Goal: Task Accomplishment & Management: Use online tool/utility

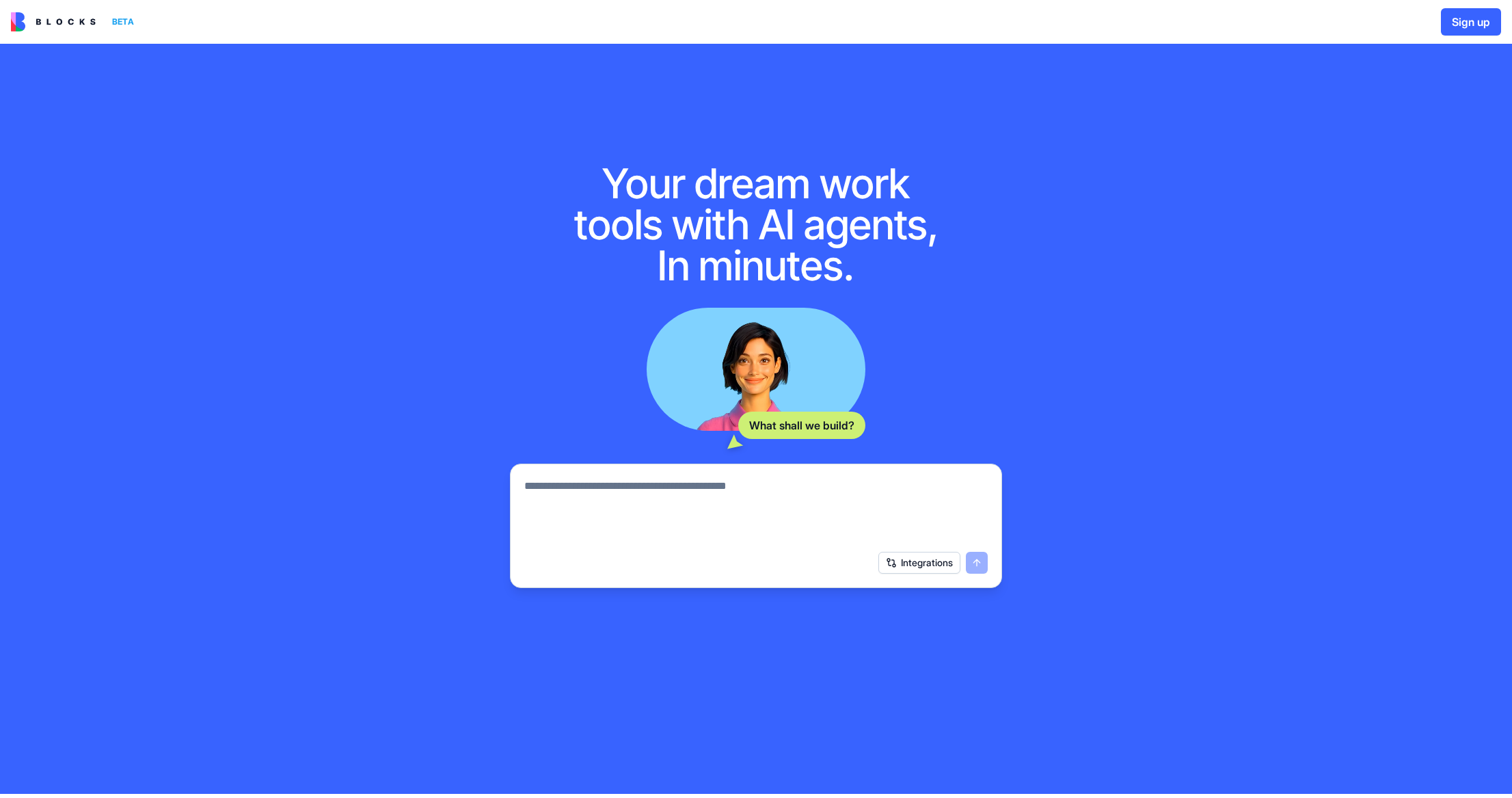
click at [71, 24] on img at bounding box center [53, 21] width 84 height 19
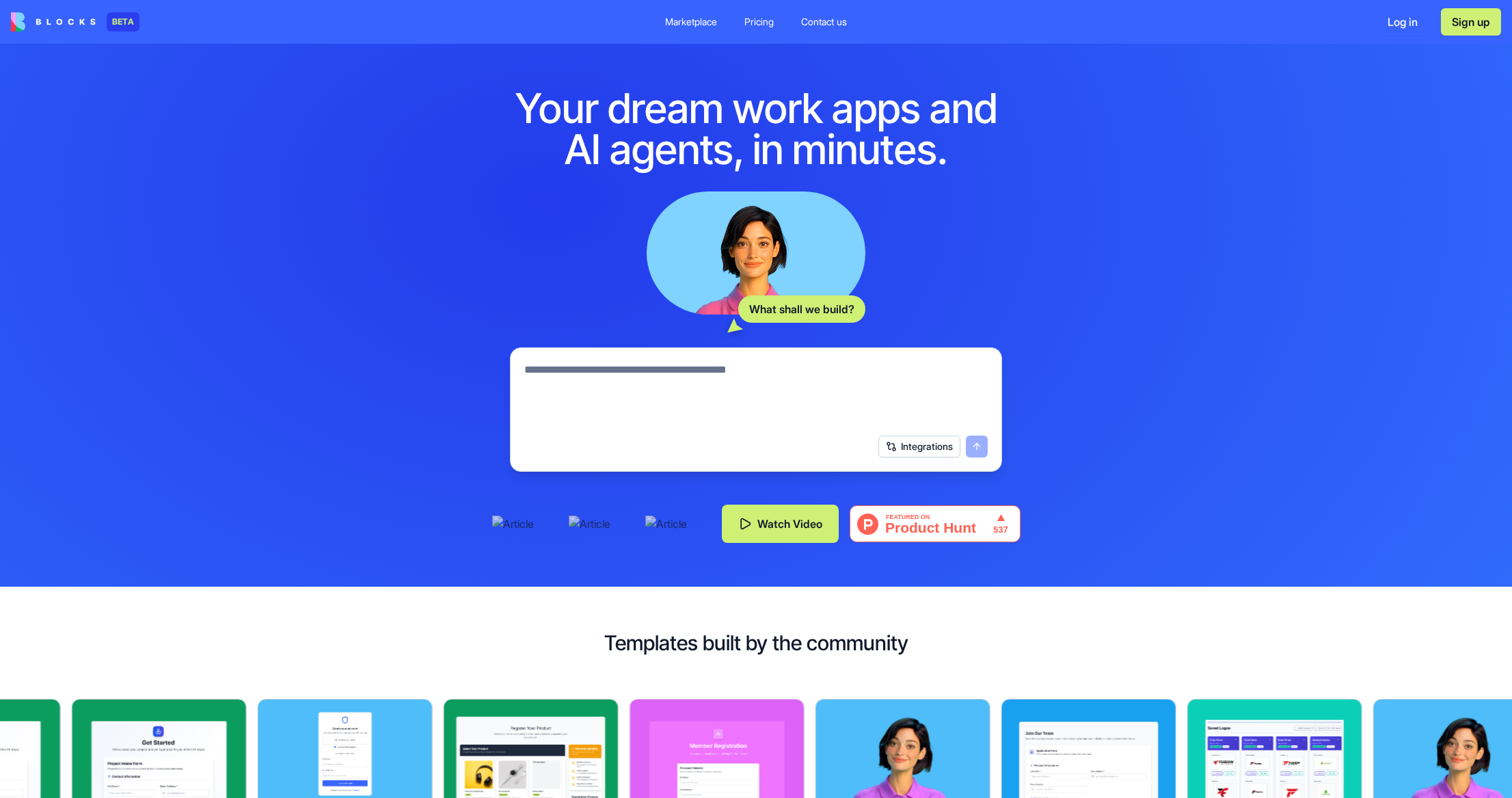
click at [762, 19] on div "Pricing" at bounding box center [759, 21] width 30 height 13
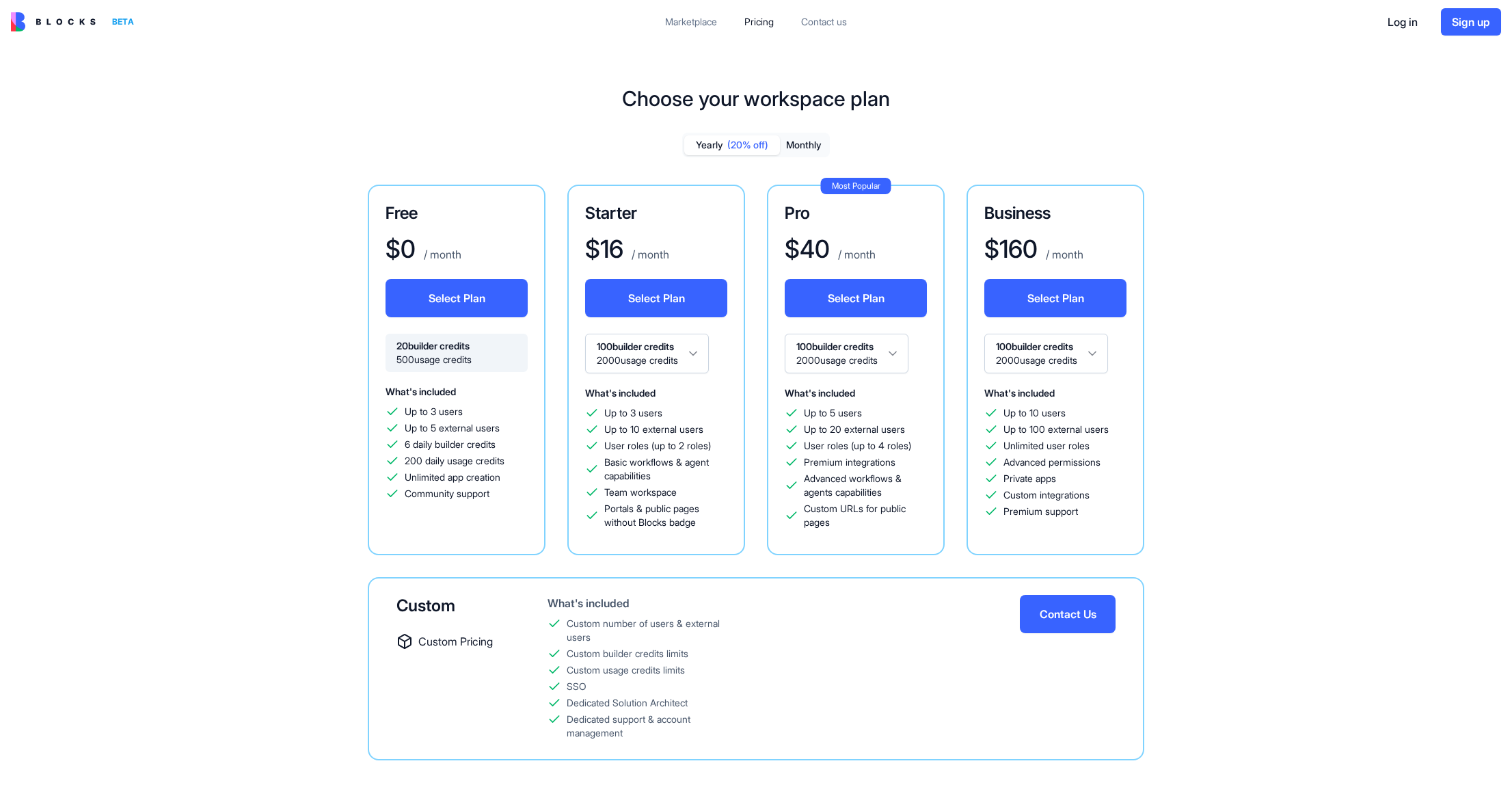
click at [701, 354] on html "BETA Marketplace Pricing Contact us Log in Sign up Choose your workspace plan Y…" at bounding box center [756, 399] width 1512 height 798
click at [705, 241] on html "BETA Marketplace Pricing Contact us Log in Sign up Choose your workspace plan Y…" at bounding box center [756, 399] width 1512 height 798
click at [701, 225] on div "Starter $ 16 / month Select Plan 100 builder credits 2000 usage credits What's …" at bounding box center [656, 370] width 177 height 370
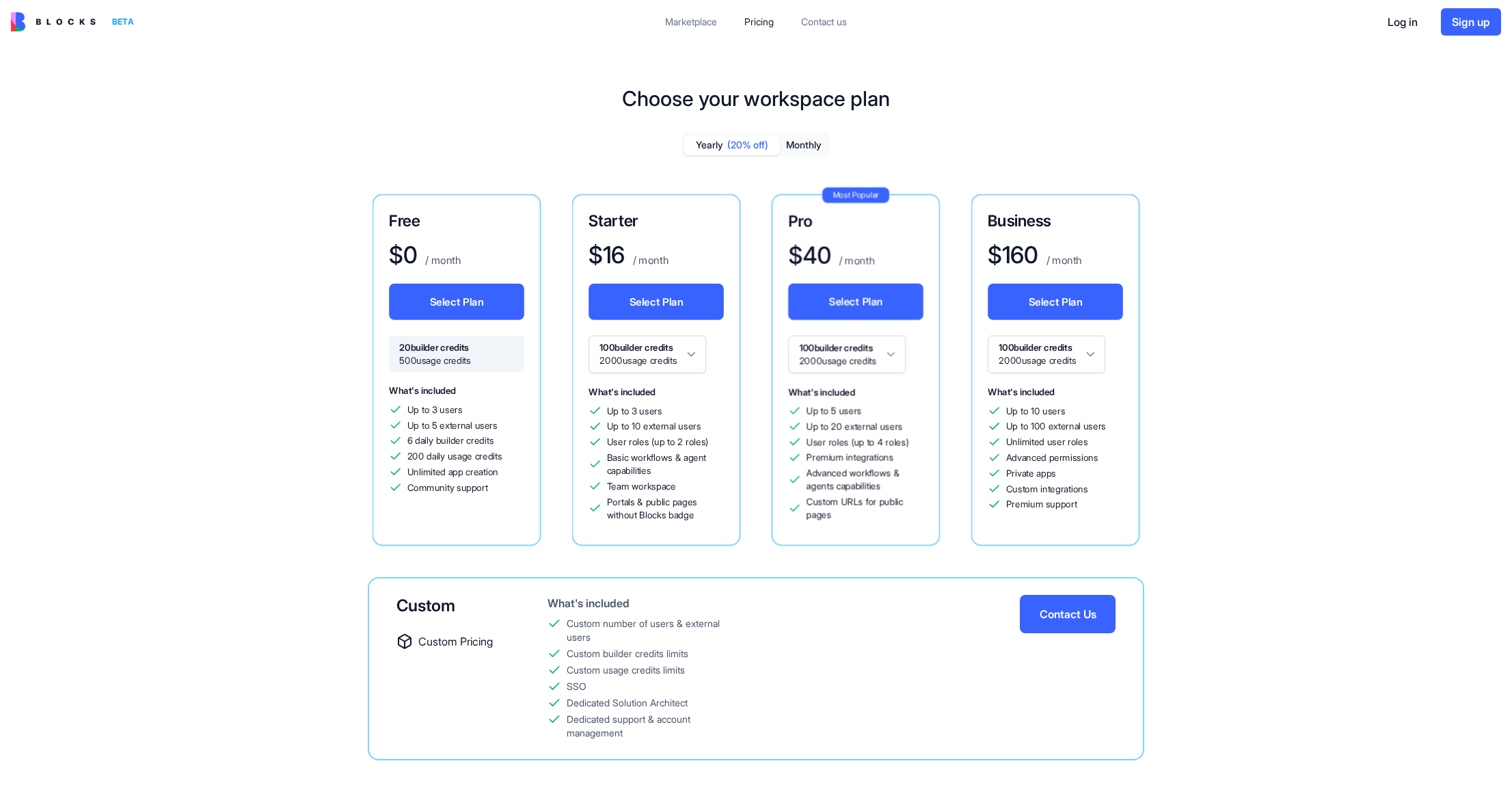
click at [912, 228] on h3 "Pro" at bounding box center [855, 220] width 135 height 20
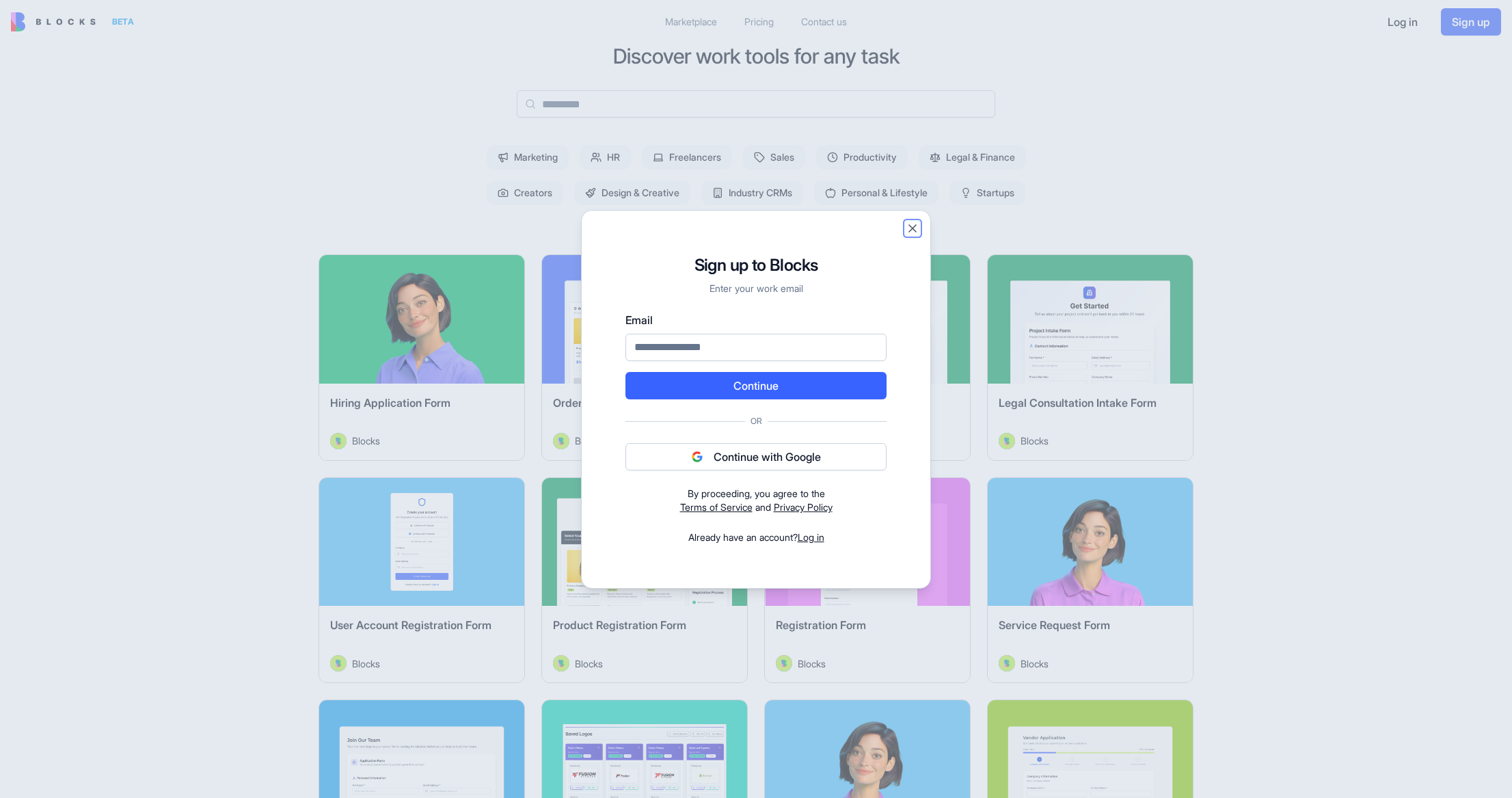
click at [909, 230] on button "Close" at bounding box center [912, 228] width 13 height 13
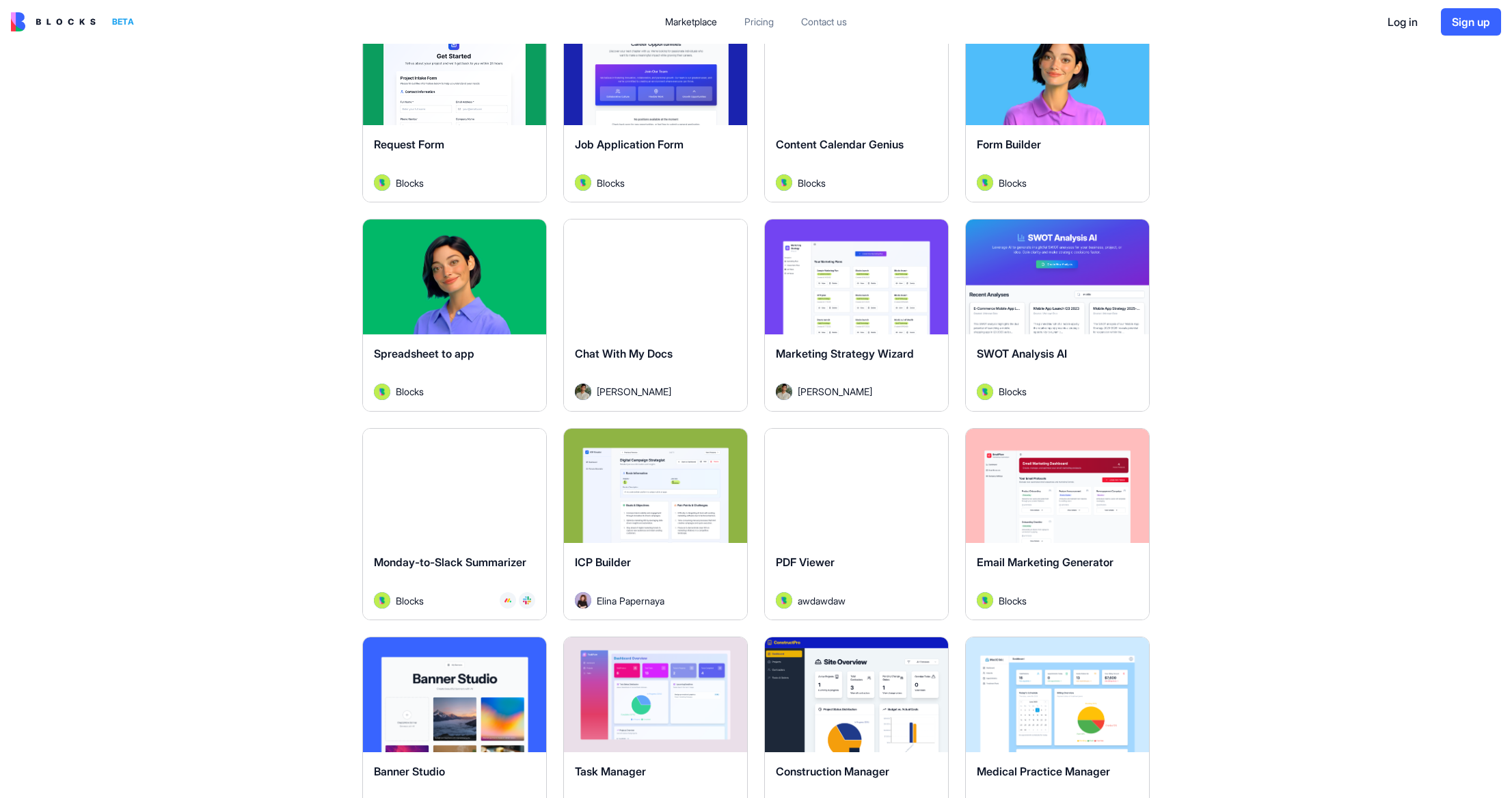
scroll to position [1969, 0]
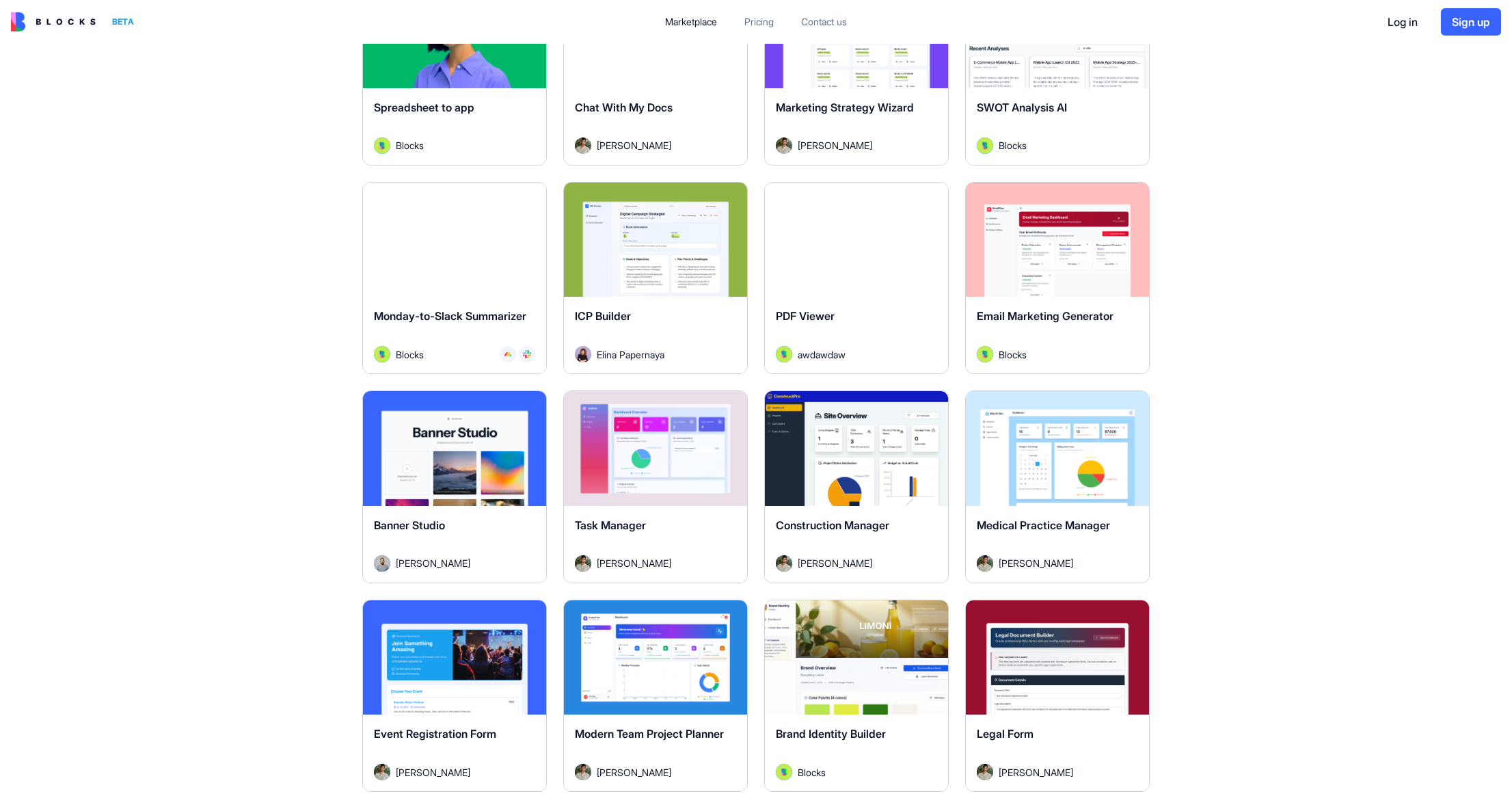
click at [636, 454] on button "Explore" at bounding box center [655, 448] width 103 height 27
click at [632, 446] on button "Explore" at bounding box center [655, 448] width 103 height 27
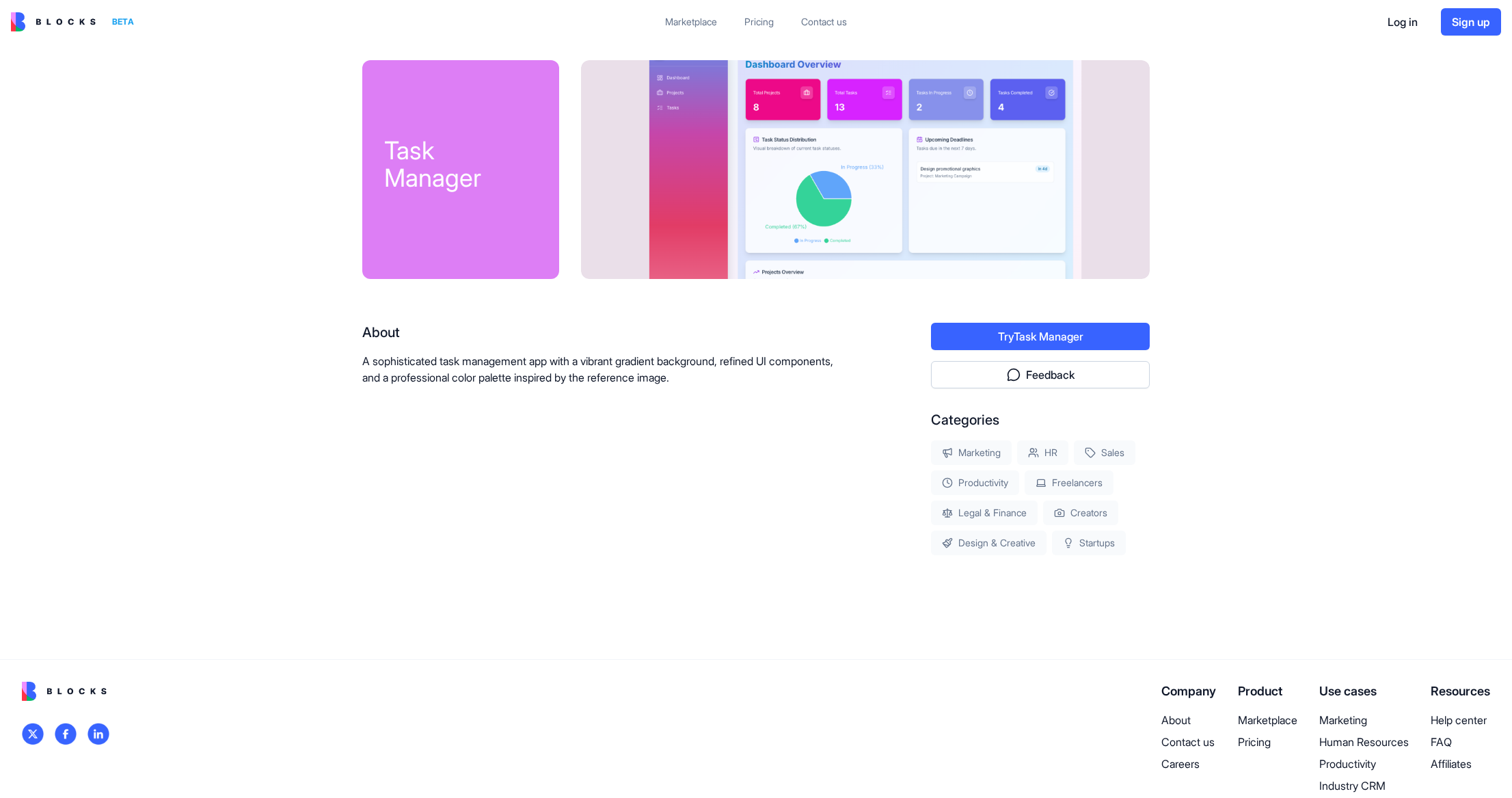
drag, startPoint x: 515, startPoint y: 96, endPoint x: 294, endPoint y: 51, distance: 225.5
click at [251, 176] on main "Task Manager About A sophisticated task management app with a vibrant gradient …" at bounding box center [756, 351] width 1512 height 616
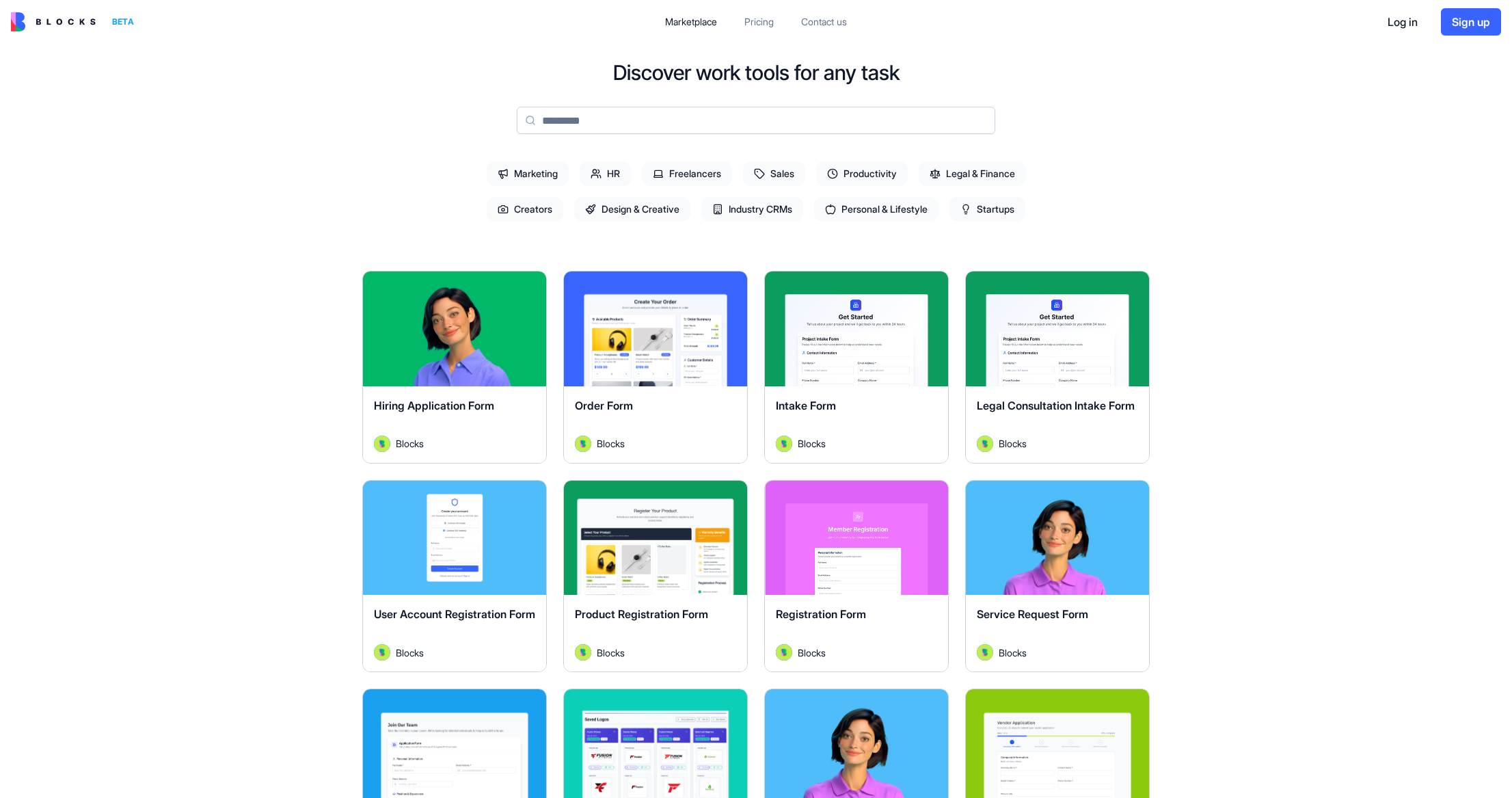
click at [709, 124] on input at bounding box center [756, 120] width 479 height 27
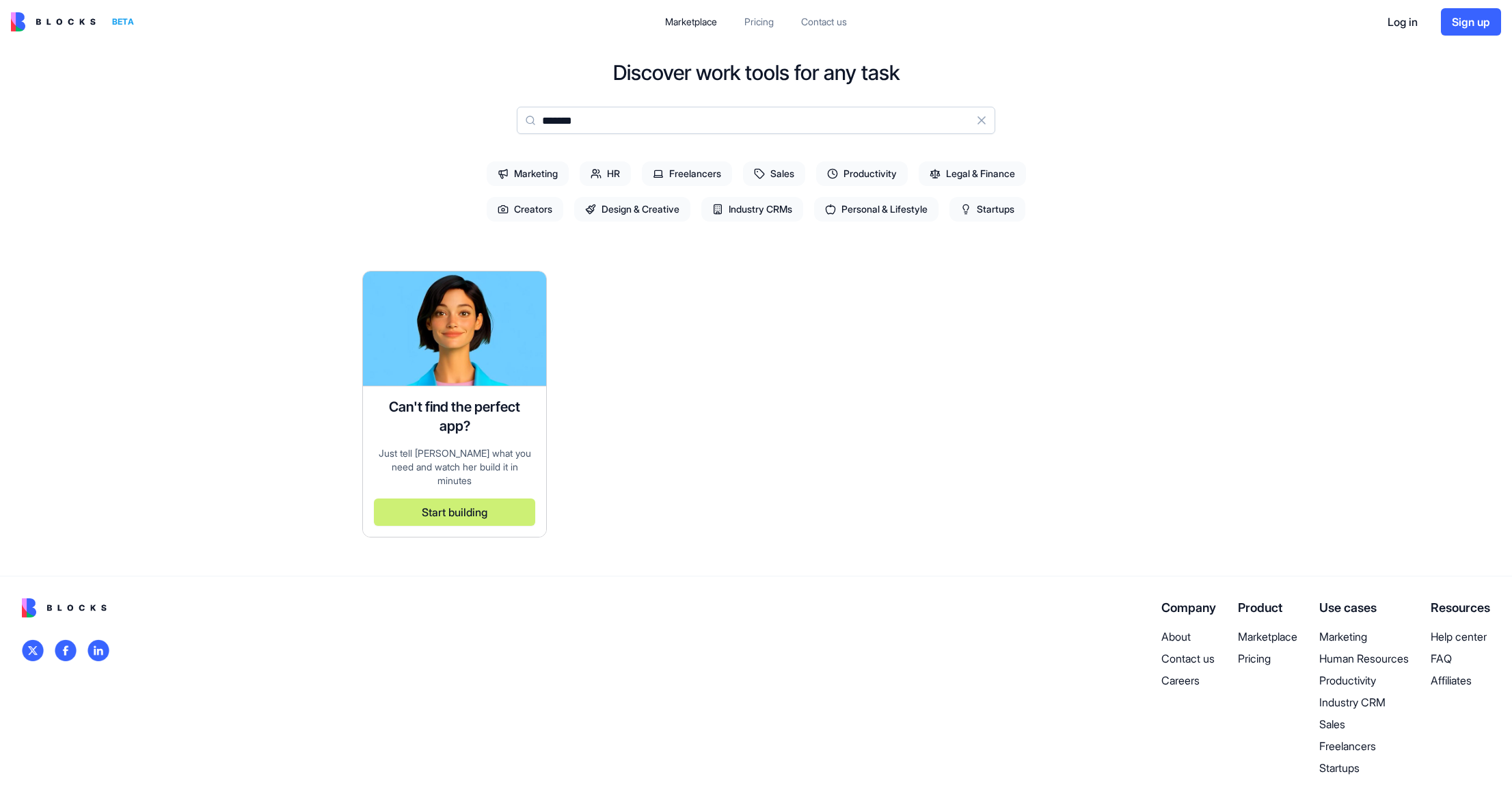
type input "*******"
click at [871, 174] on span "Productivity" at bounding box center [862, 173] width 92 height 25
click at [983, 123] on button "Clear" at bounding box center [981, 120] width 27 height 27
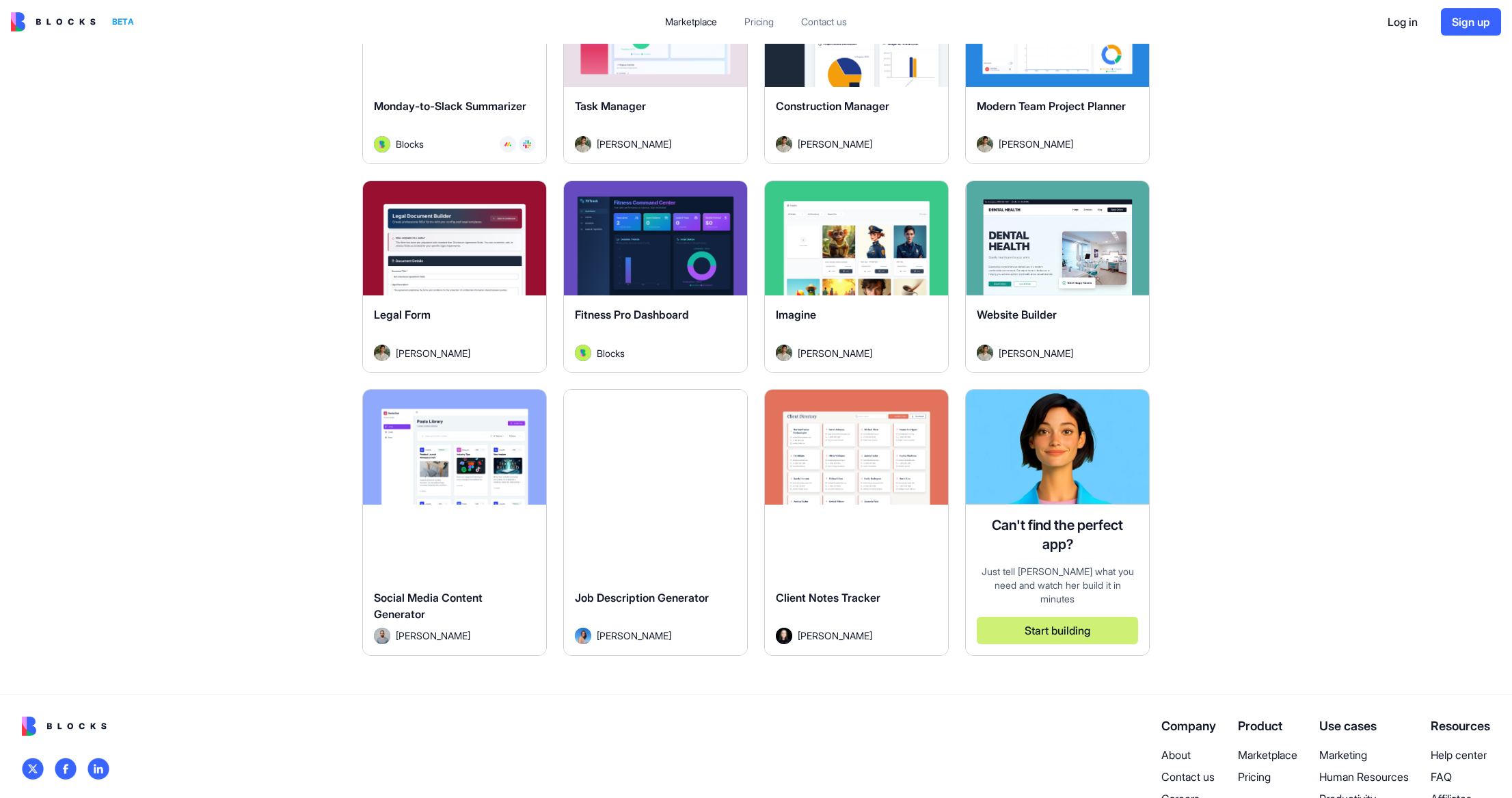
scroll to position [739, 0]
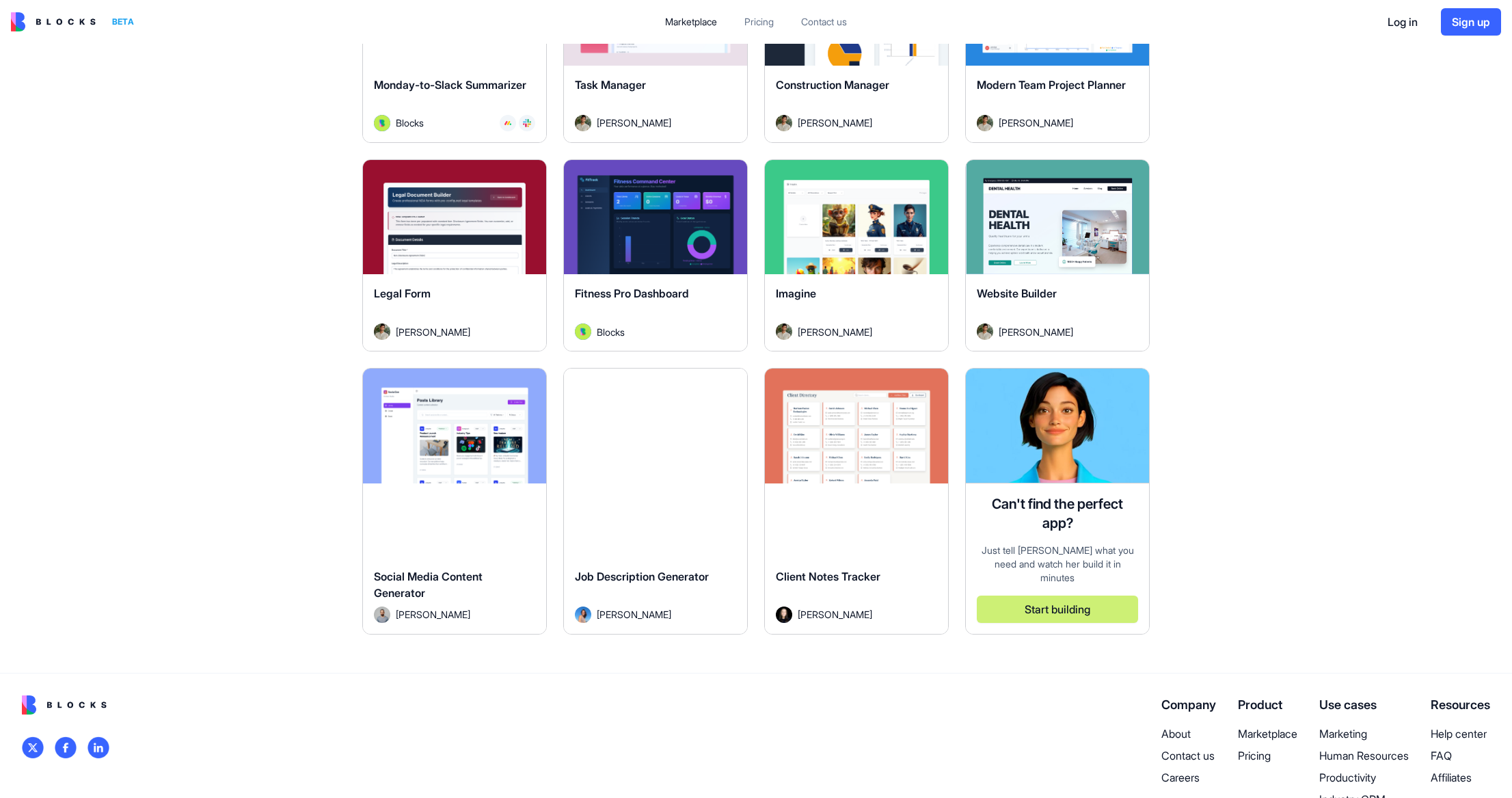
click at [833, 422] on button "Explore" at bounding box center [857, 425] width 103 height 27
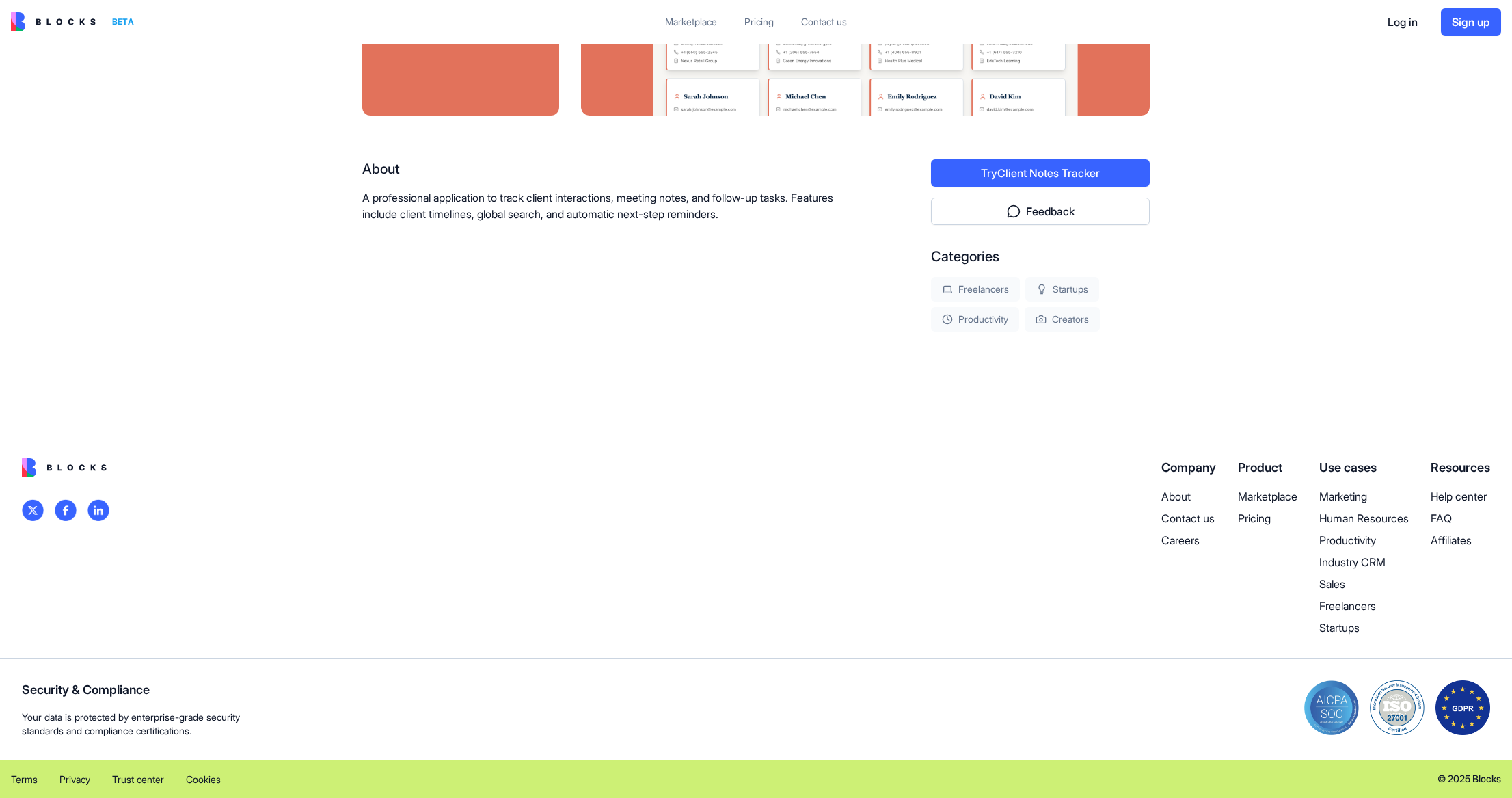
scroll to position [127, 0]
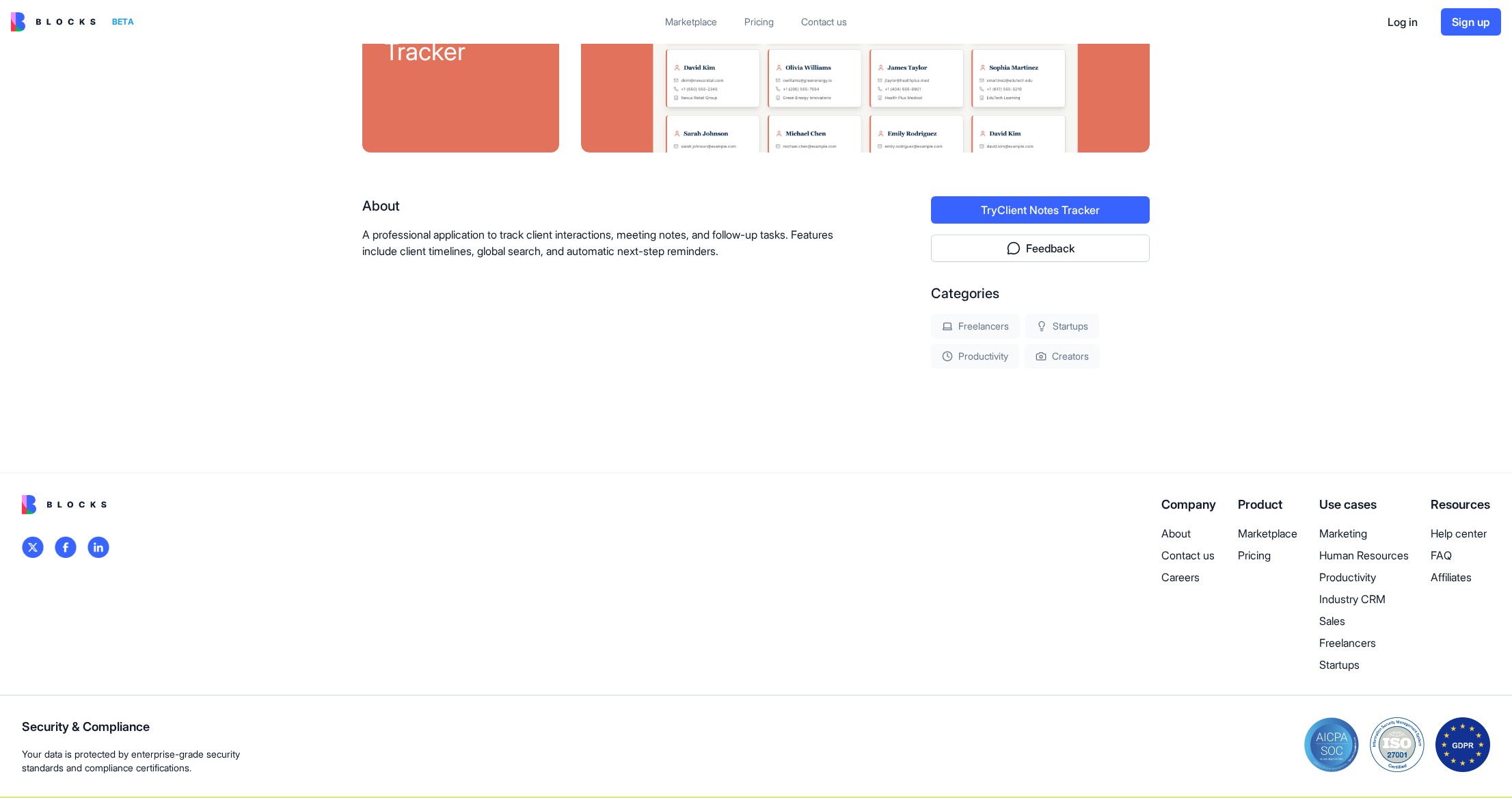
drag, startPoint x: 796, startPoint y: 385, endPoint x: 780, endPoint y: 418, distance: 36.7
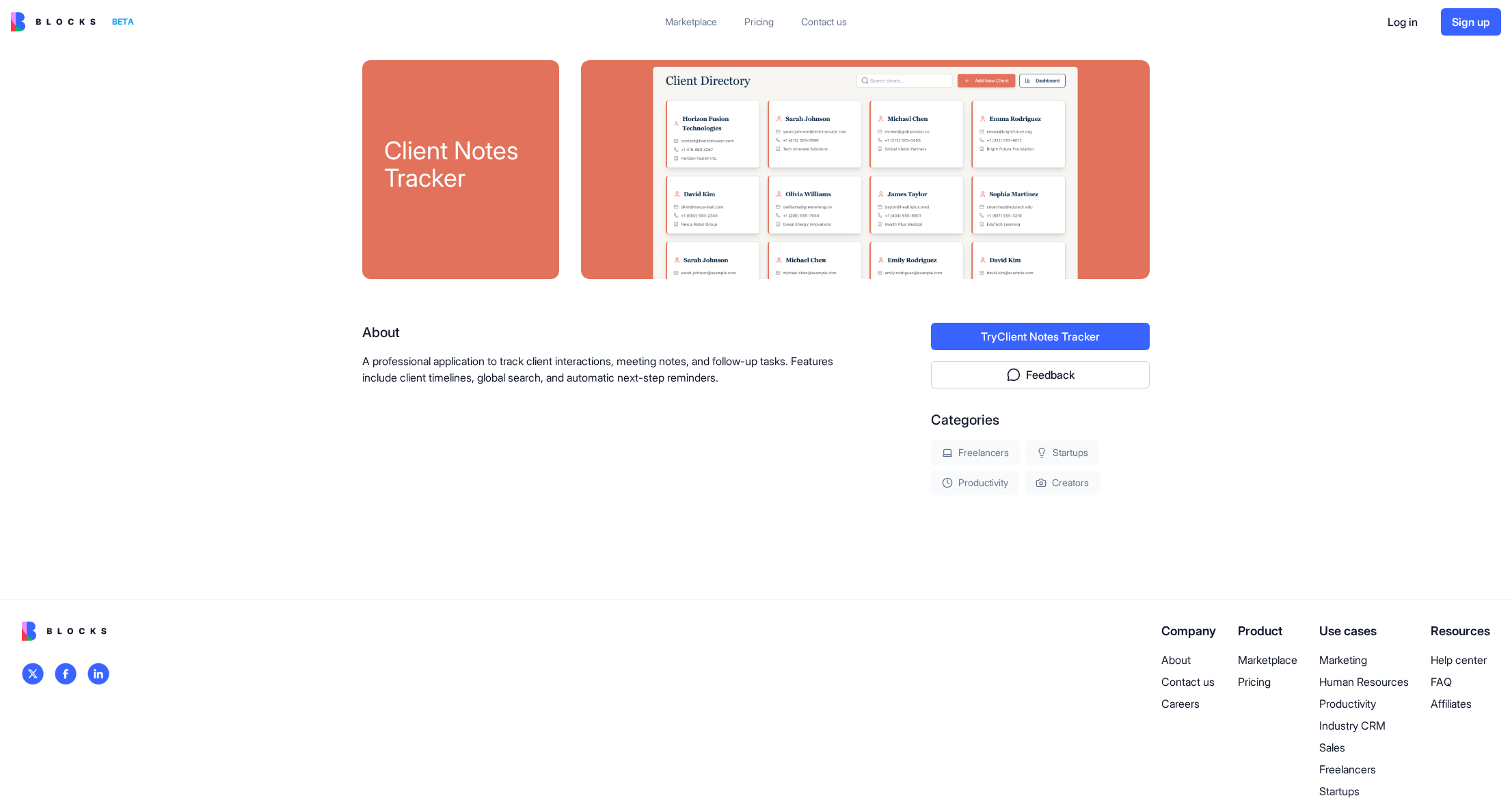
click at [578, 461] on div "About A professional application to track client interactions, meeting notes, a…" at bounding box center [603, 409] width 481 height 173
click at [1027, 336] on button "Try Client Notes Tracker" at bounding box center [1040, 336] width 219 height 27
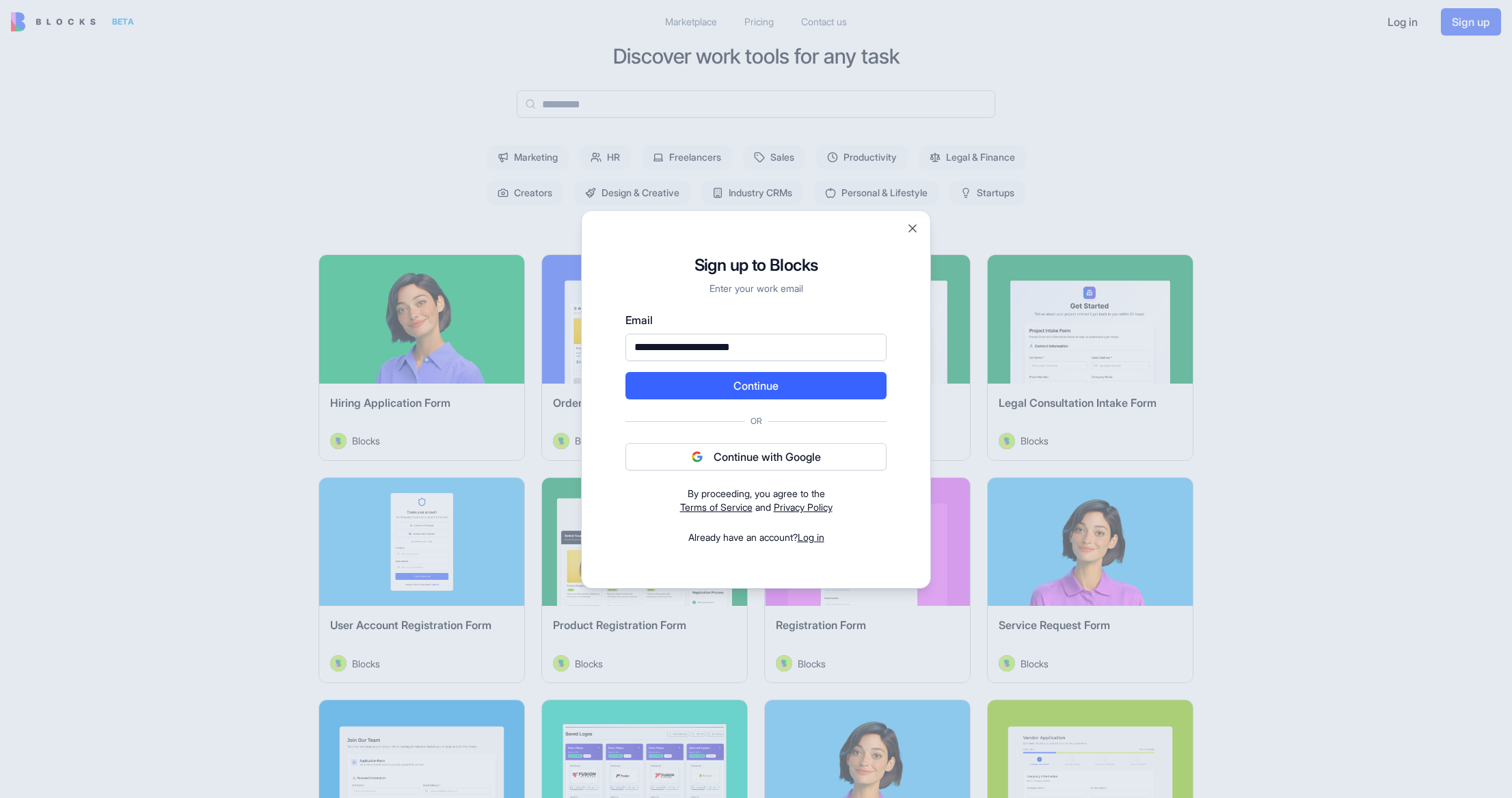
type input "**********"
click at [625, 372] on button "Continue" at bounding box center [755, 385] width 261 height 27
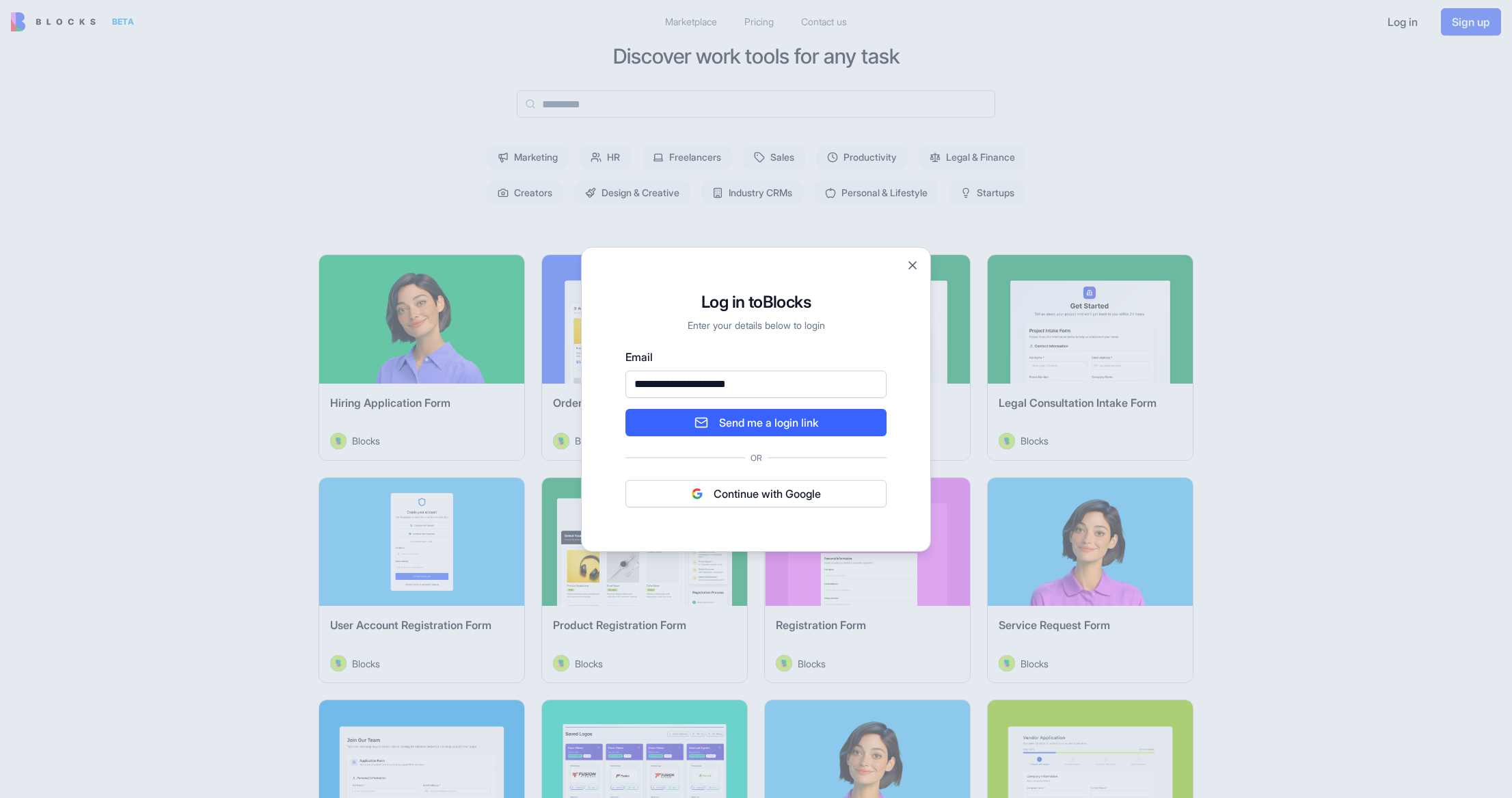
type input "**********"
click at [625, 409] on button "Send me a login link" at bounding box center [755, 423] width 261 height 27
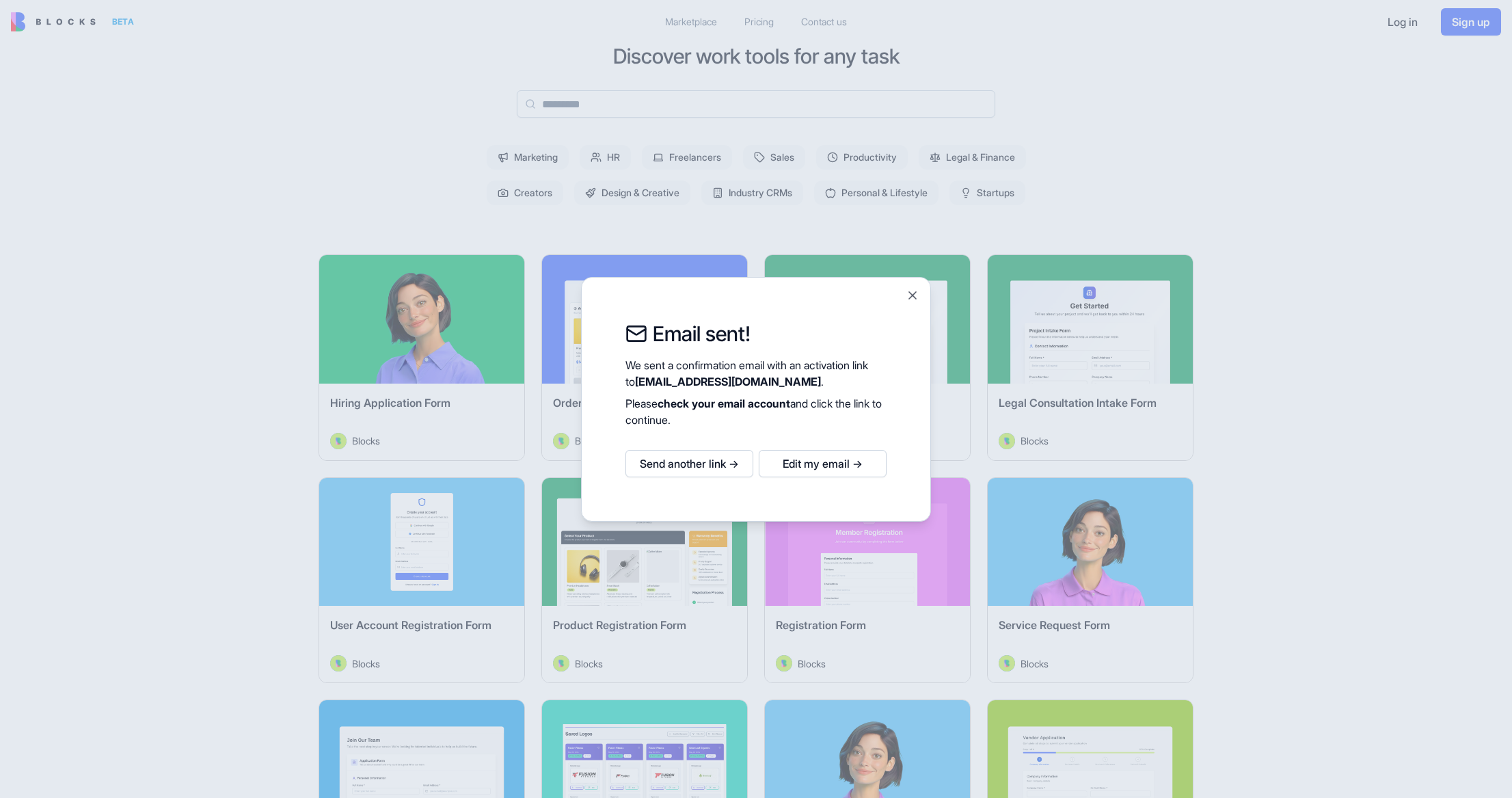
click at [822, 461] on button "Edit my email →" at bounding box center [823, 463] width 128 height 27
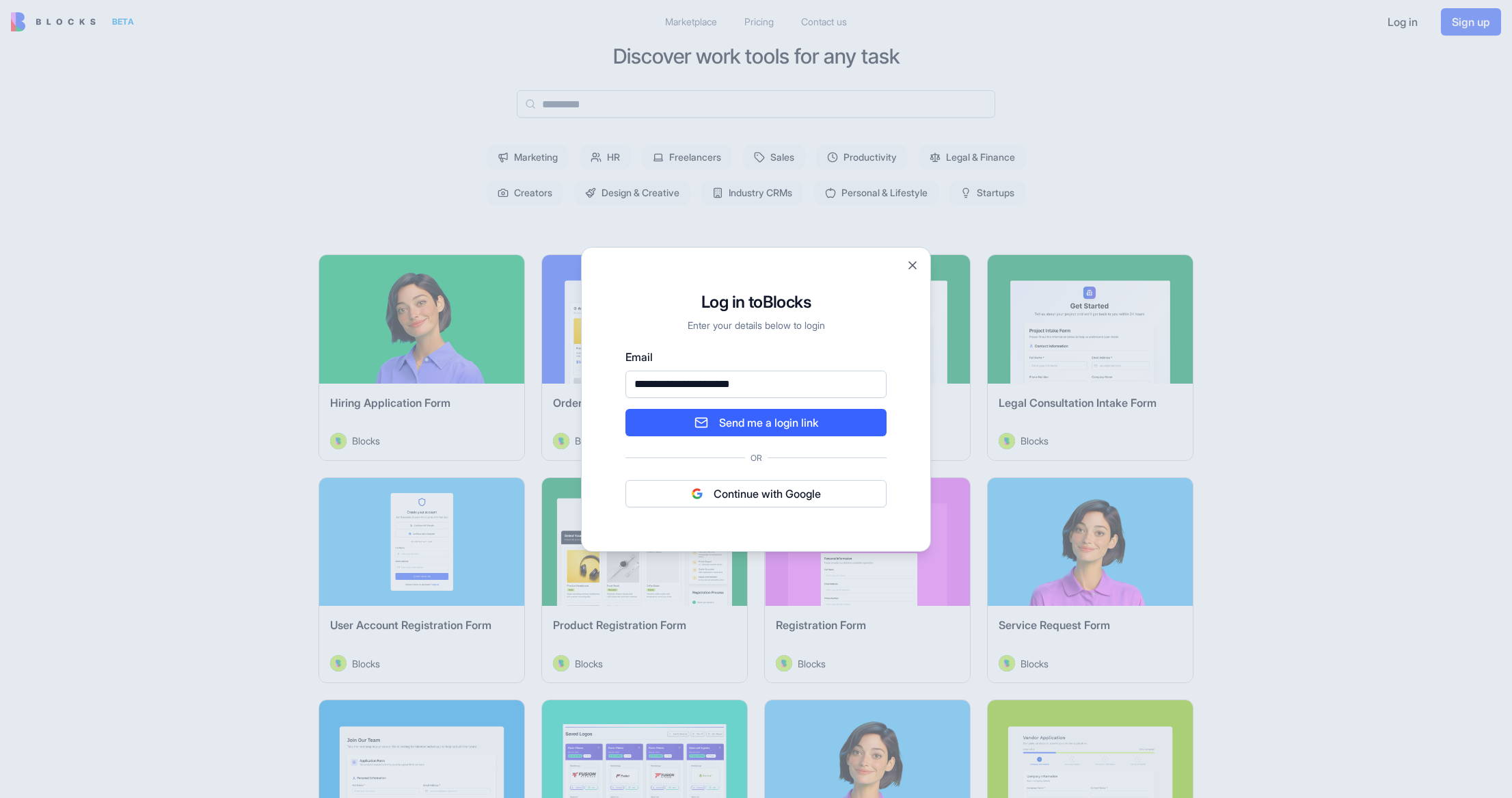
type input "**********"
click at [786, 424] on button "Send me a login link" at bounding box center [755, 423] width 261 height 27
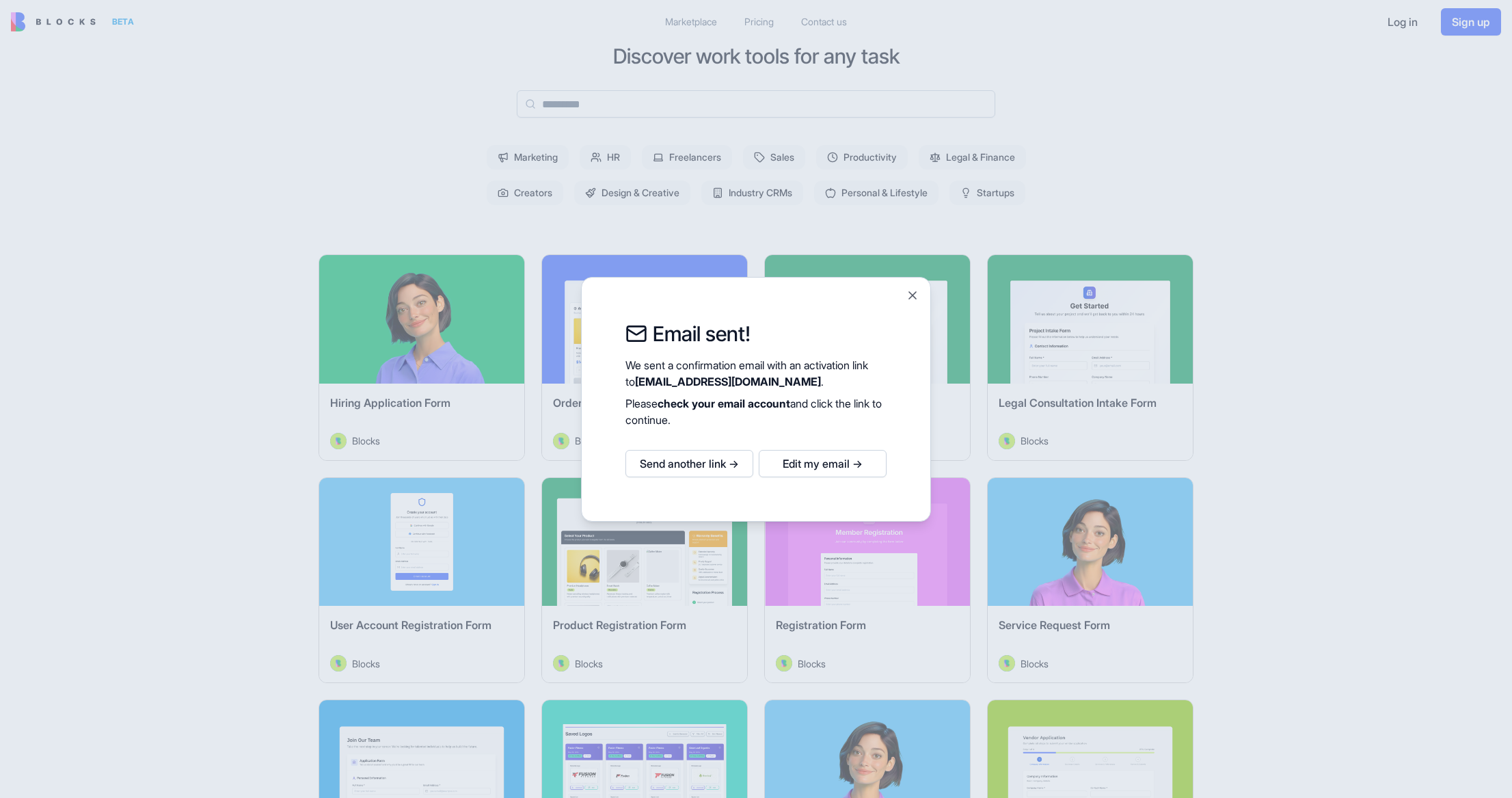
click at [1468, 123] on div at bounding box center [756, 399] width 1512 height 798
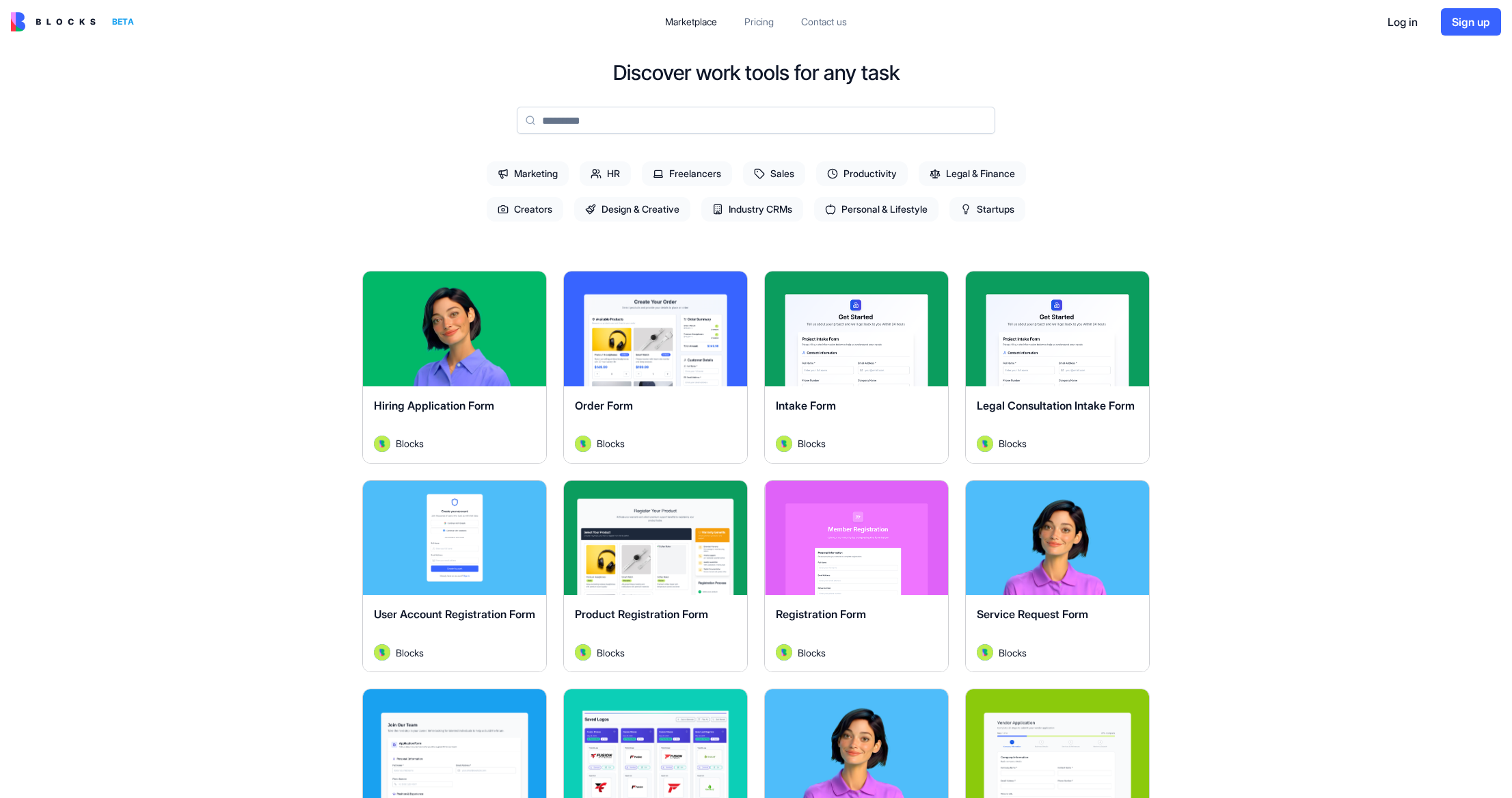
click at [1404, 20] on button "Log in" at bounding box center [1402, 22] width 55 height 27
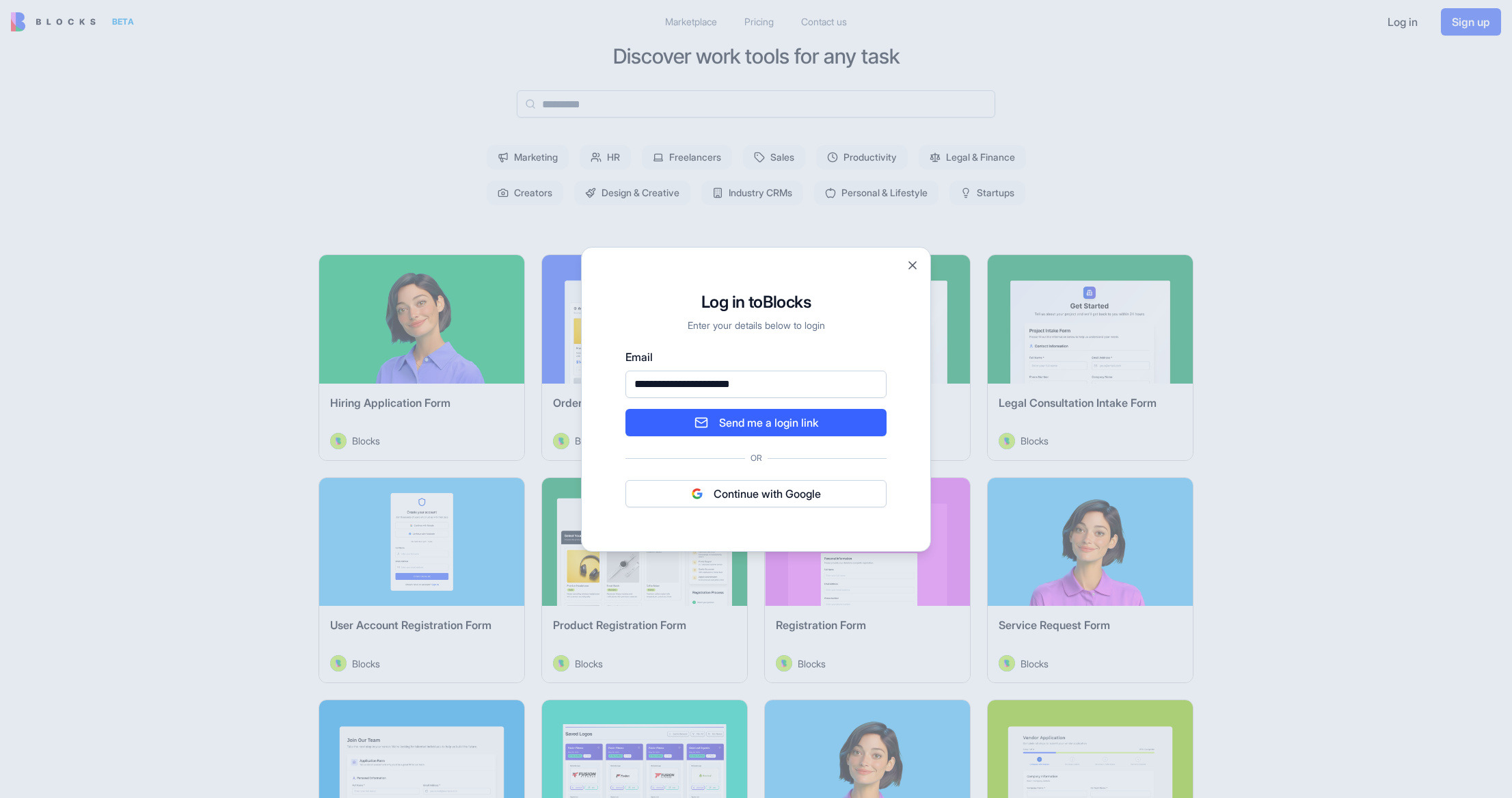
type input "**********"
click at [794, 418] on button "Send me a login link" at bounding box center [755, 423] width 261 height 27
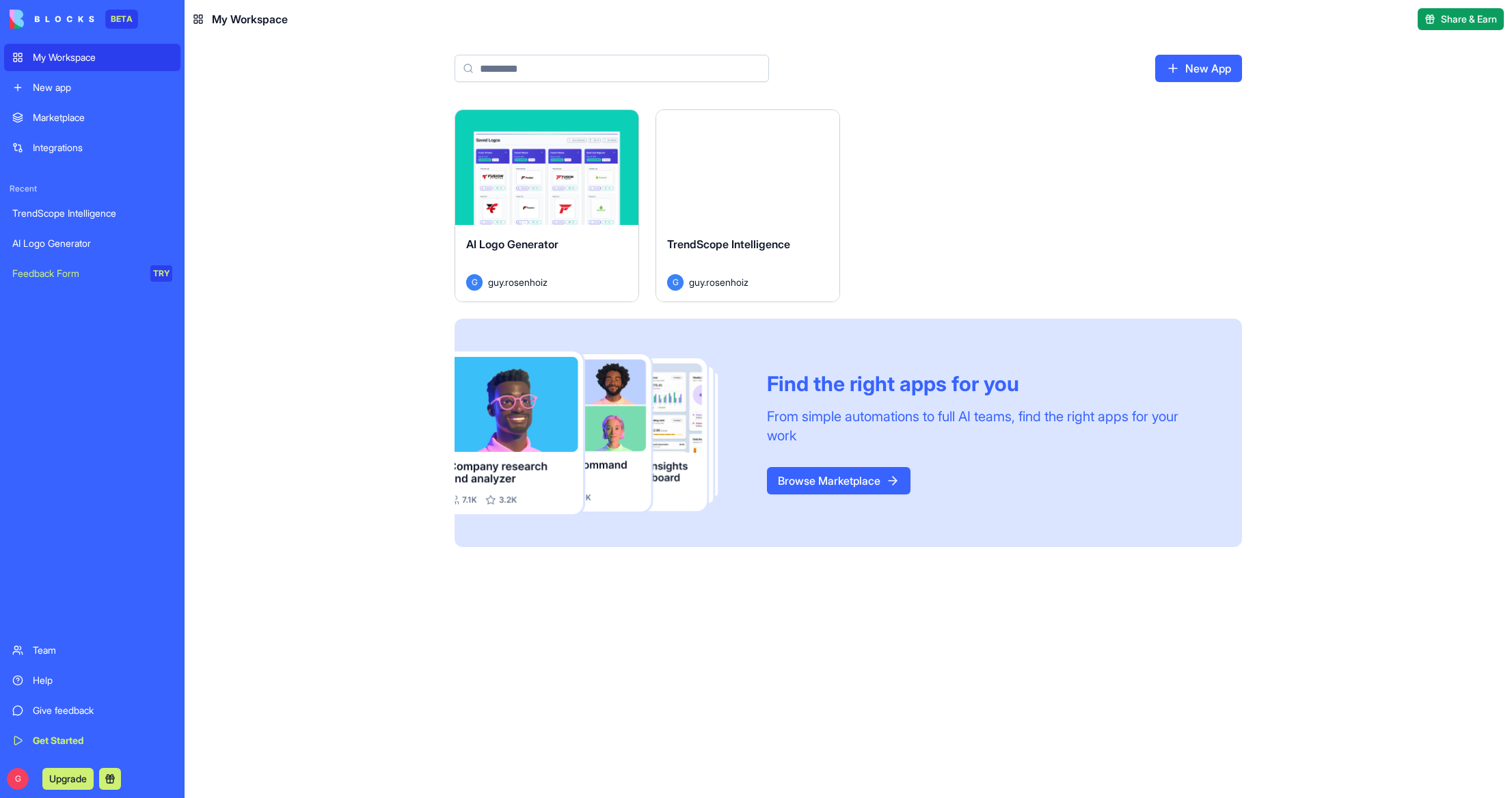
click at [104, 120] on div "Marketplace" at bounding box center [103, 117] width 139 height 13
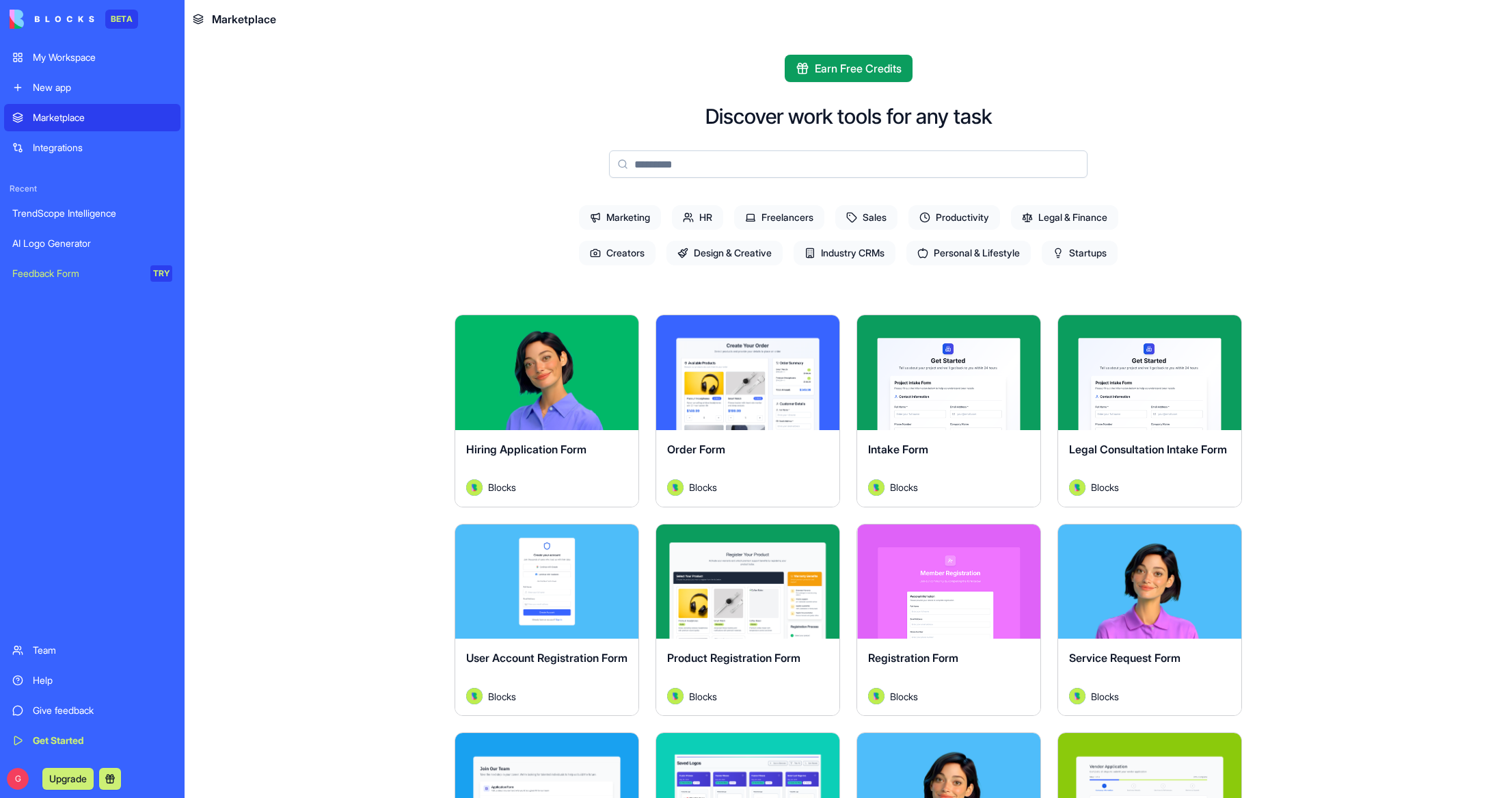
click at [968, 219] on span "Productivity" at bounding box center [954, 217] width 92 height 25
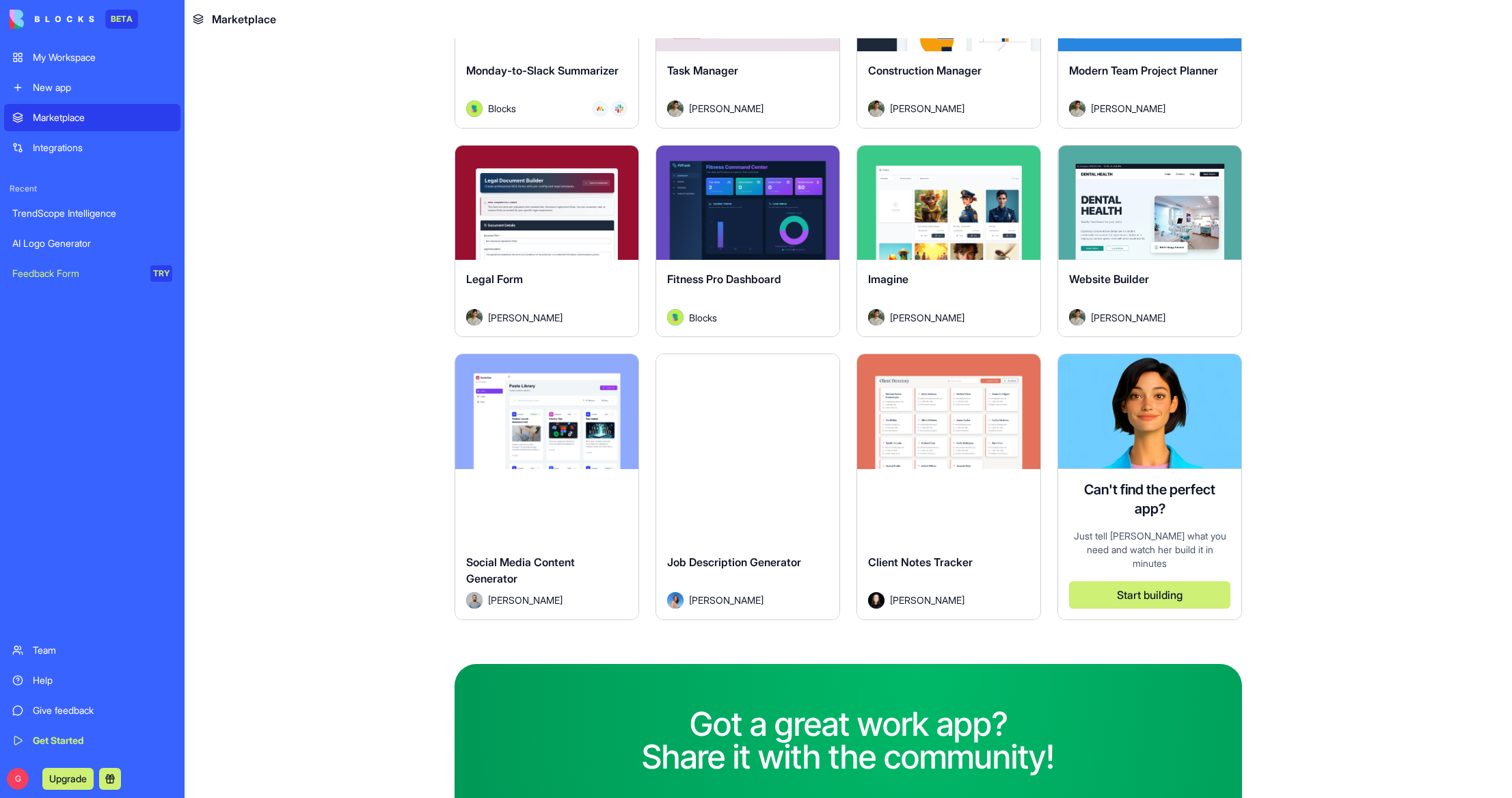
scroll to position [821, 0]
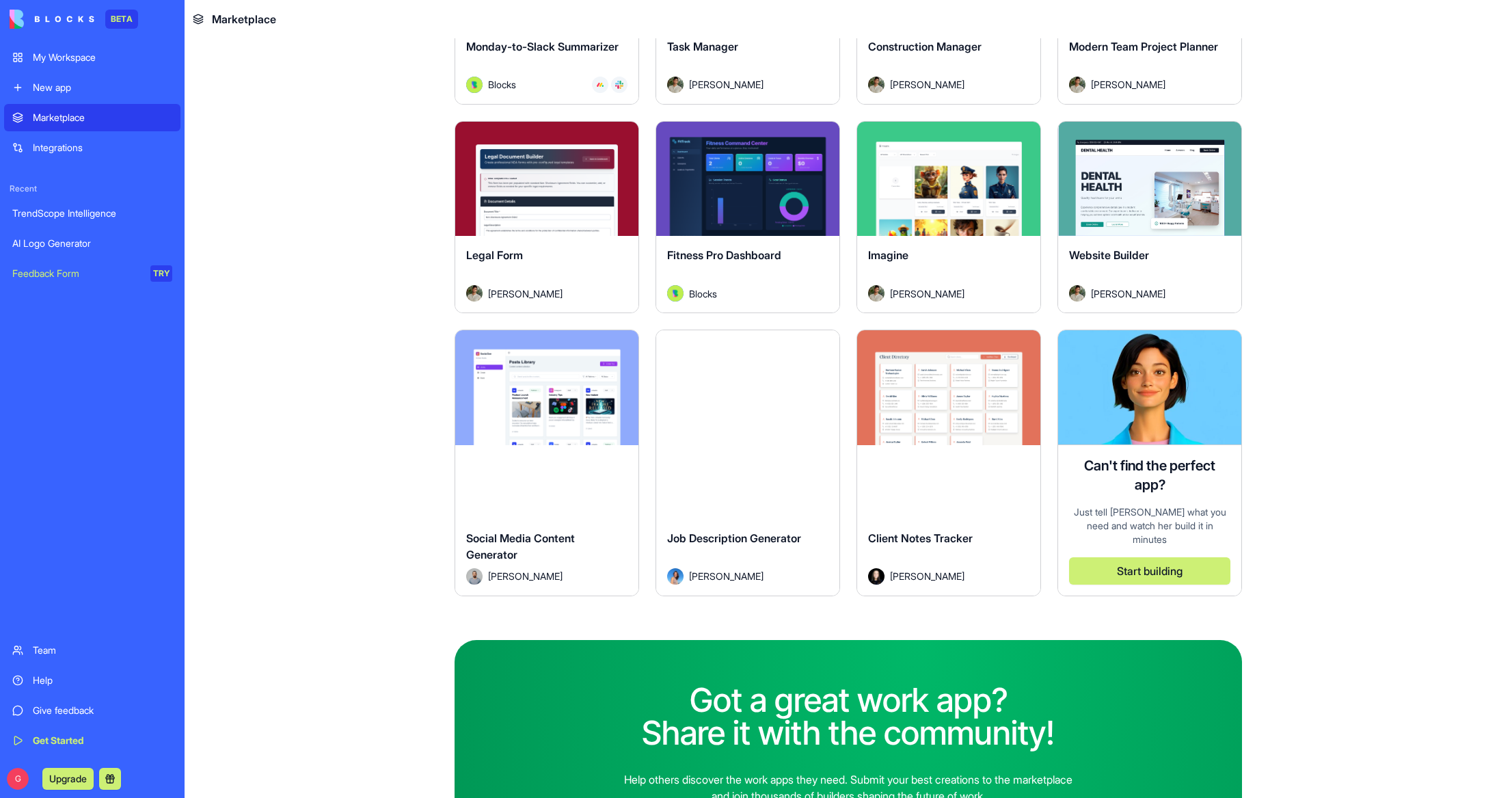
click at [964, 380] on button "Explore" at bounding box center [949, 387] width 103 height 27
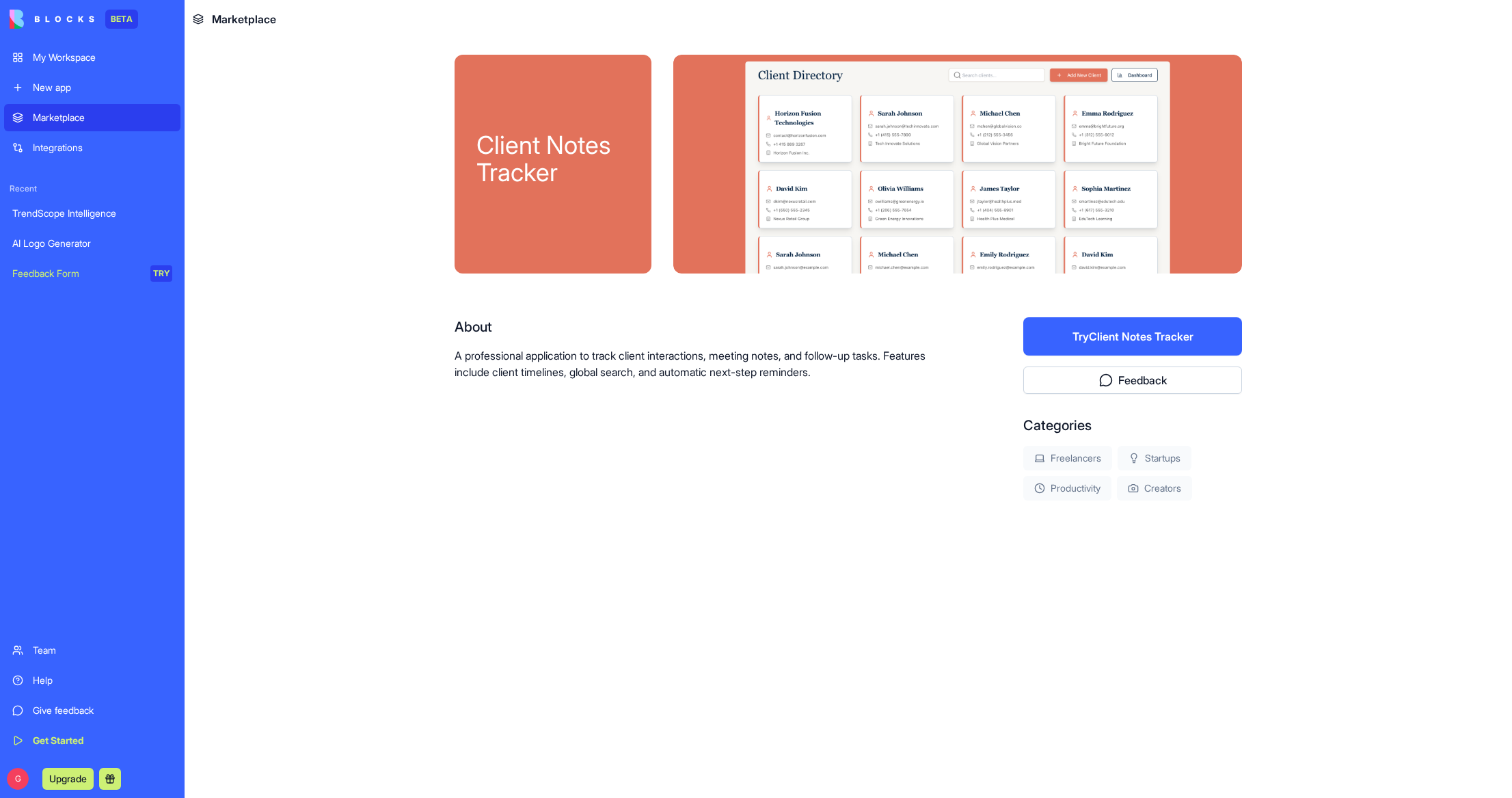
click at [1146, 333] on button "Try Client Notes Tracker" at bounding box center [1132, 336] width 219 height 38
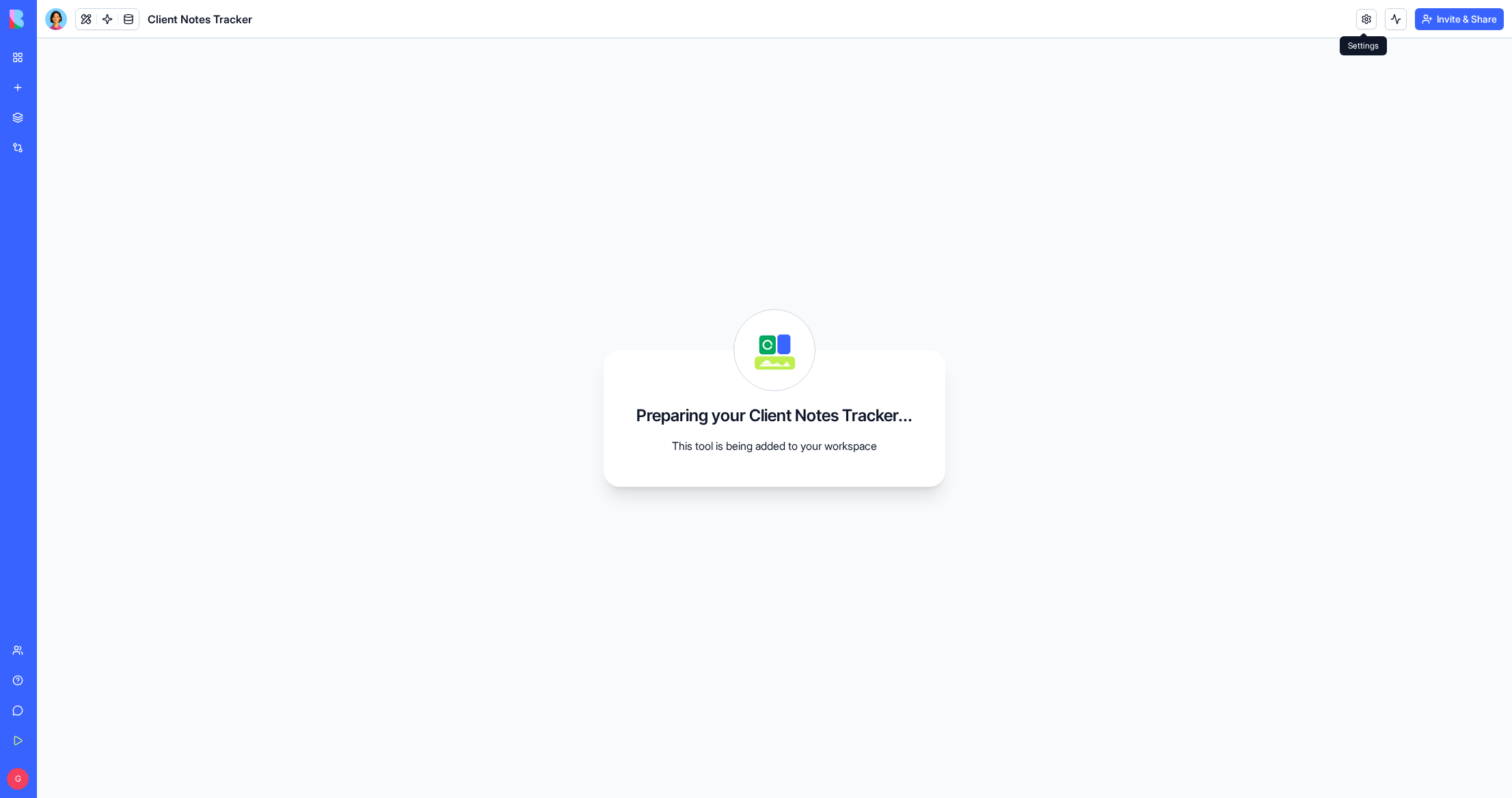
click at [1363, 25] on link at bounding box center [1366, 19] width 20 height 20
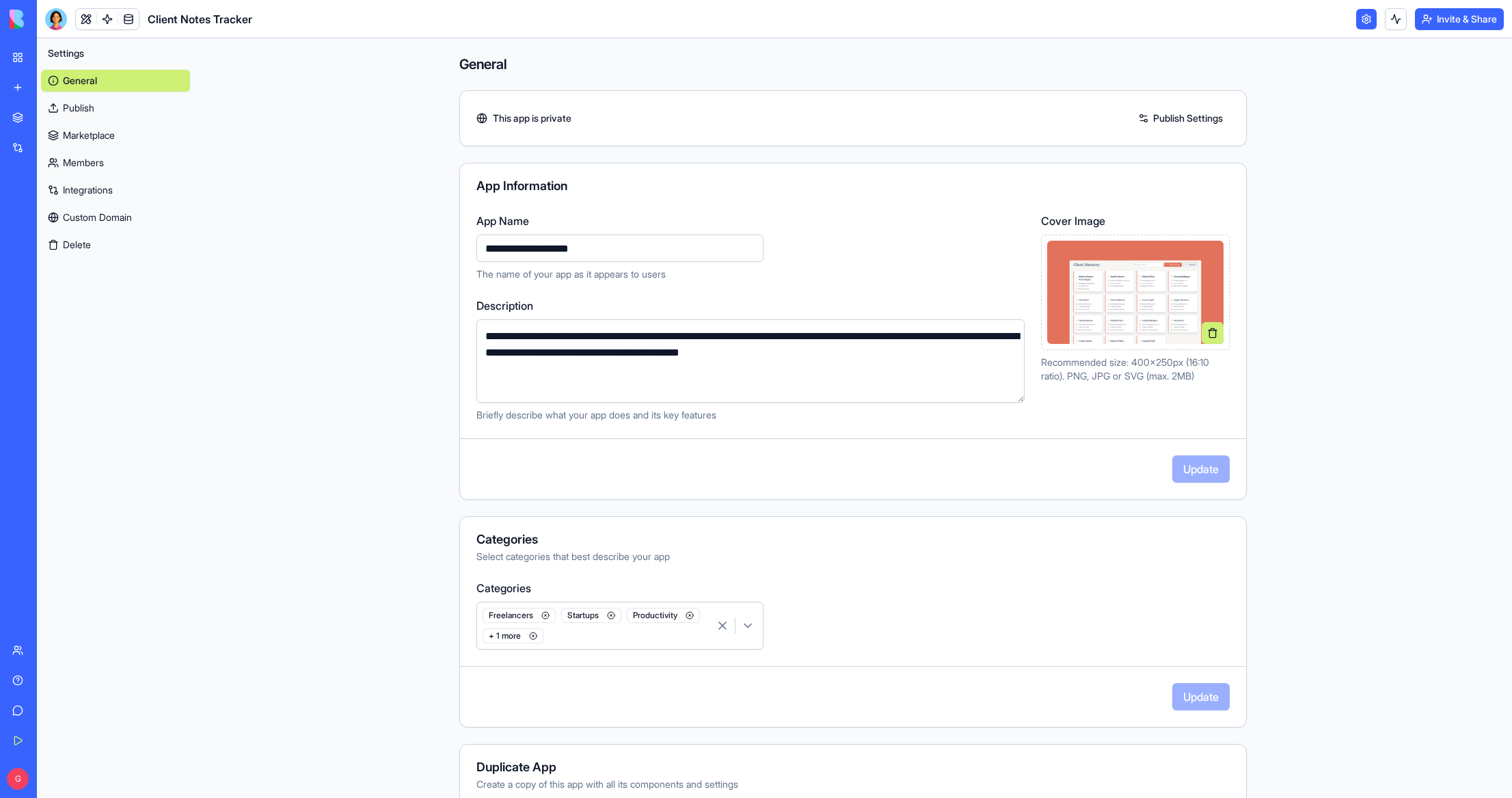
click at [1362, 19] on link at bounding box center [1366, 19] width 20 height 20
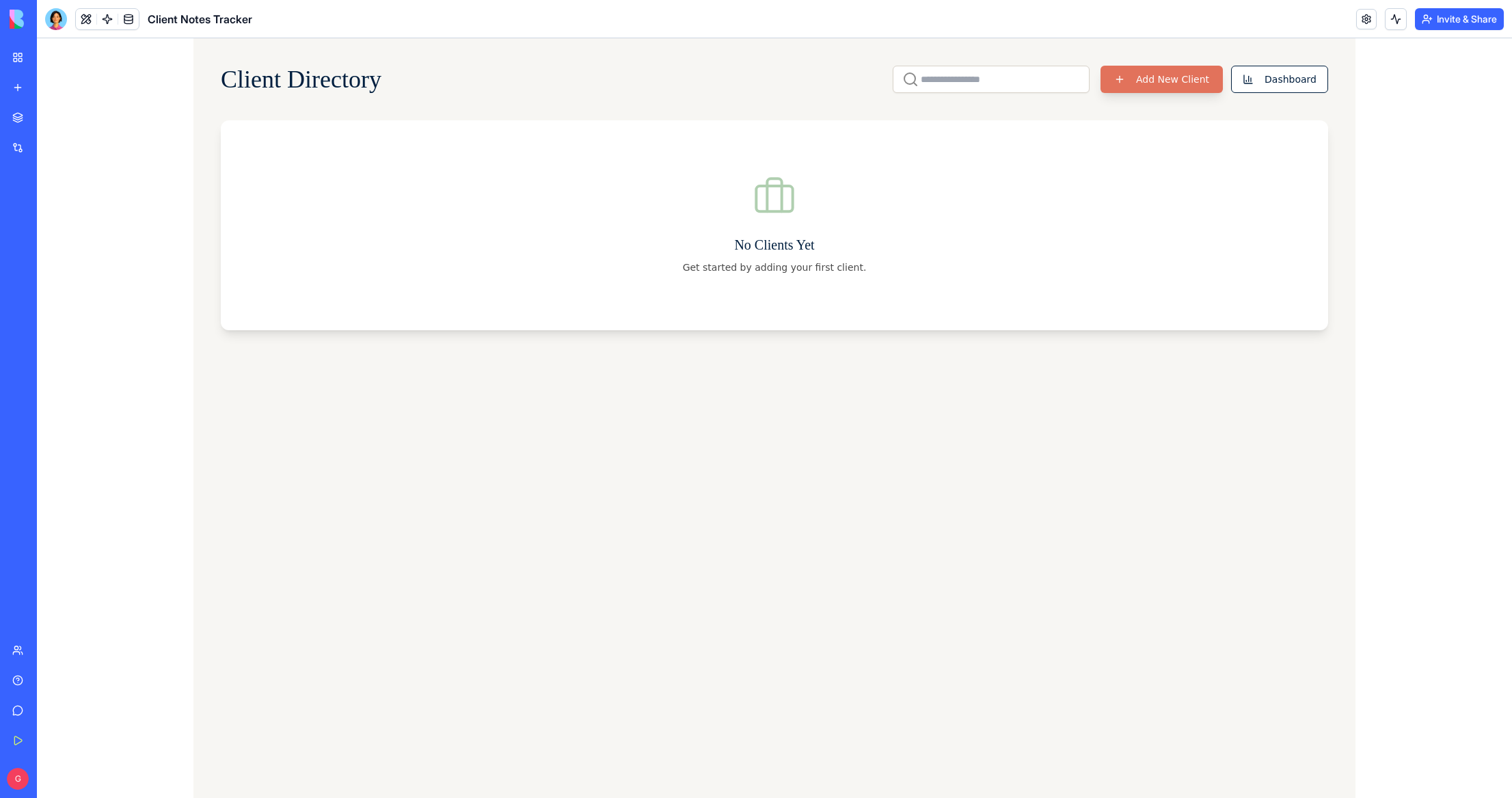
click at [1170, 81] on button "Add New Client" at bounding box center [1161, 79] width 122 height 27
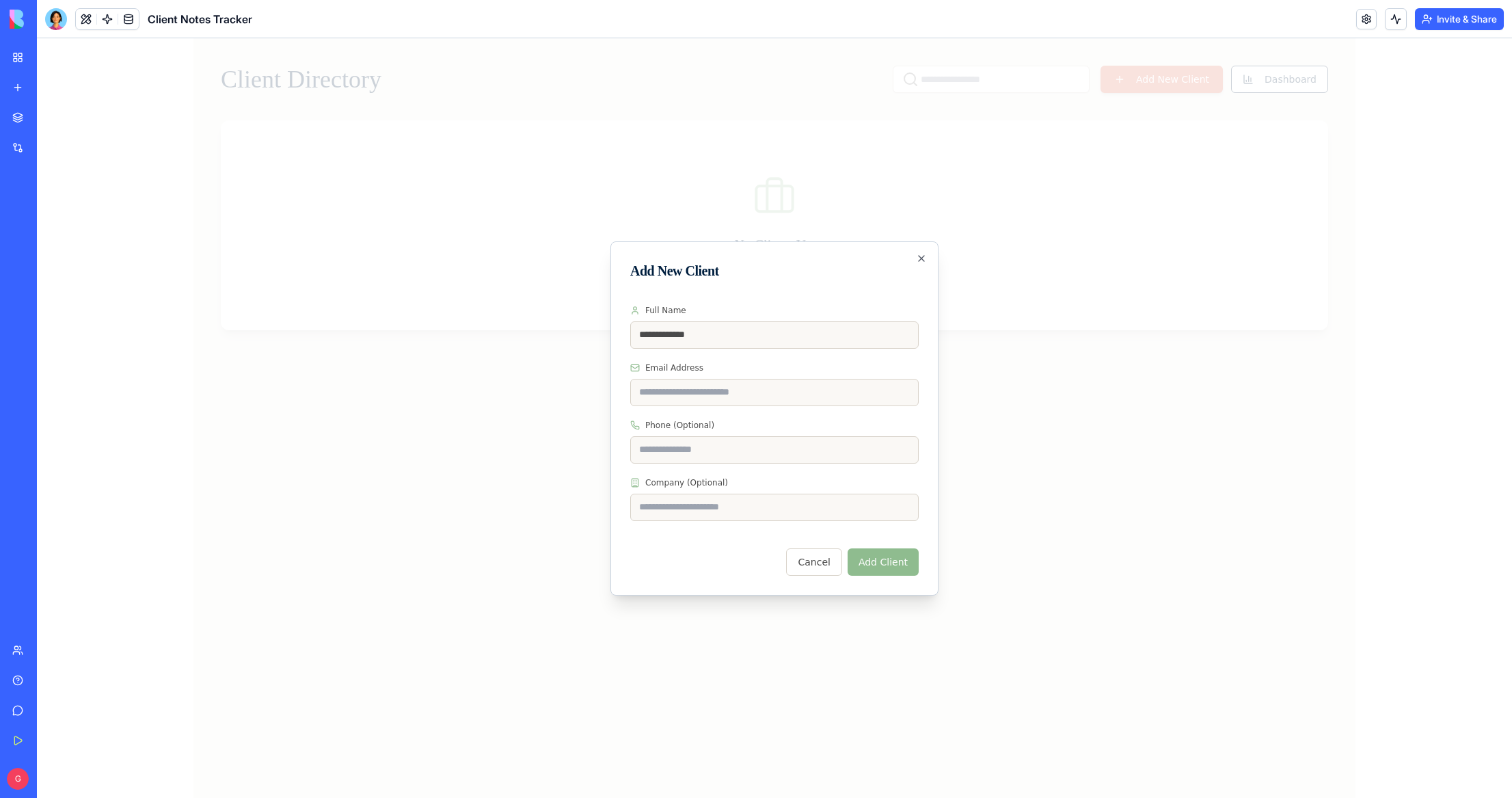
type input "**********"
click at [729, 554] on div "Cancel Add Client" at bounding box center [774, 555] width 289 height 41
click at [895, 561] on button "Add Client" at bounding box center [883, 562] width 71 height 27
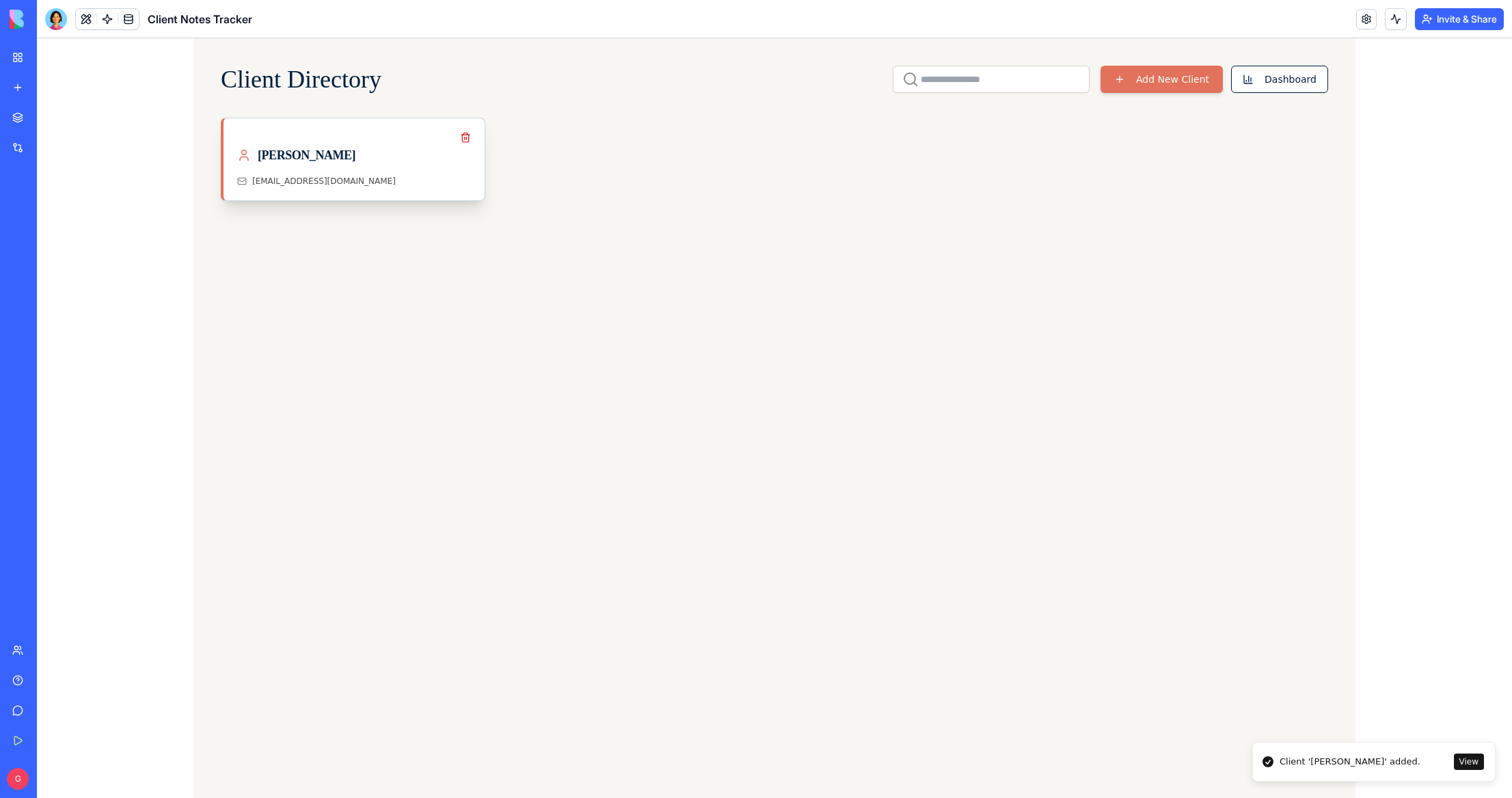
click at [363, 162] on div "Guy Rosenhoiz" at bounding box center [354, 155] width 234 height 19
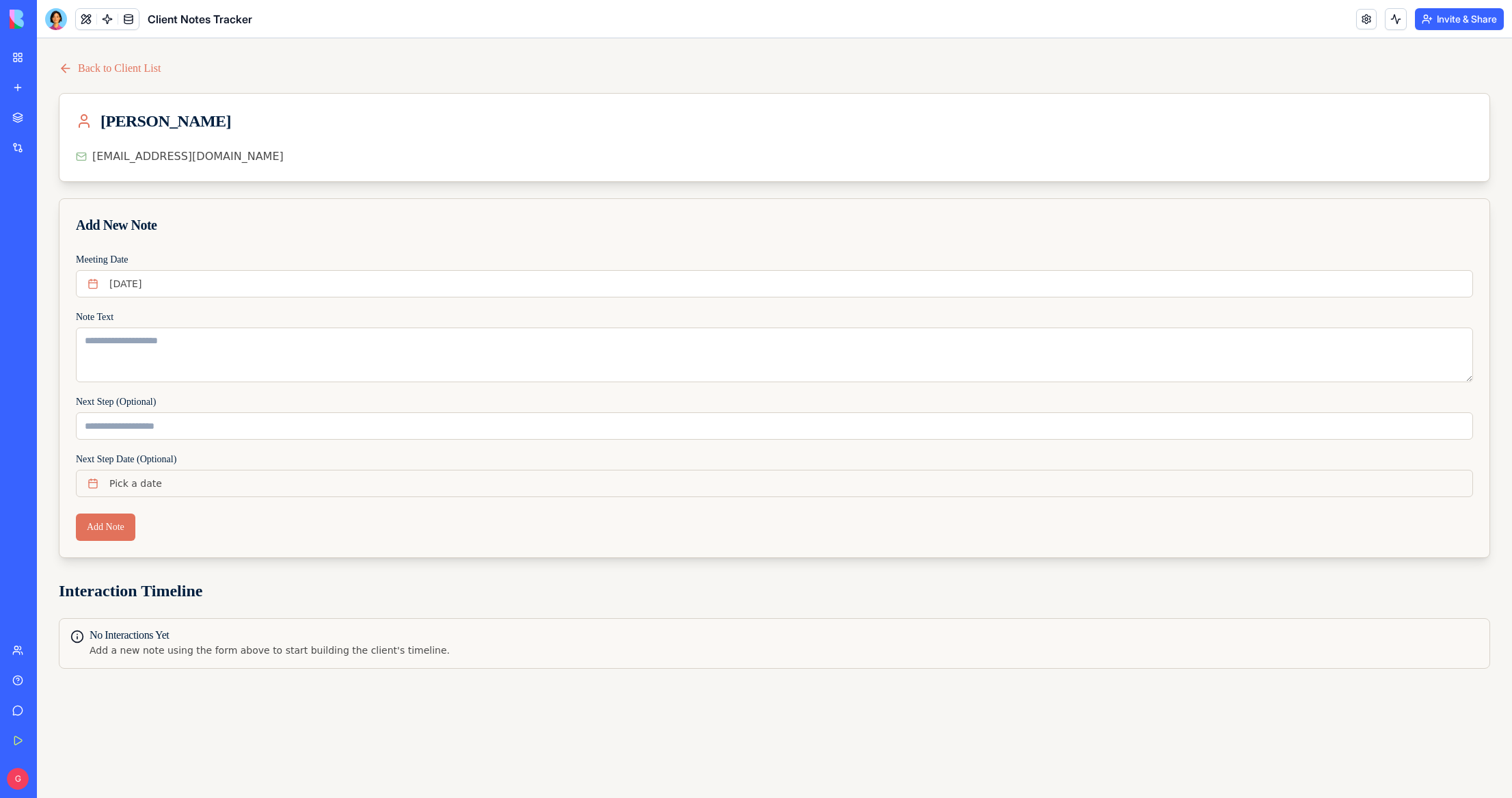
click at [220, 484] on button "Pick a date" at bounding box center [774, 483] width 1397 height 27
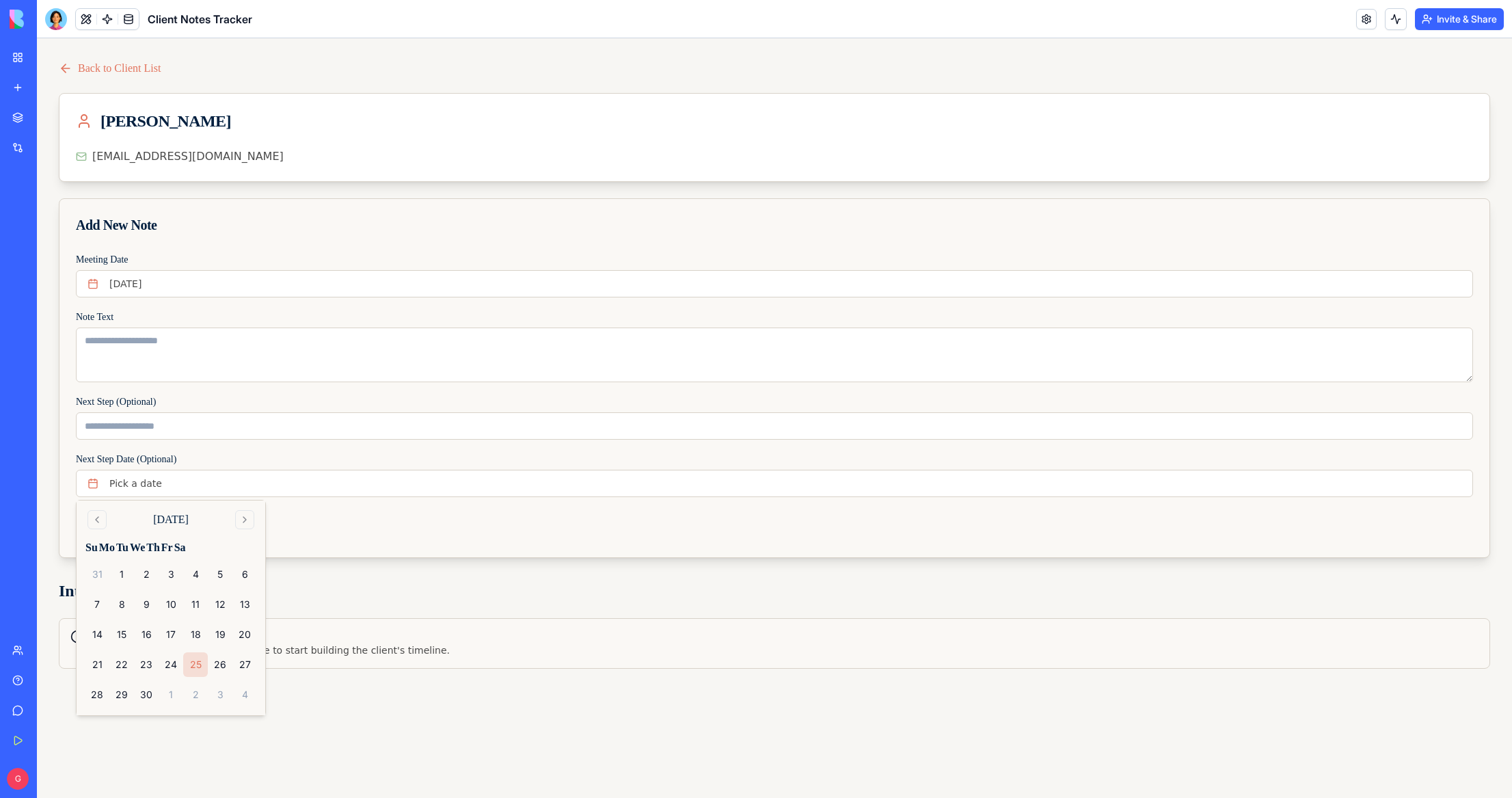
click at [340, 523] on div "Add Note" at bounding box center [774, 535] width 1430 height 44
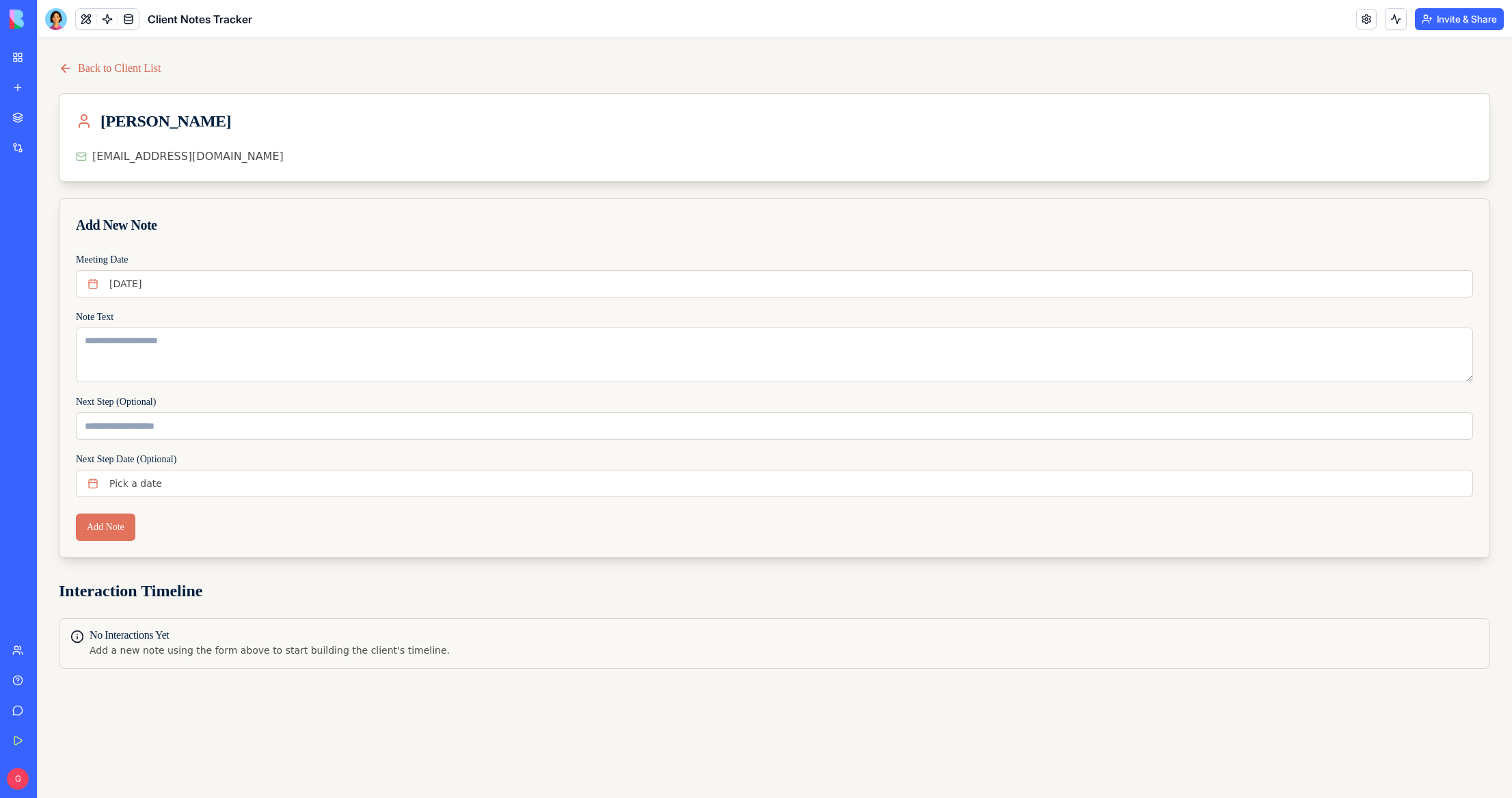
click at [113, 70] on link "Back to Client List" at bounding box center [109, 68] width 102 height 16
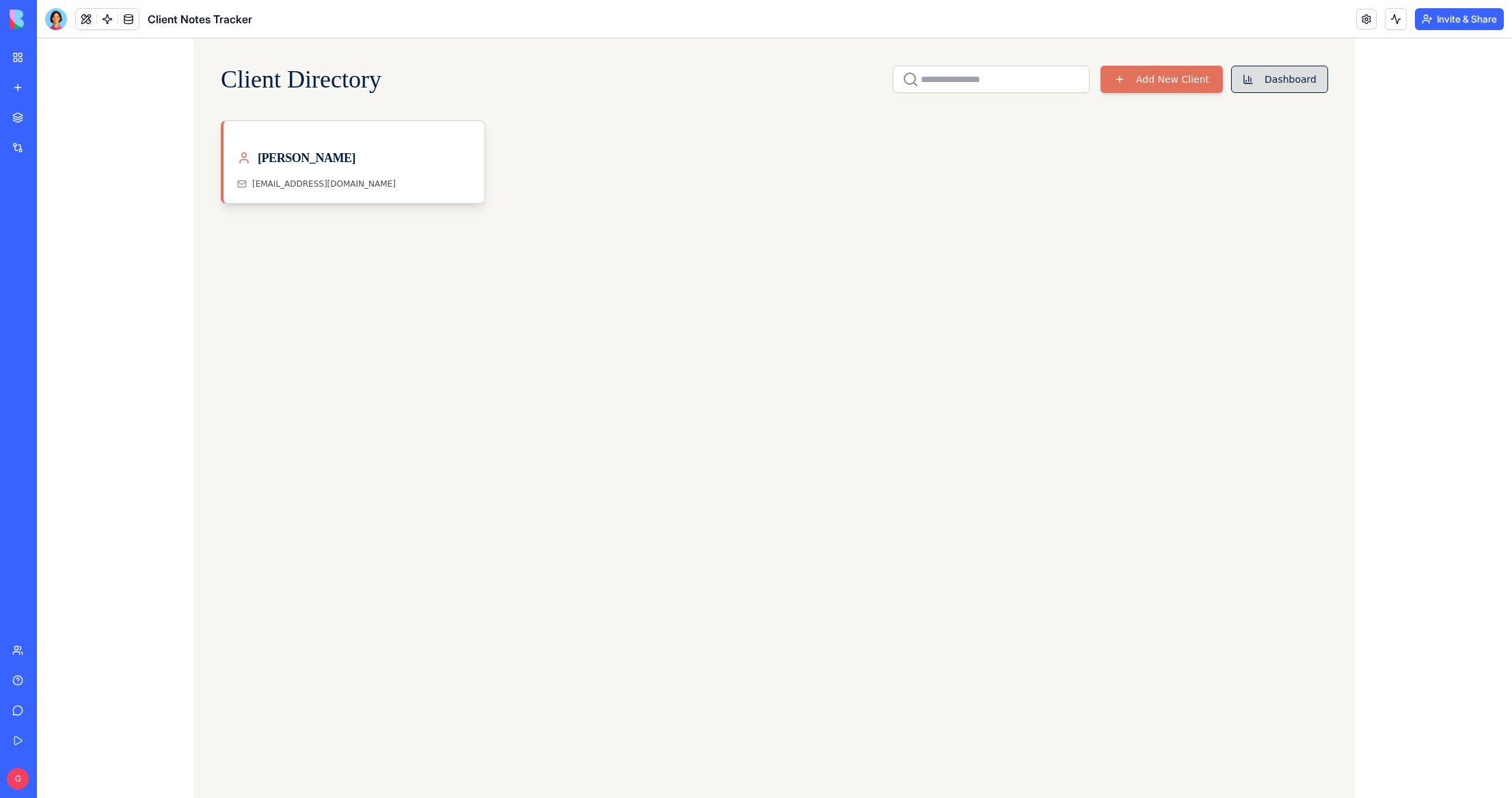
click at [1283, 79] on button "Dashboard" at bounding box center [1280, 79] width 97 height 27
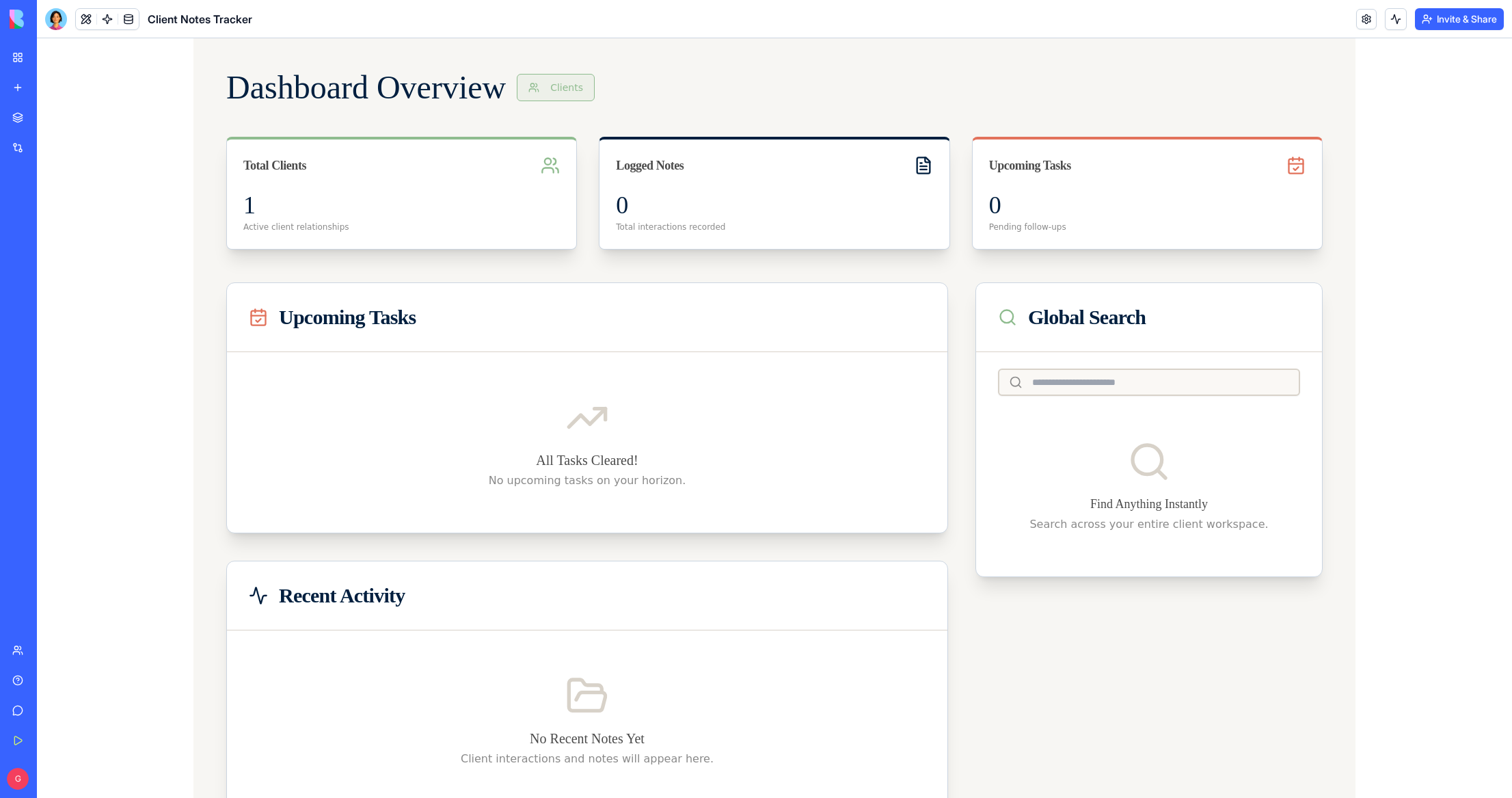
click at [587, 87] on button "Clients" at bounding box center [555, 87] width 78 height 27
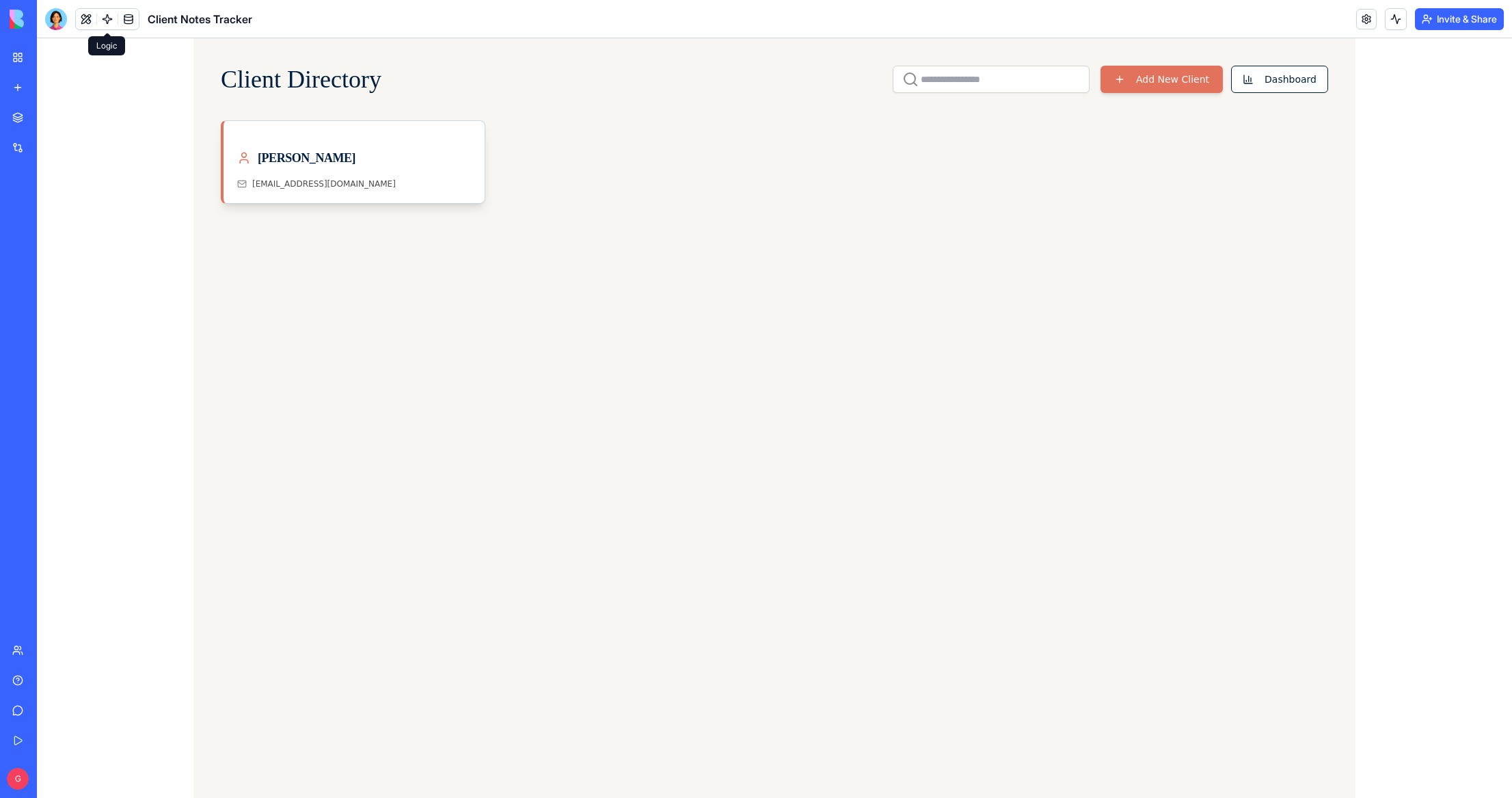
click at [105, 20] on link at bounding box center [107, 19] width 20 height 20
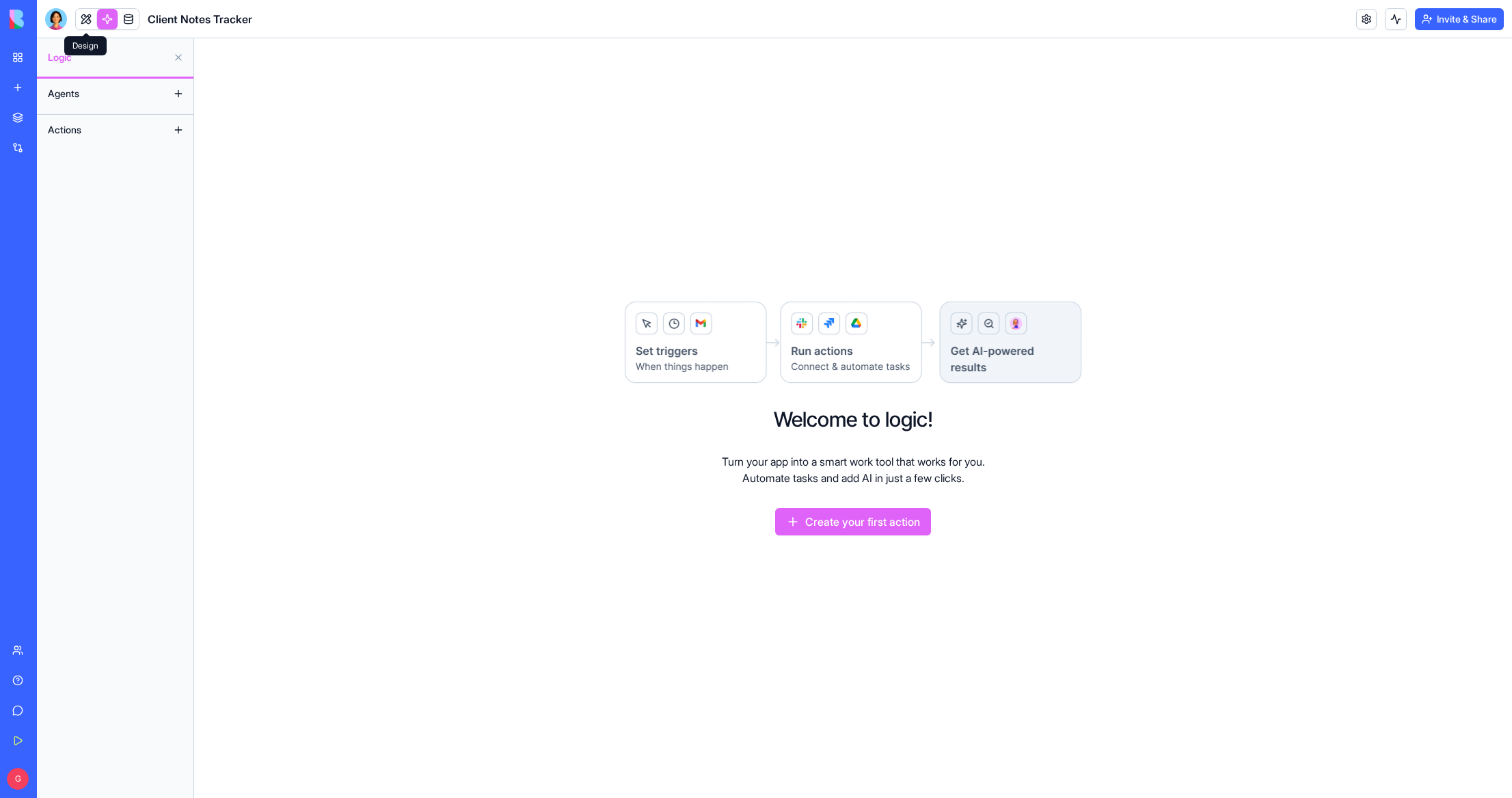
click at [86, 20] on link at bounding box center [86, 19] width 20 height 20
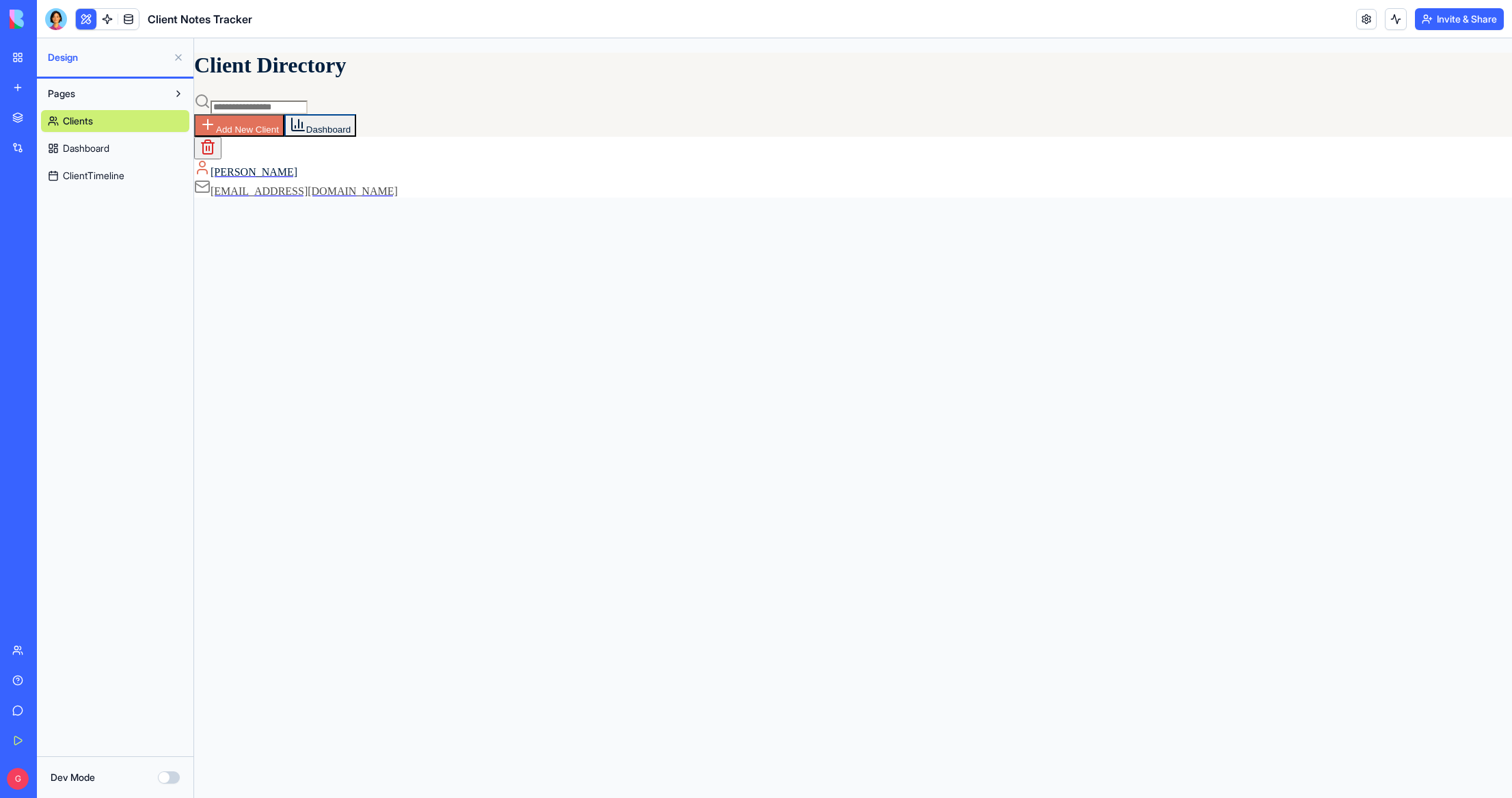
click at [130, 119] on link "Clients" at bounding box center [115, 120] width 149 height 22
click at [504, 165] on div "Guy Rosenhoiz" at bounding box center [853, 168] width 1318 height 19
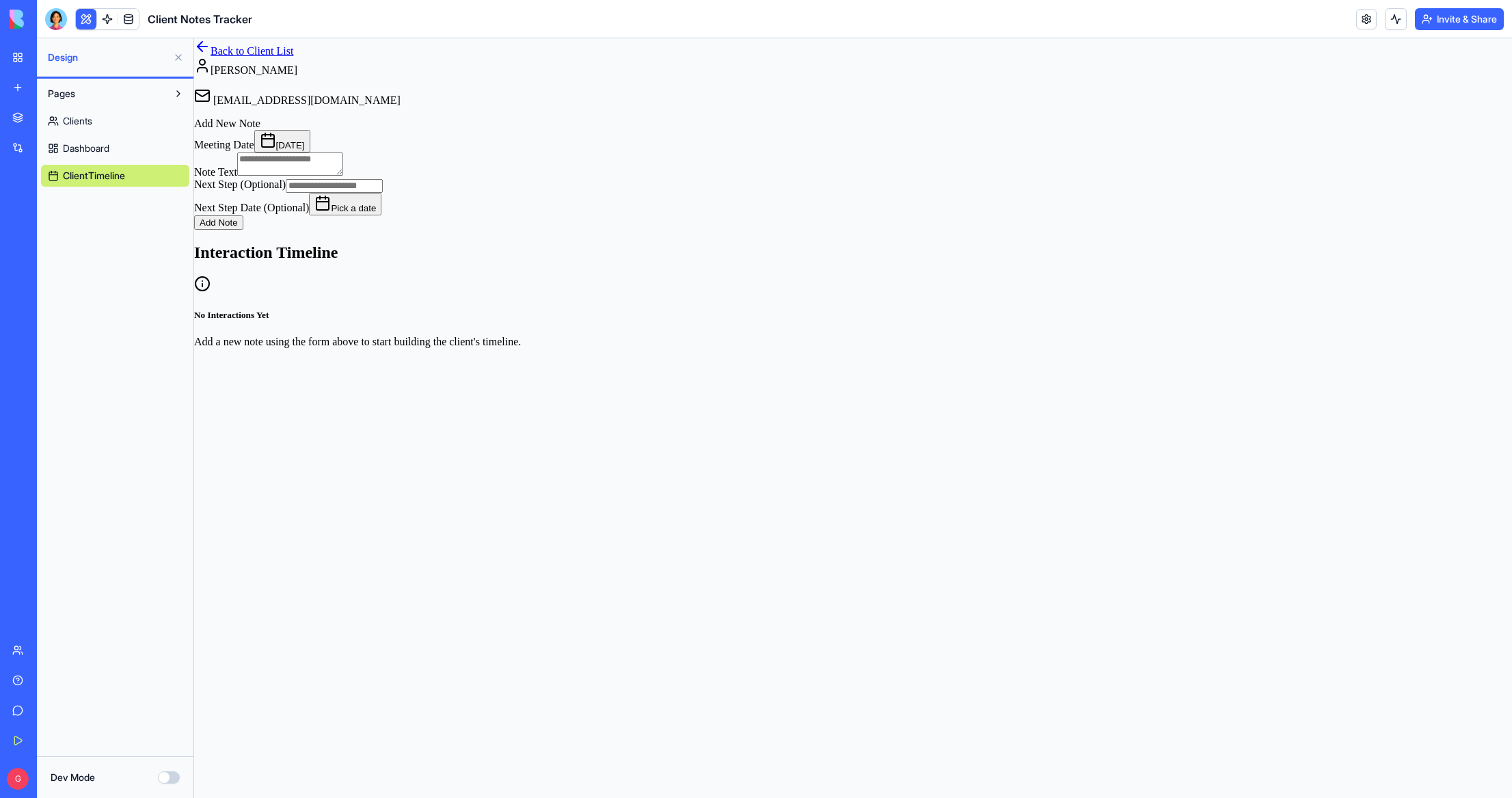
click at [279, 57] on link "Back to Client List" at bounding box center [244, 51] width 99 height 12
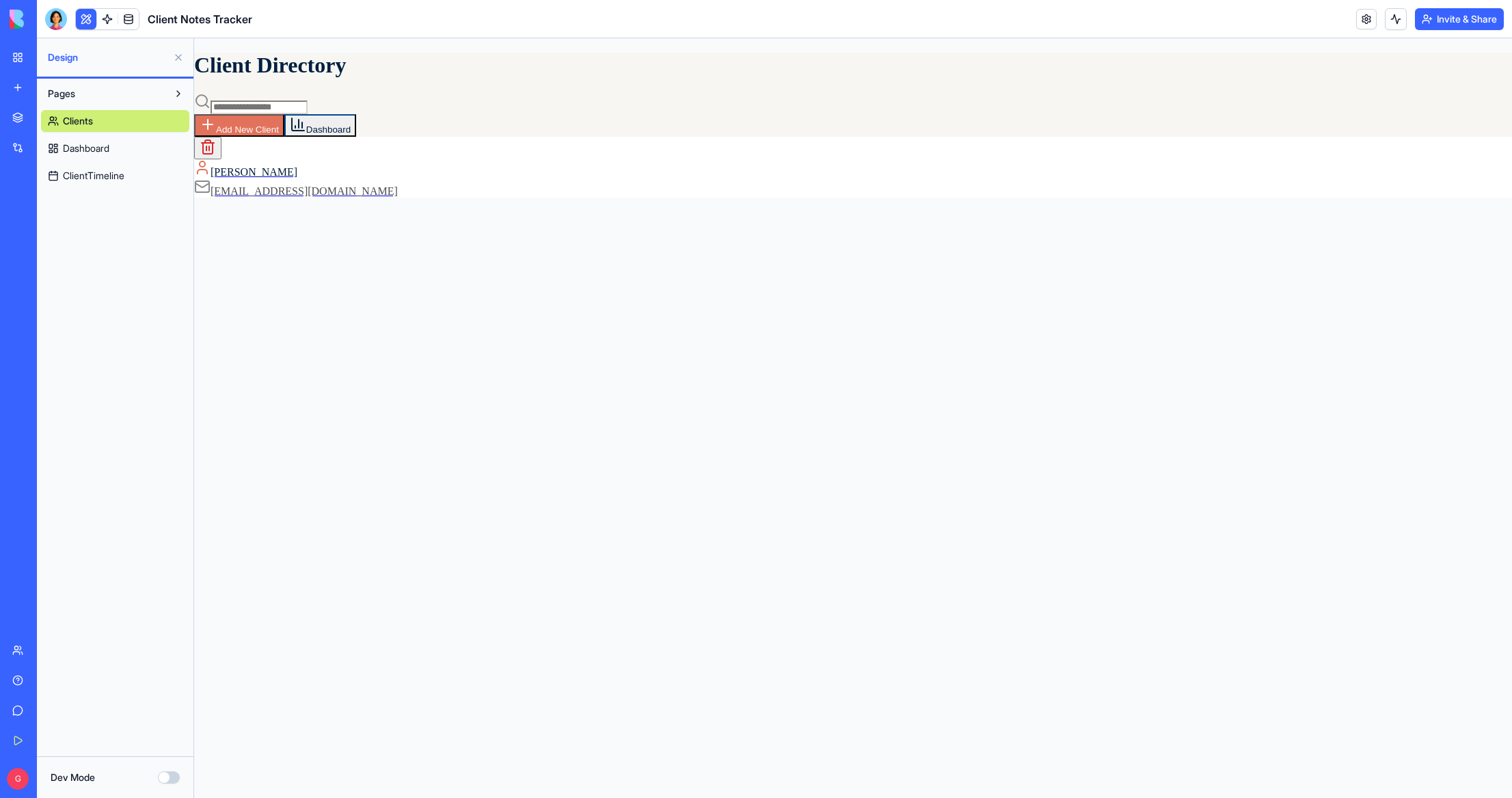
click at [115, 177] on span "ClientTimeline" at bounding box center [93, 175] width 61 height 13
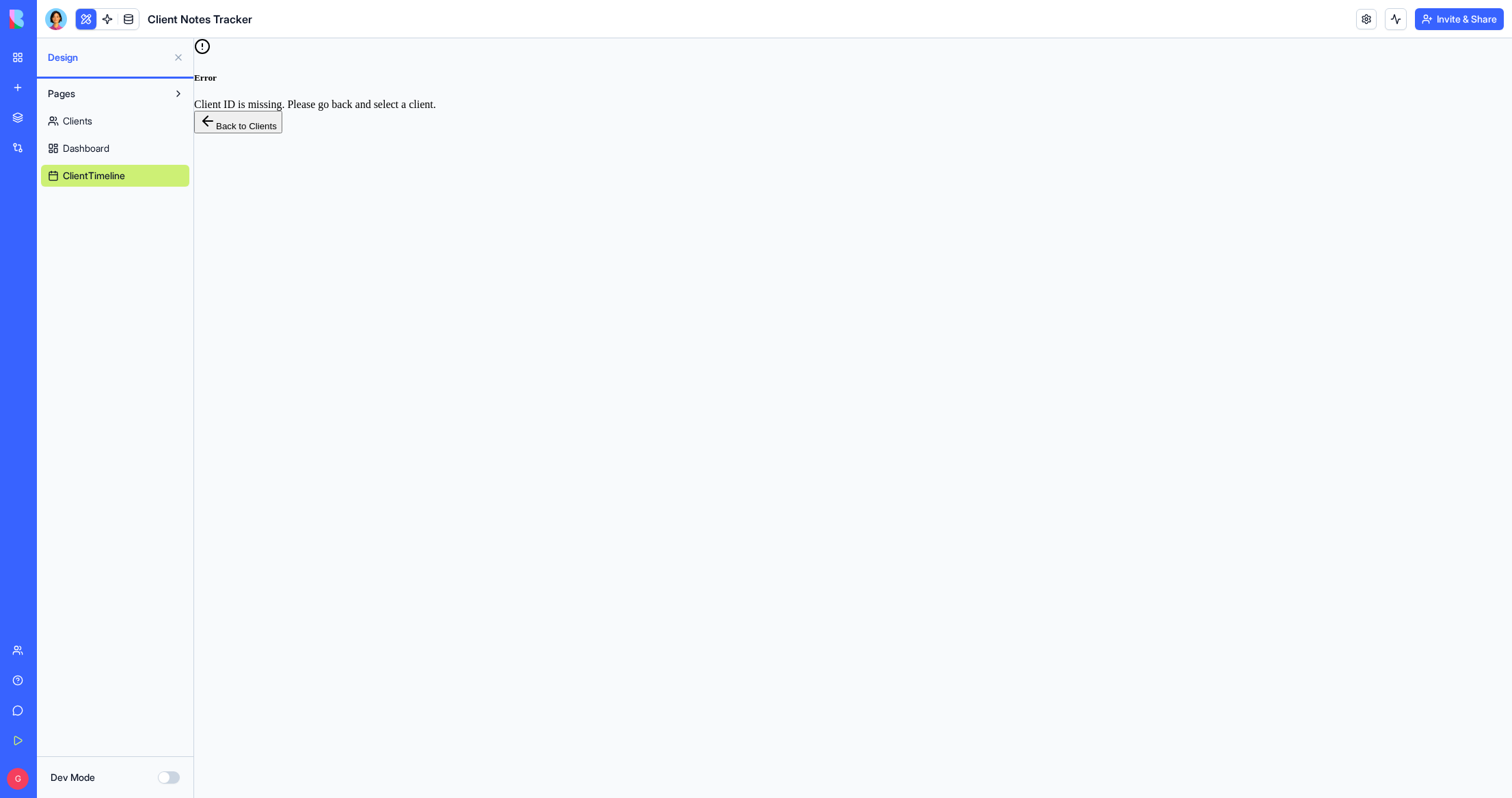
click at [100, 119] on link "Clients" at bounding box center [115, 120] width 149 height 22
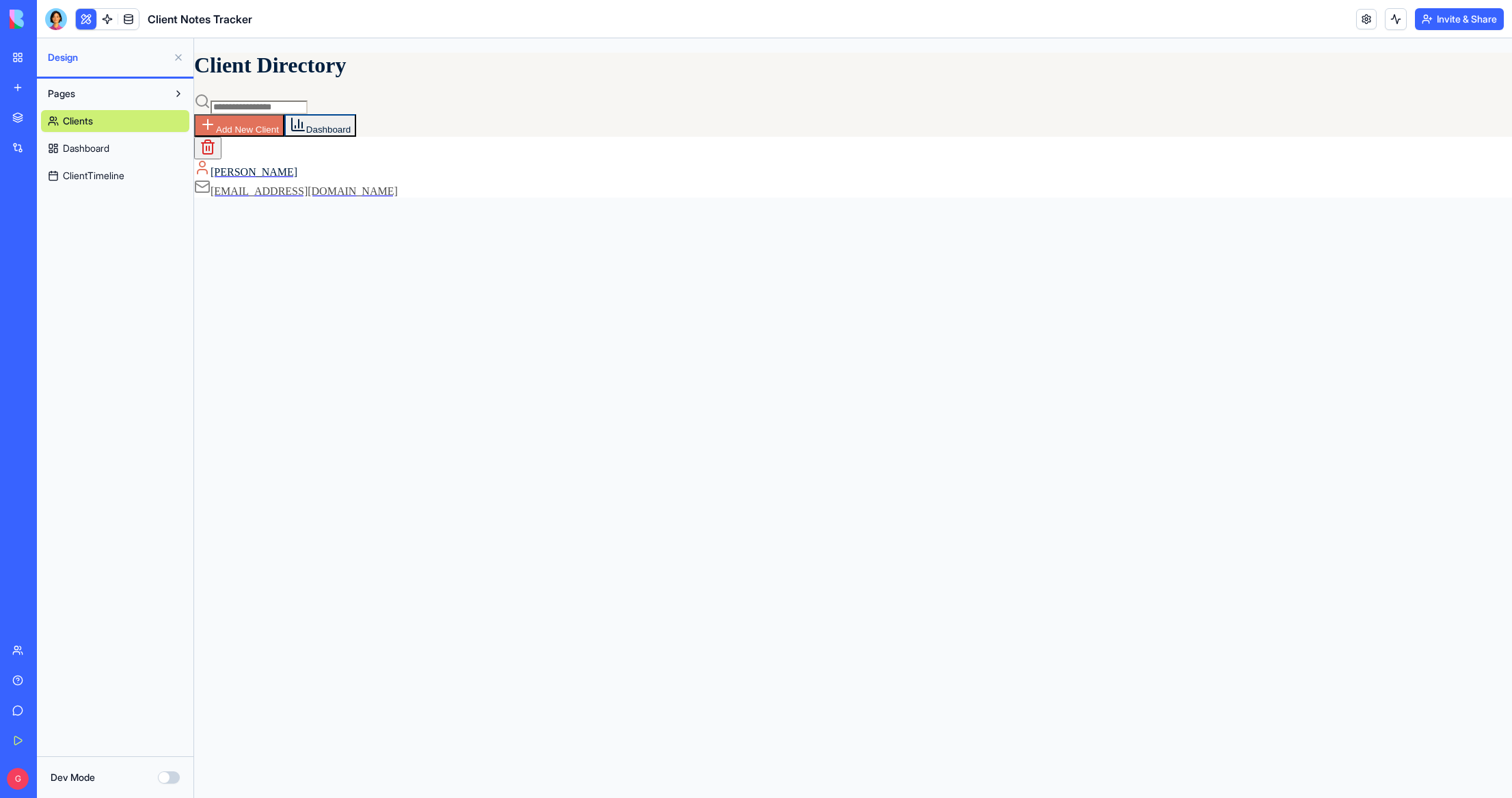
click at [174, 58] on button at bounding box center [178, 57] width 22 height 22
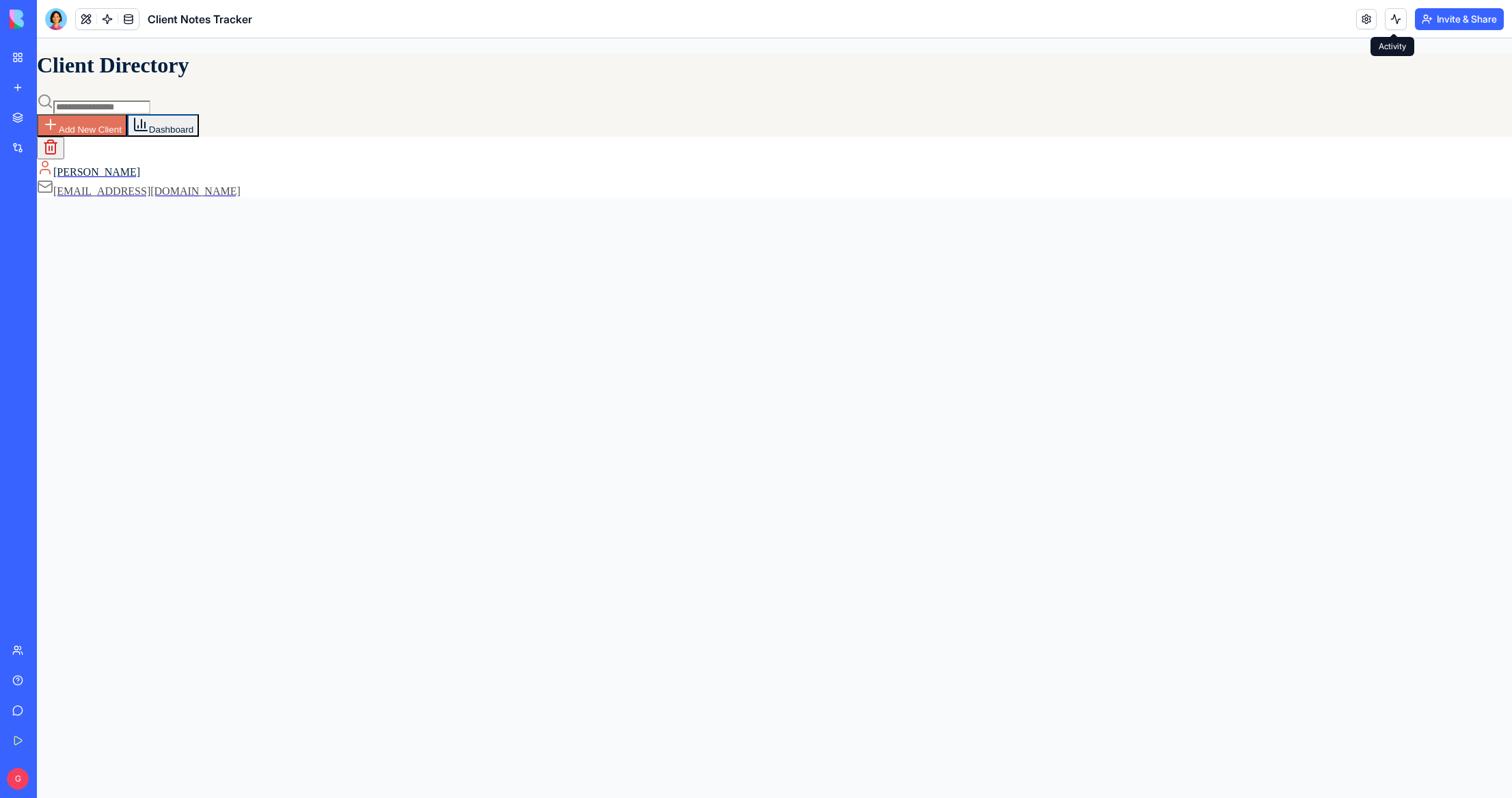
click at [1390, 20] on button at bounding box center [1395, 19] width 22 height 22
click at [1365, 20] on link at bounding box center [1366, 19] width 20 height 20
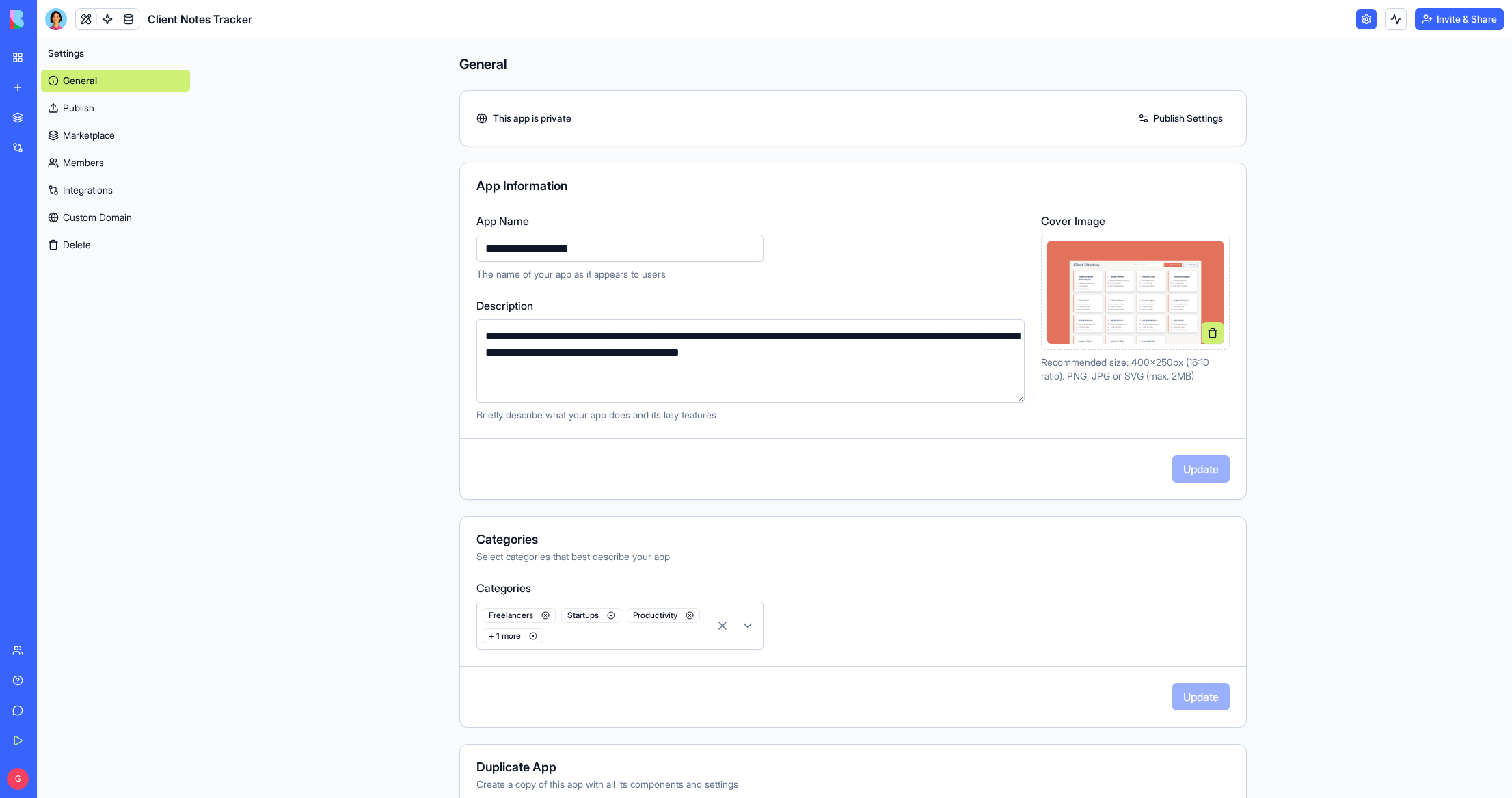
scroll to position [87, 0]
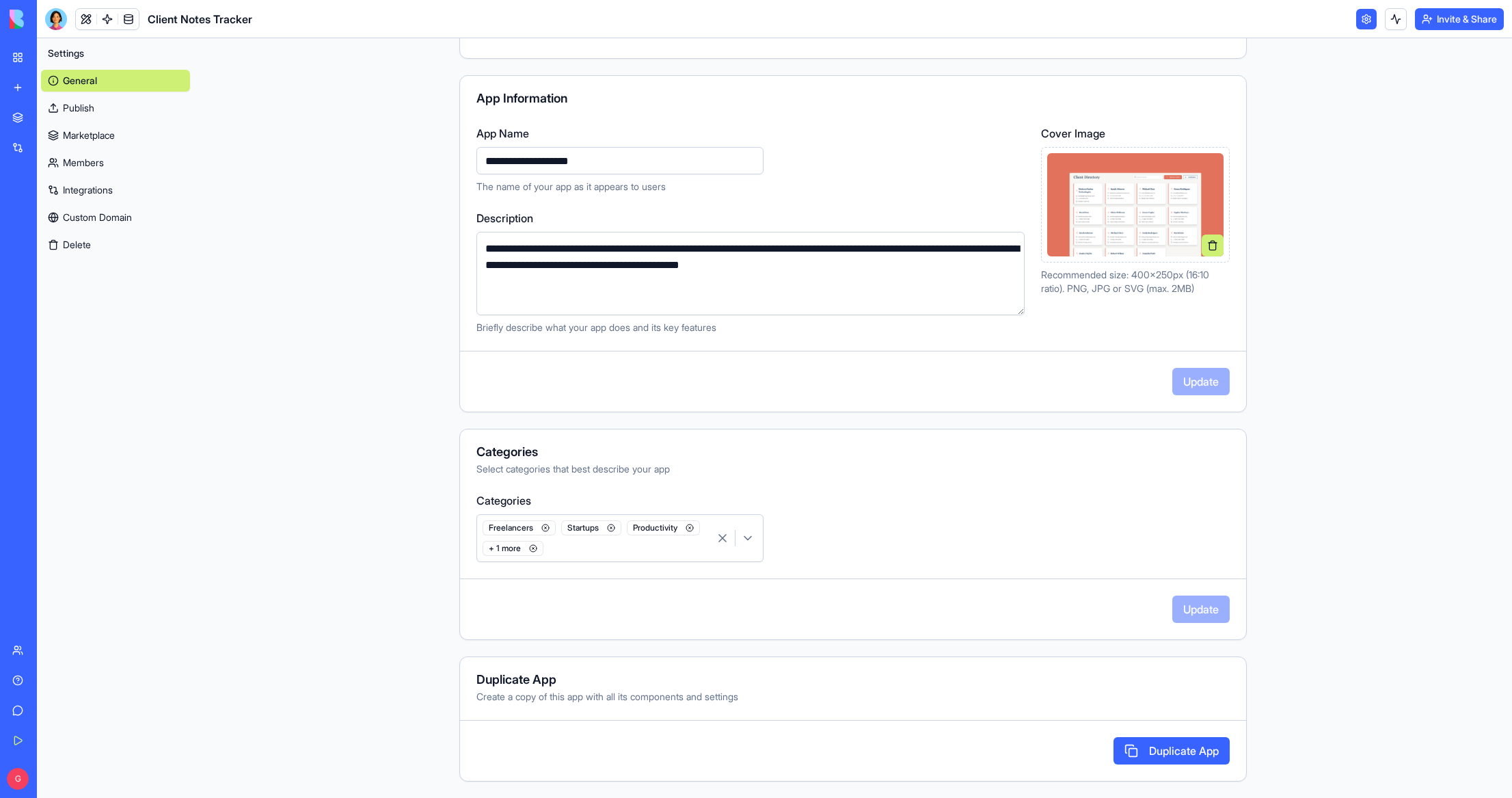
click at [1173, 755] on button "Duplicate App" at bounding box center [1171, 751] width 116 height 27
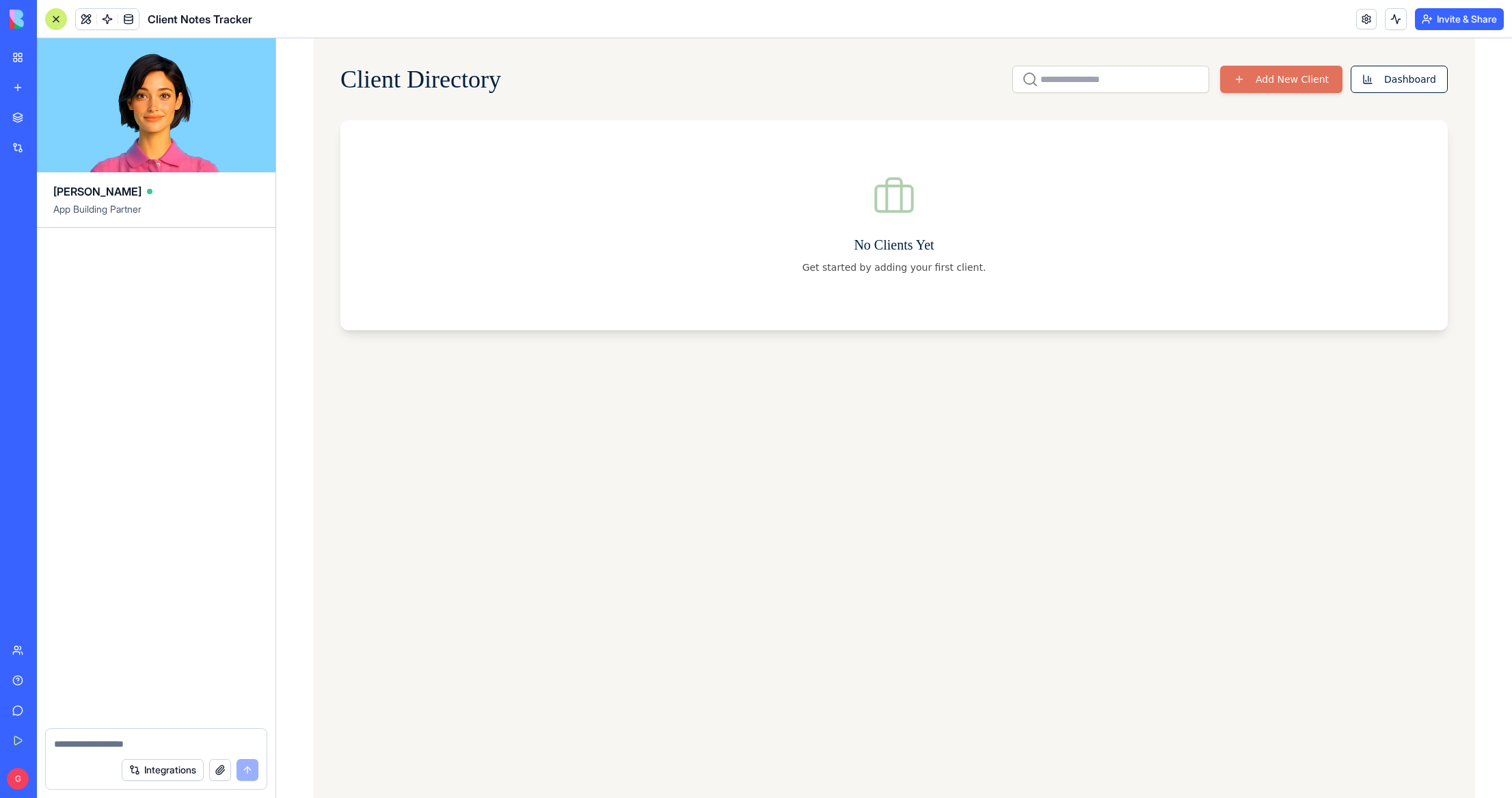
click at [124, 747] on textarea at bounding box center [156, 744] width 204 height 13
click at [122, 729] on textarea "**********" at bounding box center [156, 737] width 204 height 27
type textarea "**********"
click at [249, 770] on button "submit" at bounding box center [247, 770] width 22 height 22
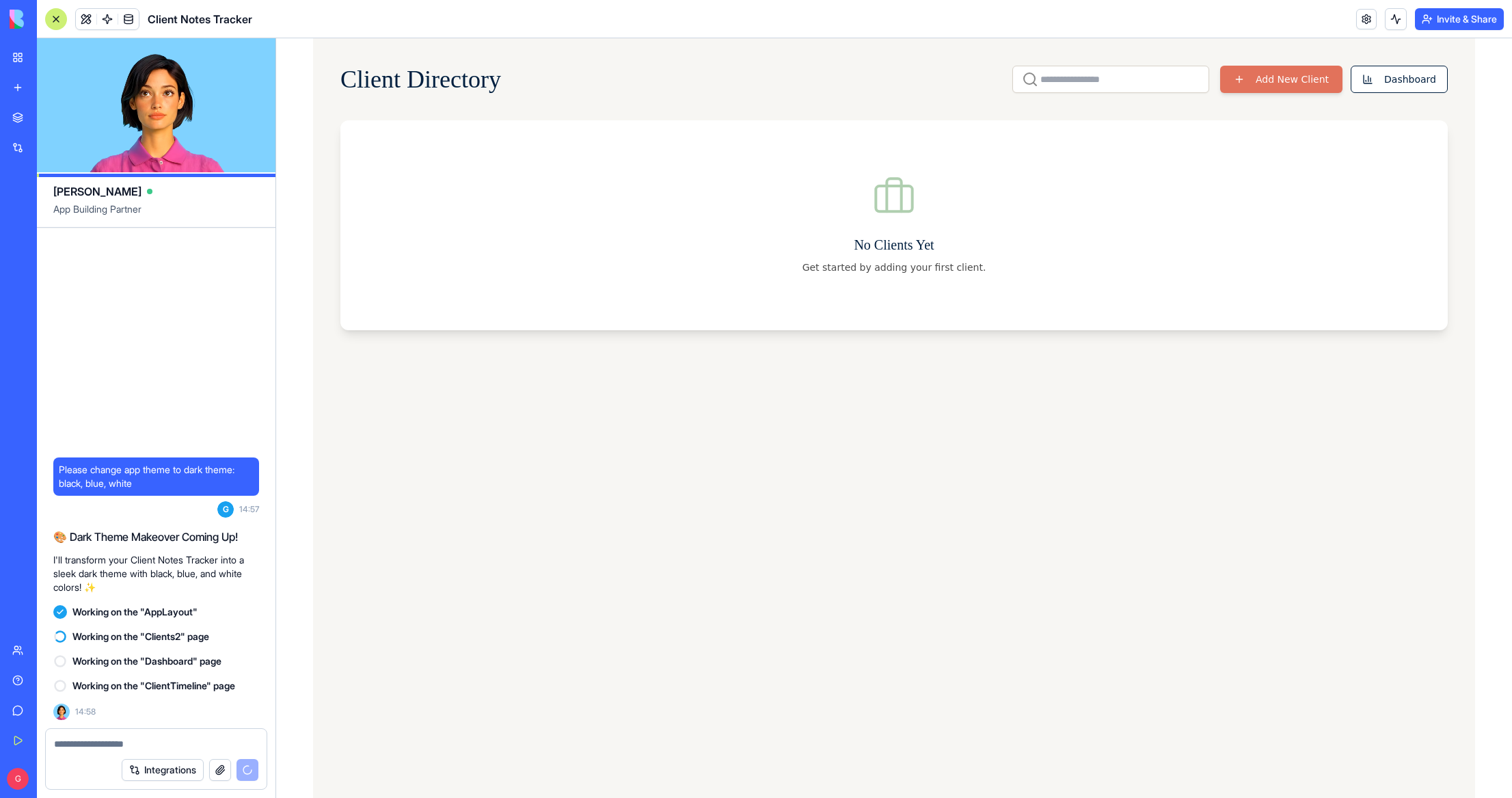
click at [303, 378] on main "Client Directory Add New Client Dashboard No Clients Yet Get started by adding …" at bounding box center [893, 418] width 1235 height 760
drag, startPoint x: 968, startPoint y: 166, endPoint x: 960, endPoint y: 168, distance: 8.2
click at [888, 98] on div "Client Directory Add New Client Dashboard No Clients Yet Get started by adding …" at bounding box center [894, 418] width 1161 height 760
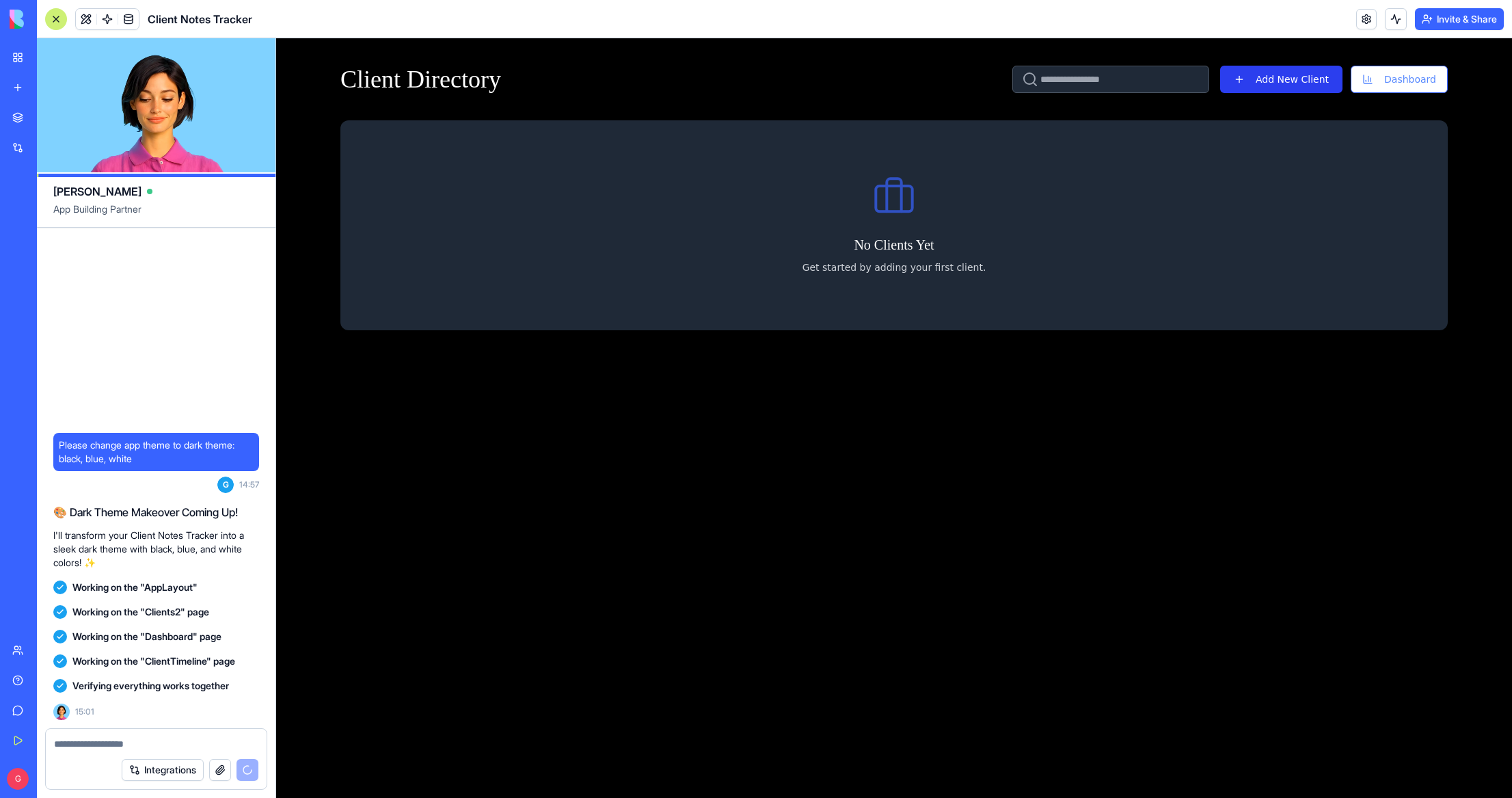
click at [1309, 82] on button "Add New Client" at bounding box center [1281, 79] width 122 height 27
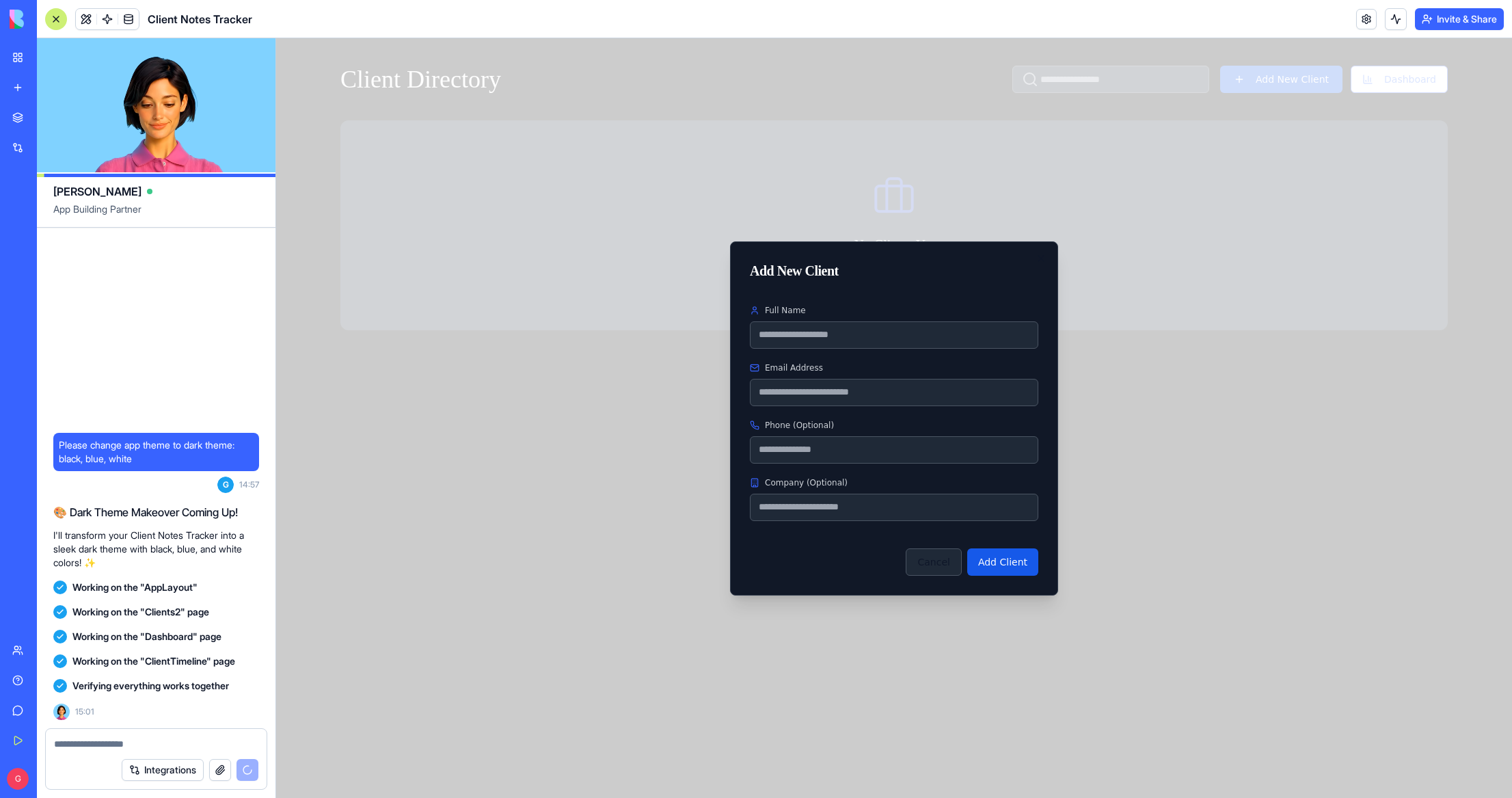
click at [942, 563] on button "Cancel" at bounding box center [933, 562] width 56 height 27
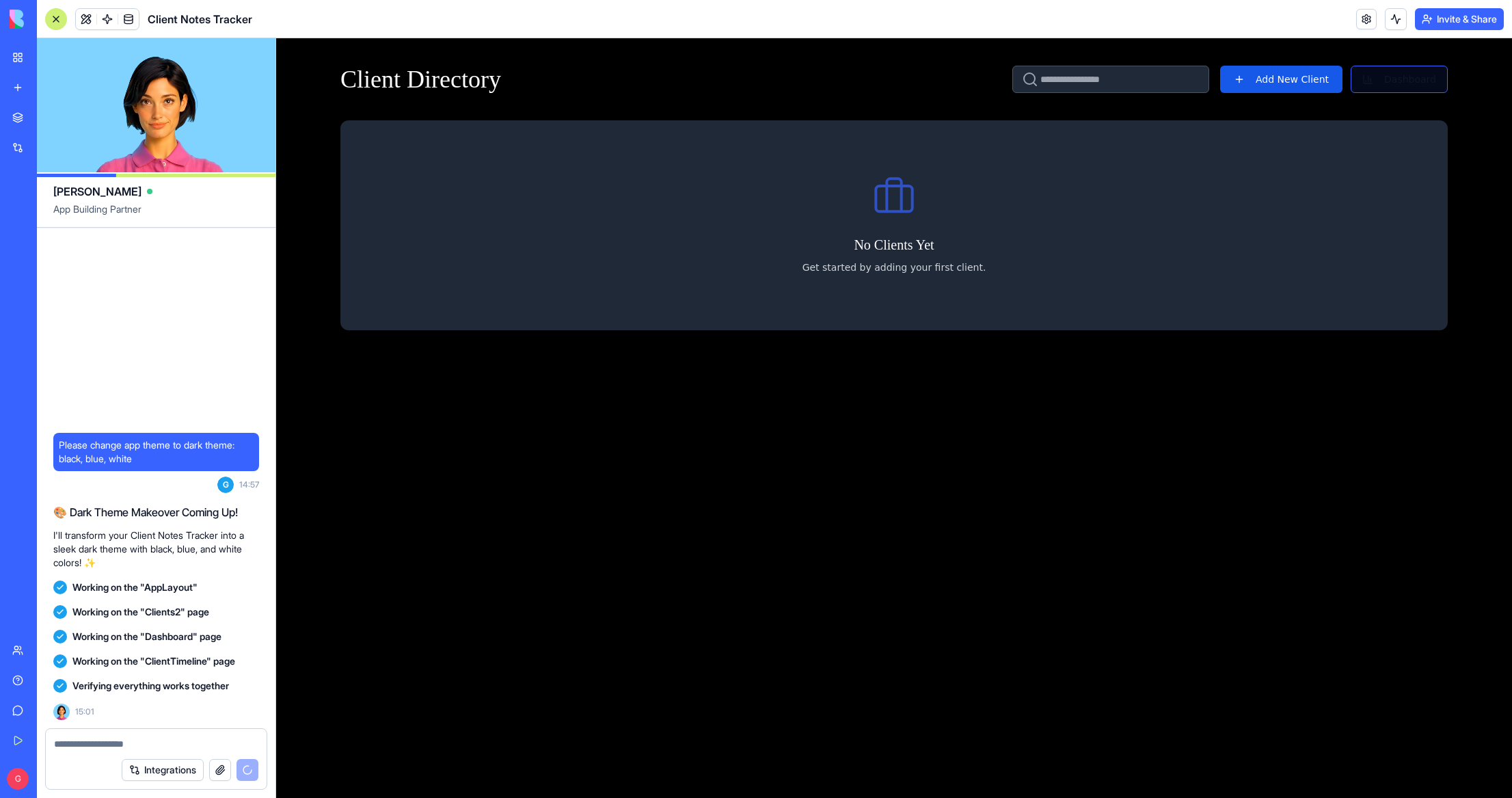
click at [1412, 76] on button "Dashboard" at bounding box center [1399, 79] width 97 height 27
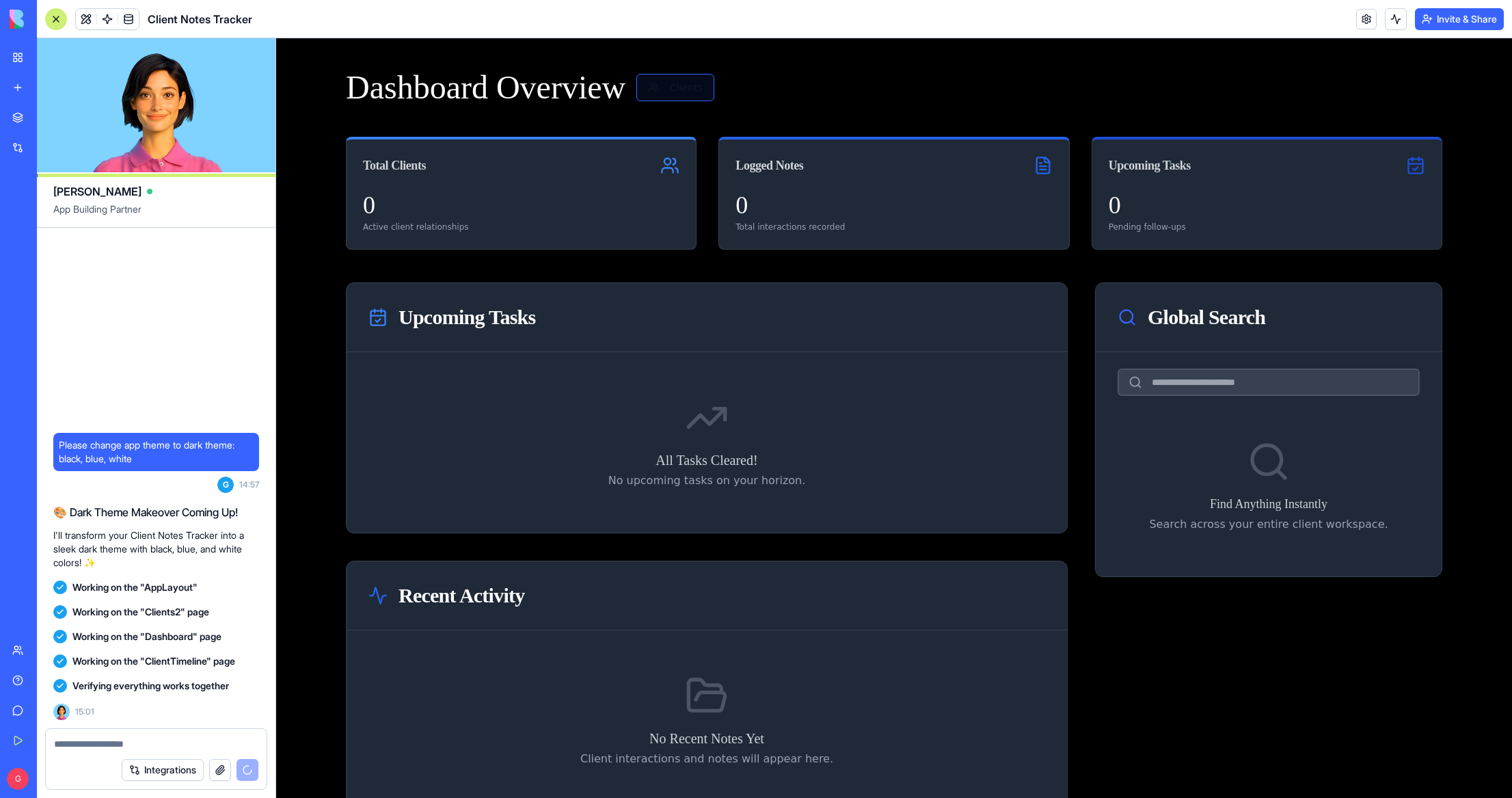
click at [693, 94] on button "Clients" at bounding box center [675, 87] width 78 height 27
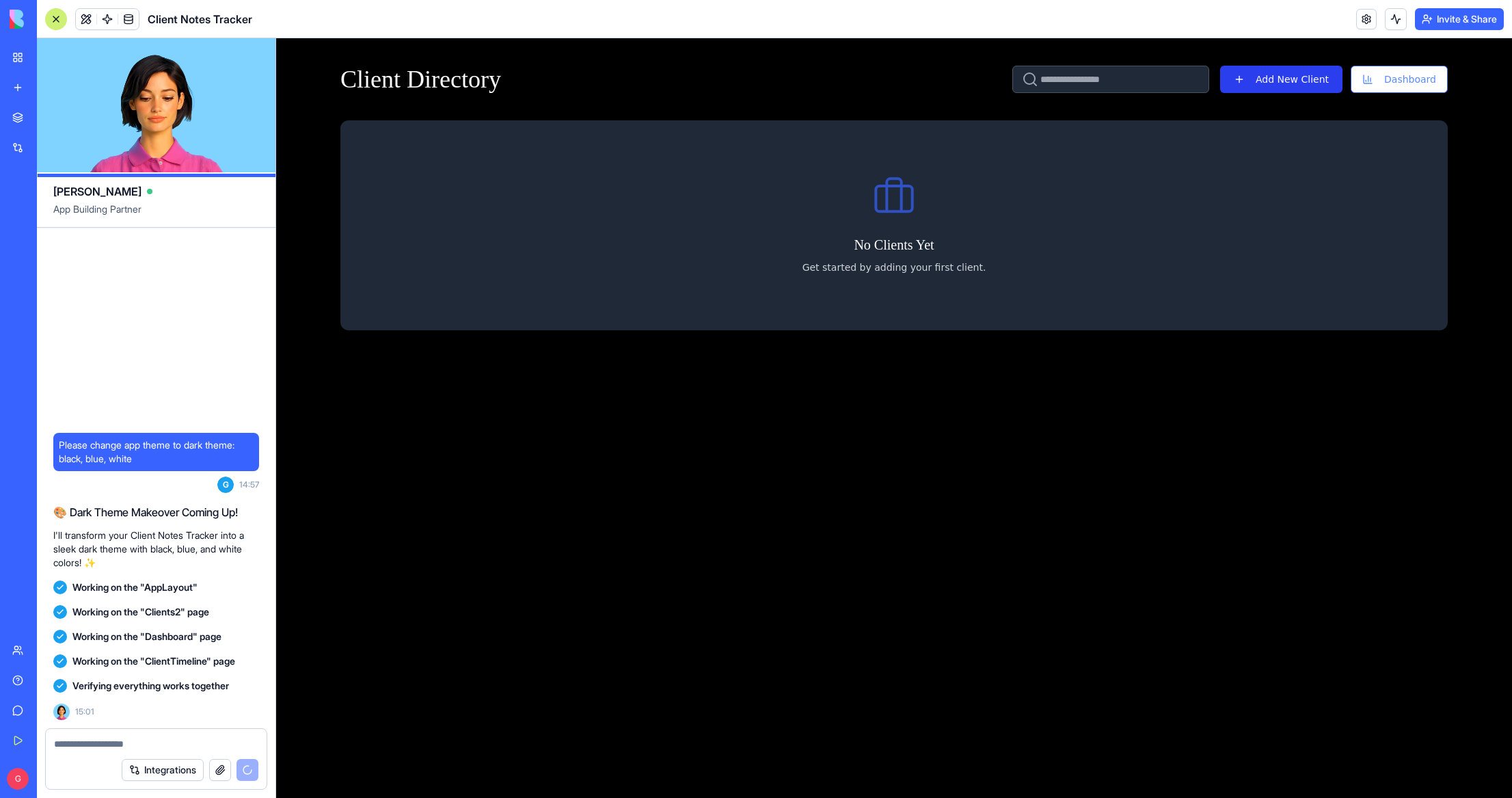
click at [1297, 81] on button "Add New Client" at bounding box center [1281, 79] width 122 height 27
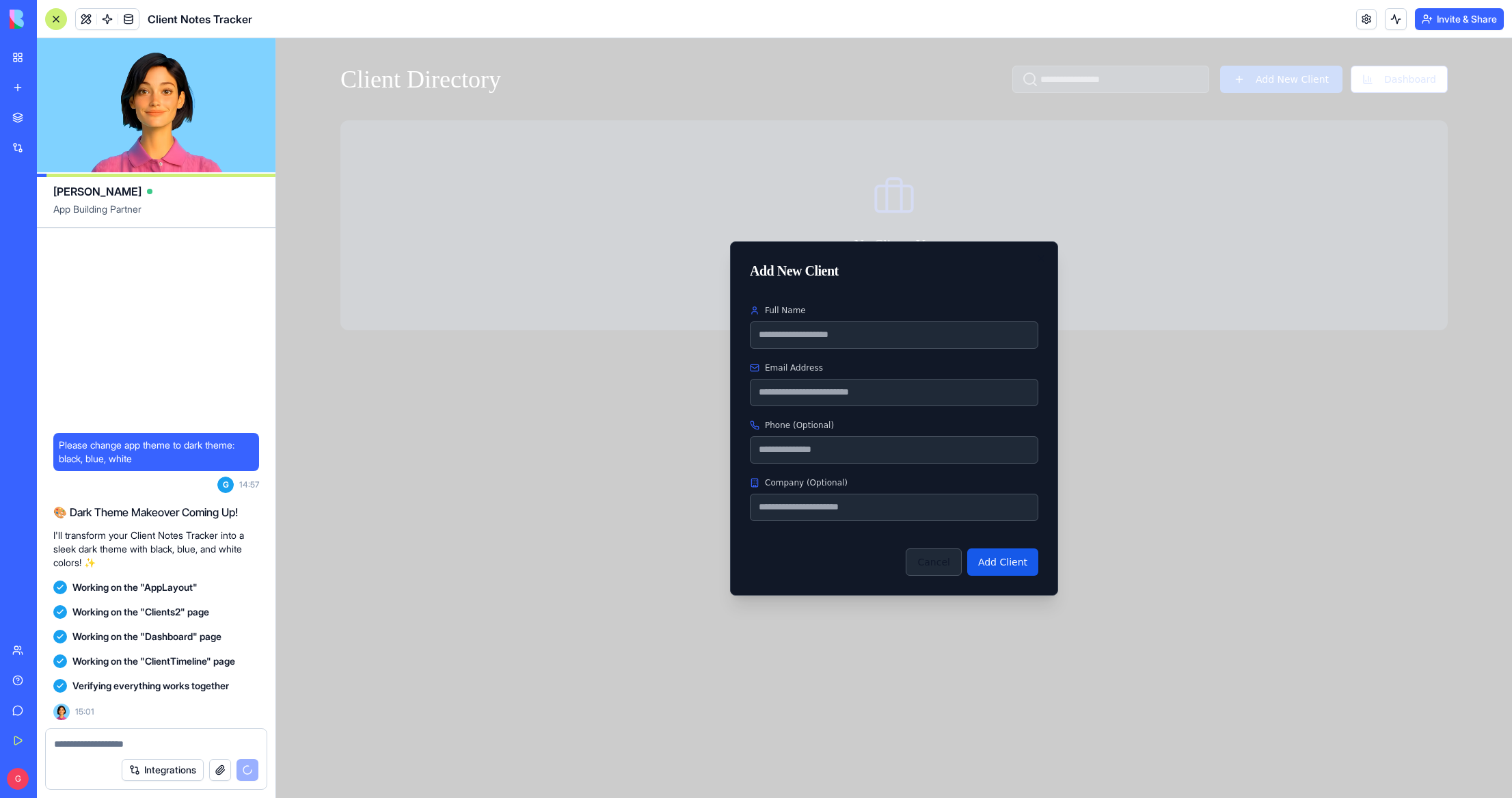
click at [940, 561] on button "Cancel" at bounding box center [933, 562] width 56 height 27
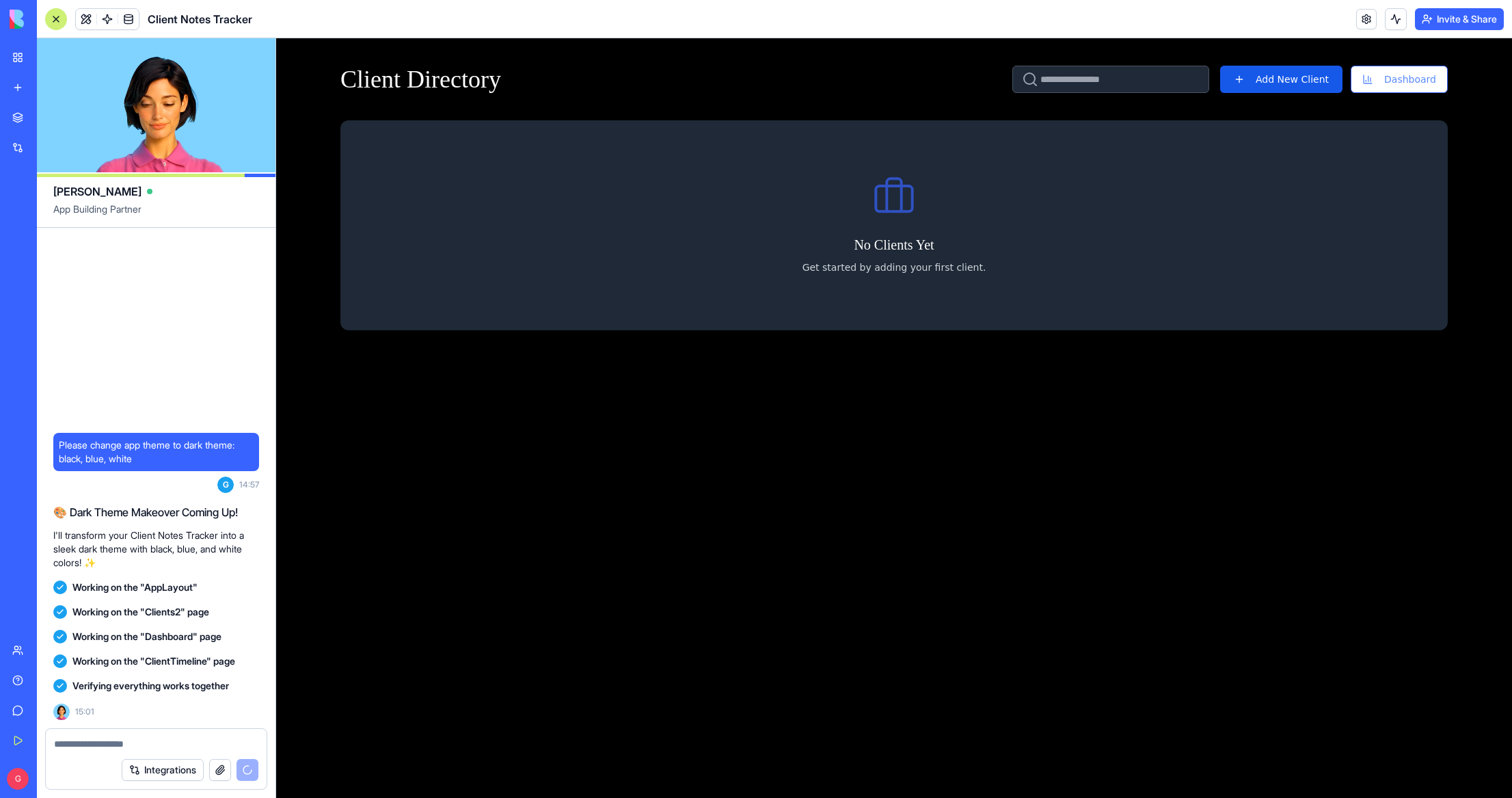
click at [179, 767] on button "Integrations" at bounding box center [163, 770] width 82 height 22
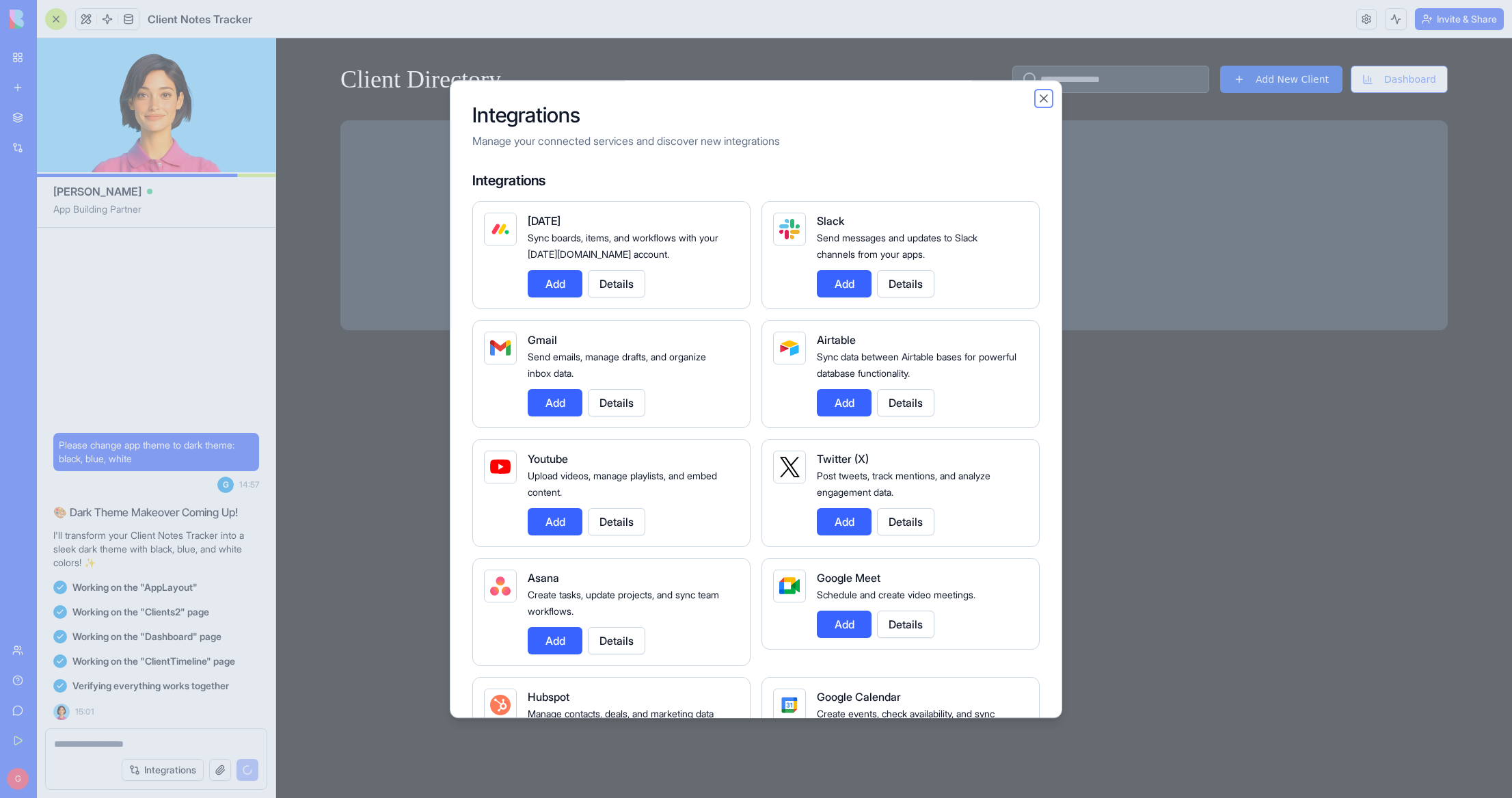
click at [1045, 99] on button "Close" at bounding box center [1043, 98] width 13 height 13
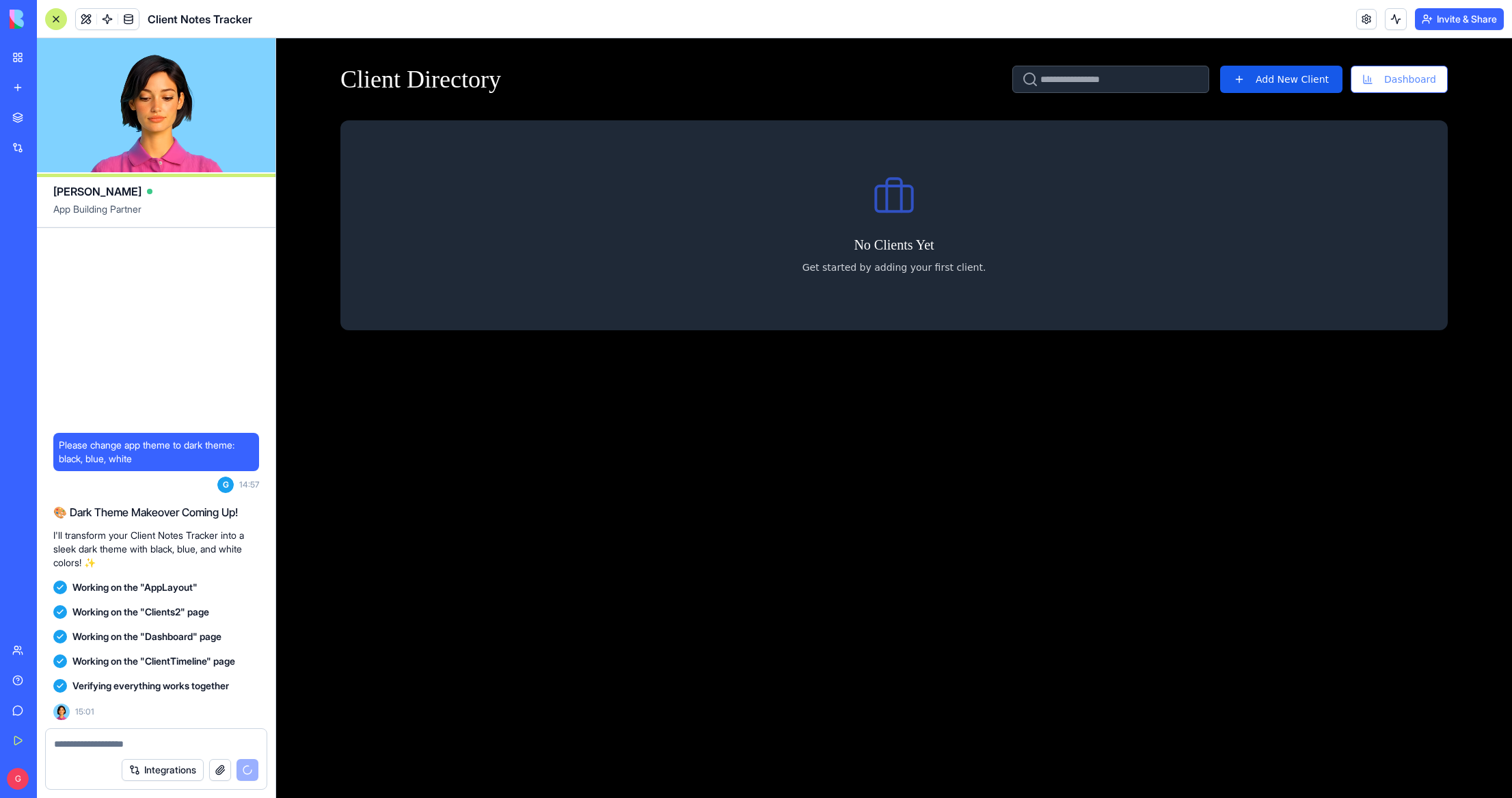
click at [129, 18] on link at bounding box center [128, 19] width 20 height 20
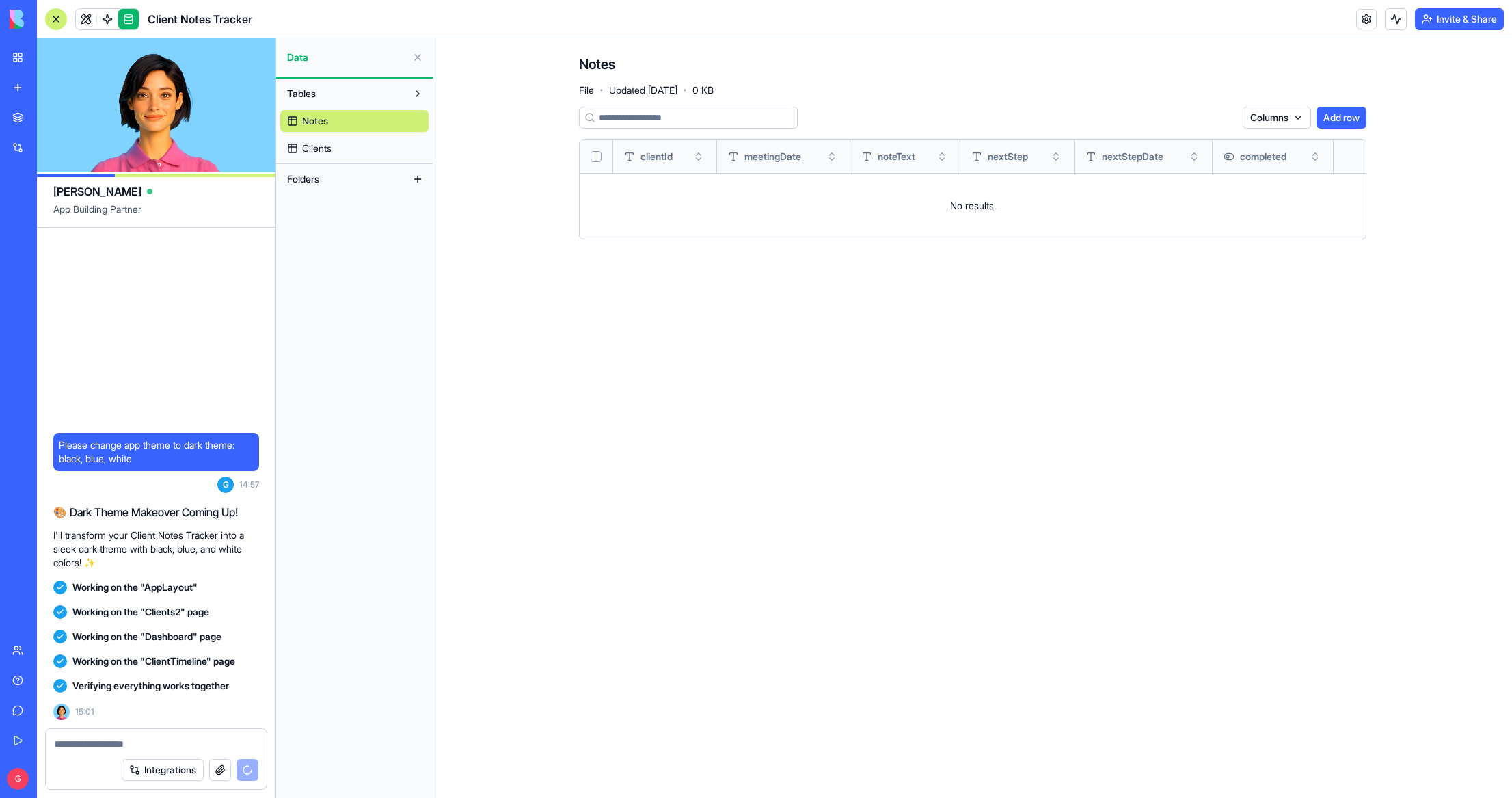
click at [370, 147] on link "Clients" at bounding box center [354, 148] width 149 height 22
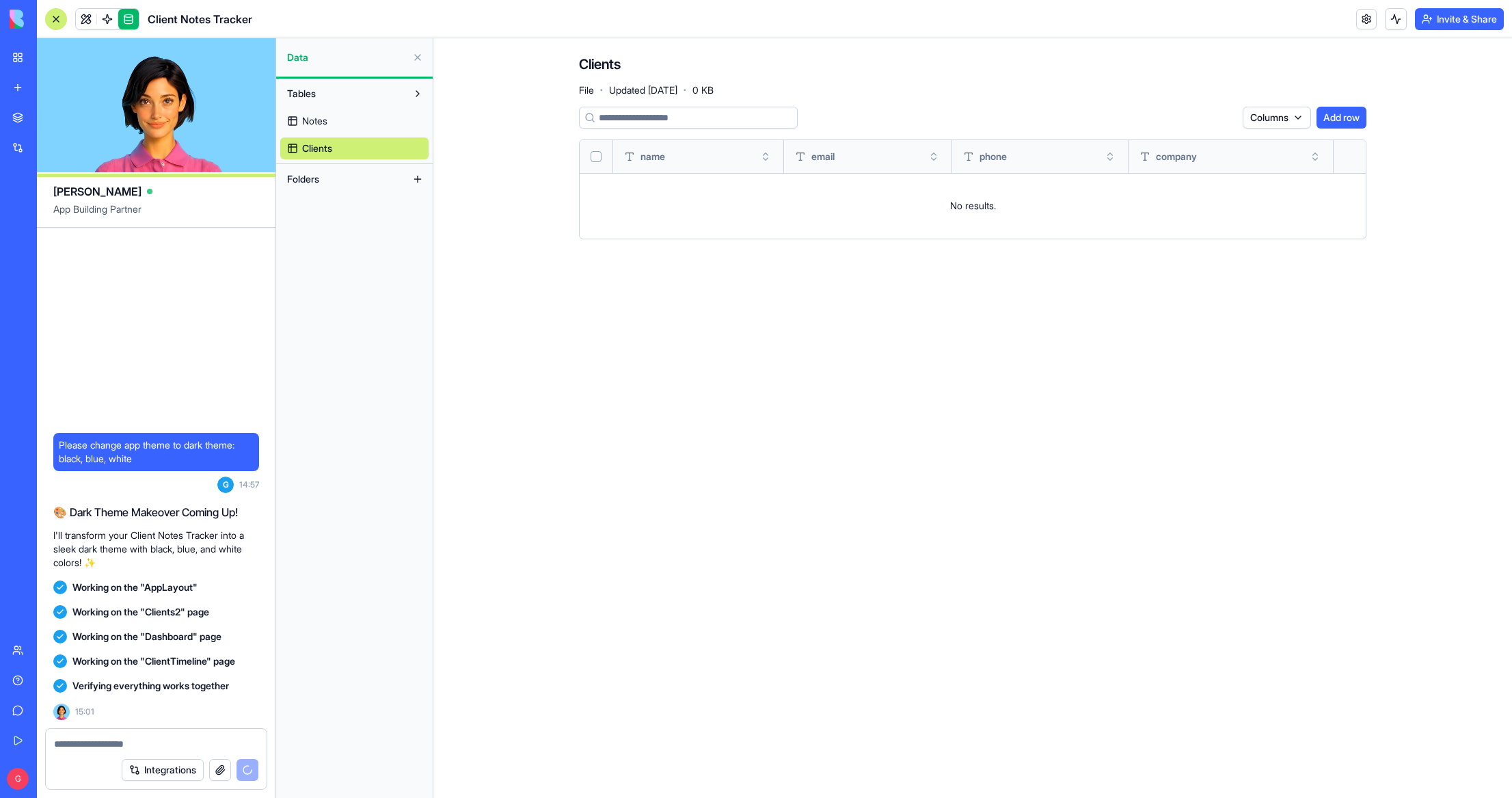
click at [365, 118] on link "Notes" at bounding box center [354, 120] width 149 height 22
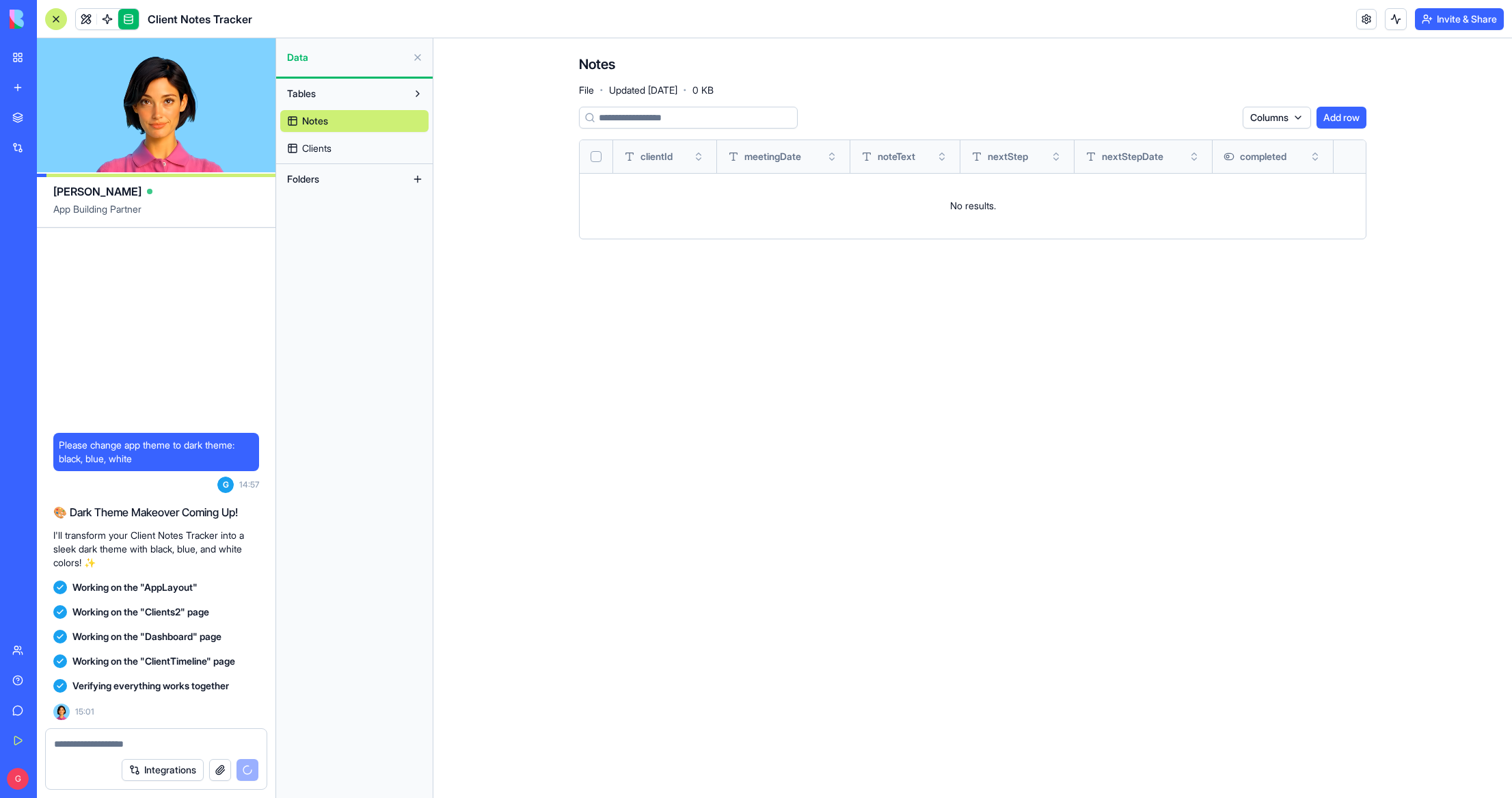
click at [417, 56] on button at bounding box center [417, 57] width 22 height 22
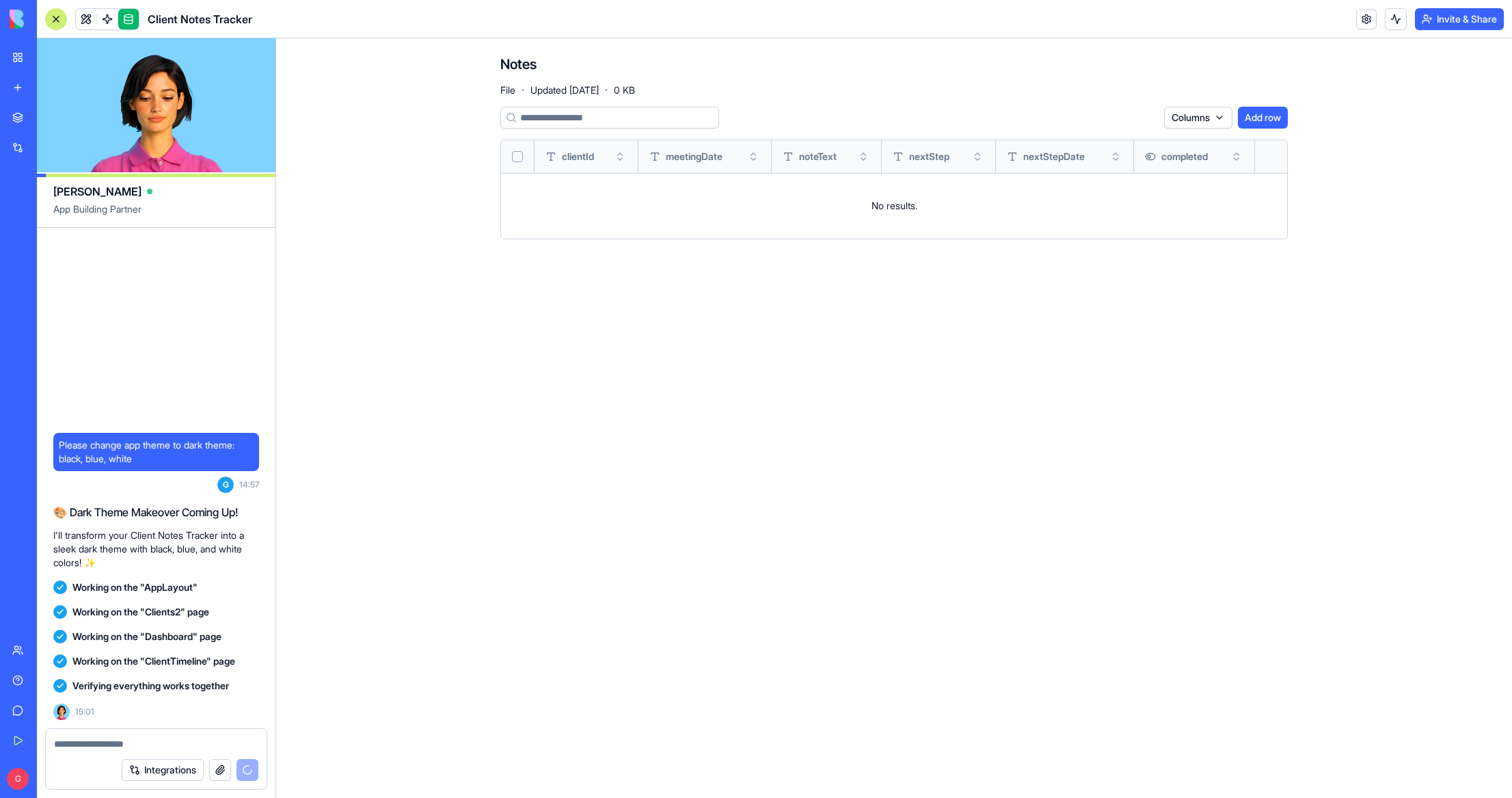
click at [129, 17] on link at bounding box center [128, 19] width 20 height 20
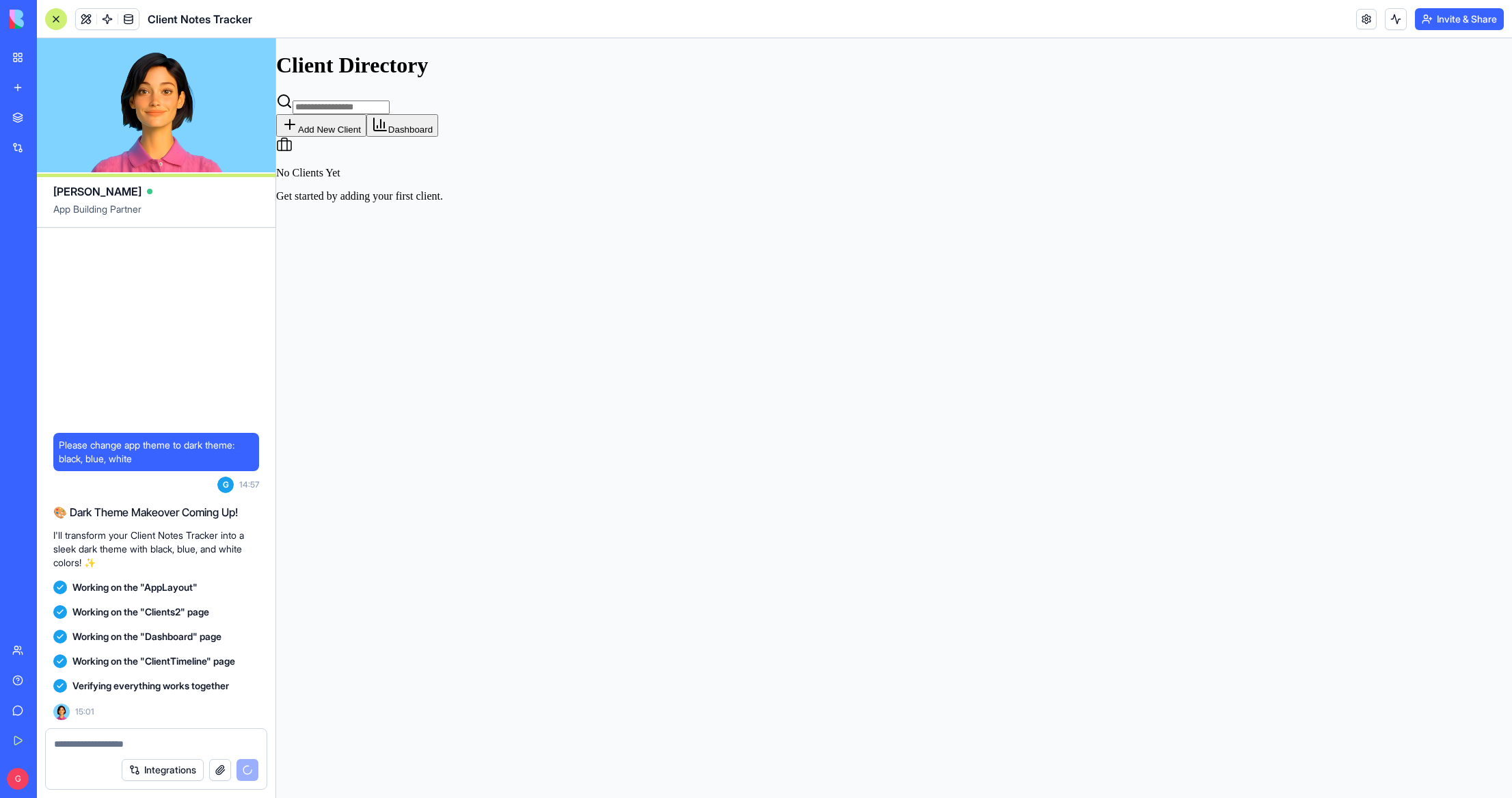
click at [227, 744] on textarea at bounding box center [156, 744] width 204 height 13
click at [215, 350] on div "Please change app theme to dark theme: black, blue, white G 14:57 🎨 Dark Theme …" at bounding box center [156, 478] width 239 height 501
click at [366, 114] on button "Add New Client" at bounding box center [321, 125] width 90 height 23
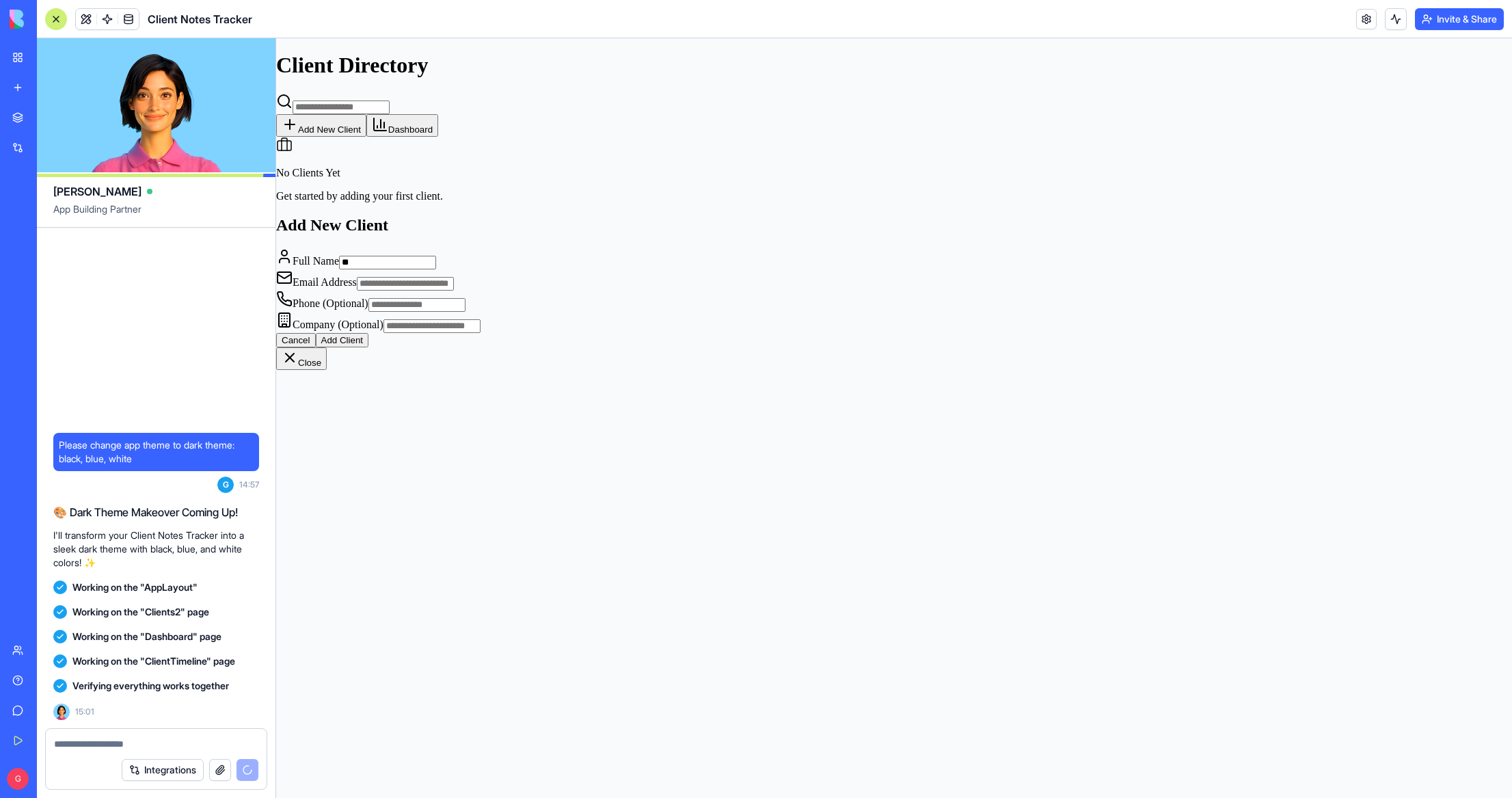
type input "*"
type input "**********"
click at [369, 347] on button "Add Client" at bounding box center [343, 340] width 53 height 14
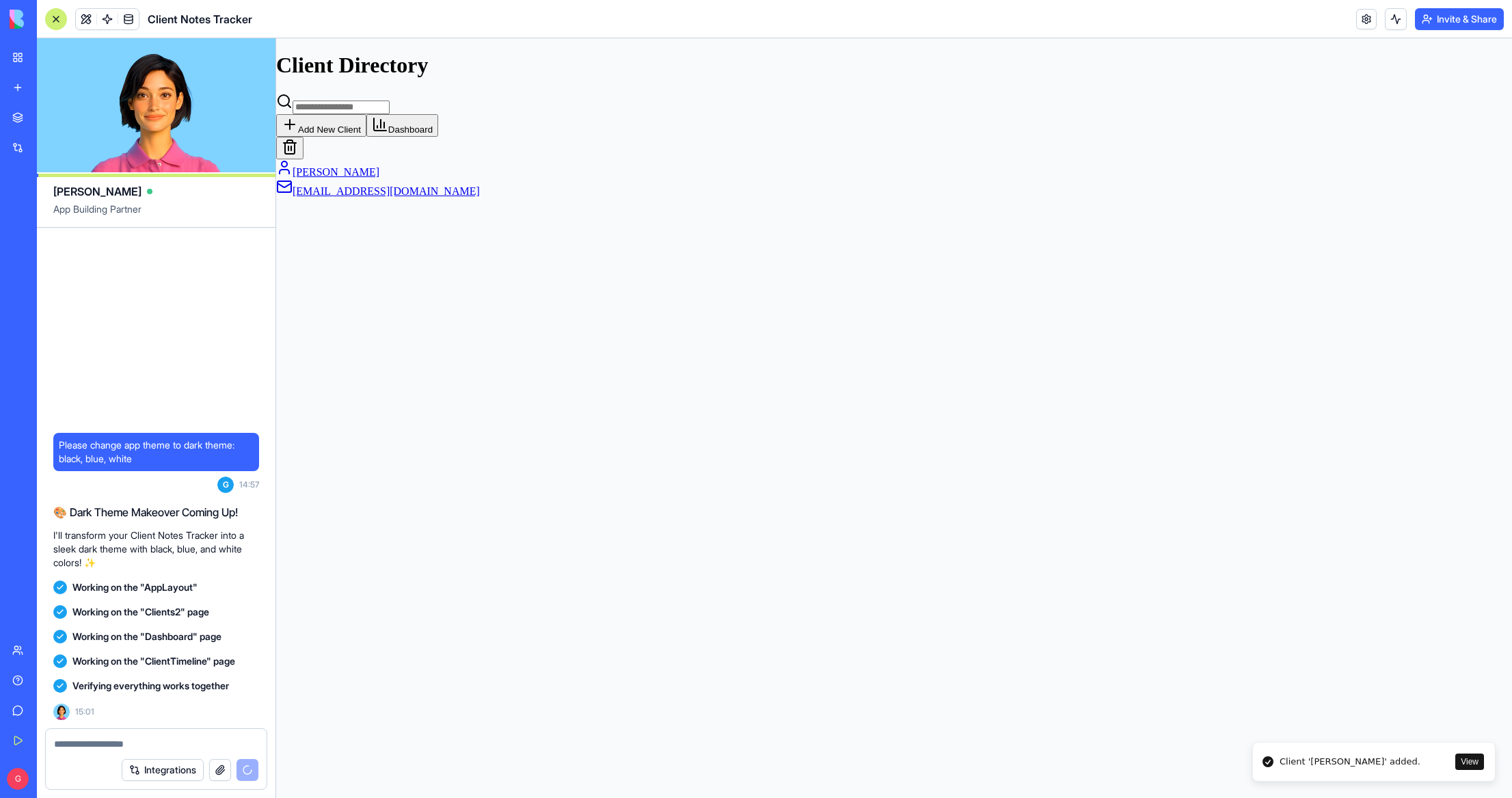
click at [448, 167] on div "Guy Rosenhoiz" at bounding box center [893, 168] width 1235 height 19
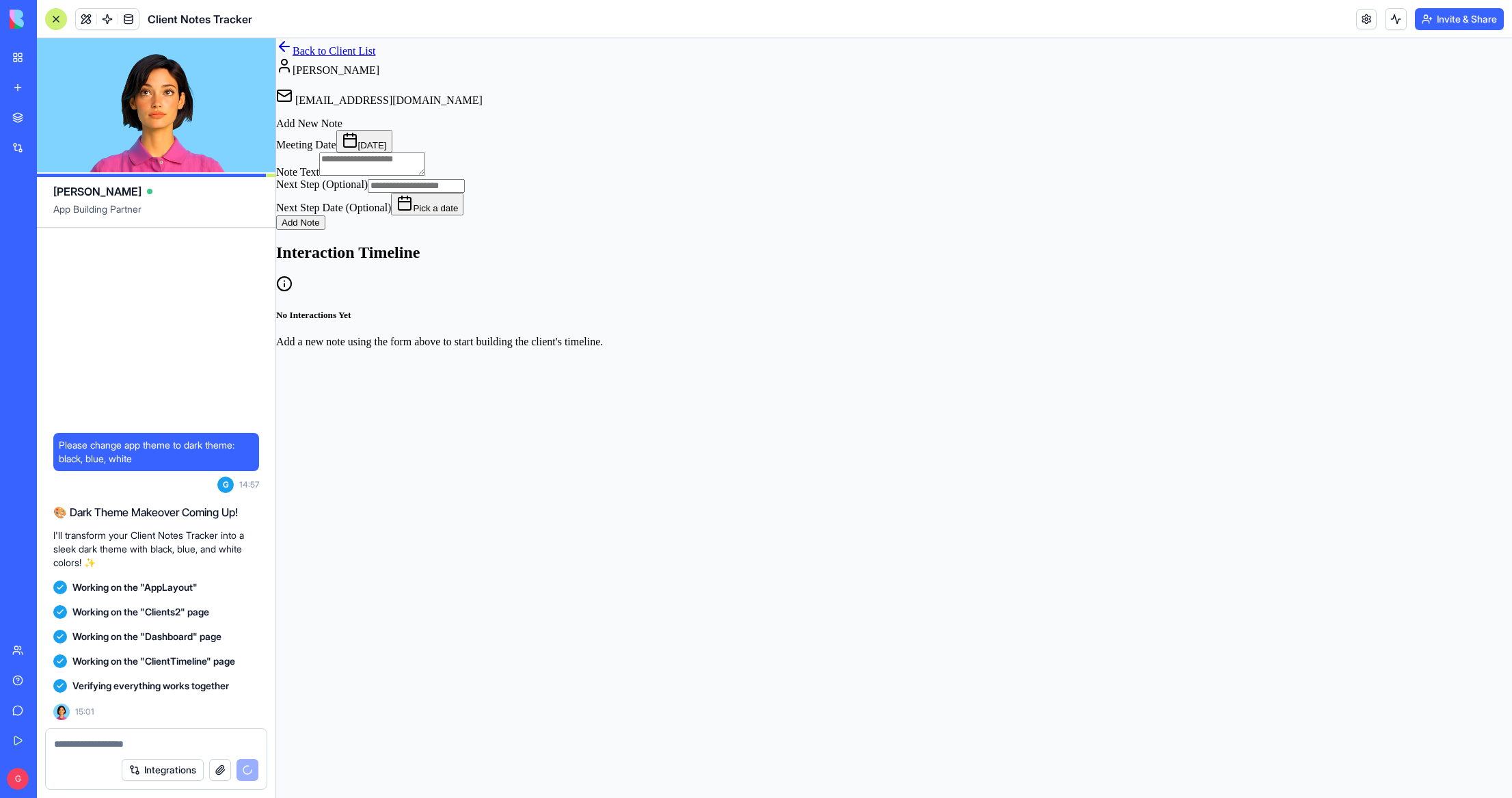
click at [368, 57] on link "Back to Client List" at bounding box center [325, 51] width 99 height 12
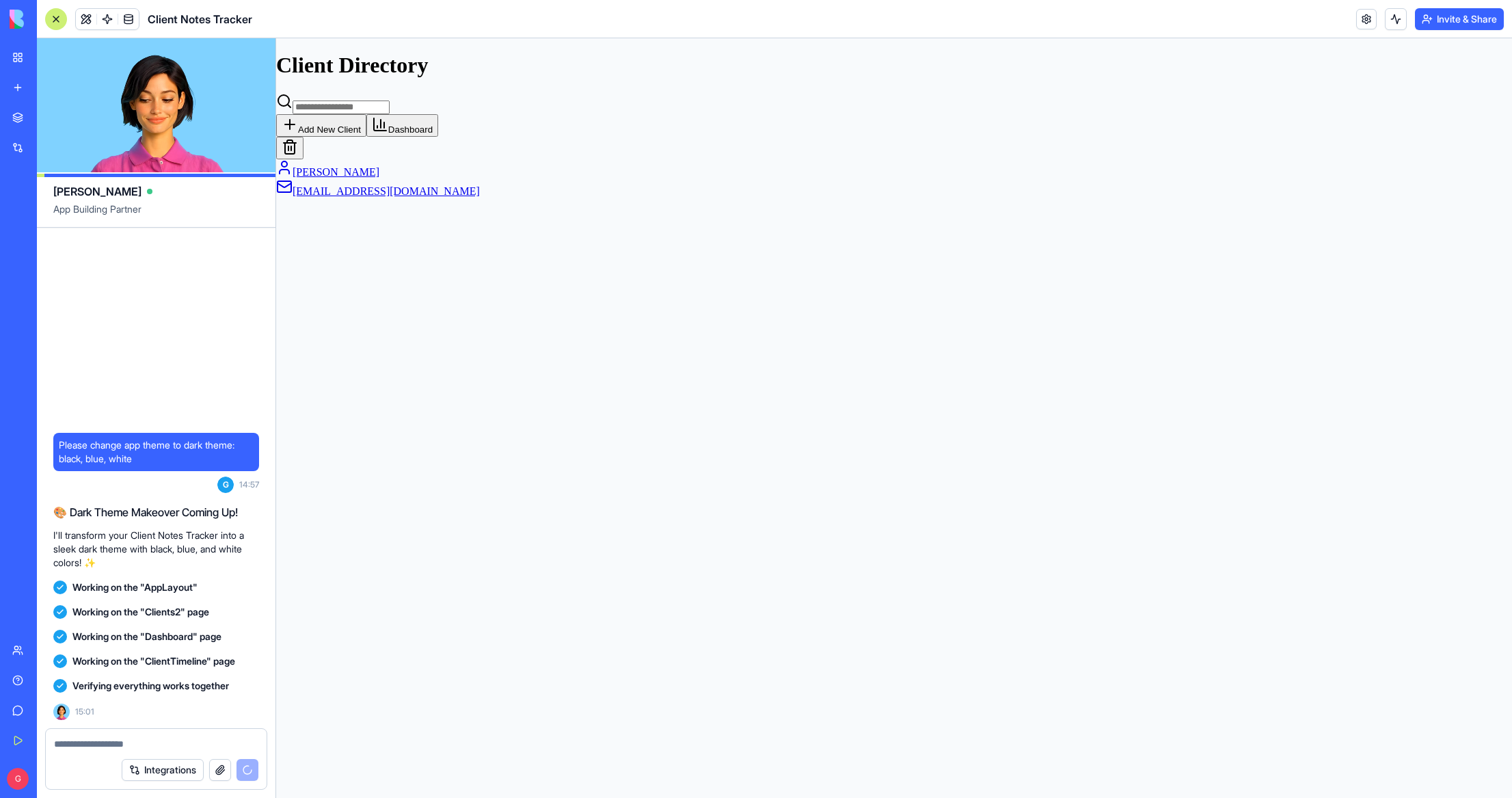
click at [92, 741] on textarea at bounding box center [156, 744] width 204 height 13
type textarea "**********"
click at [119, 711] on div "Verifying everything works together 15:01" at bounding box center [156, 697] width 206 height 46
click at [79, 712] on span "15:01" at bounding box center [84, 712] width 19 height 11
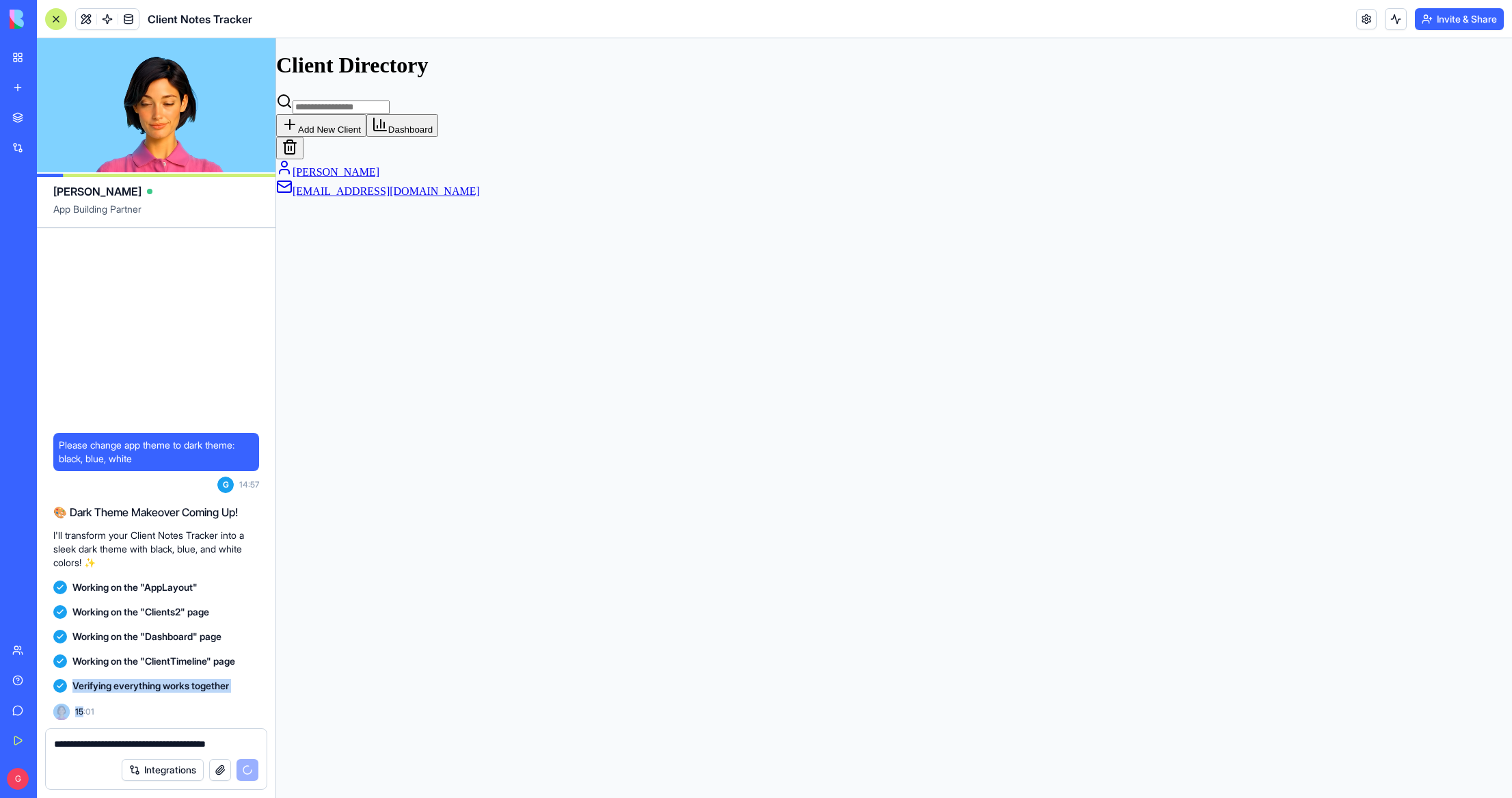
drag, startPoint x: 79, startPoint y: 712, endPoint x: 95, endPoint y: 712, distance: 16.0
click at [95, 712] on div "Verifying everything works together 15:01" at bounding box center [156, 697] width 206 height 46
click at [70, 711] on div "15:01" at bounding box center [74, 709] width 41 height 22
click at [80, 711] on span "15:01" at bounding box center [84, 712] width 19 height 11
drag, startPoint x: 79, startPoint y: 711, endPoint x: 92, endPoint y: 712, distance: 13.0
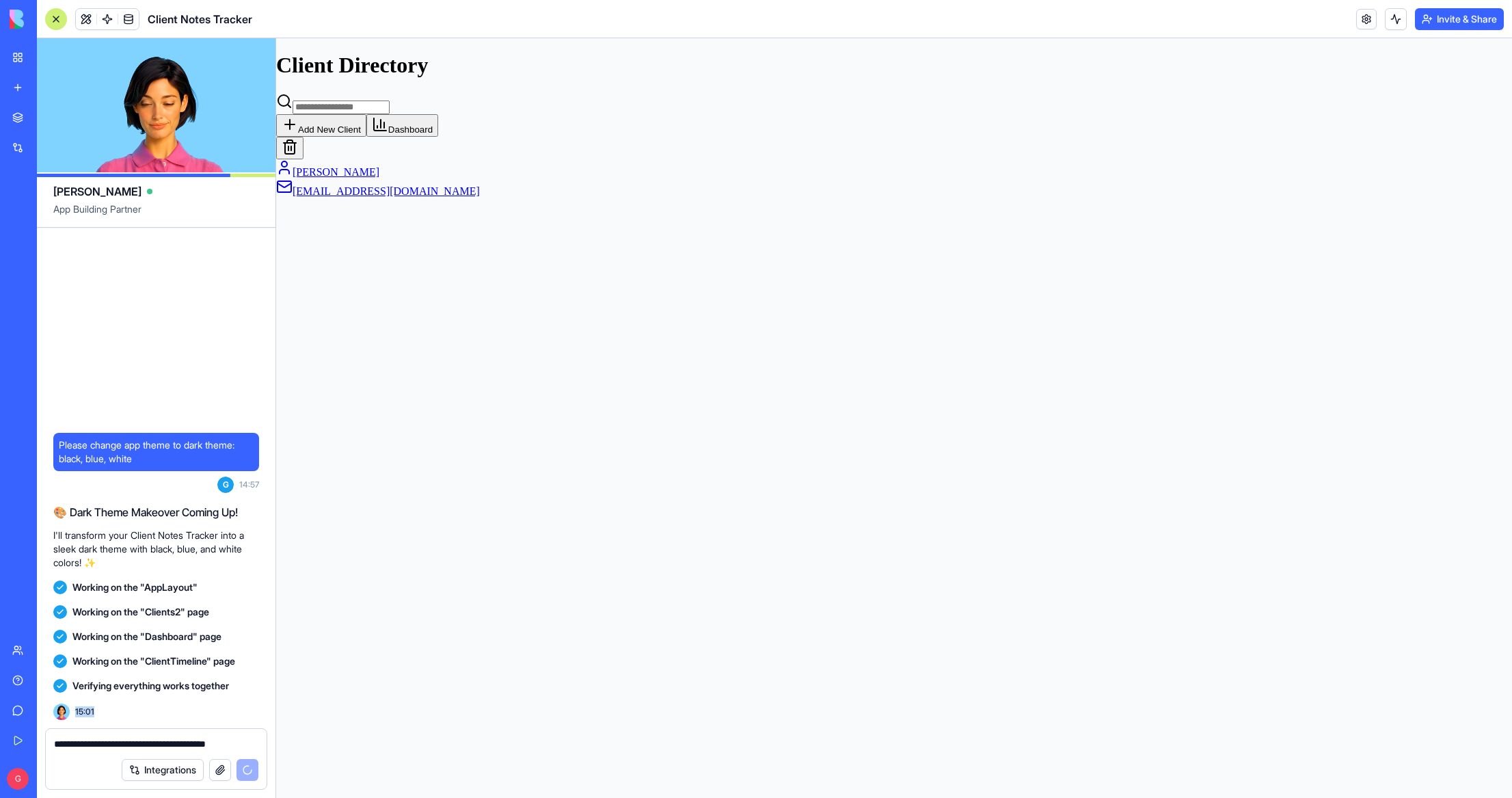
click at [92, 712] on span "15:01" at bounding box center [84, 712] width 19 height 11
click at [136, 711] on div "Verifying everything works together 15:01" at bounding box center [156, 697] width 206 height 46
click at [237, 744] on textarea "**********" at bounding box center [156, 744] width 204 height 13
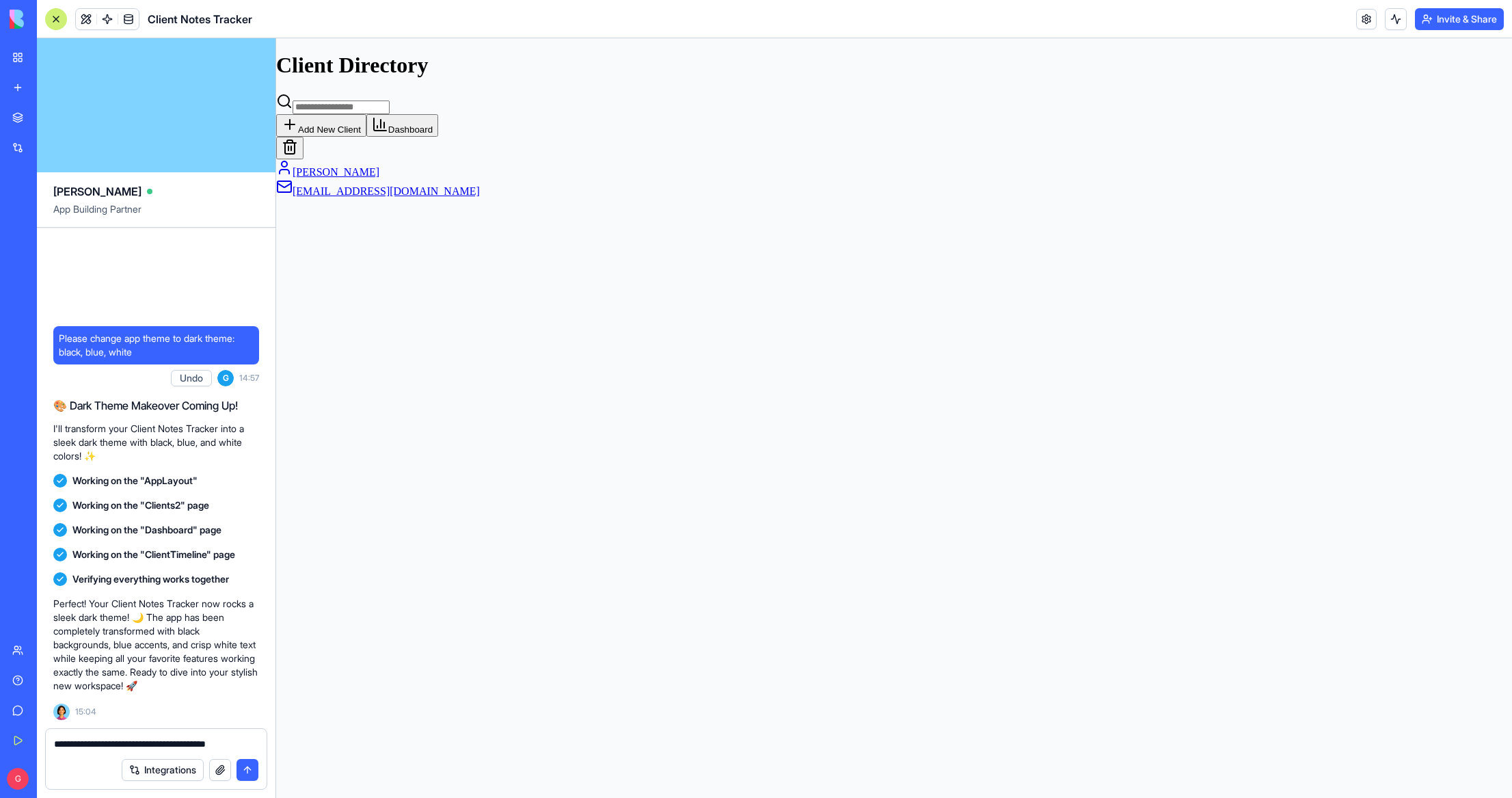
scroll to position [60, 0]
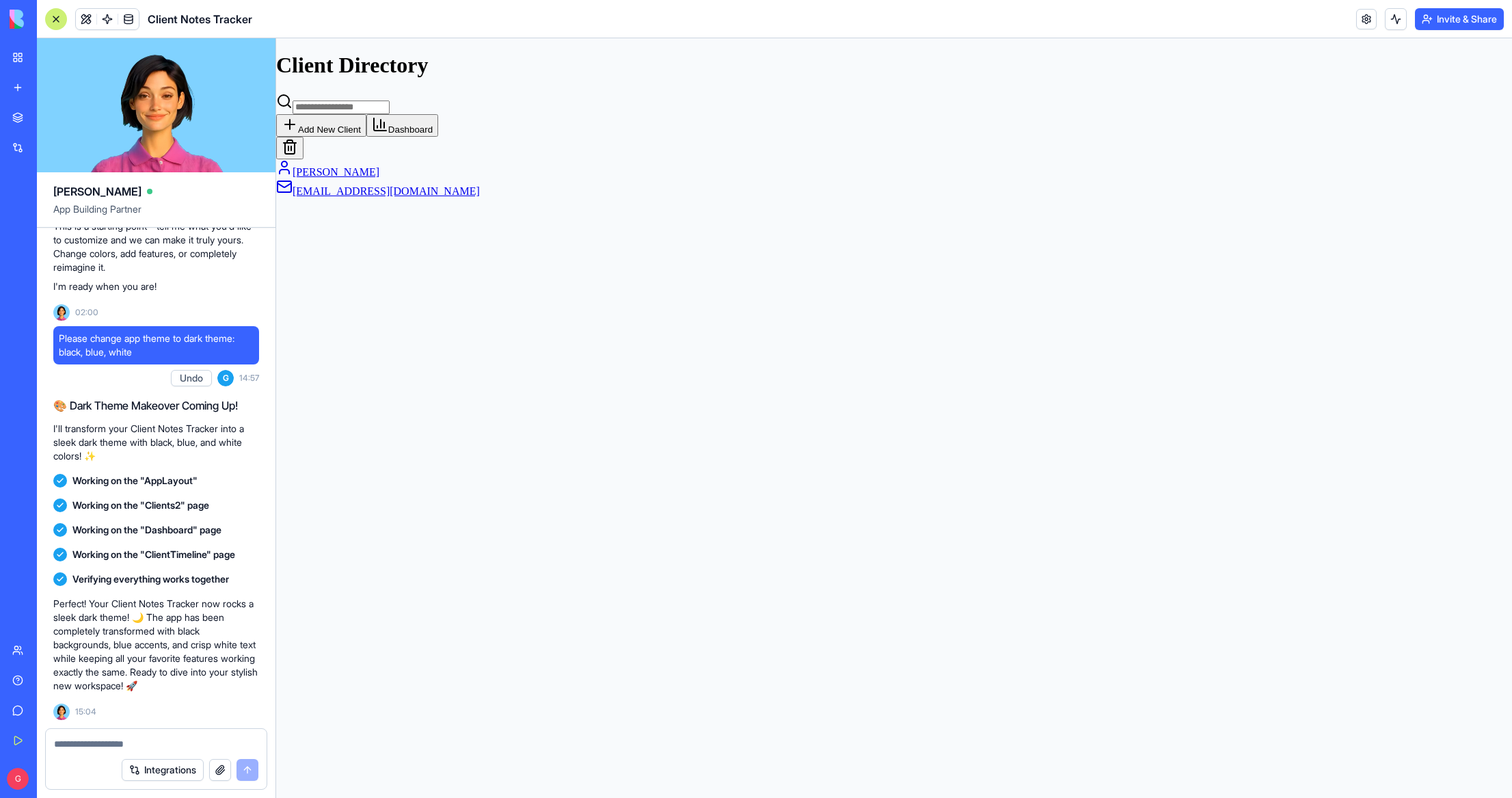
click at [219, 644] on p "Perfect! Your Client Notes Tracker now rocks a sleek dark theme! 🌙 The app has …" at bounding box center [156, 645] width 206 height 96
click at [106, 750] on textarea at bounding box center [156, 744] width 204 height 13
type textarea "*"
type textarea "**********"
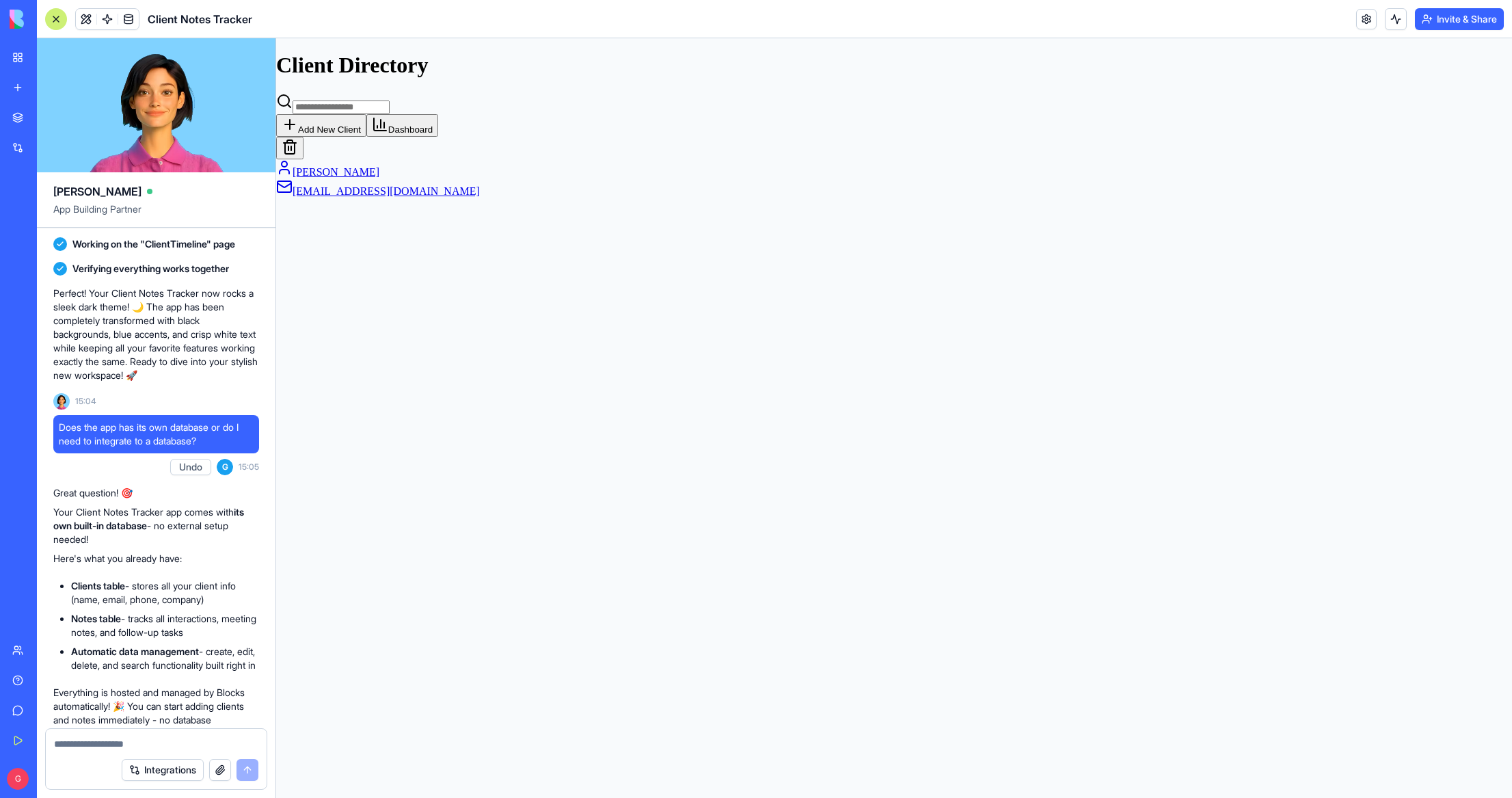
scroll to position [617, 0]
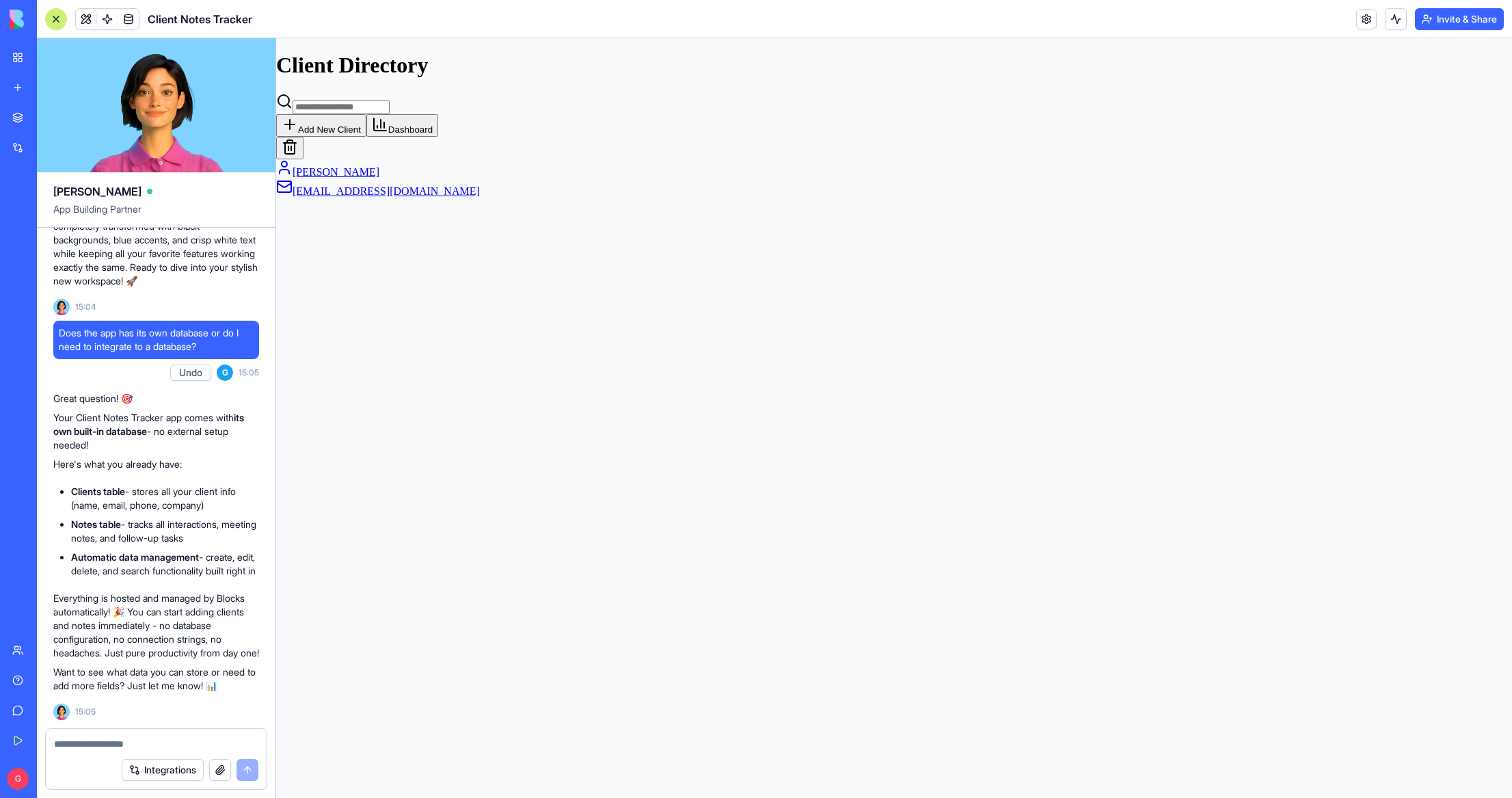
click at [135, 742] on textarea at bounding box center [156, 744] width 204 height 13
type textarea "*"
type textarea "**********"
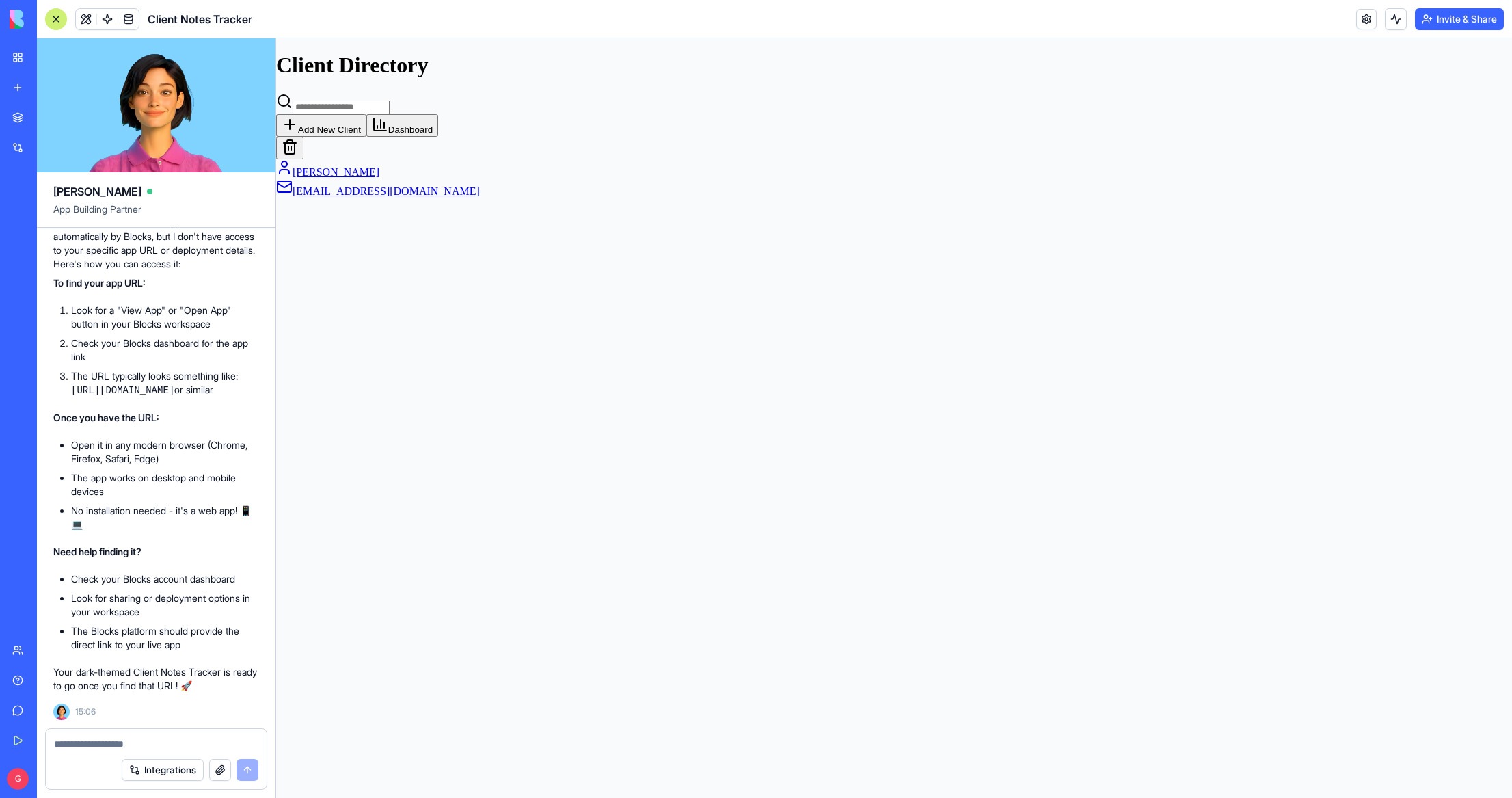
scroll to position [1355, 0]
click at [54, 19] on div at bounding box center [56, 19] width 22 height 22
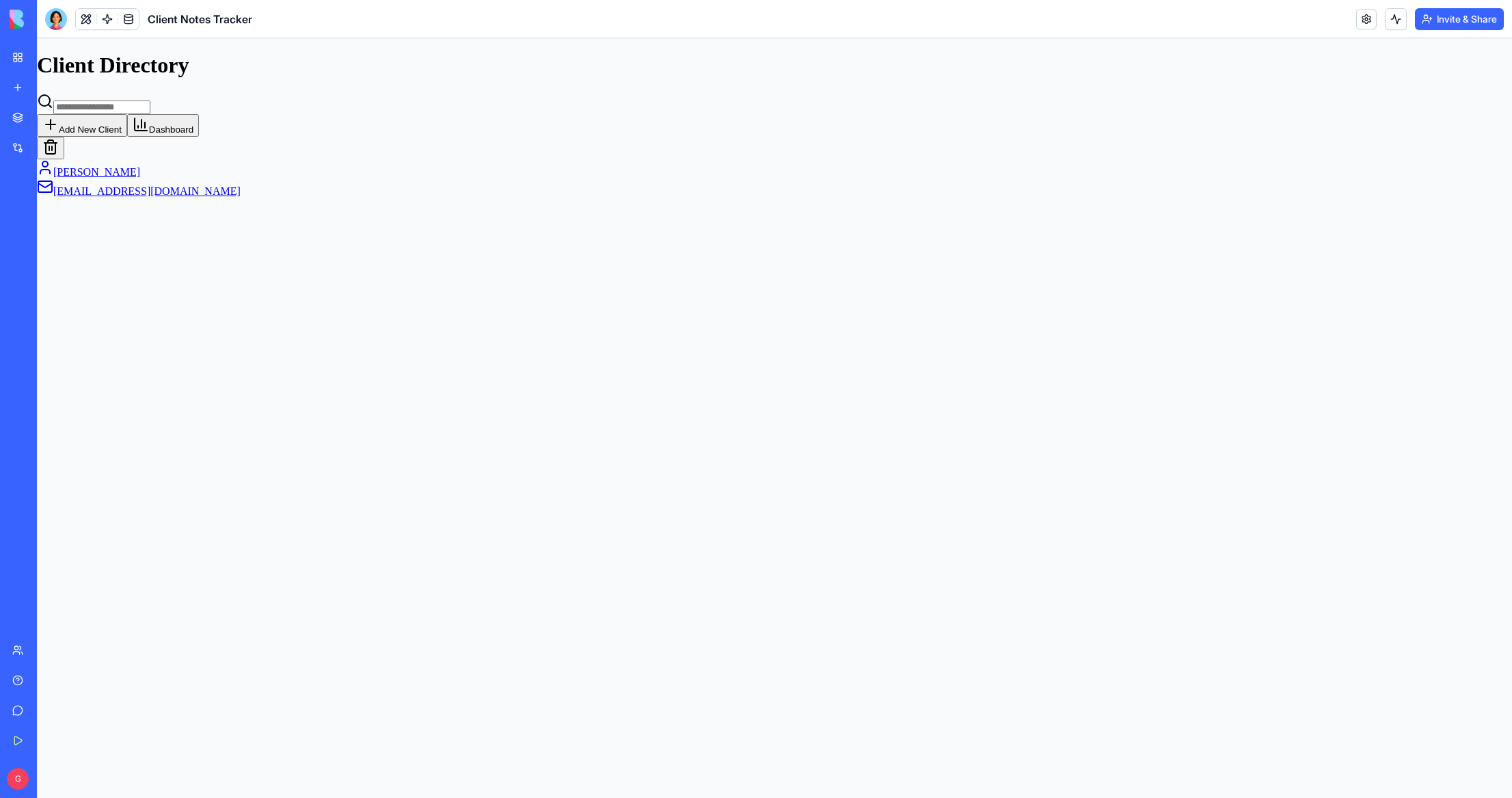
click at [51, 51] on div "My Workspace" at bounding box center [42, 57] width 18 height 13
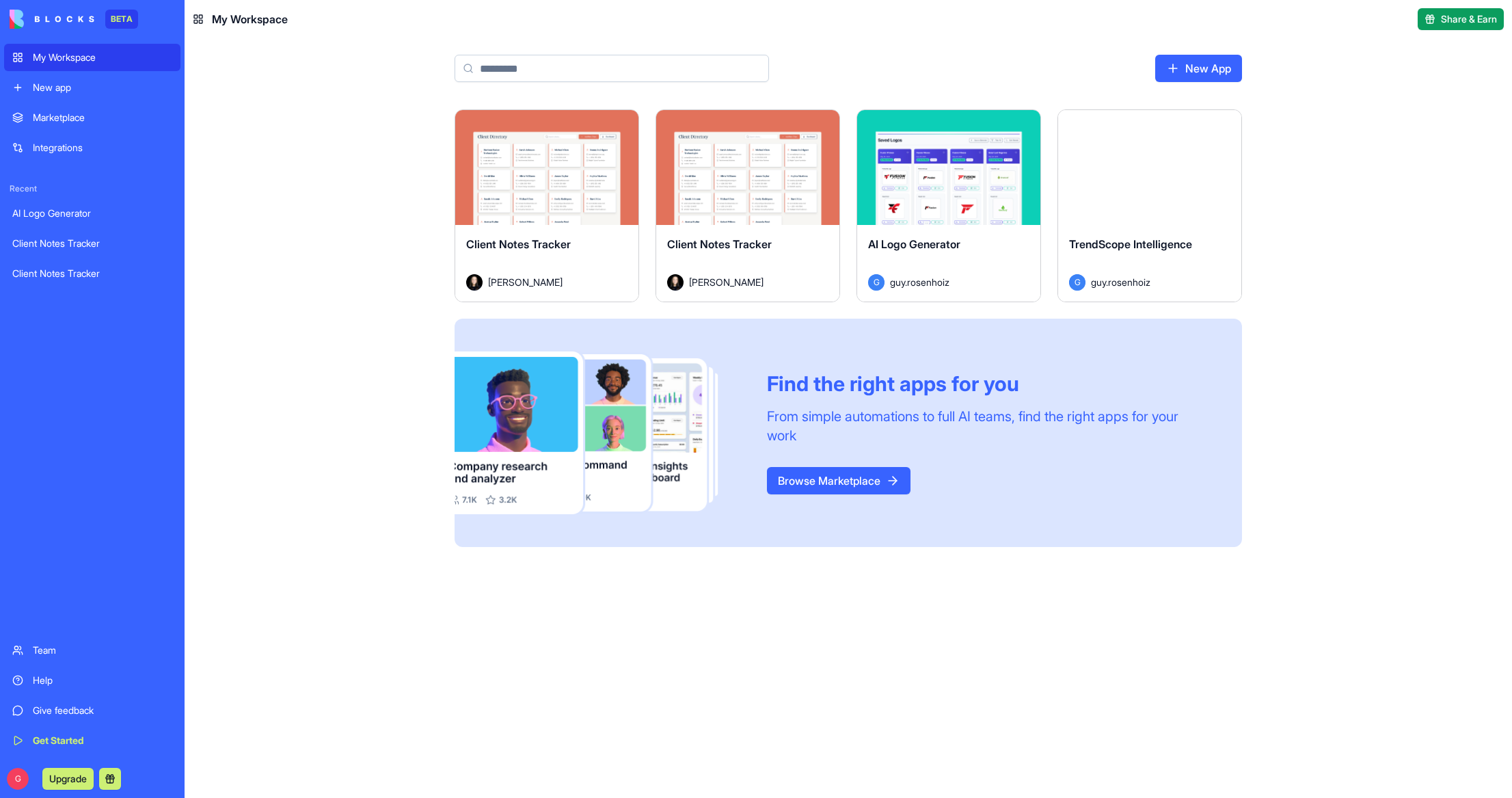
click at [557, 173] on button "Launch" at bounding box center [547, 167] width 103 height 27
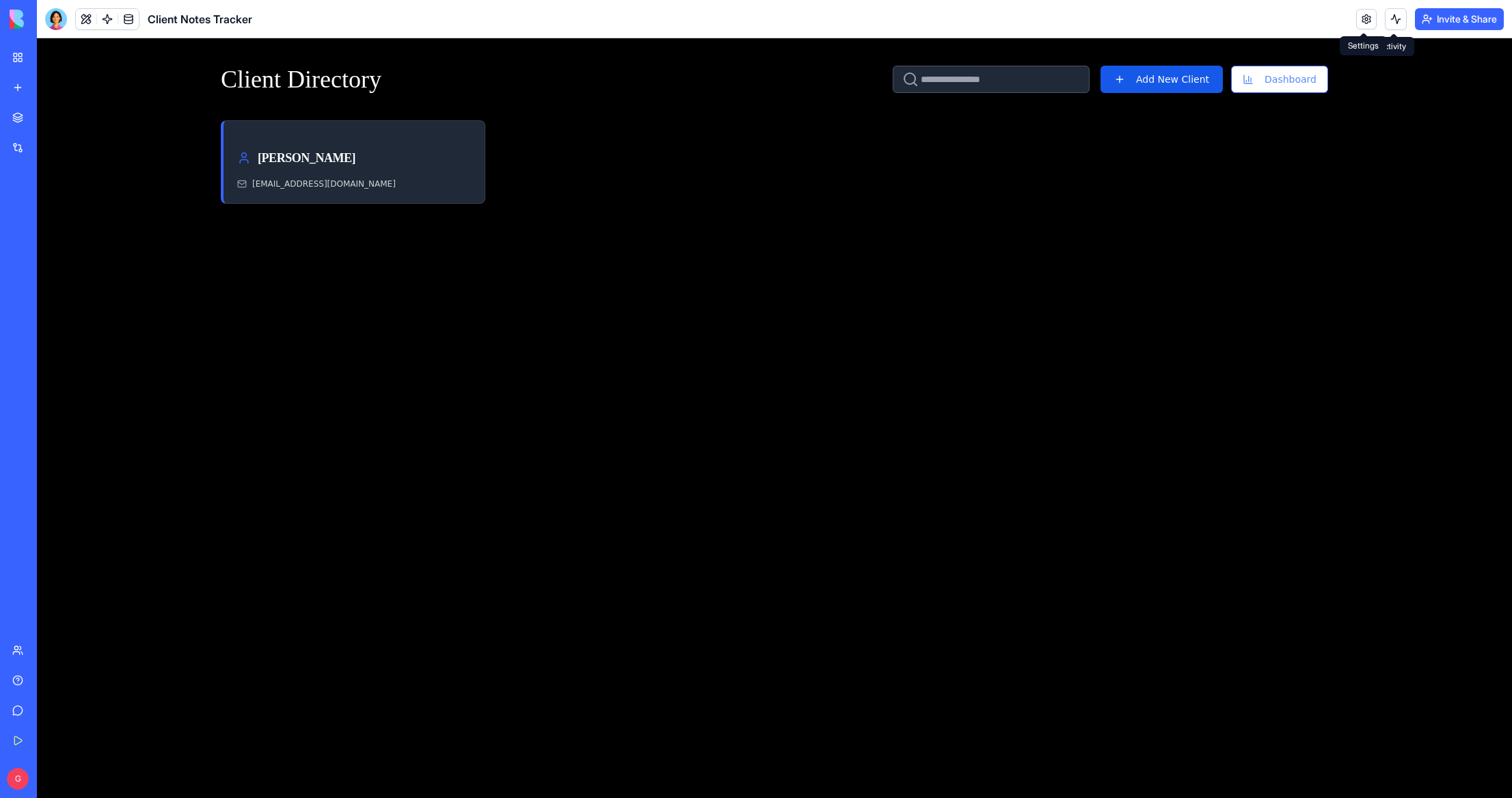
click at [1366, 23] on link at bounding box center [1366, 19] width 20 height 20
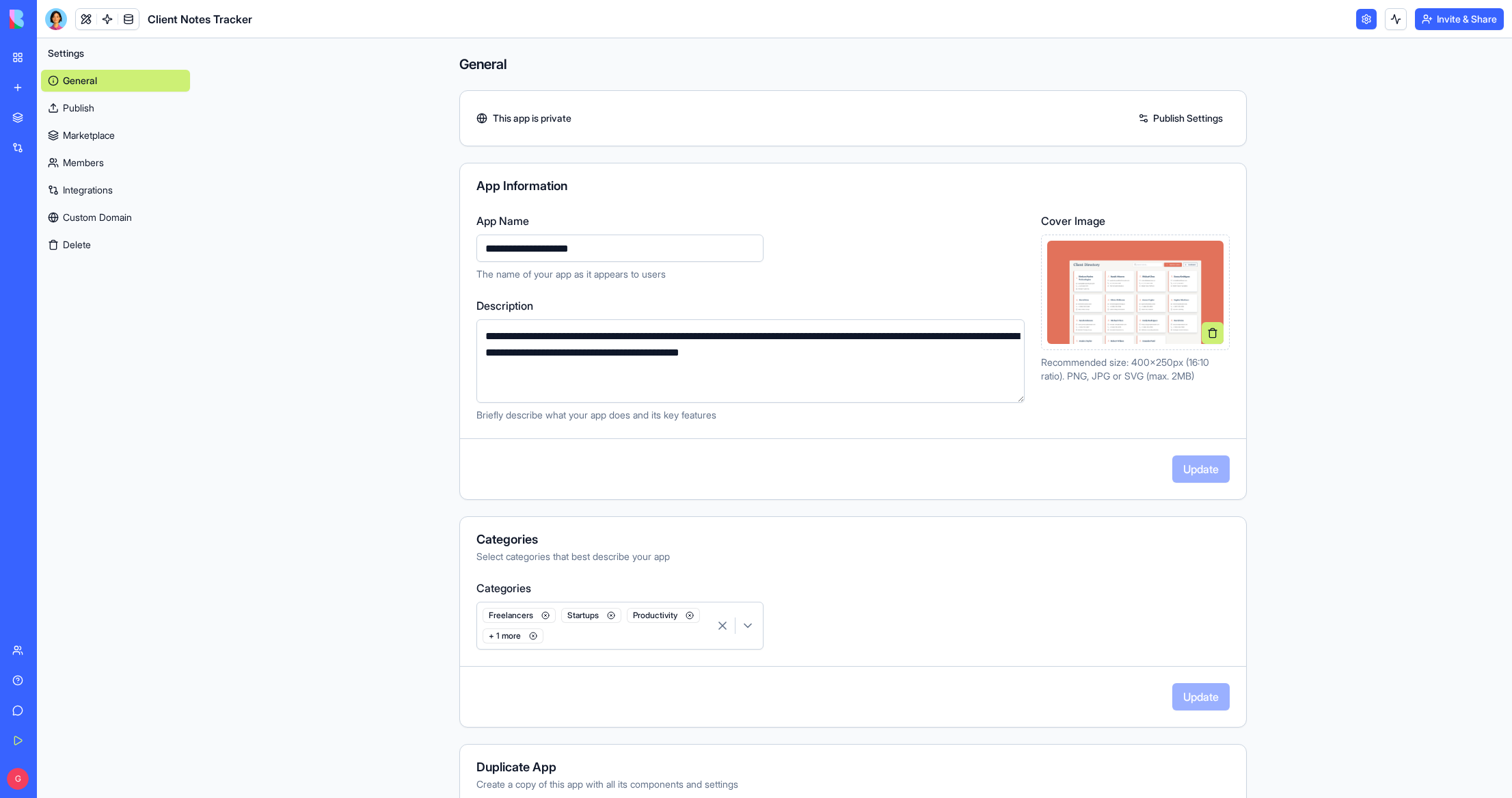
drag, startPoint x: 610, startPoint y: 247, endPoint x: 389, endPoint y: 260, distance: 221.4
click at [477, 260] on input "**********" at bounding box center [620, 248] width 287 height 27
type input "**********"
drag, startPoint x: 903, startPoint y: 360, endPoint x: 436, endPoint y: 327, distance: 468.2
click at [477, 327] on textarea "**********" at bounding box center [750, 361] width 548 height 83
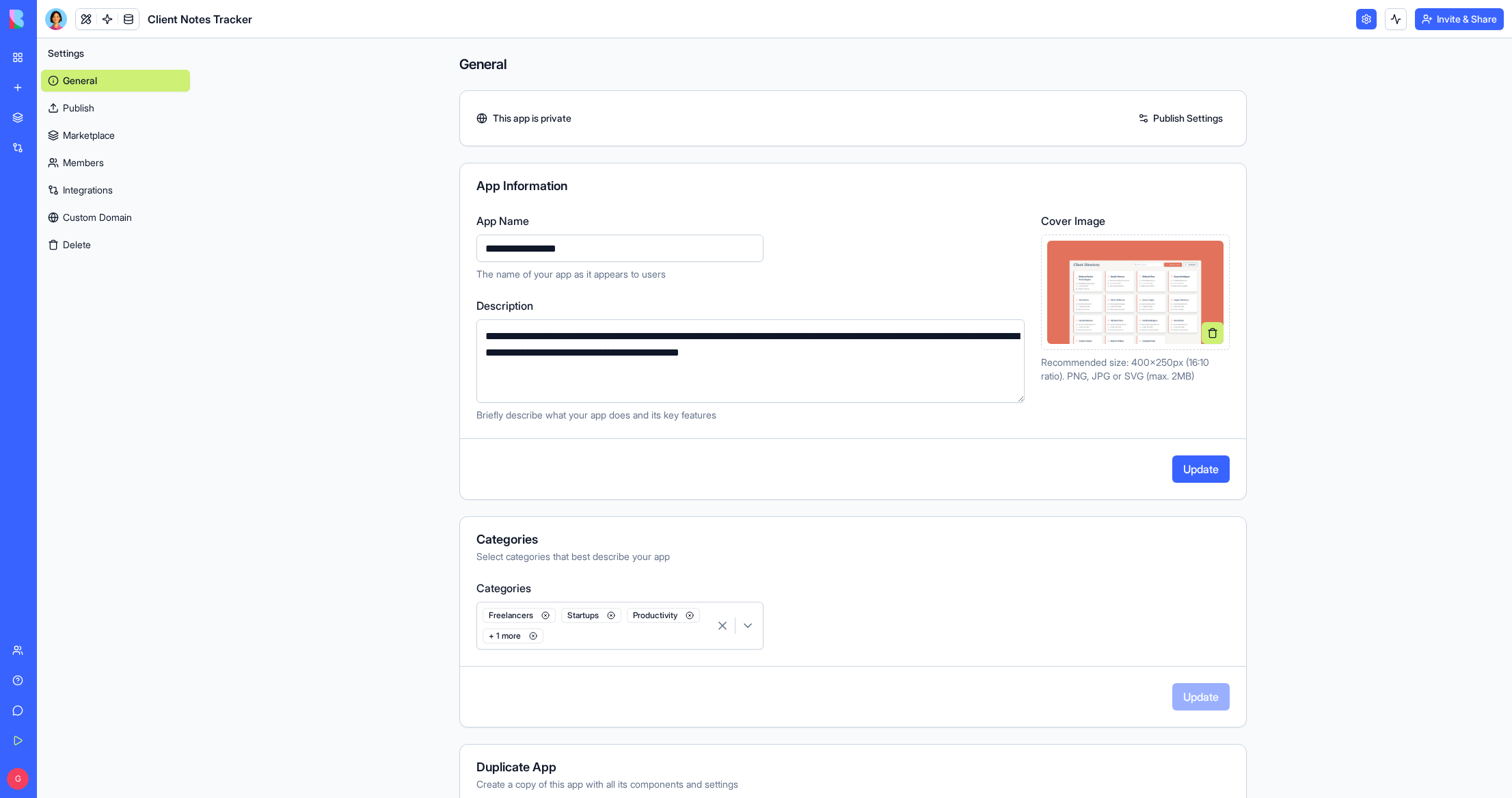
click at [1114, 428] on div "**********" at bounding box center [852, 331] width 787 height 337
click at [1211, 332] on button at bounding box center [1212, 332] width 22 height 22
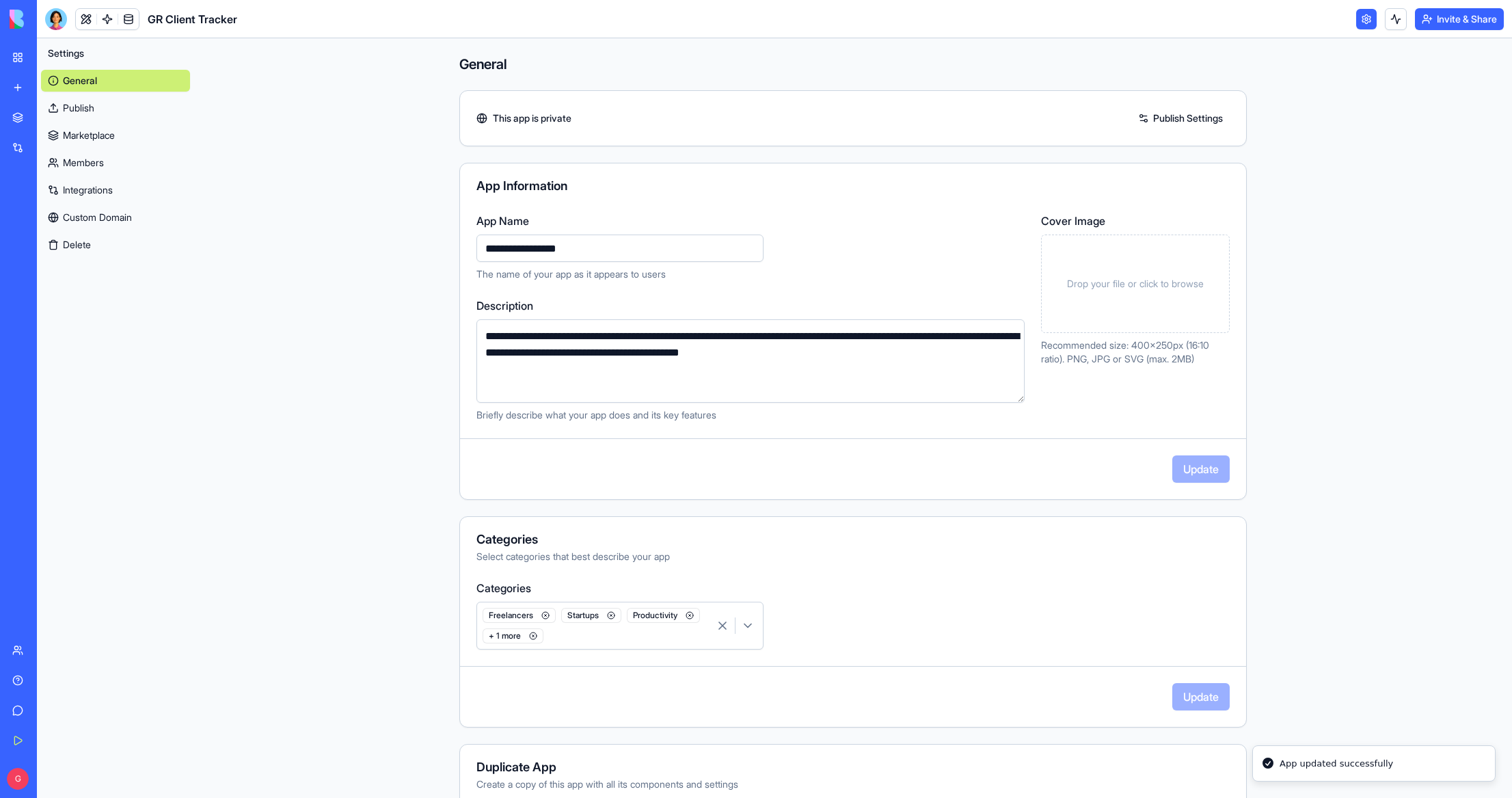
click at [1189, 464] on div "Update" at bounding box center [852, 469] width 786 height 27
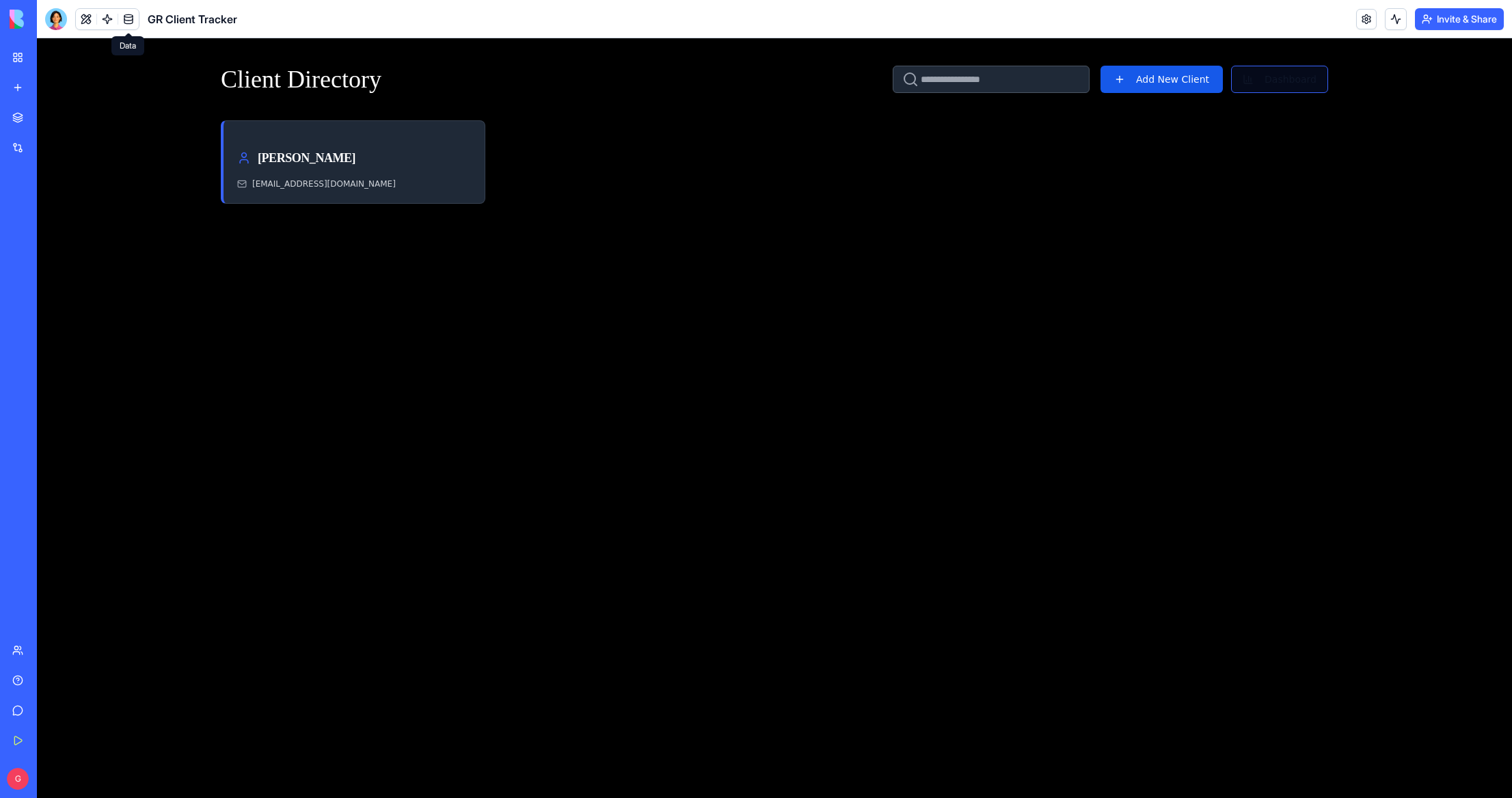
click at [1278, 80] on button "Dashboard" at bounding box center [1280, 79] width 97 height 27
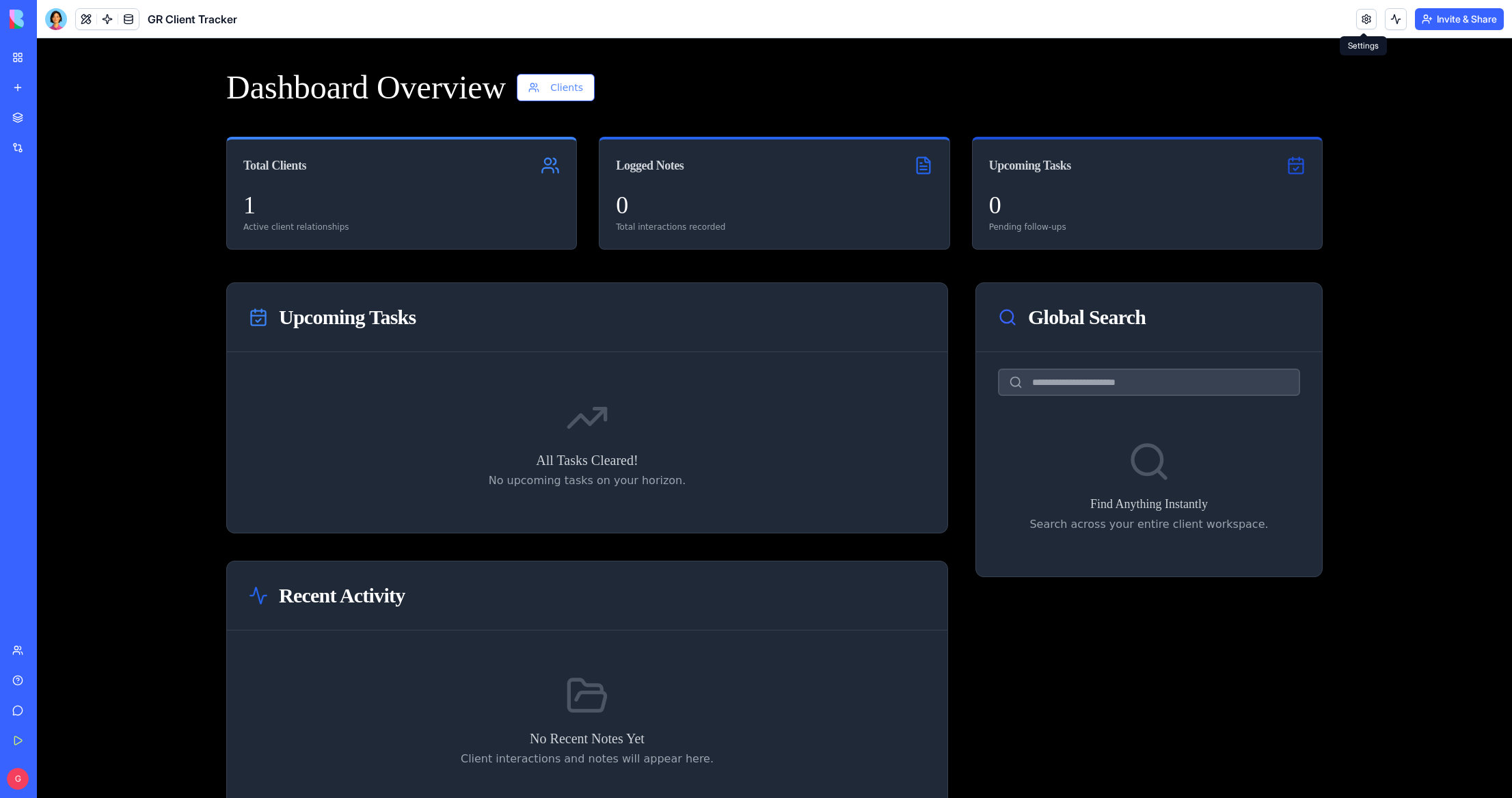
click at [1369, 13] on link at bounding box center [1366, 19] width 20 height 20
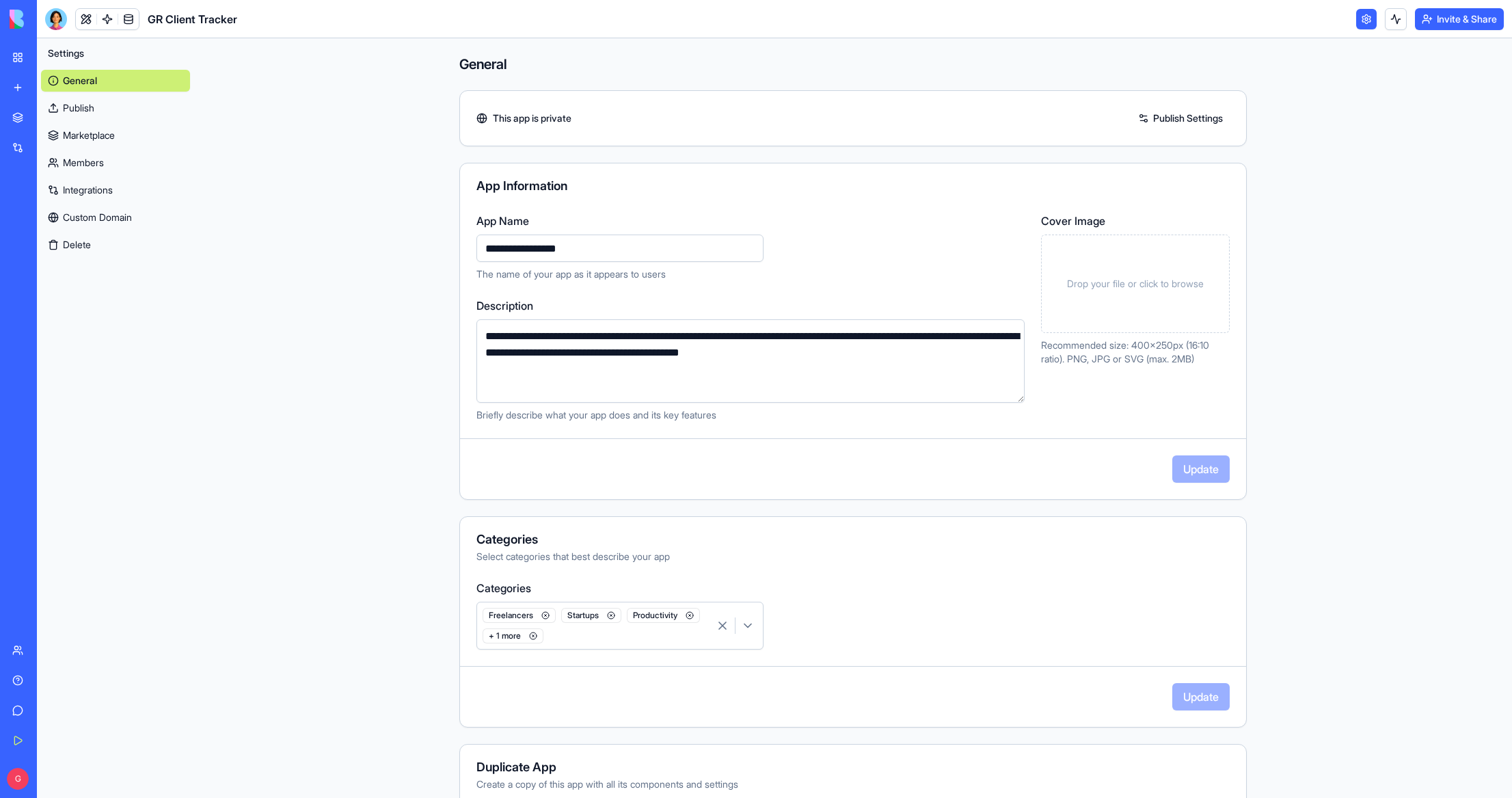
click at [1116, 293] on div "Drop your file or click to browse" at bounding box center [1135, 284] width 189 height 99
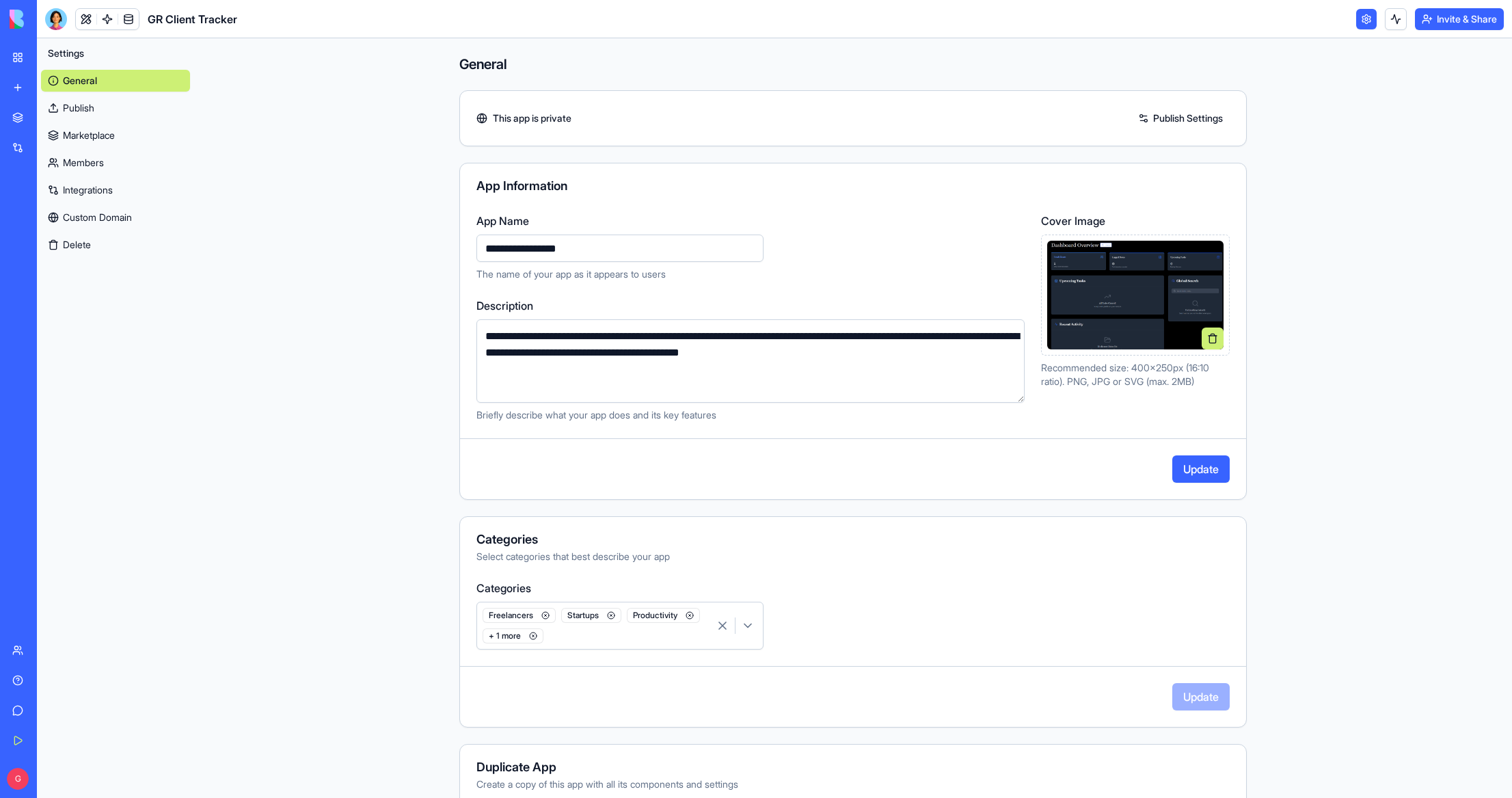
click at [1202, 468] on button "Update" at bounding box center [1201, 469] width 58 height 27
click at [51, 58] on div "My Workspace" at bounding box center [42, 57] width 18 height 13
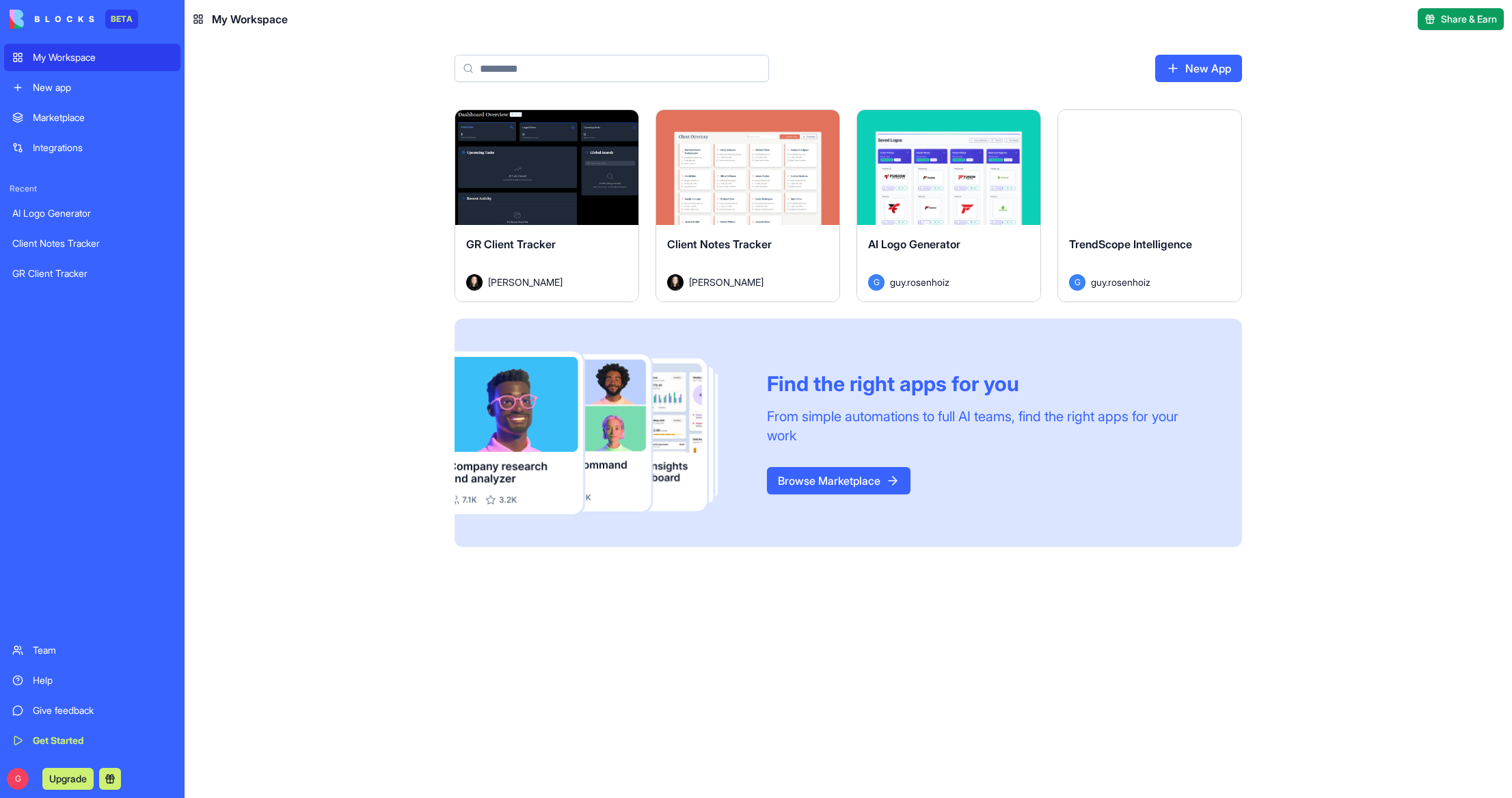
click at [824, 125] on html "BETA My Workspace New app Marketplace Integrations Recent AI Logo Generator Cli…" at bounding box center [756, 399] width 1512 height 798
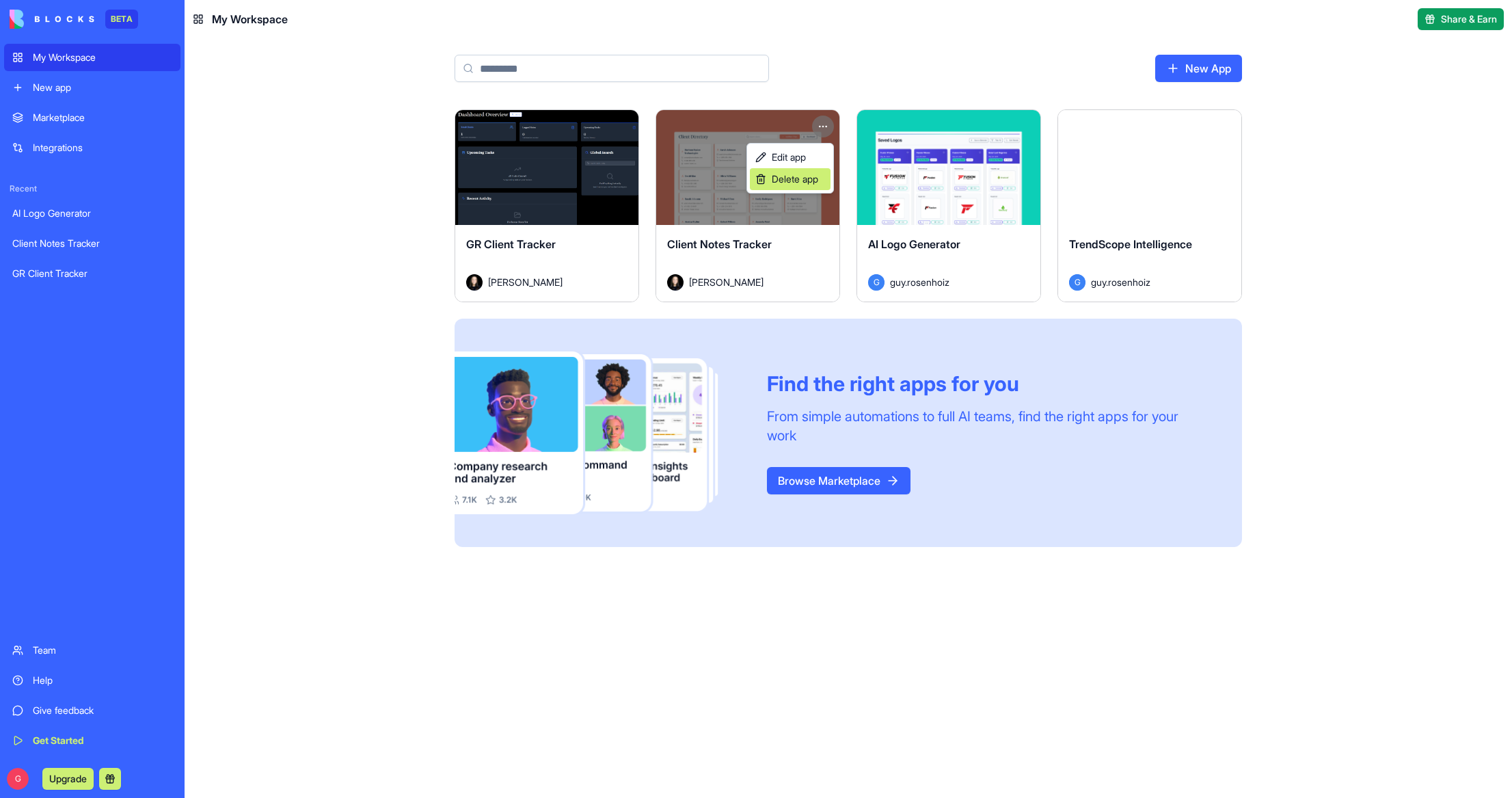
click at [808, 182] on span "Delete app" at bounding box center [795, 179] width 46 height 13
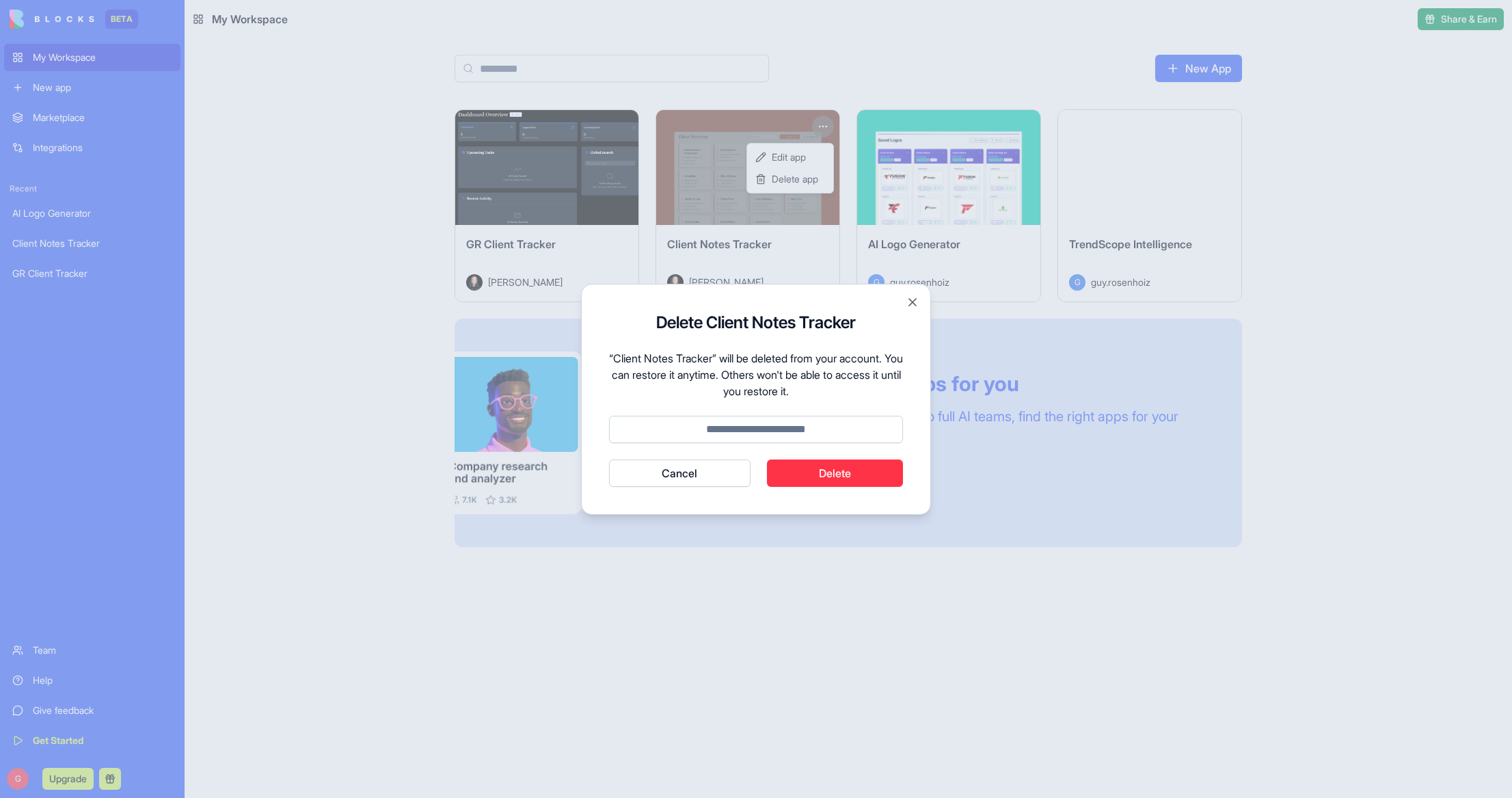
click at [855, 478] on button "Delete" at bounding box center [835, 473] width 137 height 27
click at [855, 477] on button "Delete" at bounding box center [835, 473] width 137 height 27
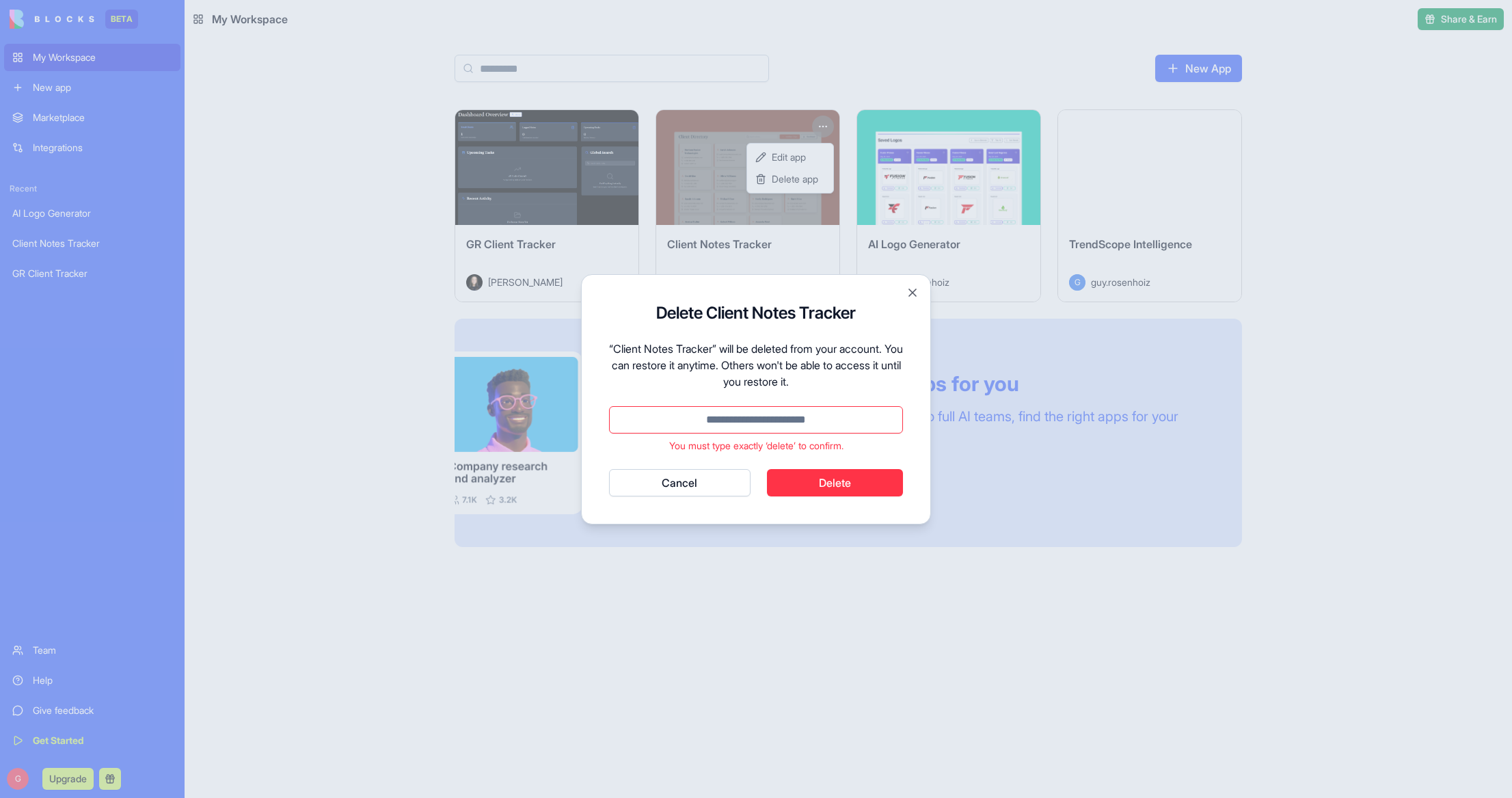
click at [745, 420] on input at bounding box center [755, 420] width 294 height 27
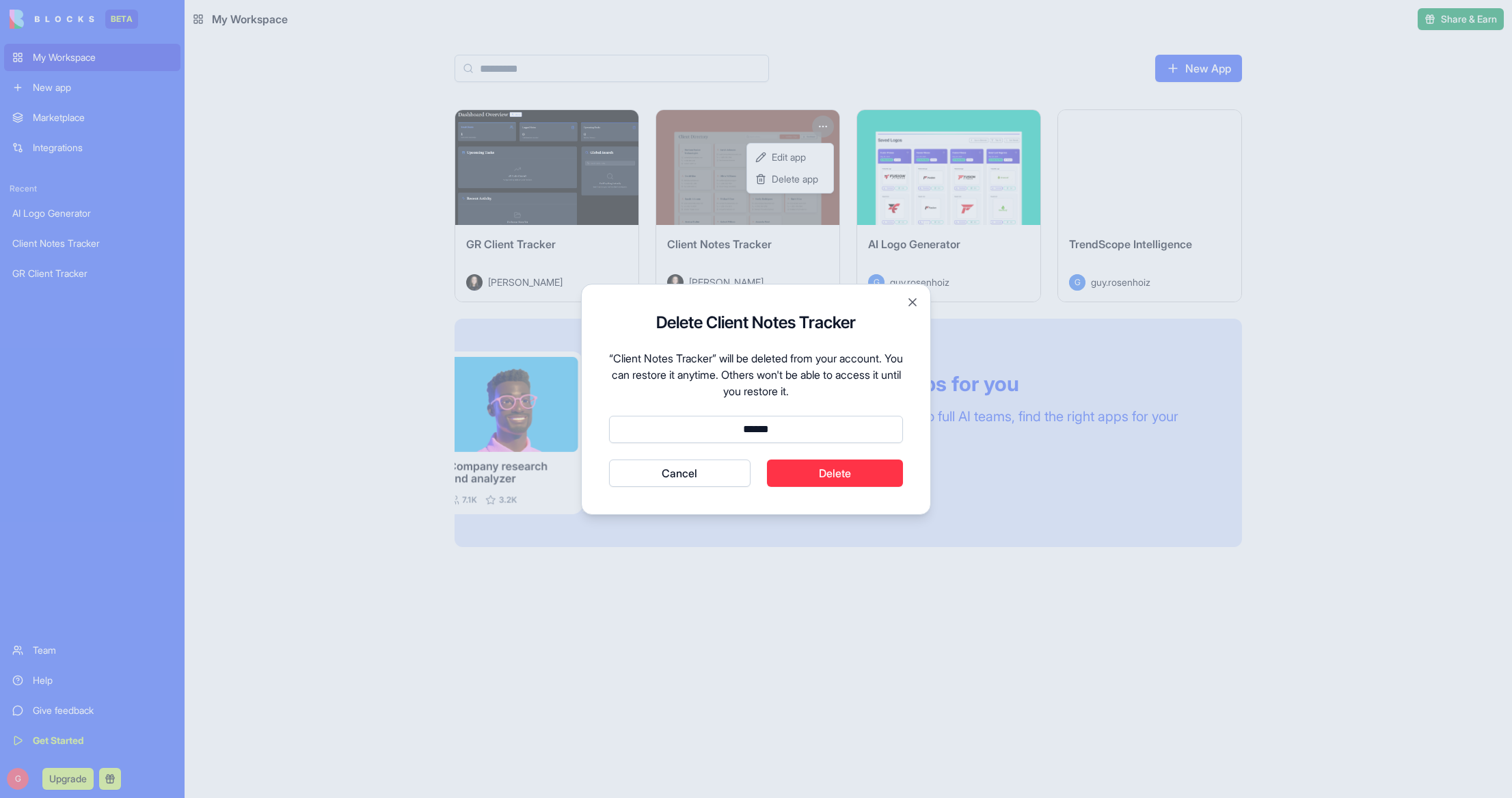
type input "******"
click at [852, 479] on button "Delete" at bounding box center [835, 473] width 137 height 27
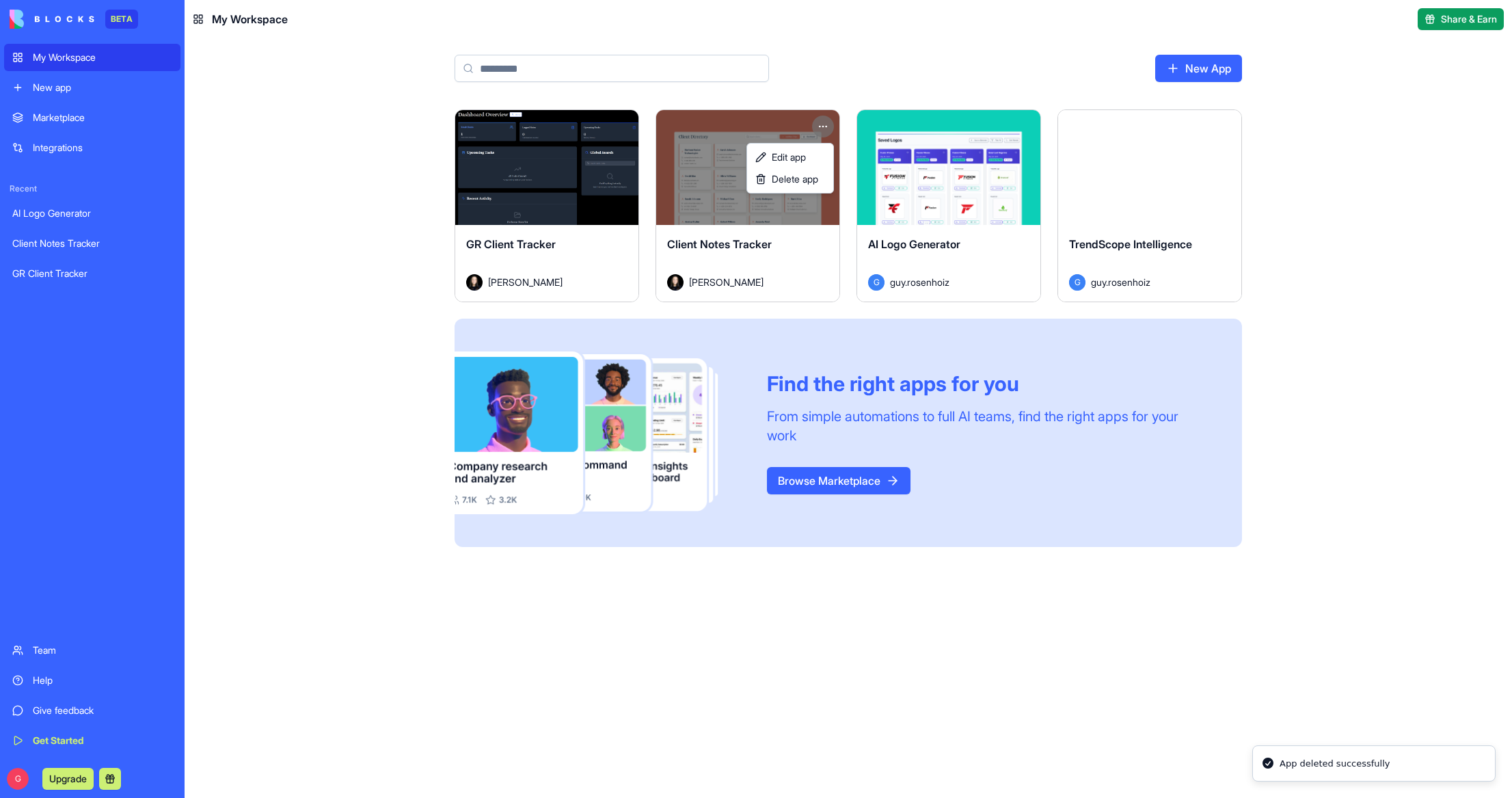
click at [865, 83] on html "BETA My Workspace New app Marketplace Integrations Recent AI Logo Generator Cli…" at bounding box center [756, 399] width 1512 height 798
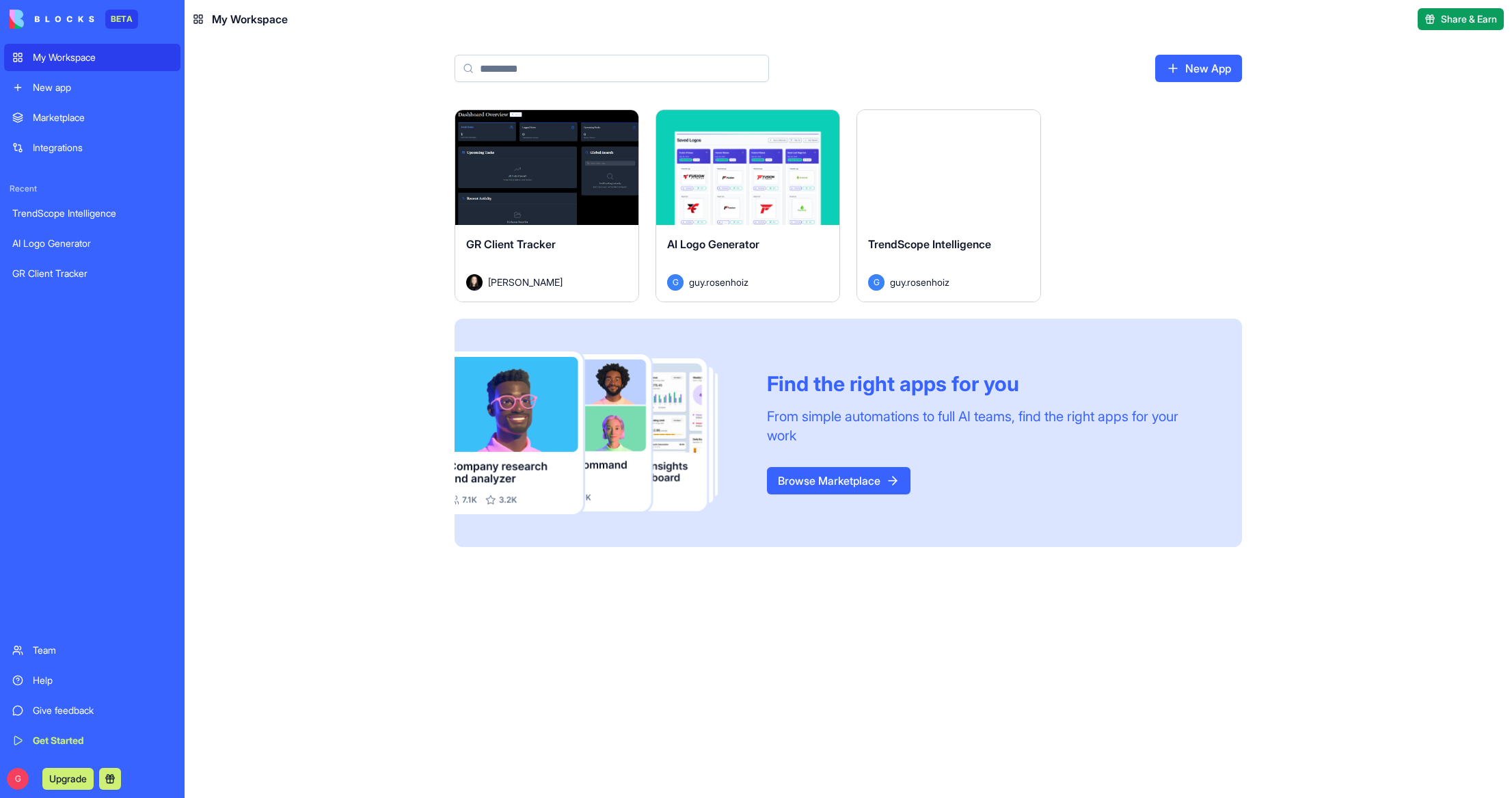
click at [568, 194] on div "Launch" at bounding box center [547, 167] width 183 height 115
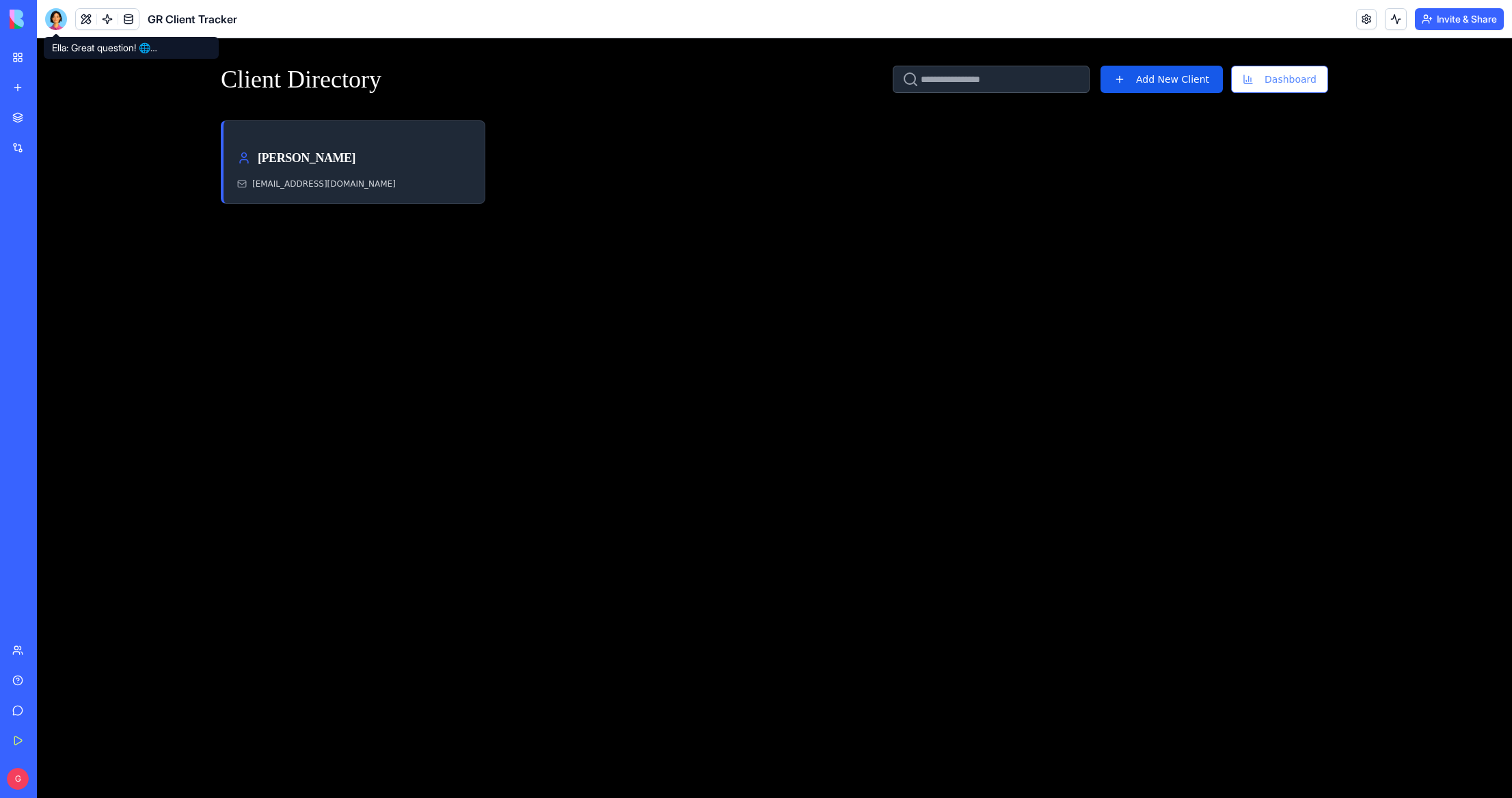
click at [58, 15] on div at bounding box center [56, 19] width 22 height 22
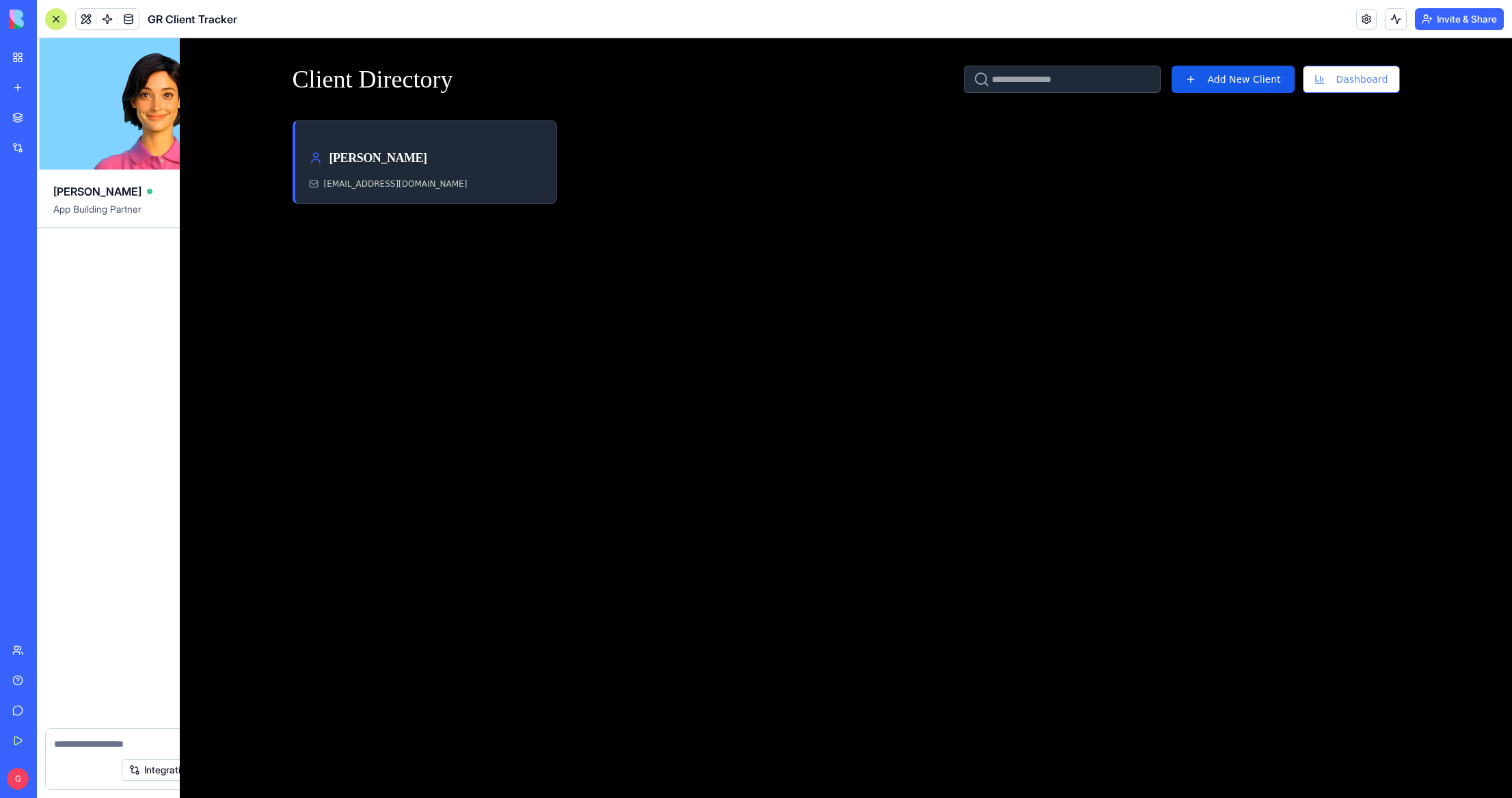
scroll to position [959, 0]
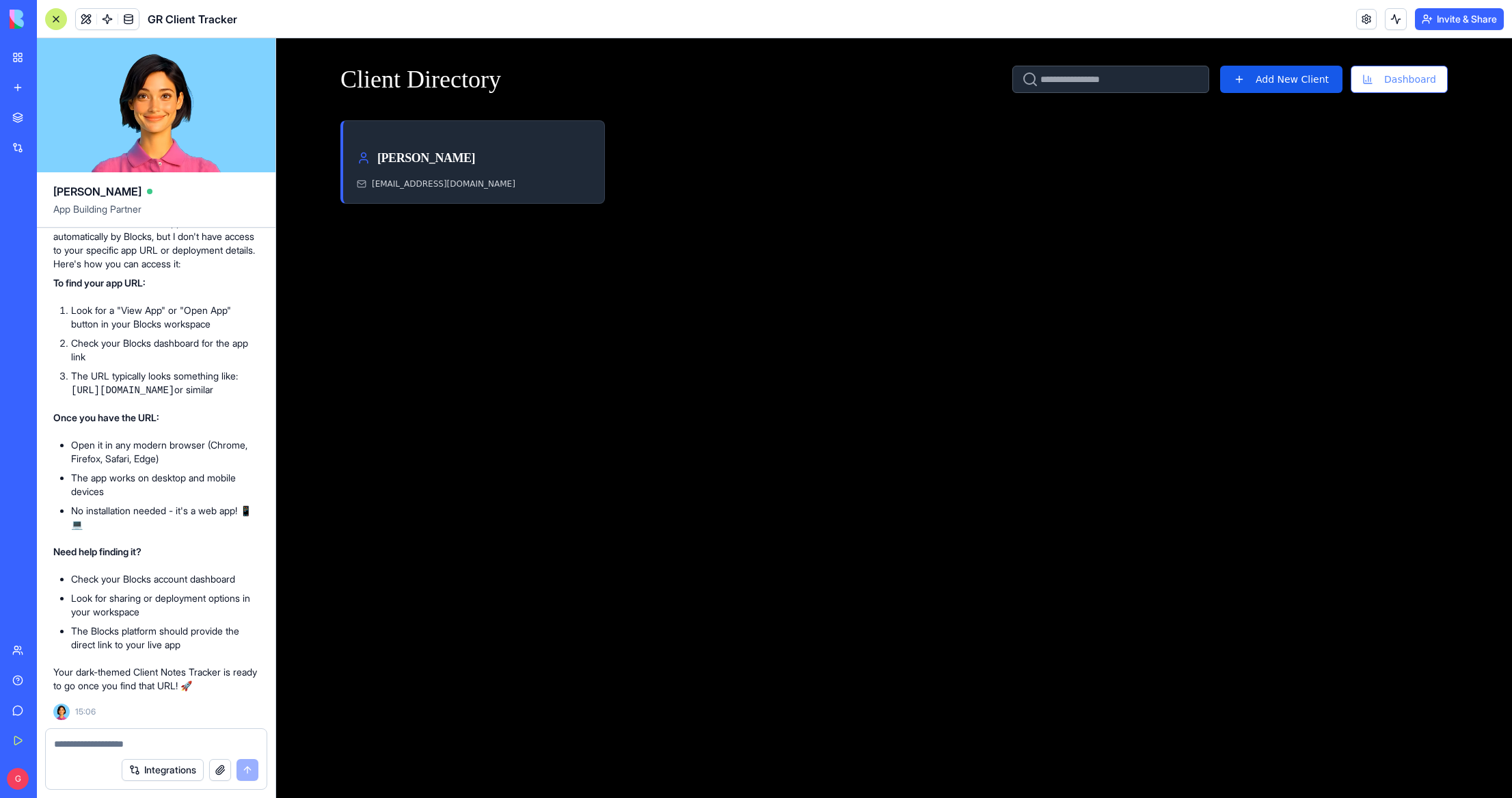
click at [115, 740] on textarea at bounding box center [156, 744] width 204 height 13
type textarea "**********"
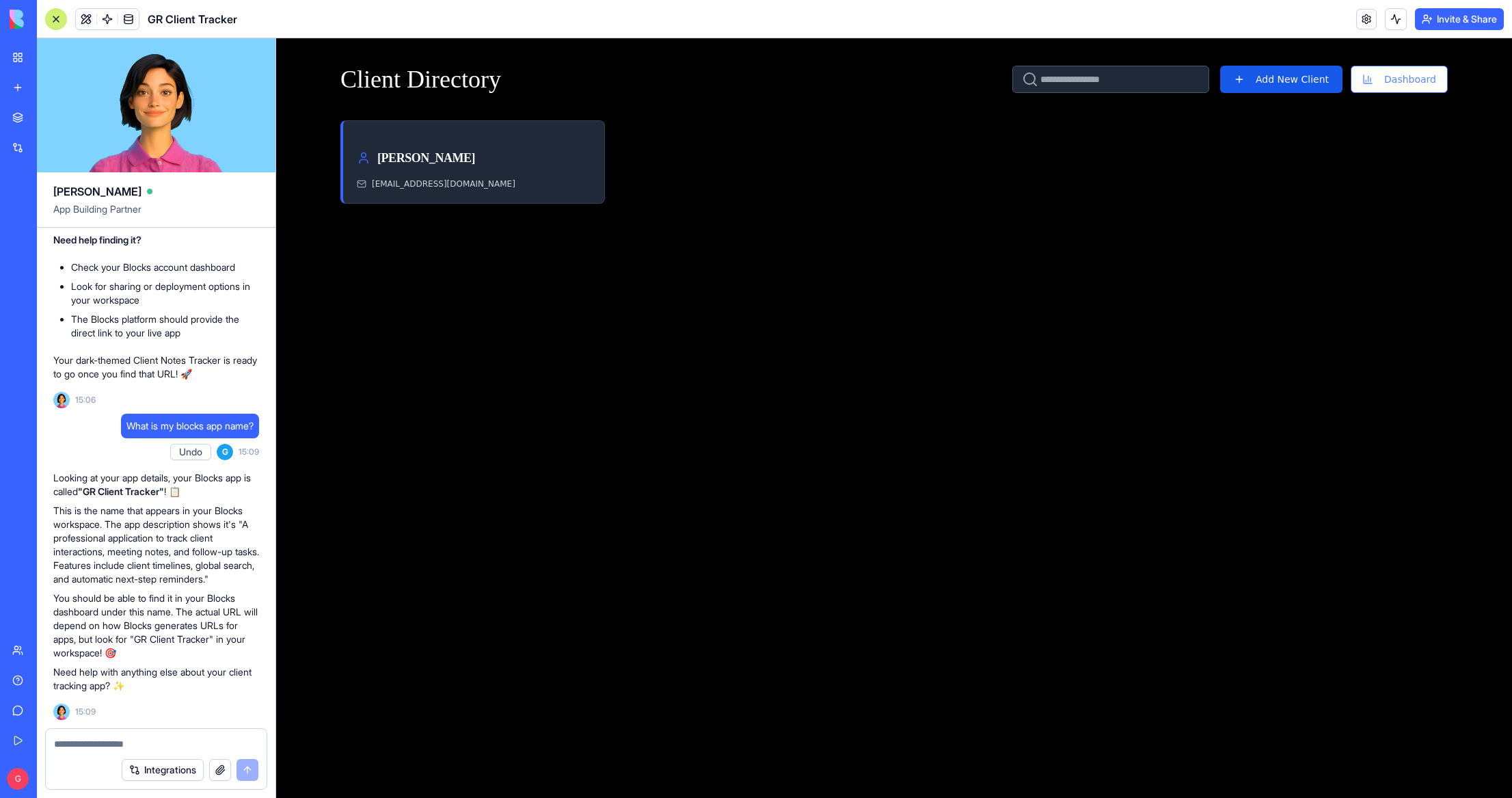
scroll to position [1435, 0]
drag, startPoint x: 100, startPoint y: 477, endPoint x: 177, endPoint y: 477, distance: 77.0
click at [164, 485] on strong ""GR Client Tracker"" at bounding box center [121, 491] width 86 height 12
copy strong "GR Client Tracker"
click at [1459, 20] on button "Invite & Share" at bounding box center [1459, 19] width 89 height 22
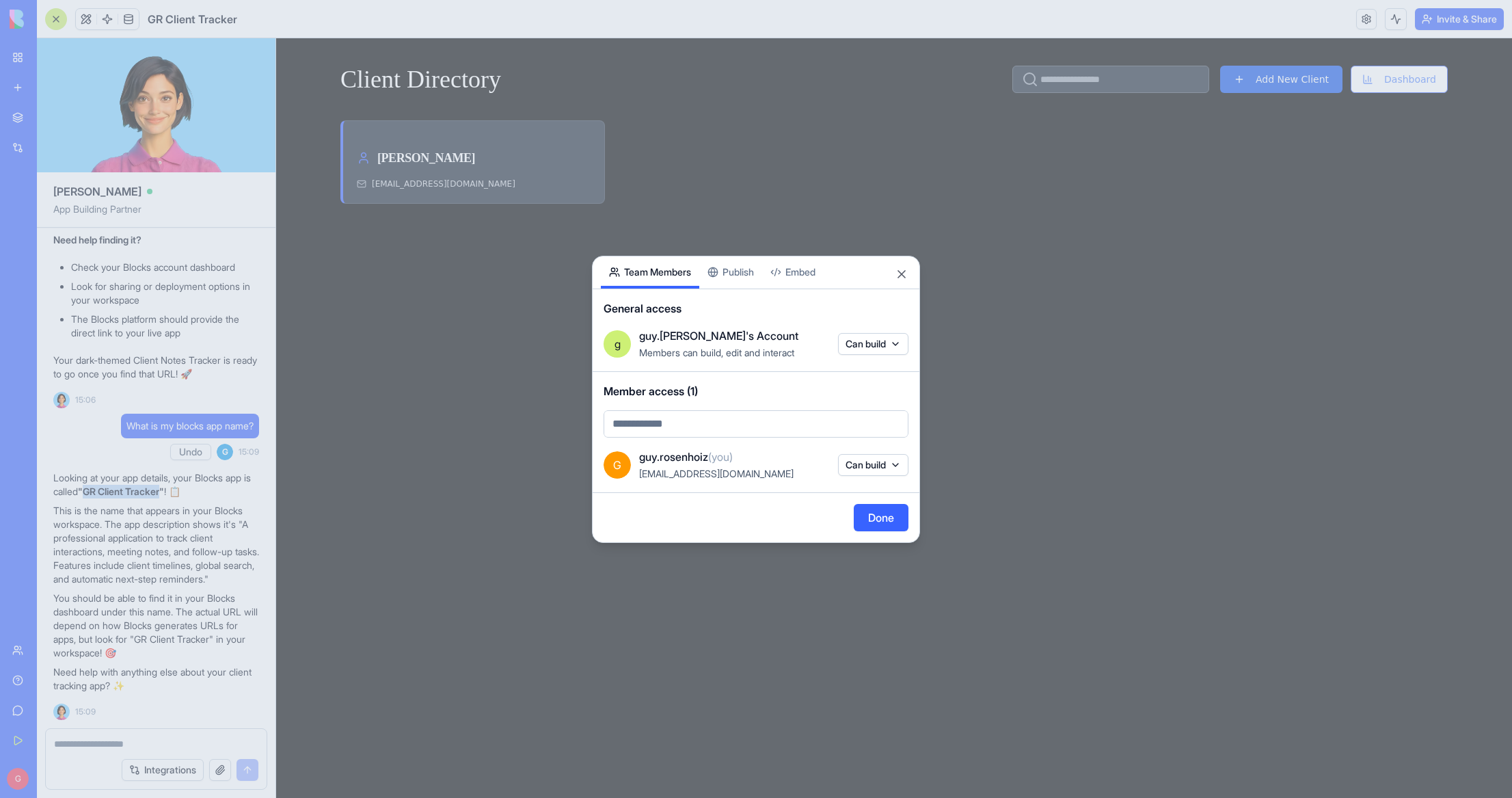
click at [741, 275] on div "Share App Team Members Publish Embed General access g guy.rosenhoiz's Account M…" at bounding box center [756, 399] width 328 height 287
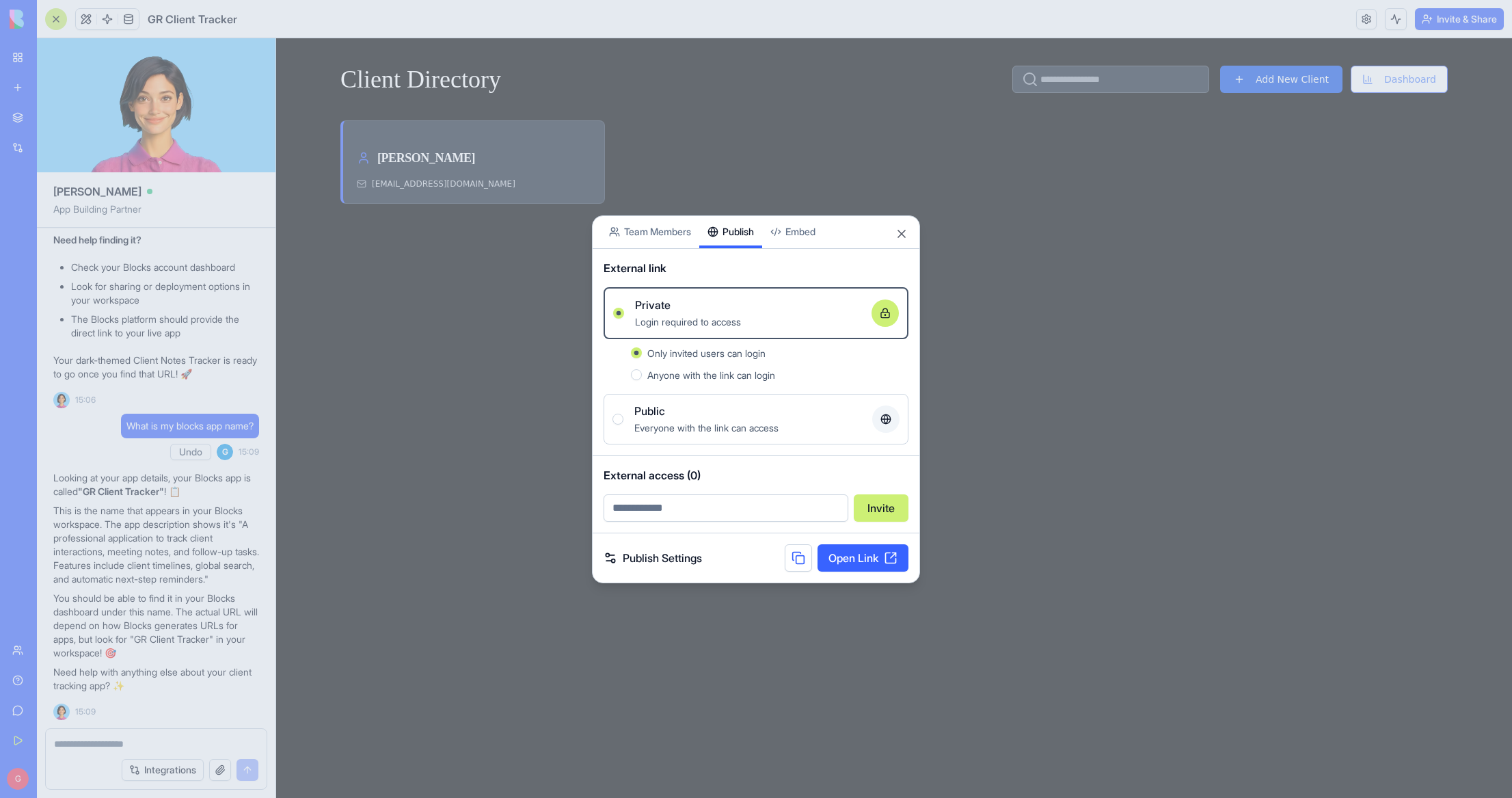
click at [716, 507] on input "email" at bounding box center [726, 508] width 245 height 27
type input "**********"
drag, startPoint x: 878, startPoint y: 509, endPoint x: 871, endPoint y: 510, distance: 7.1
click at [875, 509] on button "Invite" at bounding box center [881, 508] width 55 height 27
click at [666, 562] on link "Publish Settings" at bounding box center [653, 558] width 99 height 16
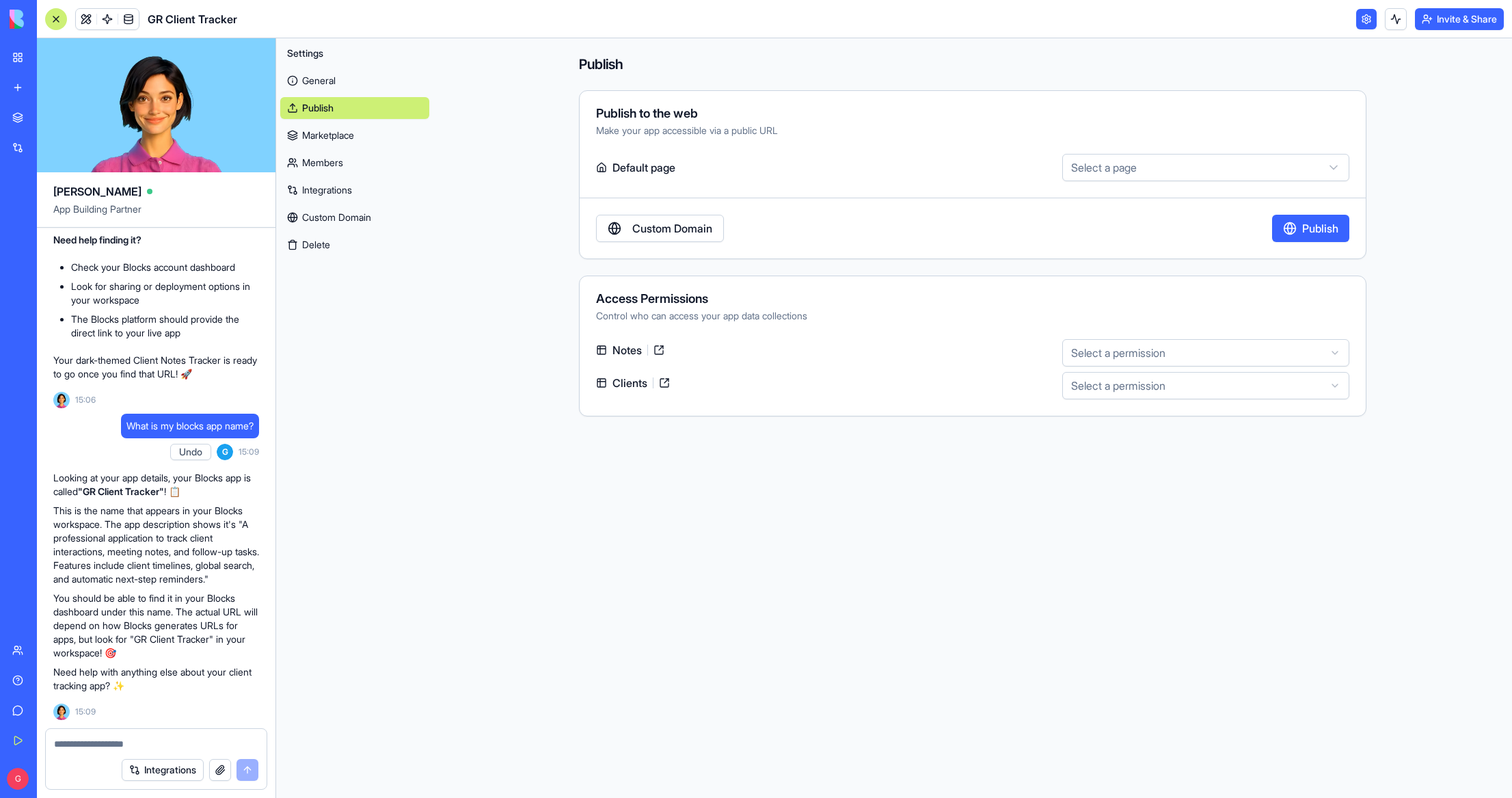
scroll to position [1435, 0]
click at [1138, 169] on html "BETA My Workspace New app Marketplace Integrations Recent TrendScope Intelligen…" at bounding box center [756, 399] width 1512 height 798
click at [1187, 173] on html "BETA My Workspace New app Marketplace Integrations Recent TrendScope Intelligen…" at bounding box center [756, 399] width 1512 height 798
select select "**********"
click at [1309, 230] on button "Publish" at bounding box center [1311, 228] width 77 height 27
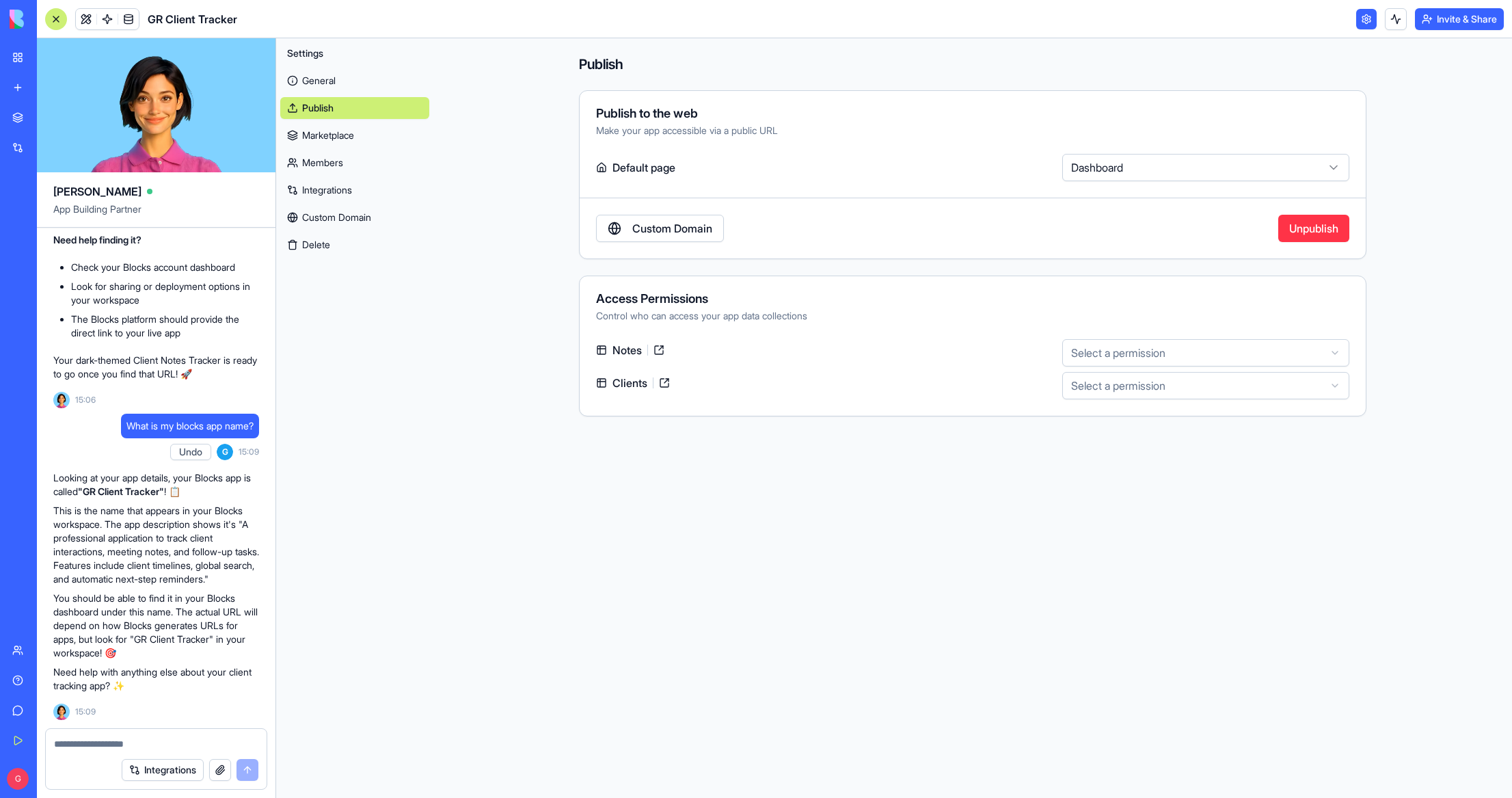
click at [329, 82] on link "General" at bounding box center [355, 80] width 149 height 22
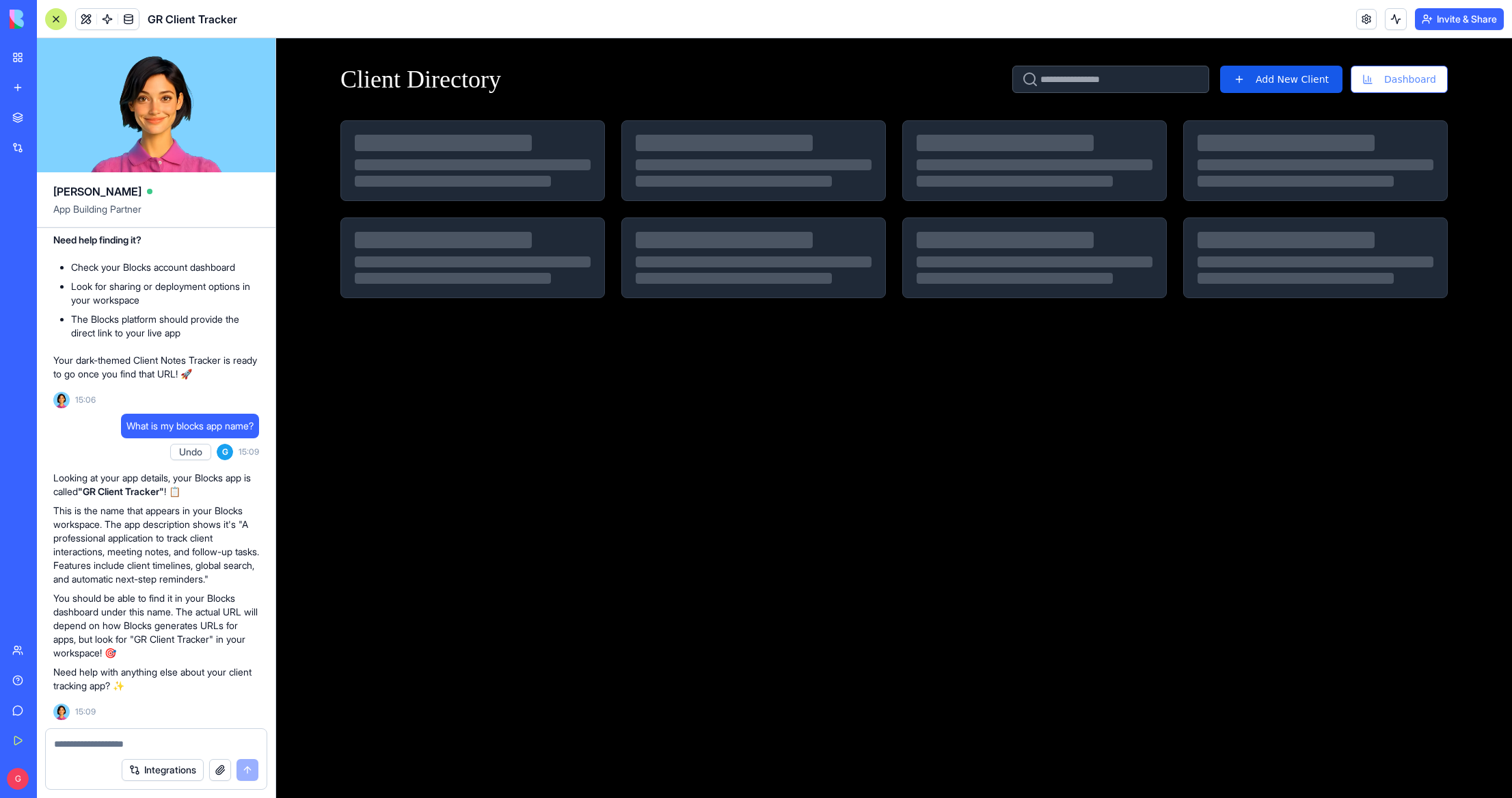
click at [53, 18] on div at bounding box center [56, 19] width 22 height 22
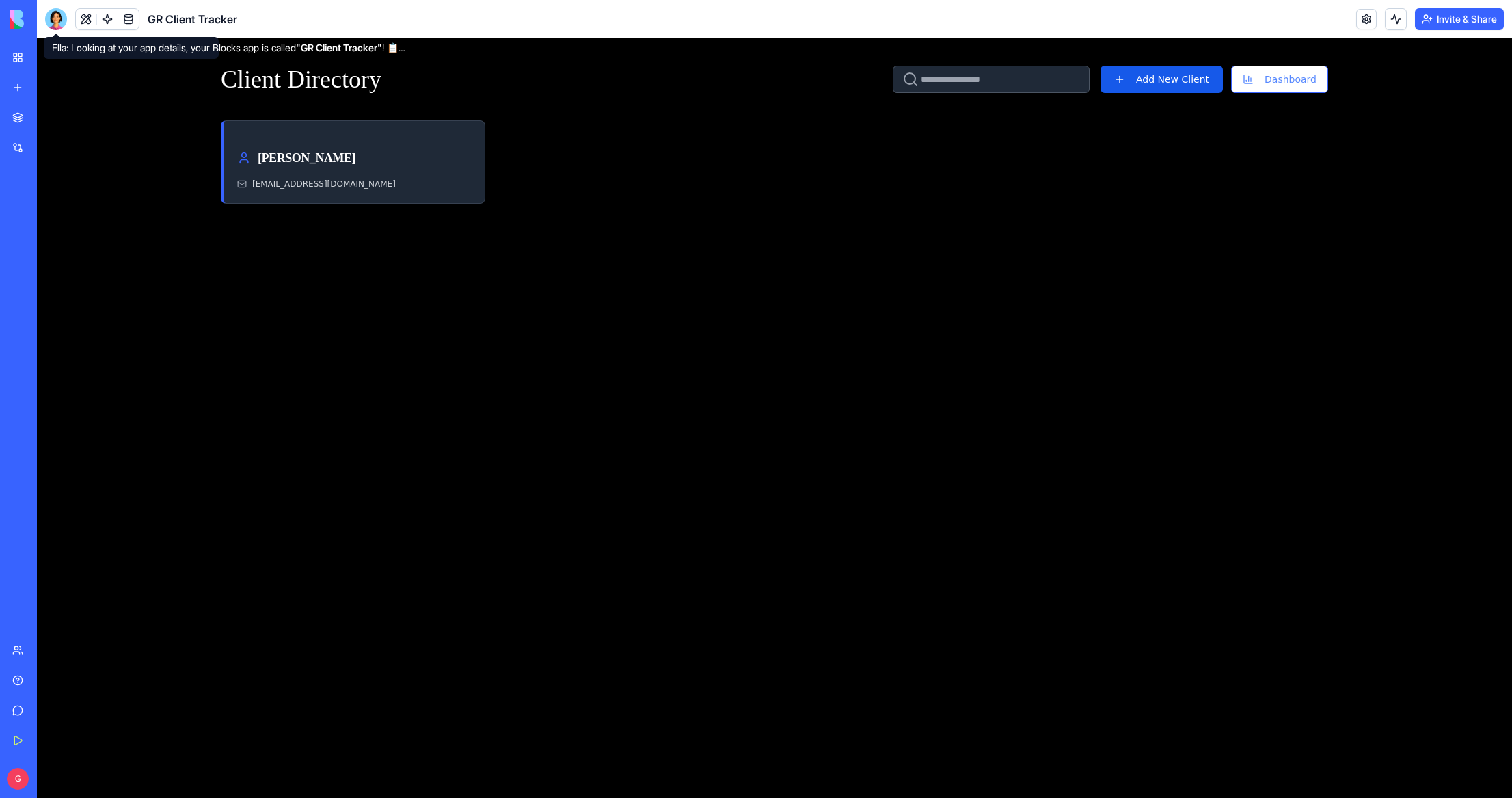
click at [1461, 11] on button "Invite & Share" at bounding box center [1459, 19] width 89 height 22
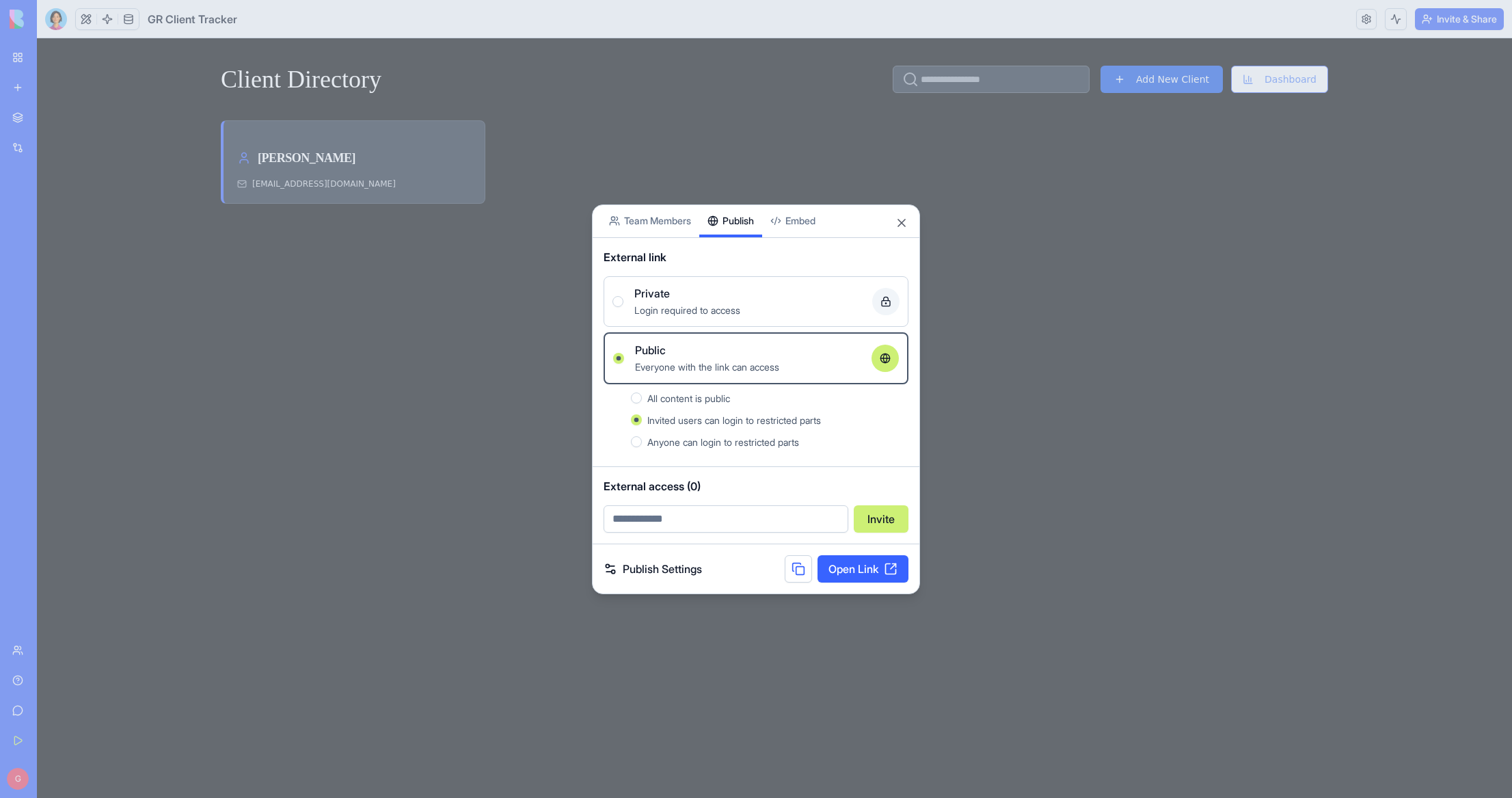
click at [800, 304] on div "Login required to access" at bounding box center [748, 309] width 227 height 16
click at [623, 304] on button "Private Login required to access" at bounding box center [618, 301] width 11 height 11
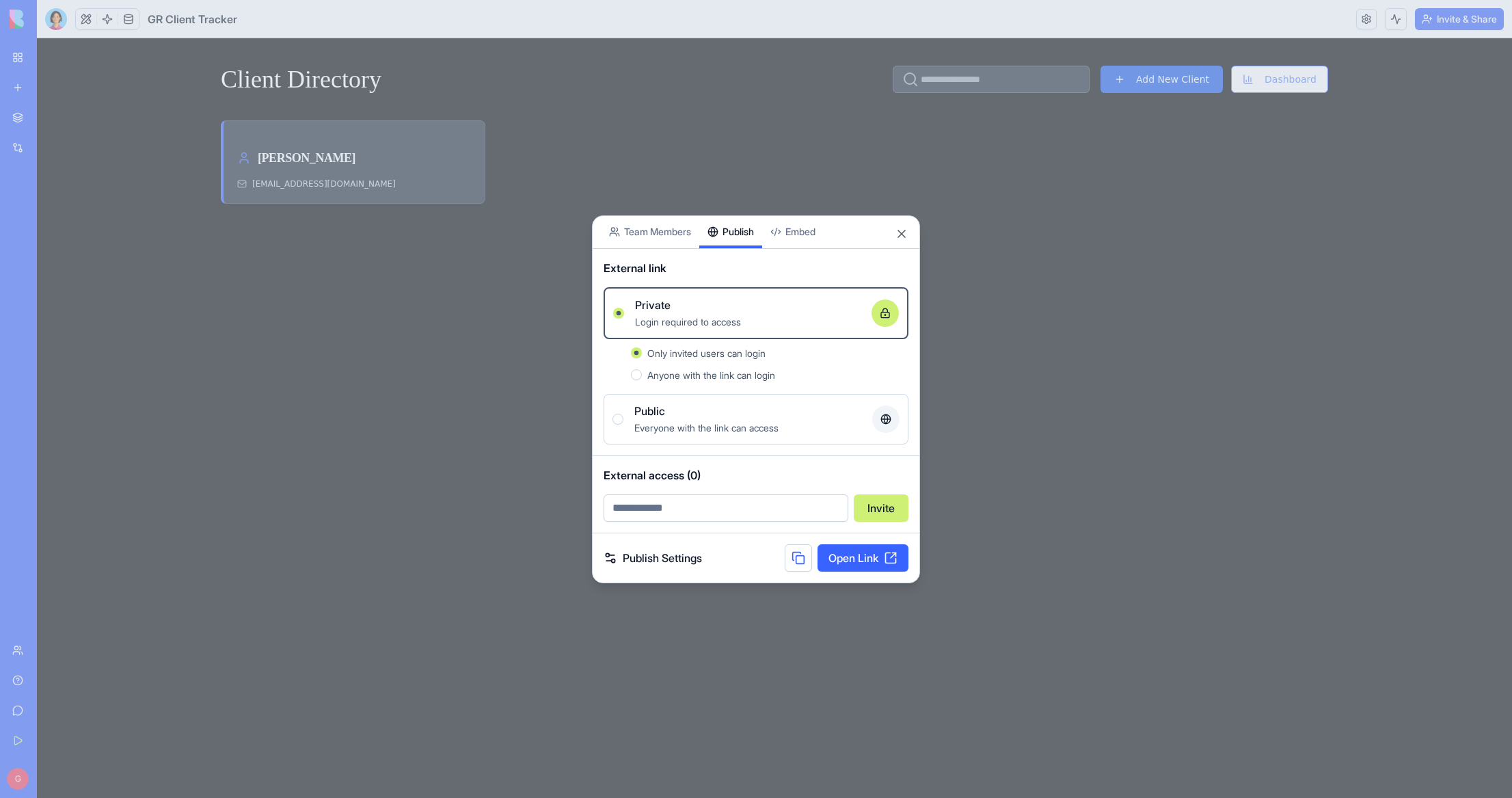
click at [851, 558] on link "Open Link" at bounding box center [862, 558] width 91 height 27
click at [857, 551] on link "Open Link" at bounding box center [862, 558] width 91 height 27
click at [795, 561] on button at bounding box center [798, 558] width 27 height 27
click at [864, 554] on link "Open Link" at bounding box center [862, 558] width 91 height 27
click at [812, 424] on div "Everyone with the link can access" at bounding box center [748, 427] width 227 height 16
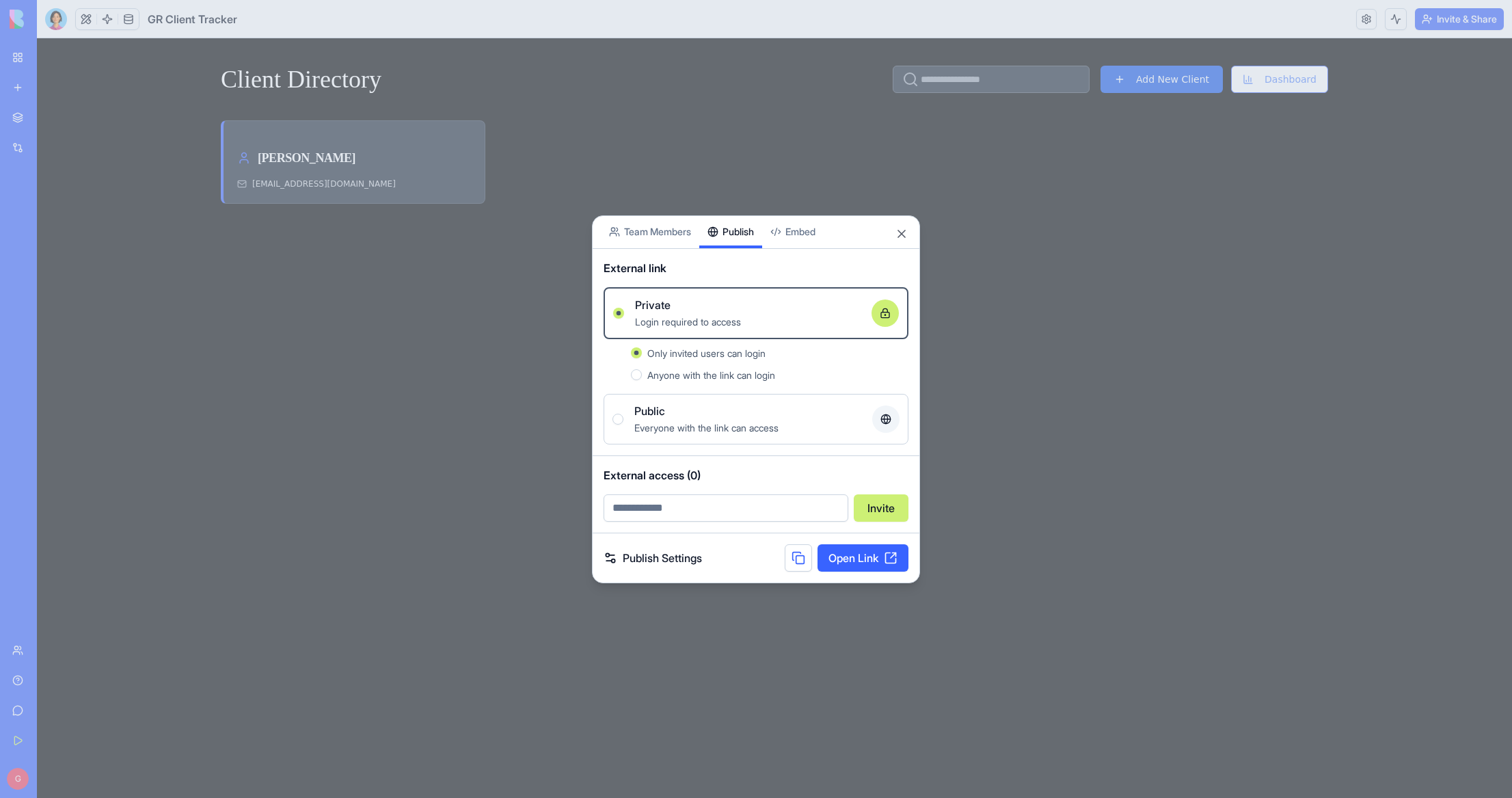
click at [623, 424] on button "Public Everyone with the link can access" at bounding box center [618, 419] width 11 height 11
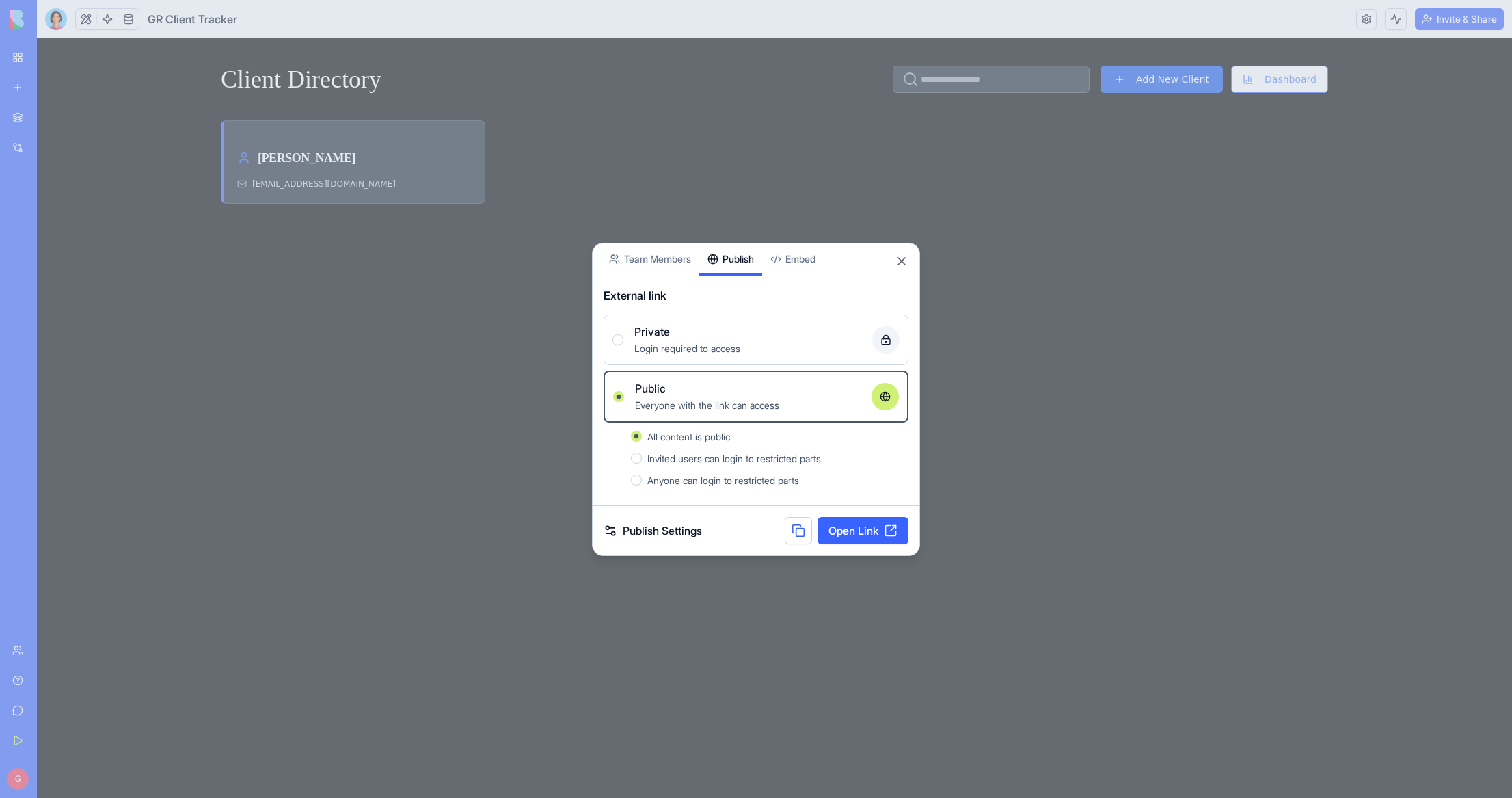
click at [690, 459] on span "Invited users can login to restricted parts" at bounding box center [733, 459] width 174 height 12
click at [642, 459] on button "Invited users can login to restricted parts" at bounding box center [636, 459] width 11 height 11
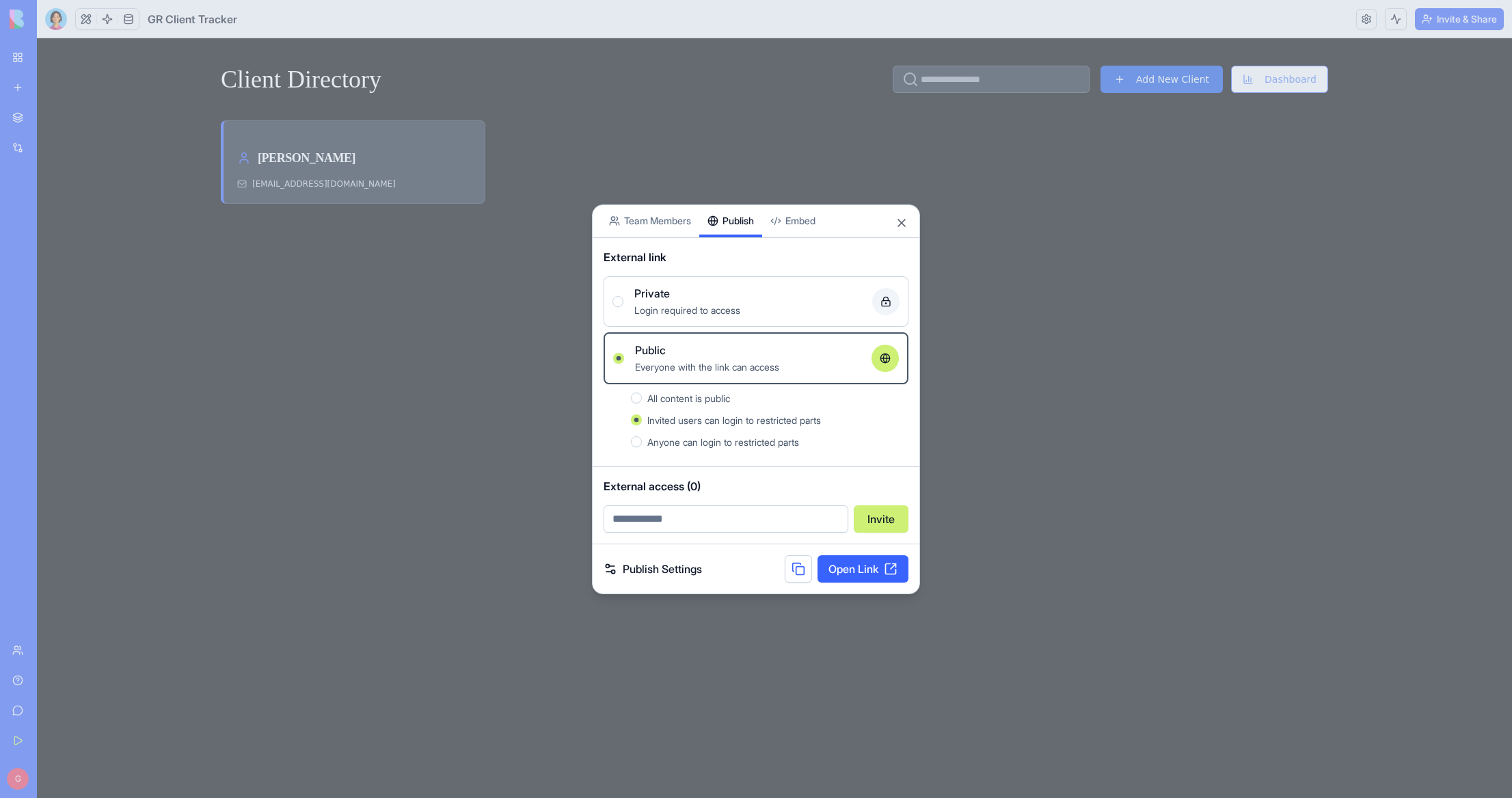
click at [714, 306] on span "Login required to access" at bounding box center [687, 310] width 106 height 12
click at [623, 306] on button "Private Login required to access" at bounding box center [618, 301] width 11 height 11
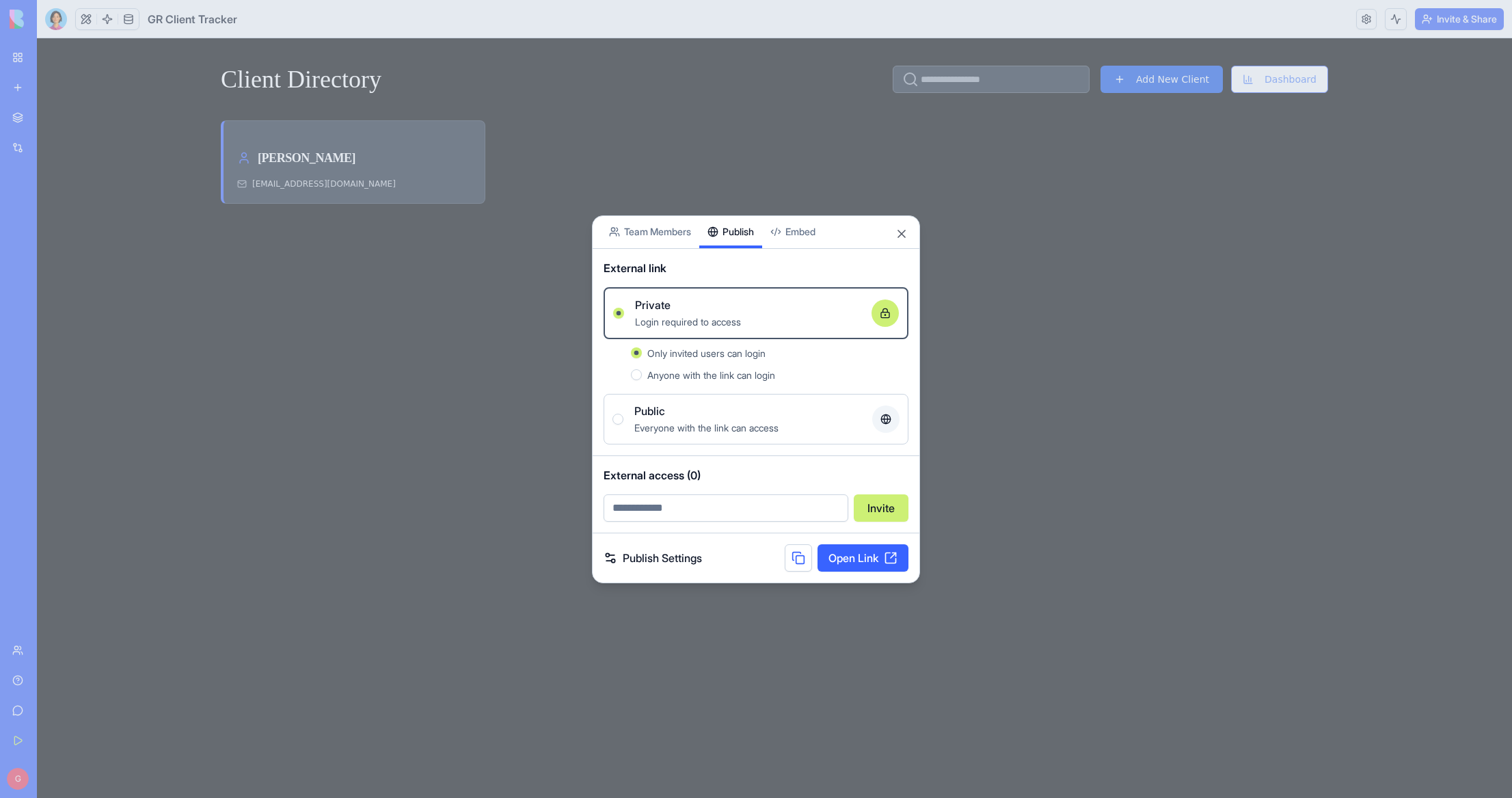
click at [669, 556] on link "Publish Settings" at bounding box center [653, 558] width 99 height 16
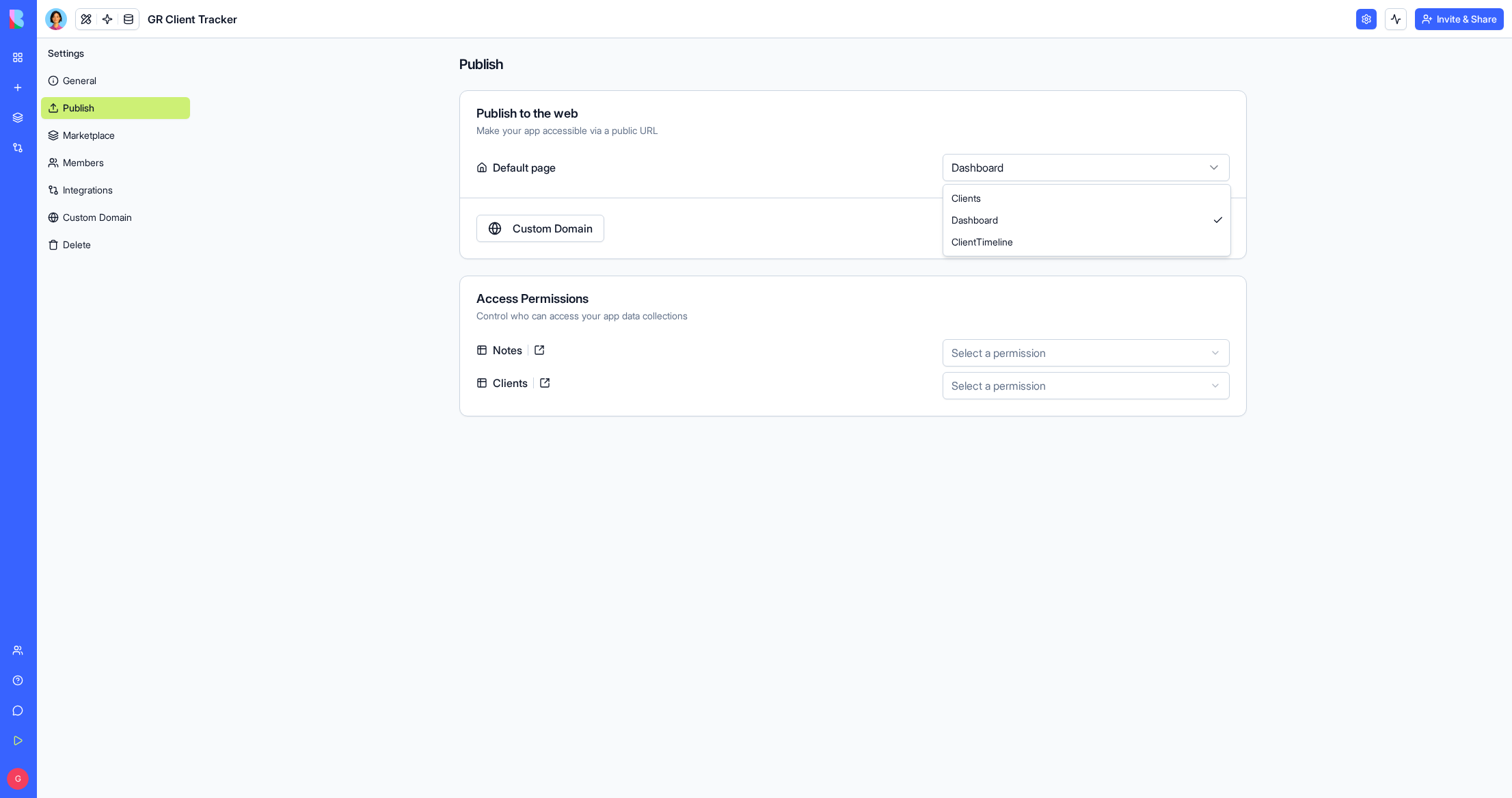
click at [1052, 166] on html "**********" at bounding box center [756, 399] width 1512 height 798
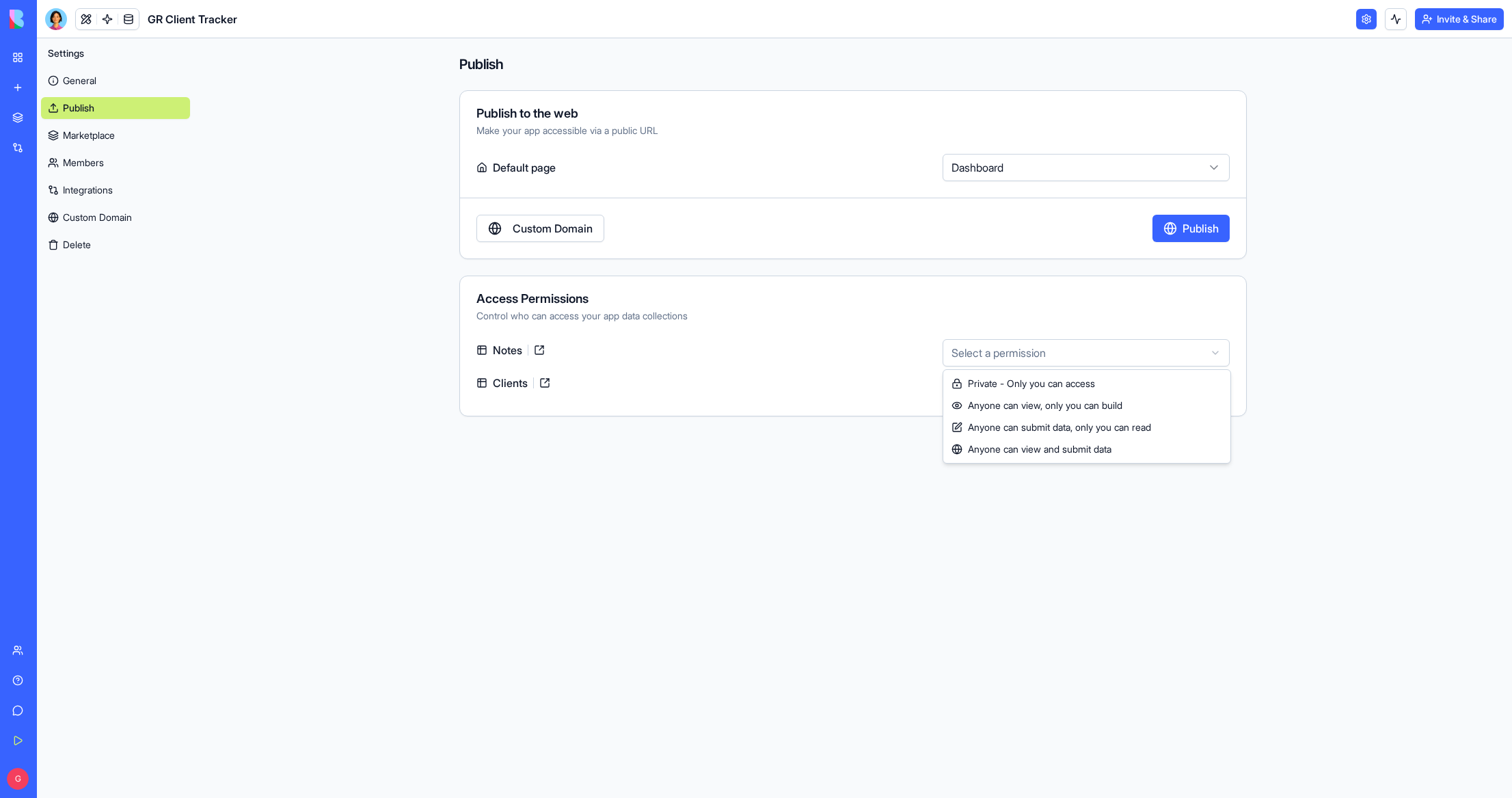
click at [1007, 358] on html "**********" at bounding box center [756, 399] width 1512 height 798
click at [1073, 383] on html "**********" at bounding box center [756, 399] width 1512 height 798
click at [1190, 227] on button "Publish" at bounding box center [1191, 228] width 77 height 27
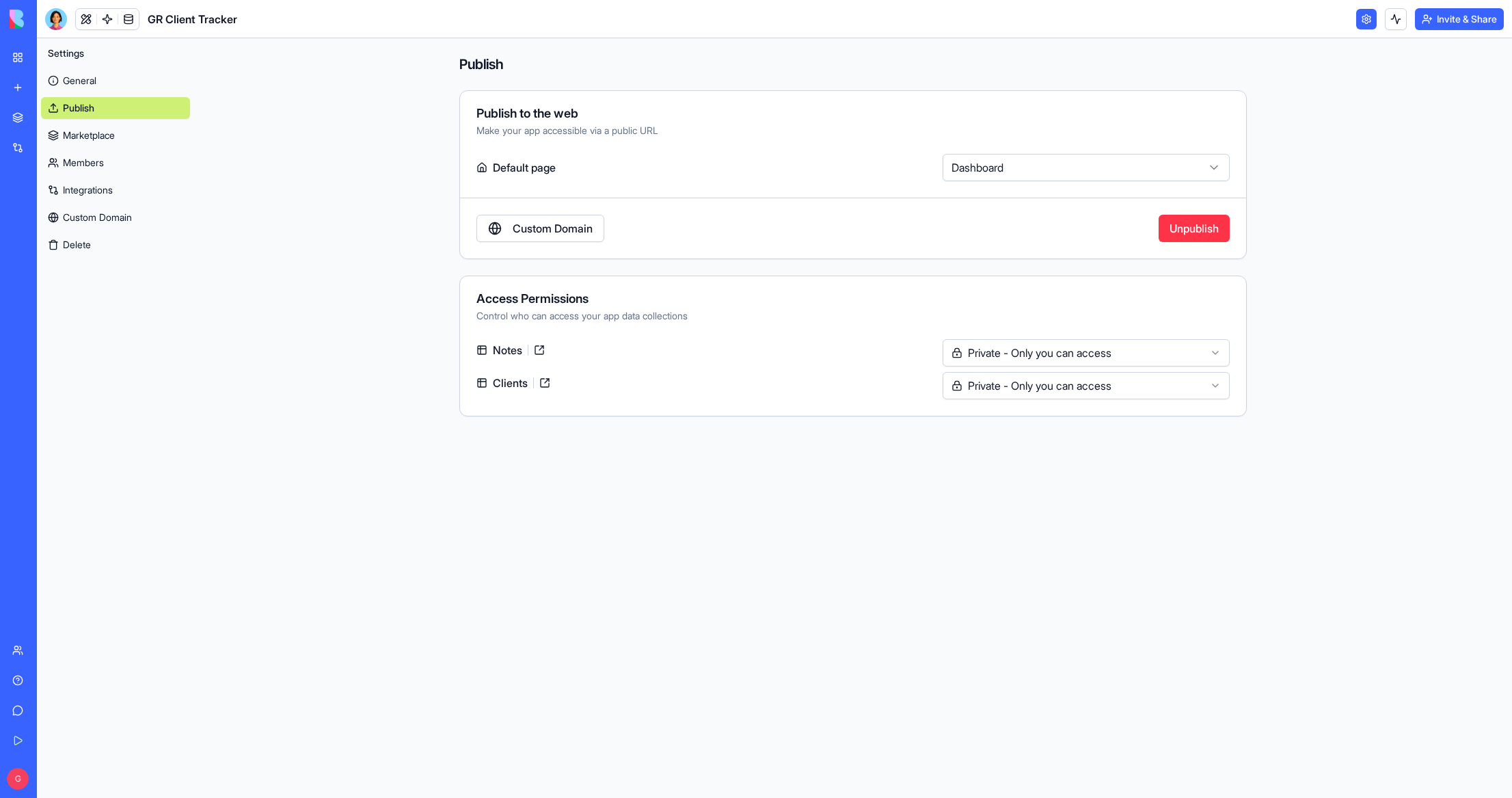
click at [1199, 356] on html "**********" at bounding box center [756, 399] width 1512 height 798
click at [1068, 317] on html "**********" at bounding box center [756, 399] width 1512 height 798
click at [806, 328] on div "Access Permissions Control who can access your app data collections Notes Priva…" at bounding box center [852, 346] width 787 height 141
click at [101, 165] on link "Members" at bounding box center [115, 163] width 149 height 22
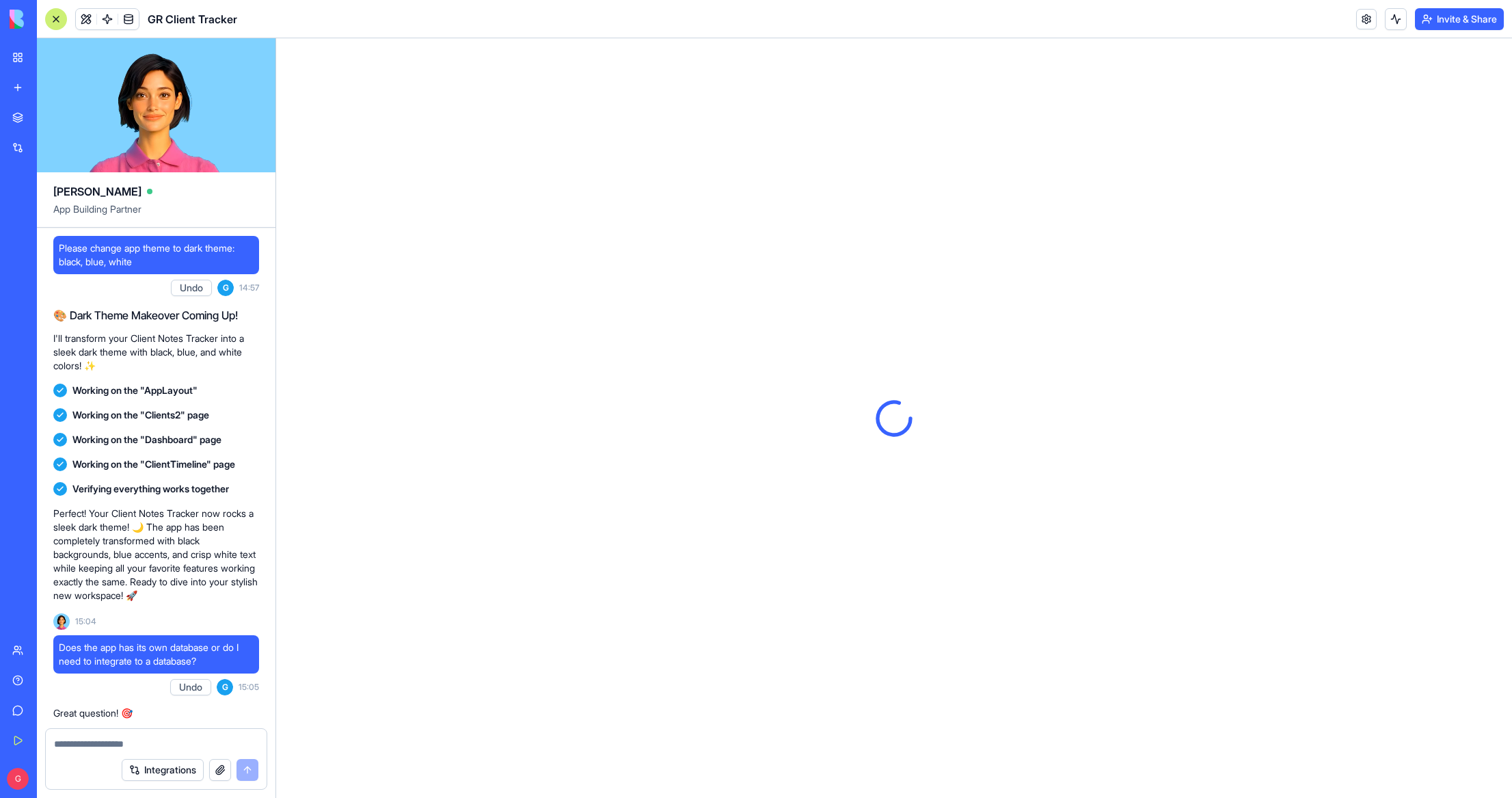
scroll to position [1284, 0]
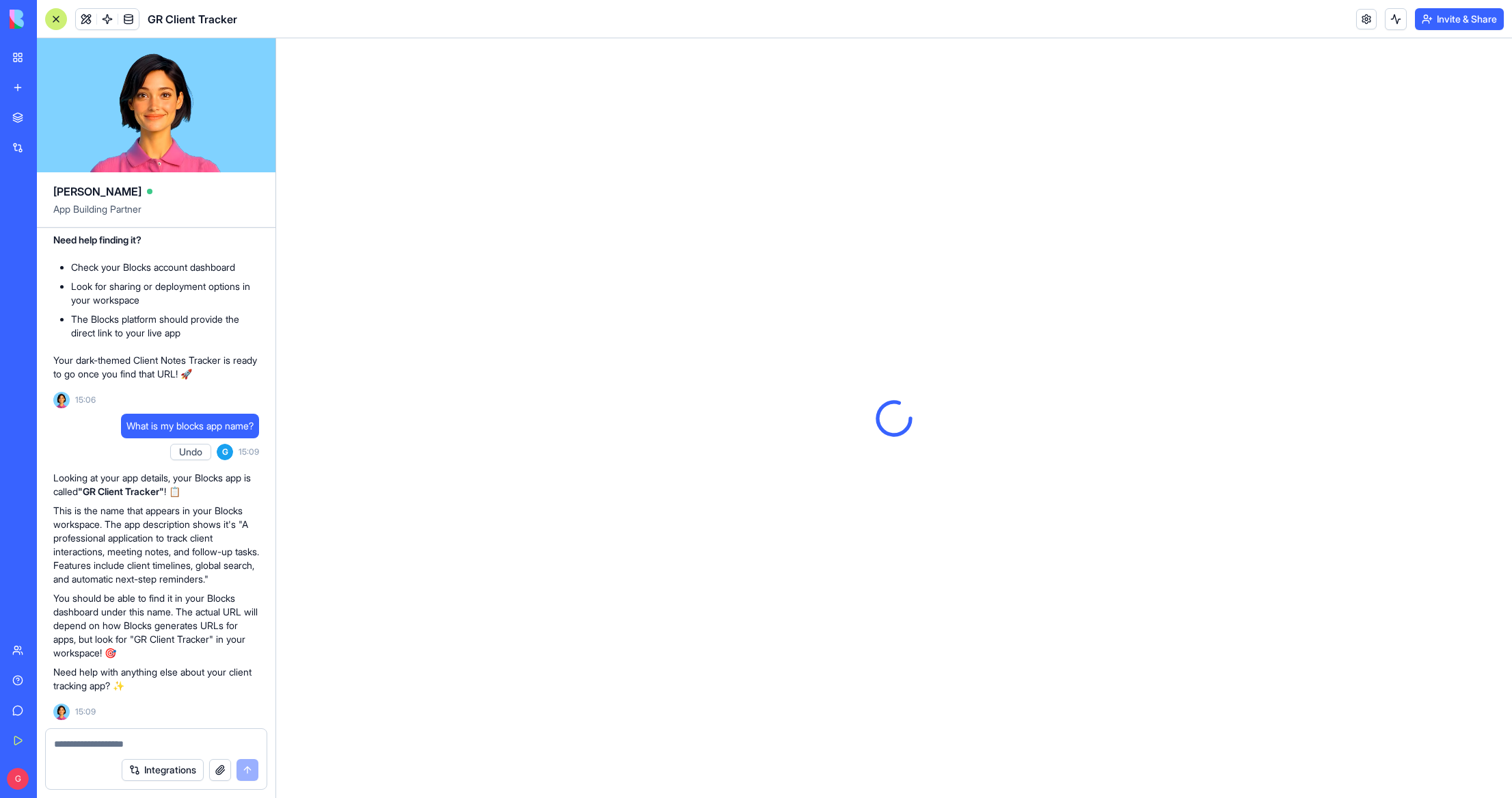
click at [58, 19] on div at bounding box center [56, 19] width 22 height 22
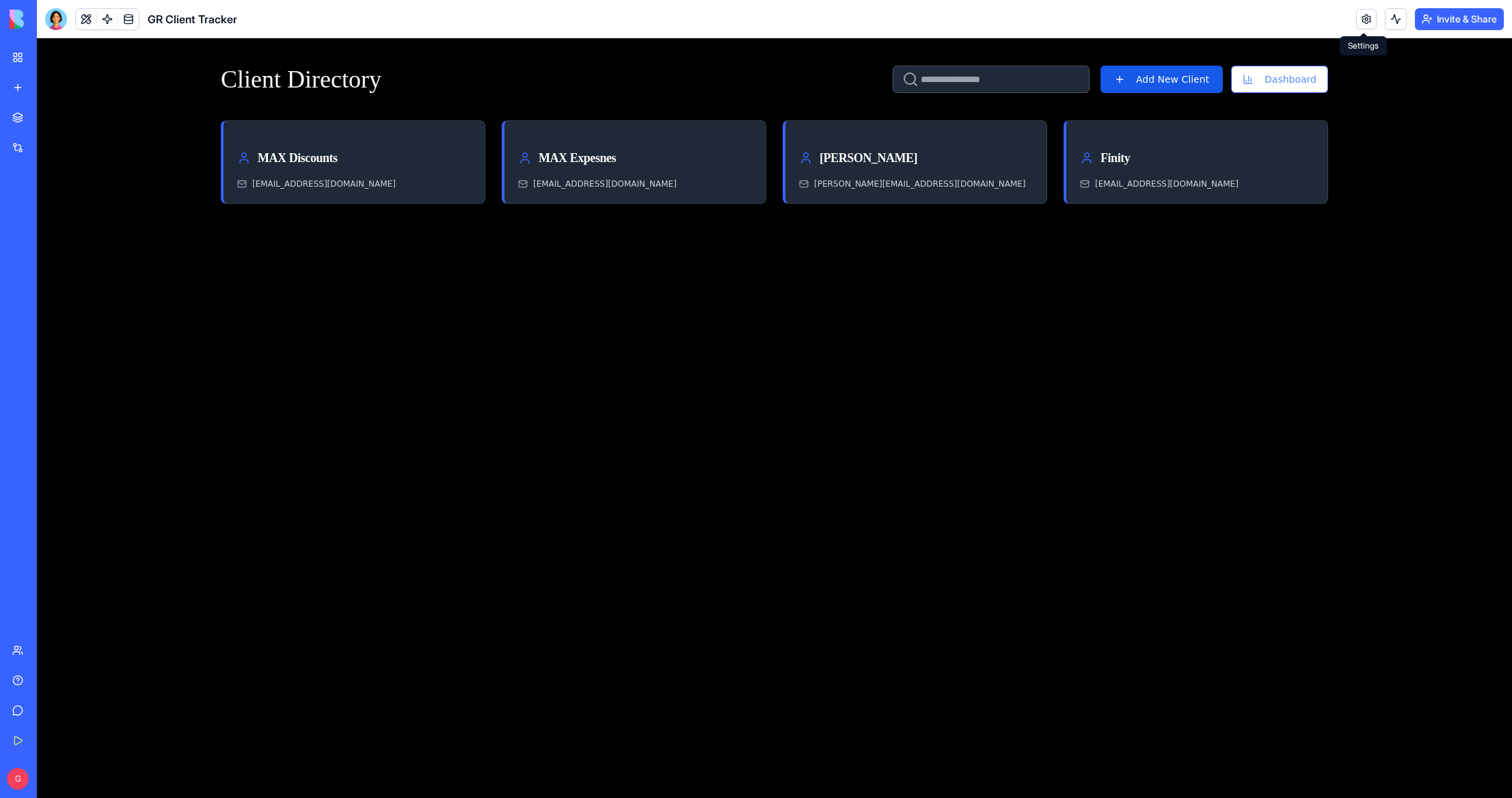
click at [1373, 22] on link at bounding box center [1366, 19] width 20 height 20
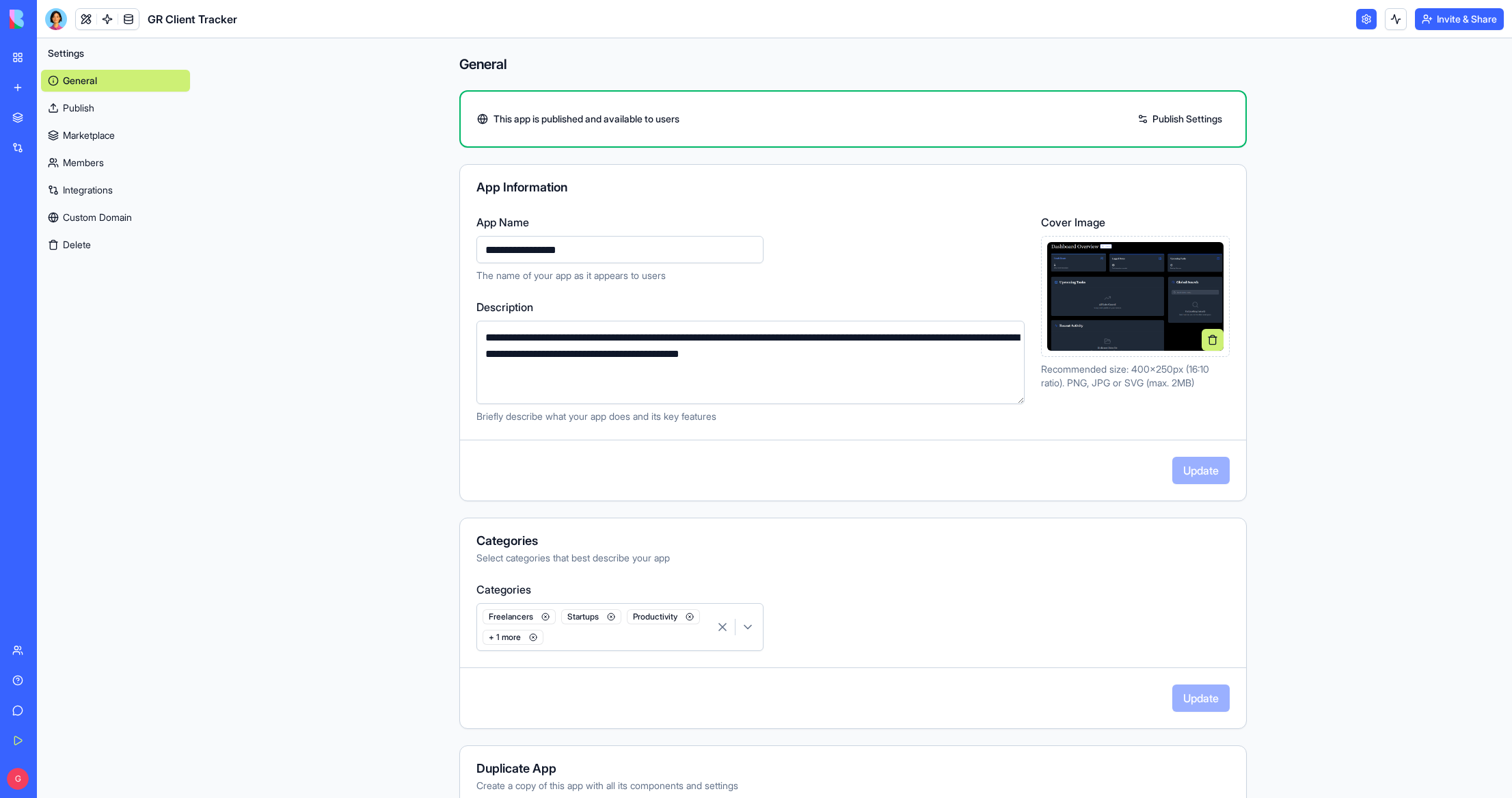
click at [1460, 15] on button "Invite & Share" at bounding box center [1459, 19] width 89 height 22
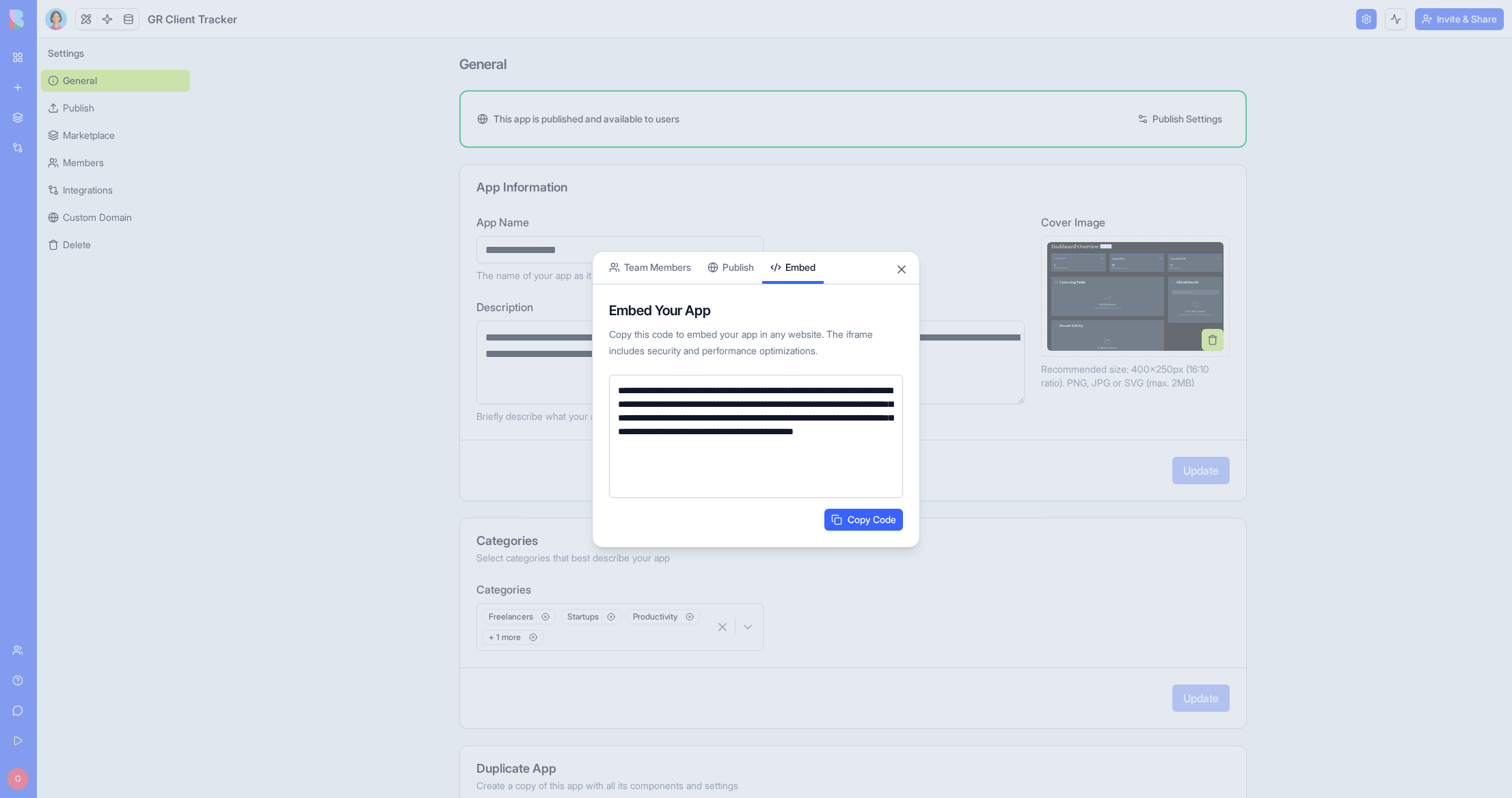
click at [800, 273] on button "Embed" at bounding box center [793, 268] width 61 height 32
click at [636, 401] on textarea "**********" at bounding box center [755, 436] width 294 height 123
drag, startPoint x: 617, startPoint y: 389, endPoint x: 959, endPoint y: 518, distance: 365.5
click at [903, 498] on textarea "**********" at bounding box center [755, 436] width 294 height 123
click at [871, 524] on button "Copy Code" at bounding box center [864, 519] width 79 height 22
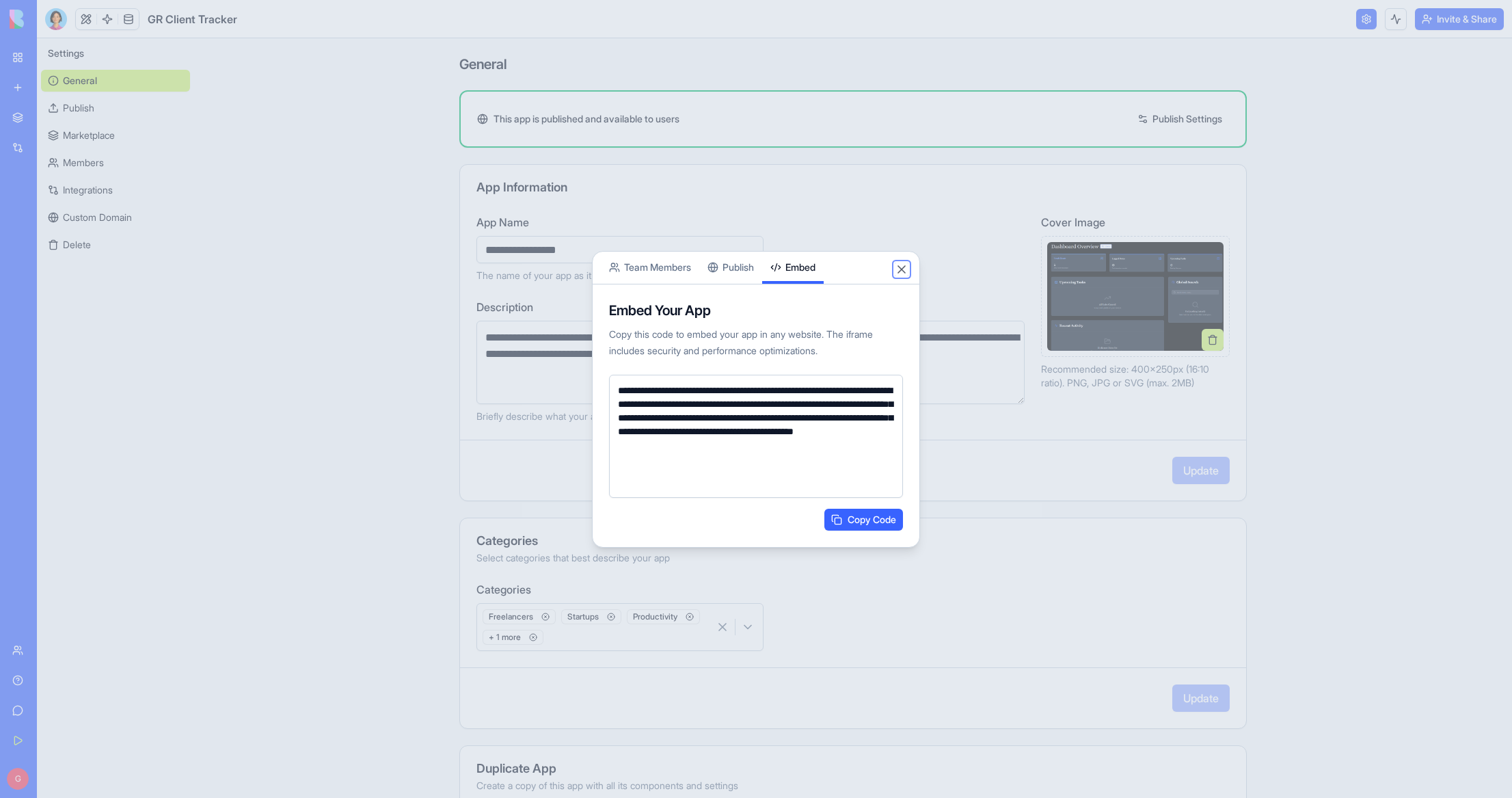
click at [904, 268] on button "Close" at bounding box center [901, 269] width 13 height 13
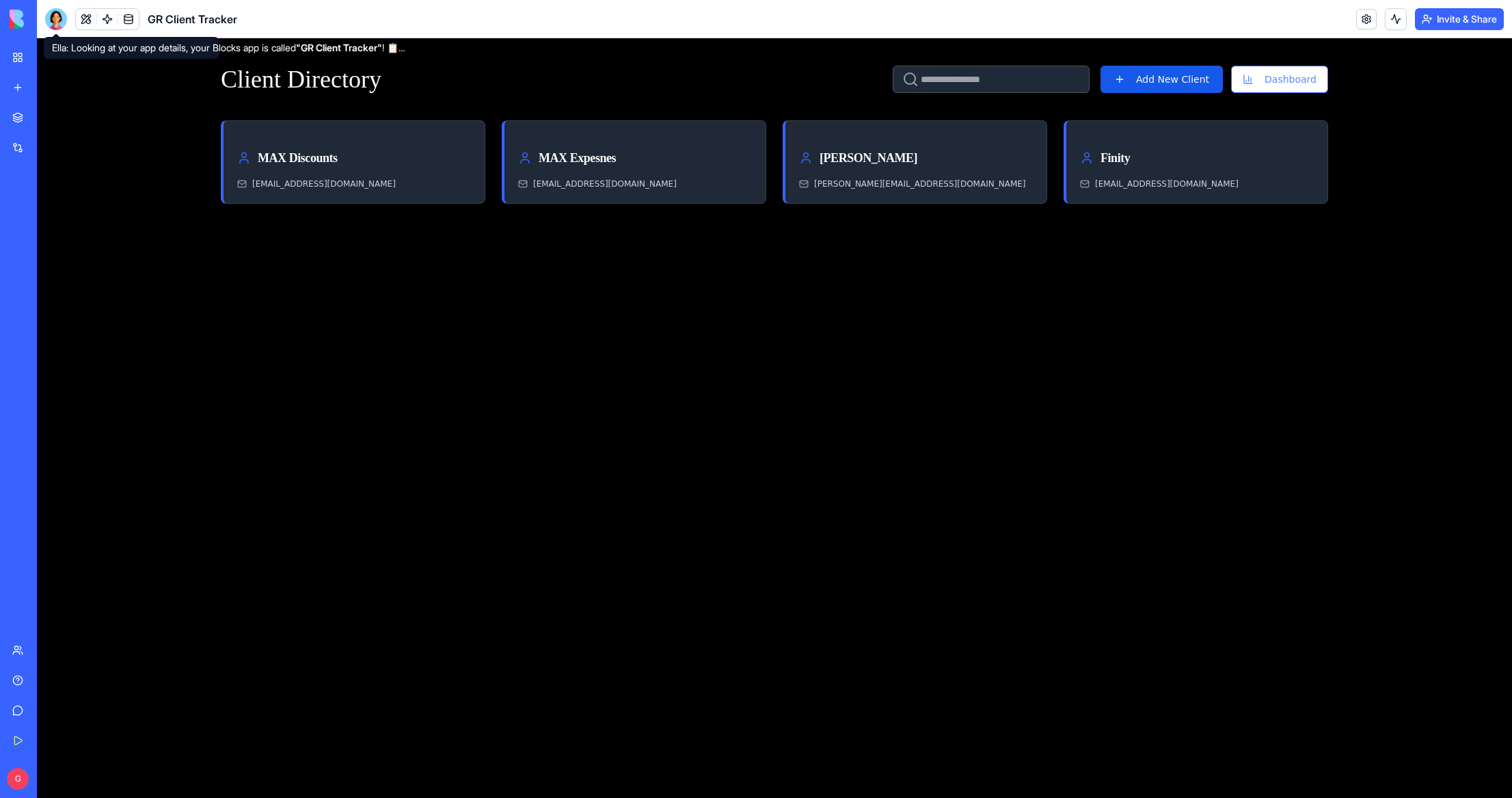
click at [65, 15] on div at bounding box center [56, 19] width 22 height 22
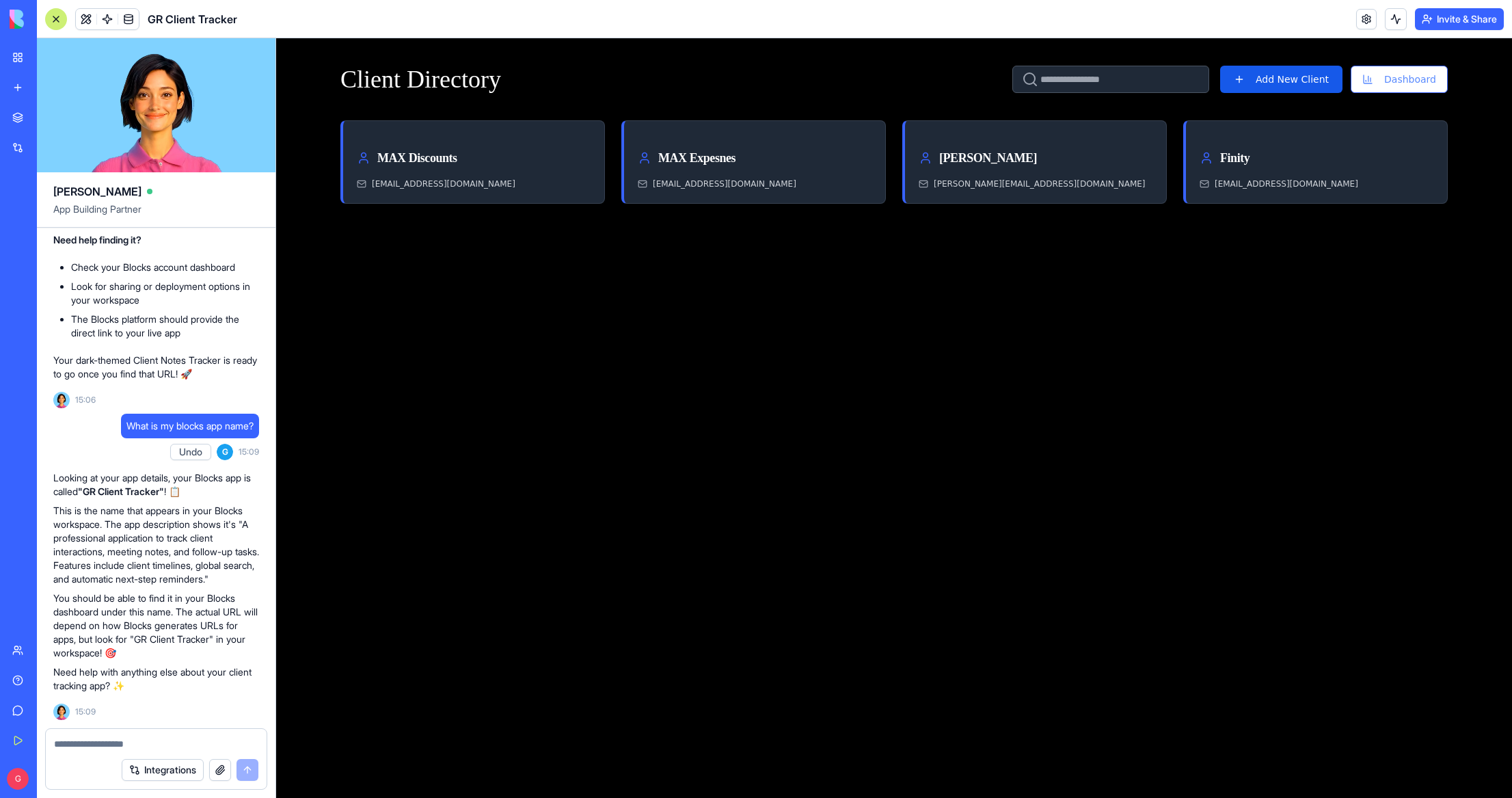
click at [134, 737] on div at bounding box center [156, 740] width 221 height 22
click at [101, 750] on textarea at bounding box center [156, 744] width 204 height 13
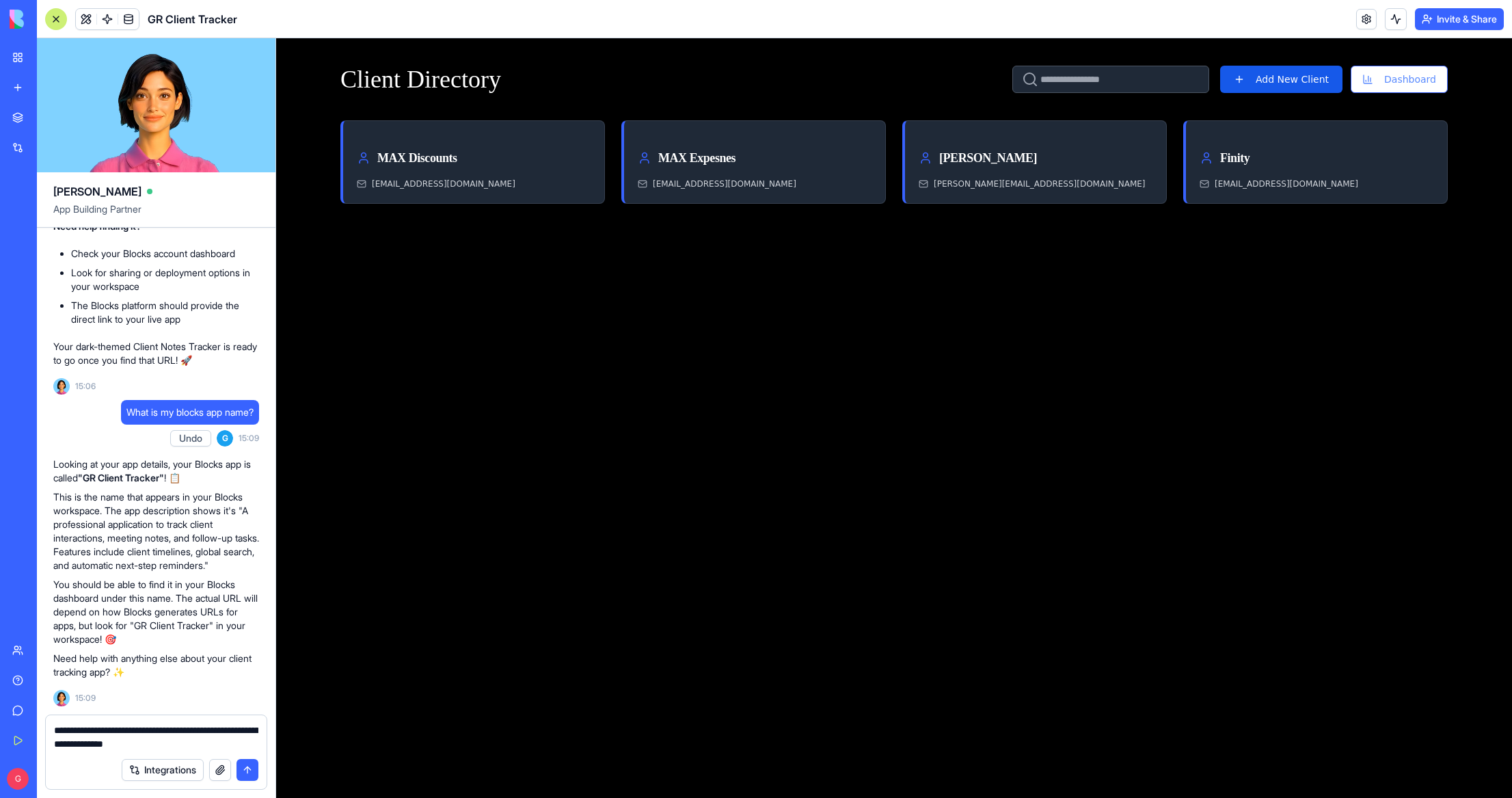
type textarea "**********"
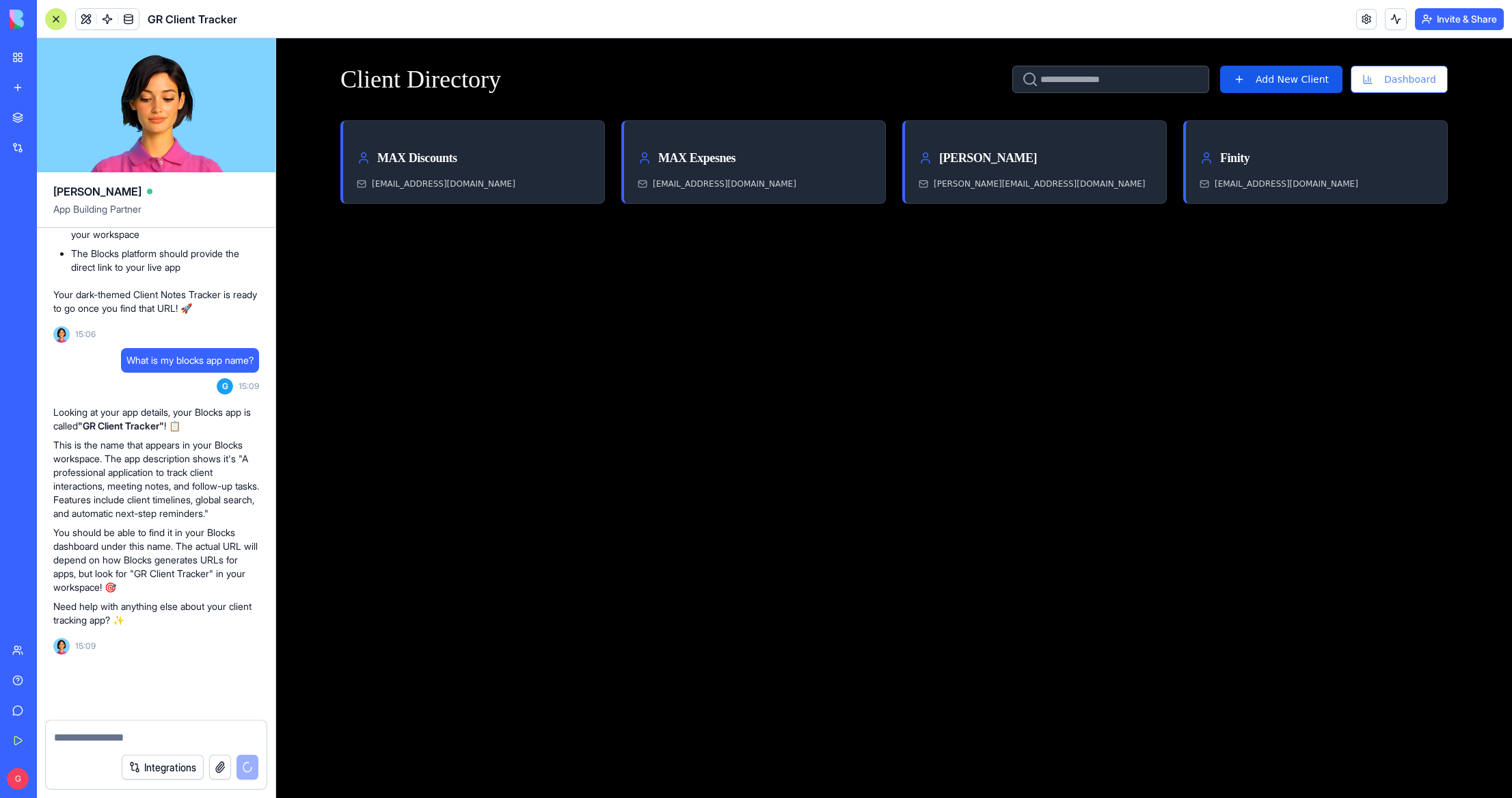
scroll to position [1349, 0]
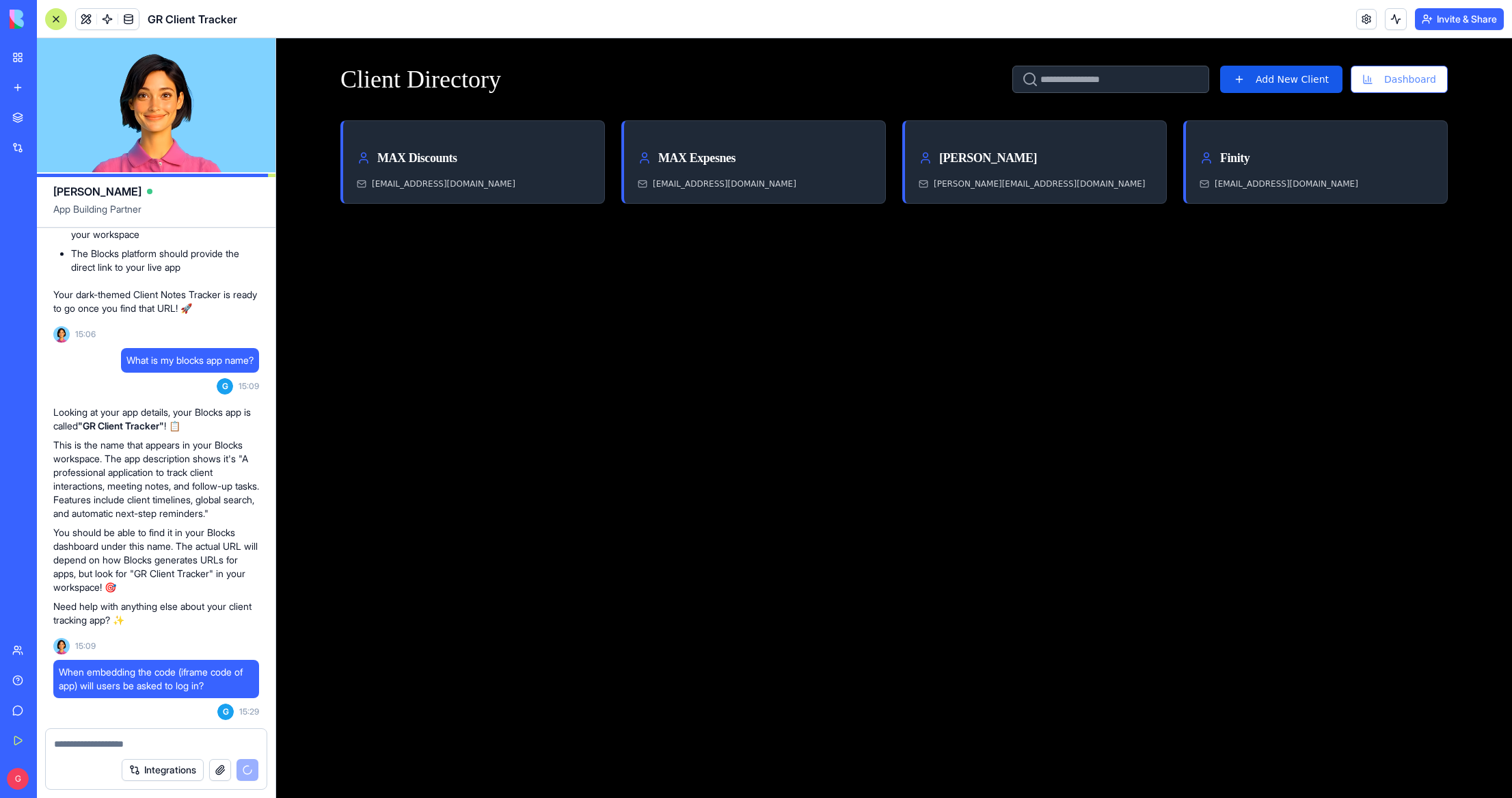
click at [1466, 23] on button "Invite & Share" at bounding box center [1459, 19] width 89 height 22
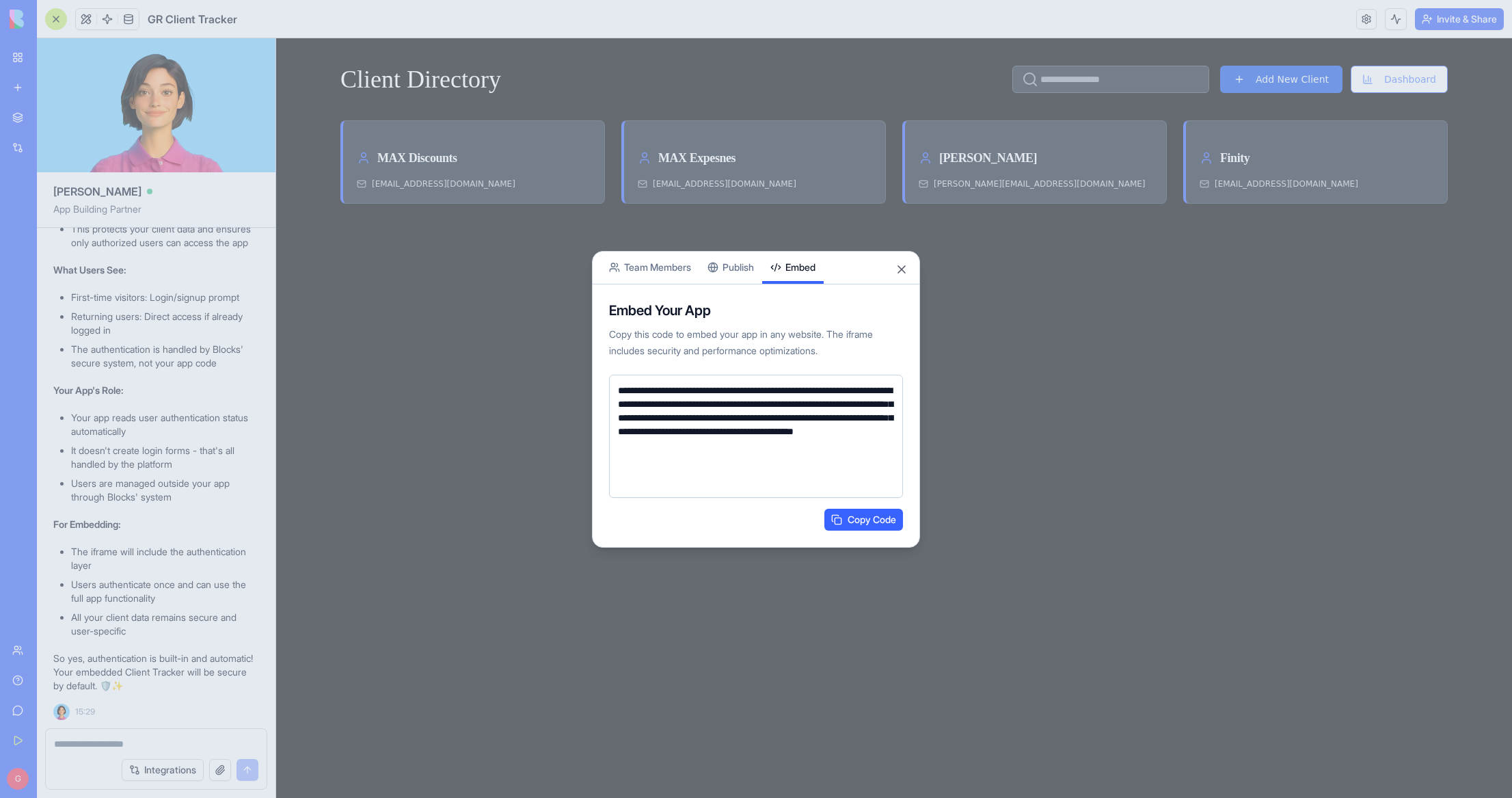
click at [739, 270] on div "**********" at bounding box center [756, 399] width 328 height 297
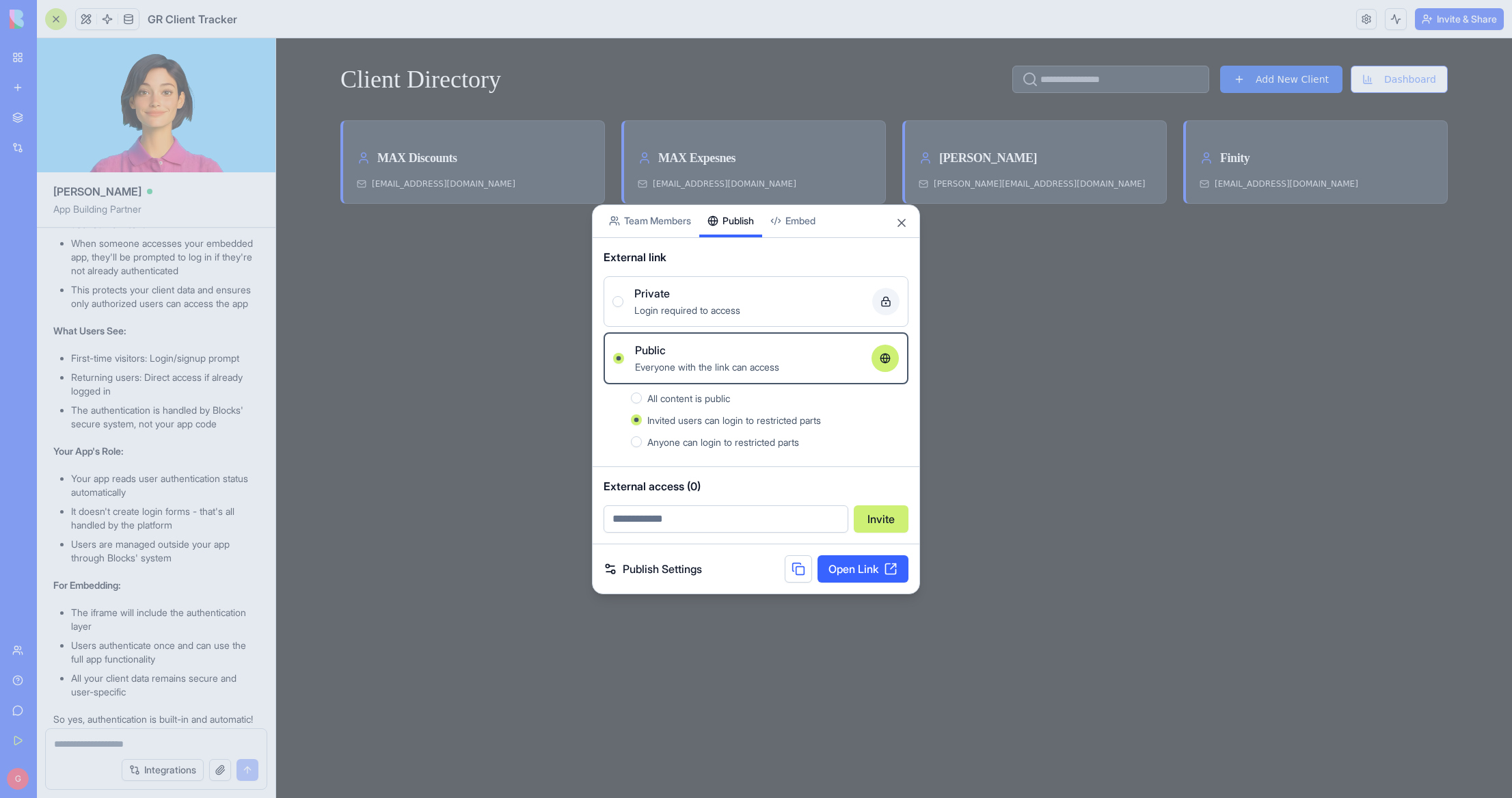
scroll to position [2213, 0]
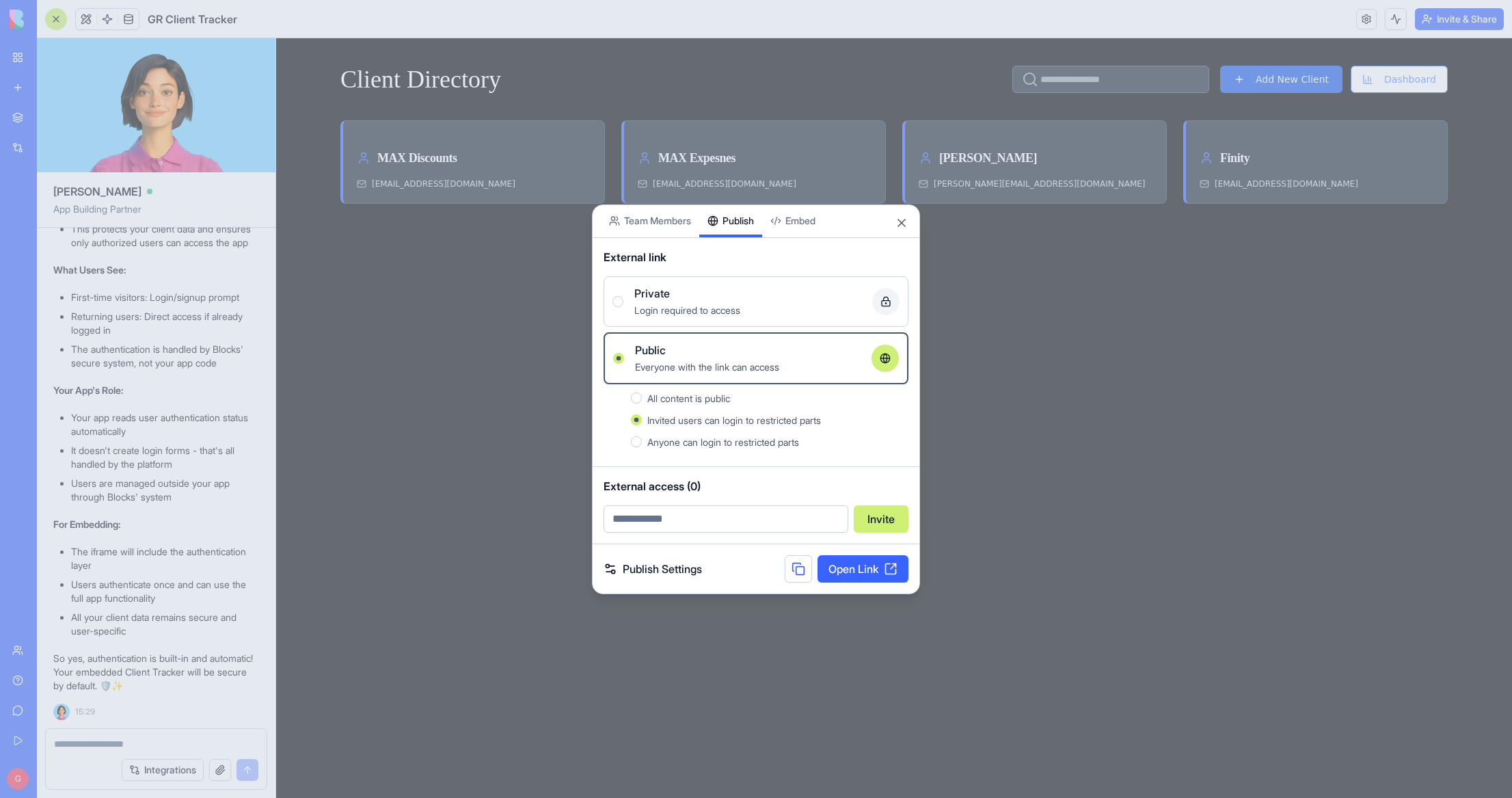
click at [740, 308] on span "Login required to access" at bounding box center [687, 310] width 106 height 12
click at [623, 307] on button "Private Login required to access" at bounding box center [618, 301] width 11 height 11
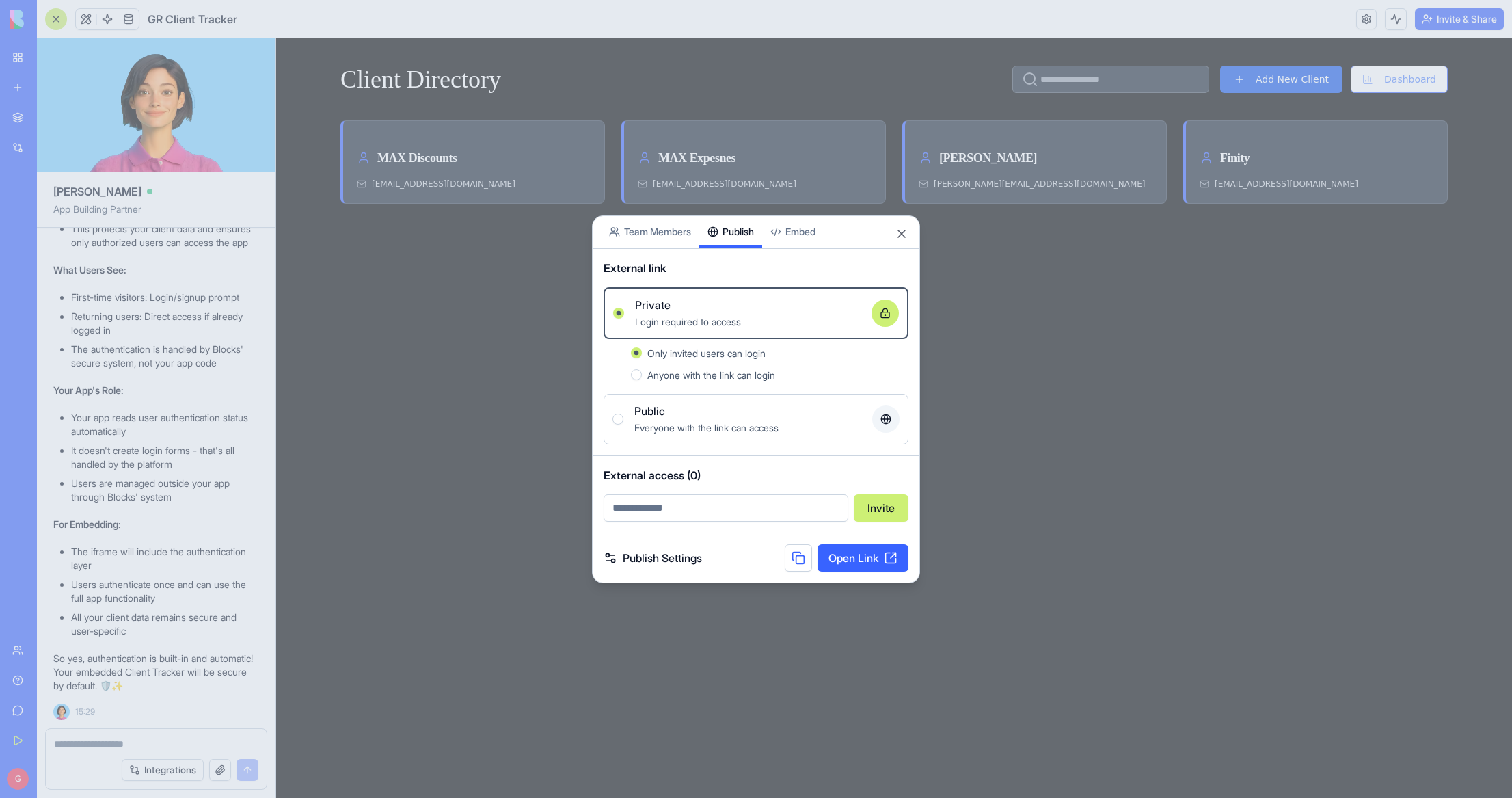
click at [676, 559] on link "Publish Settings" at bounding box center [653, 558] width 99 height 16
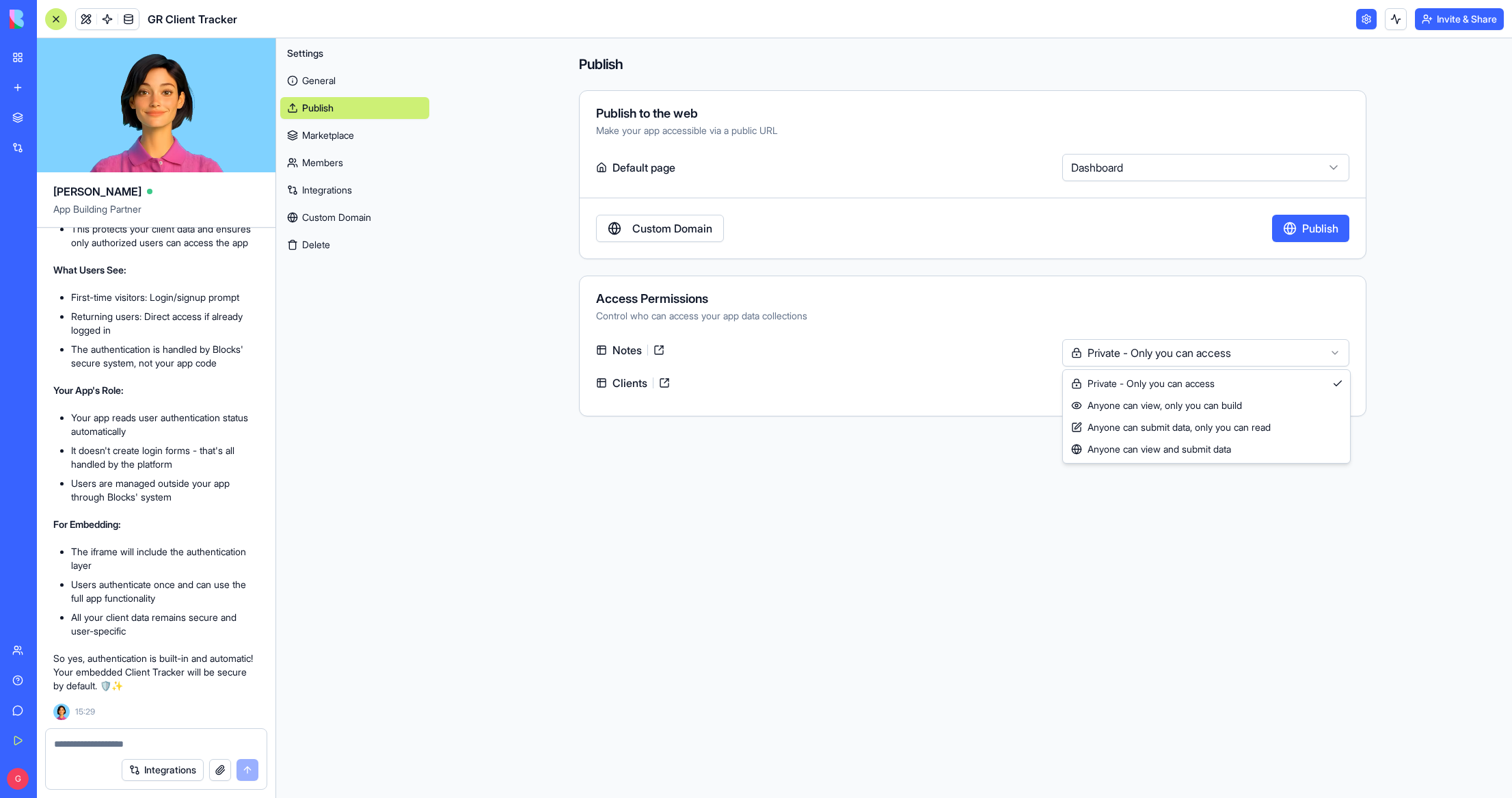
scroll to position [2213, 0]
click at [1119, 355] on html "BETA My Workspace New app Marketplace Integrations Recent TrendScope Intelligen…" at bounding box center [756, 399] width 1512 height 798
click at [1187, 387] on html "BETA My Workspace New app Marketplace Integrations Recent TrendScope Intelligen…" at bounding box center [756, 399] width 1512 height 798
click at [1313, 225] on button "Publish" at bounding box center [1311, 228] width 77 height 27
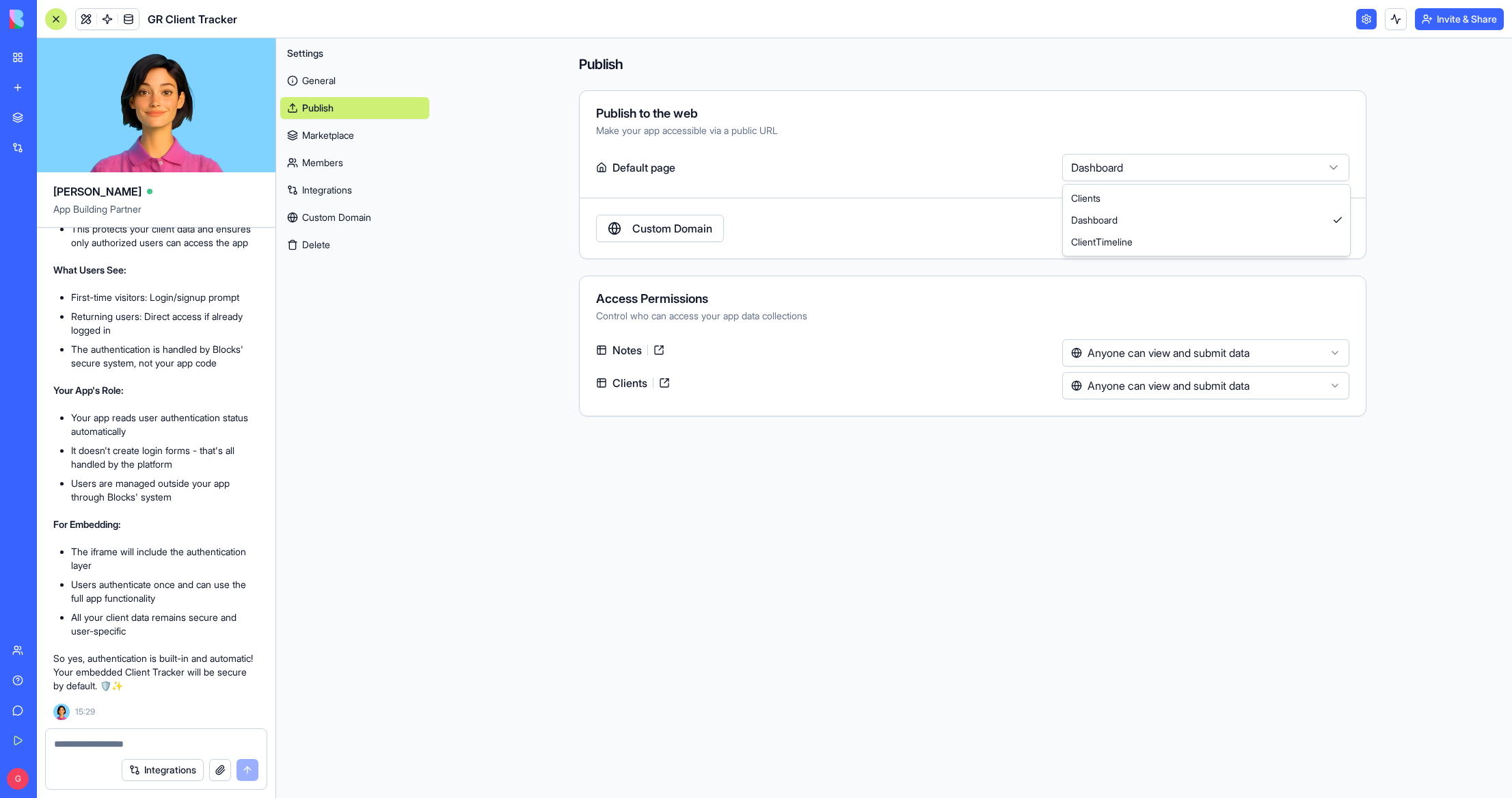
click at [1234, 174] on html "BETA My Workspace New app Marketplace Integrations Recent TrendScope Intelligen…" at bounding box center [756, 399] width 1512 height 798
select select "**********"
